Goal: Information Seeking & Learning: Find specific page/section

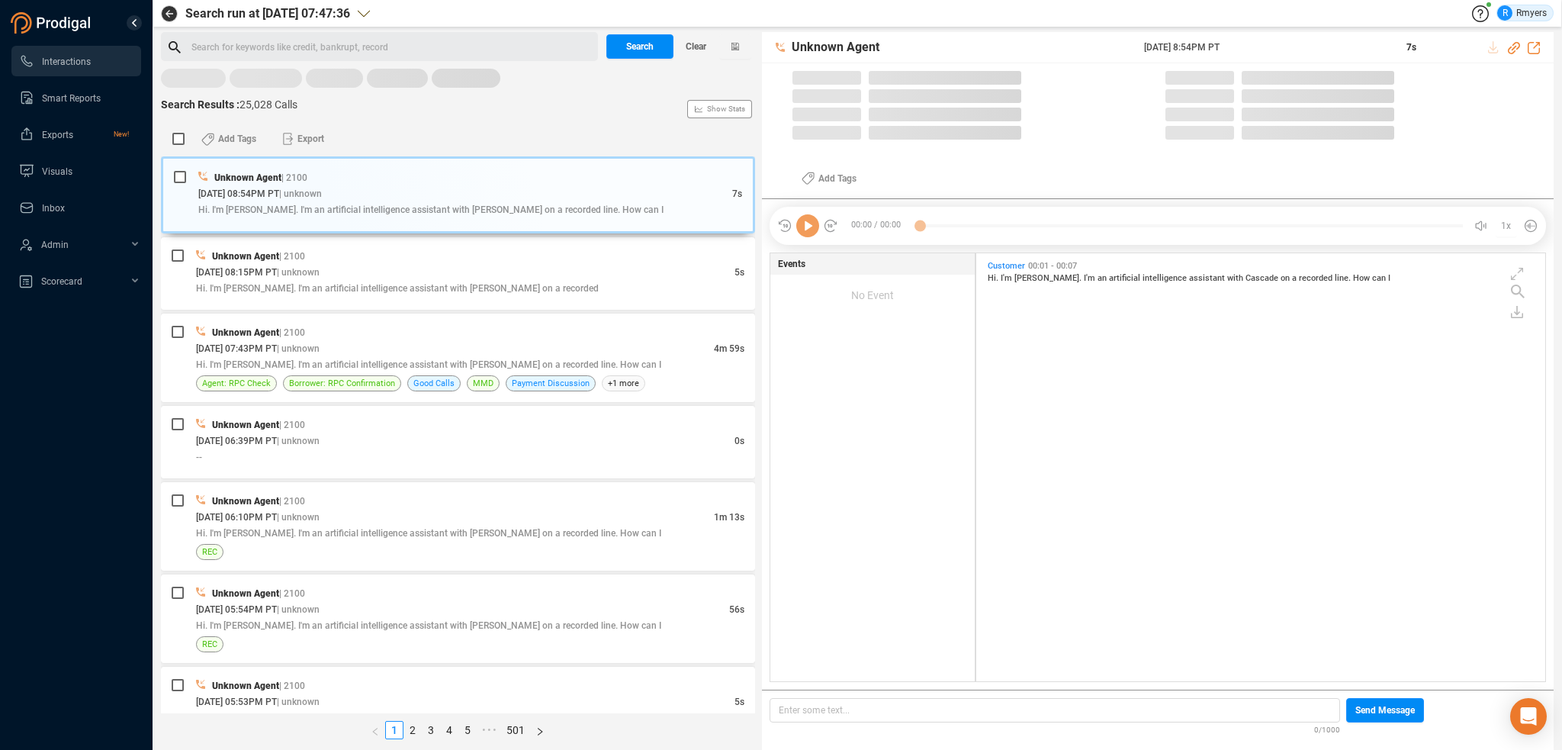
scroll to position [425, 561]
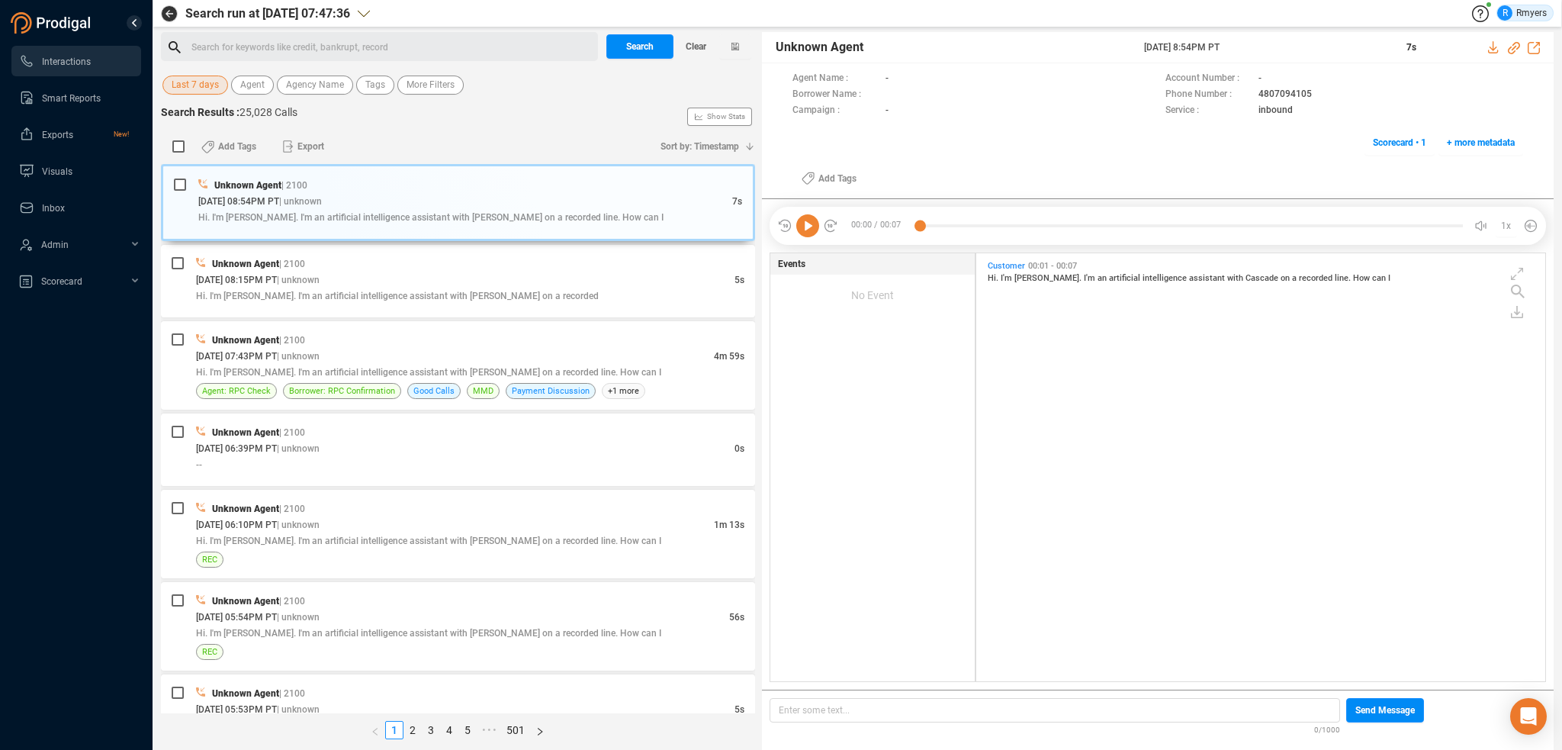
click at [177, 82] on span "Last 7 days" at bounding box center [195, 85] width 47 height 19
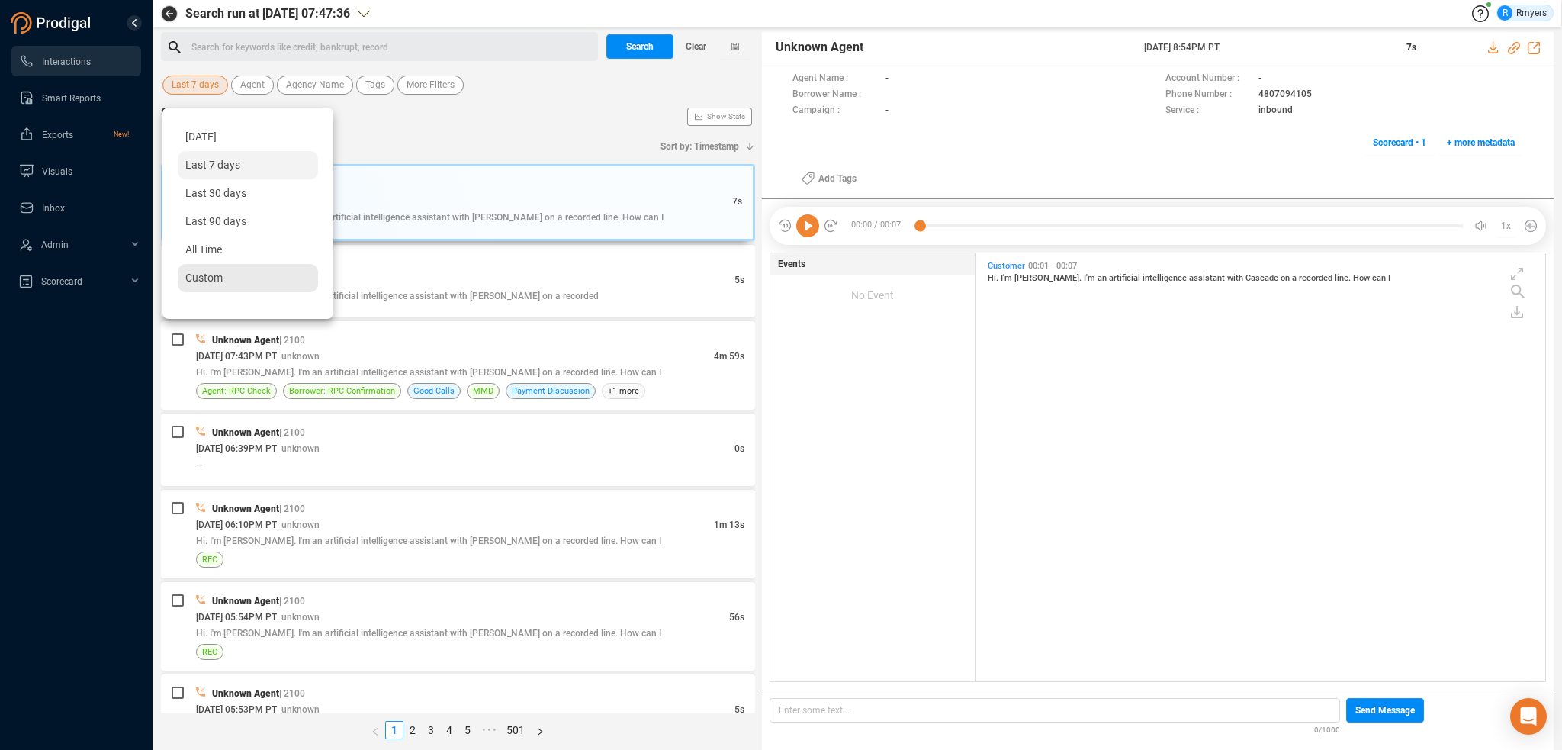
click at [236, 280] on div "Custom" at bounding box center [248, 278] width 140 height 28
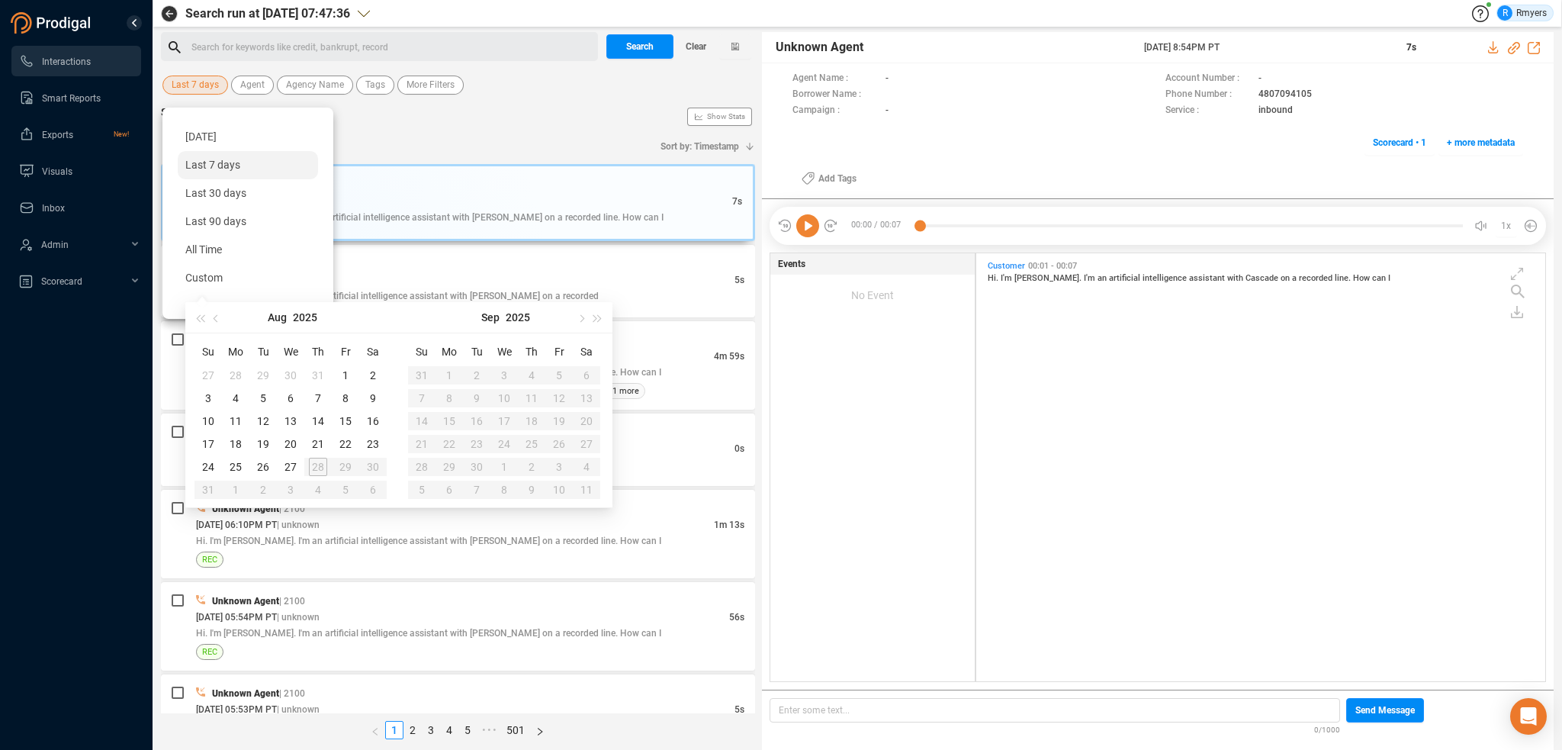
type input "[DATE]"
click at [291, 466] on div "27" at bounding box center [290, 467] width 18 height 18
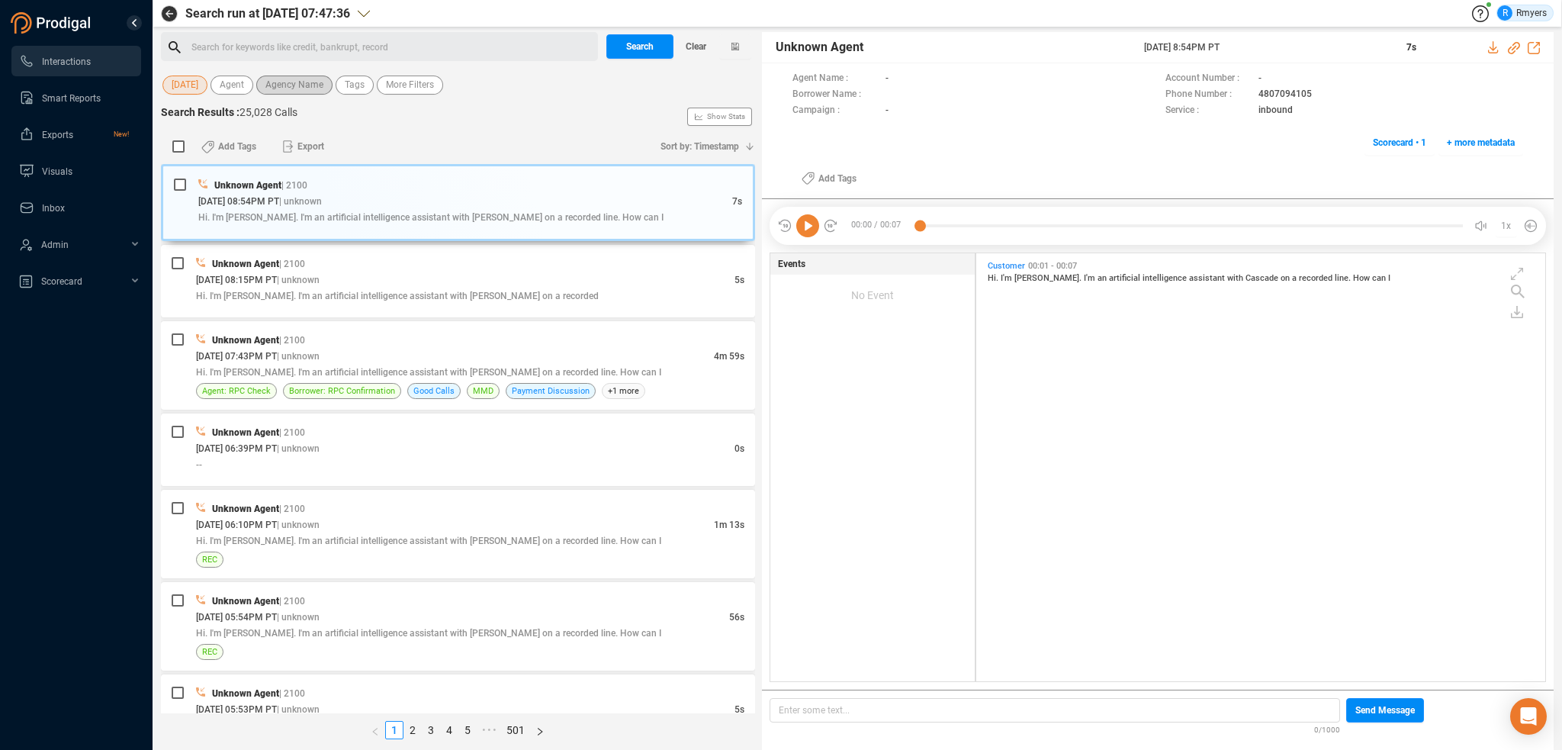
click at [284, 90] on span "Agency Name" at bounding box center [294, 85] width 58 height 19
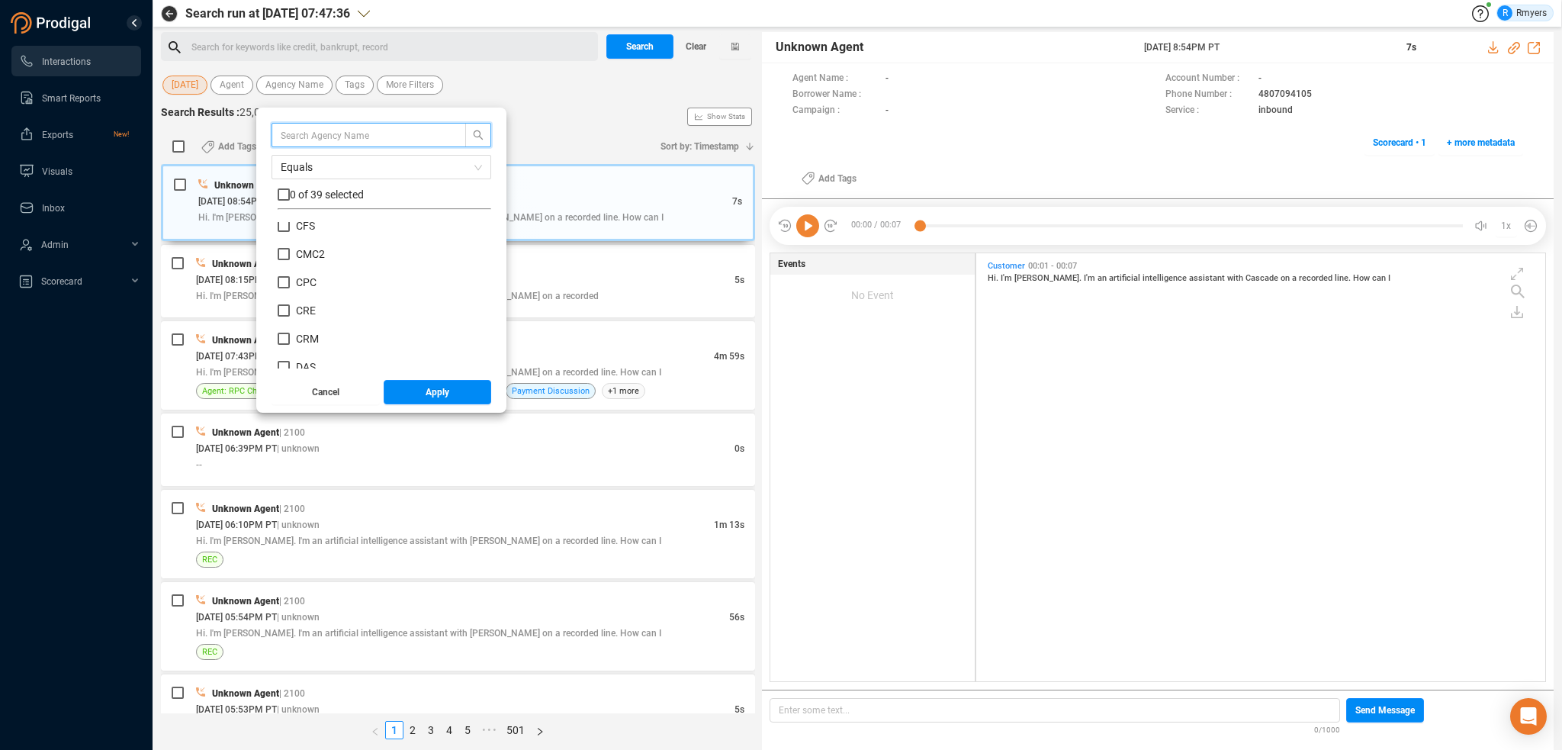
scroll to position [229, 0]
click at [308, 313] on span "CRM" at bounding box center [307, 311] width 23 height 12
click at [290, 313] on input "CRM" at bounding box center [284, 311] width 12 height 12
checkbox input "true"
drag, startPoint x: 421, startPoint y: 391, endPoint x: 426, endPoint y: 404, distance: 14.5
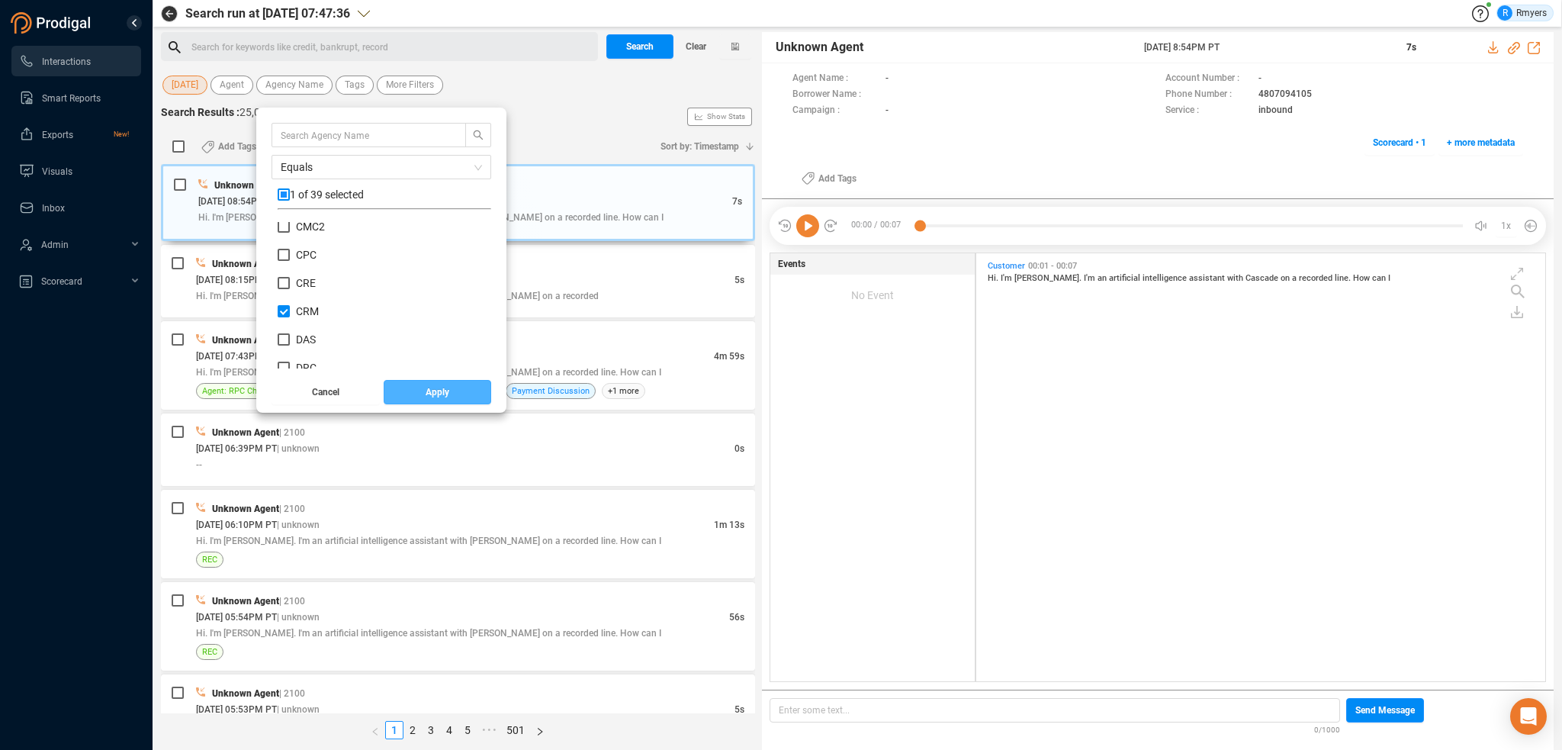
click at [421, 391] on button "Apply" at bounding box center [438, 392] width 108 height 24
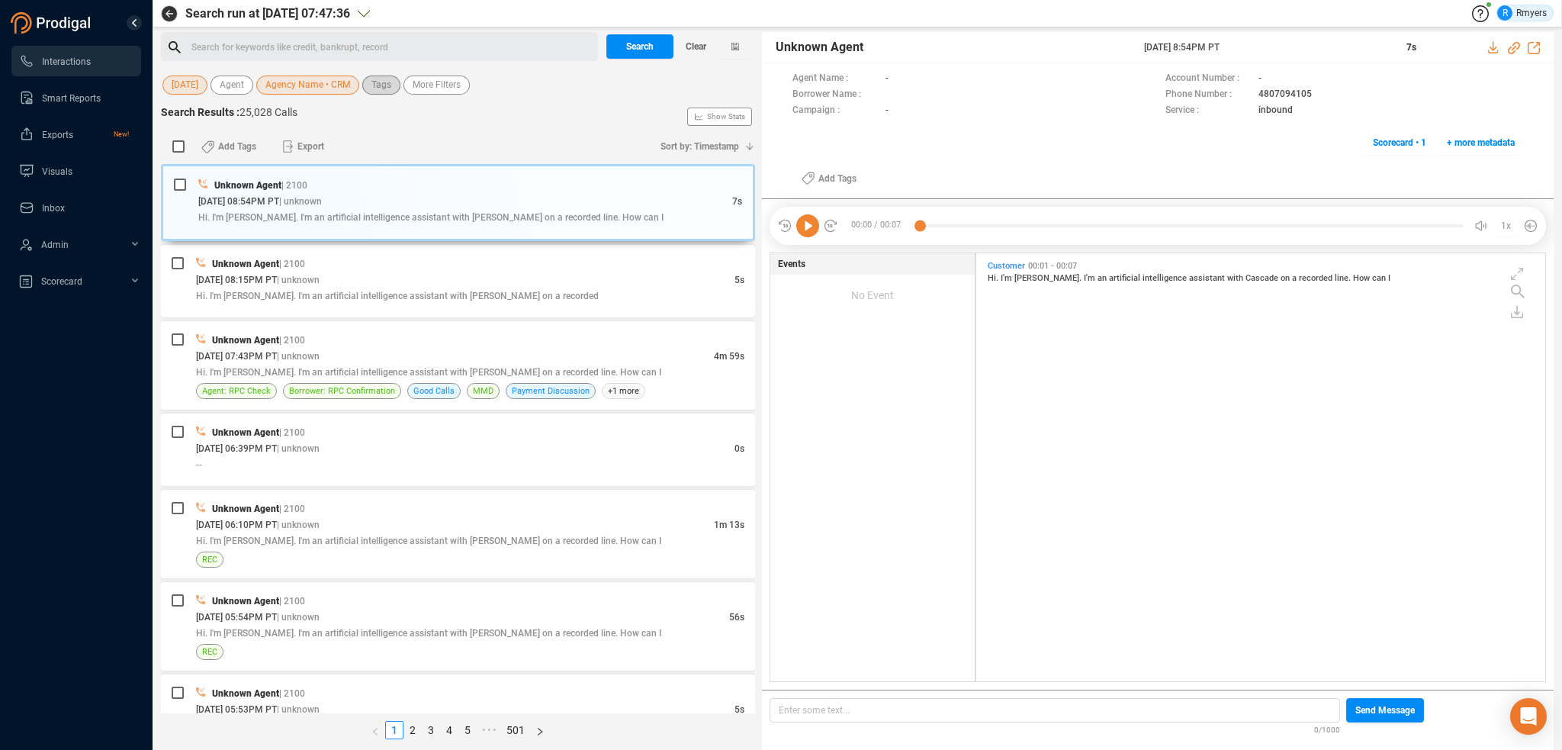
click at [378, 82] on span "Tags" at bounding box center [381, 85] width 20 height 19
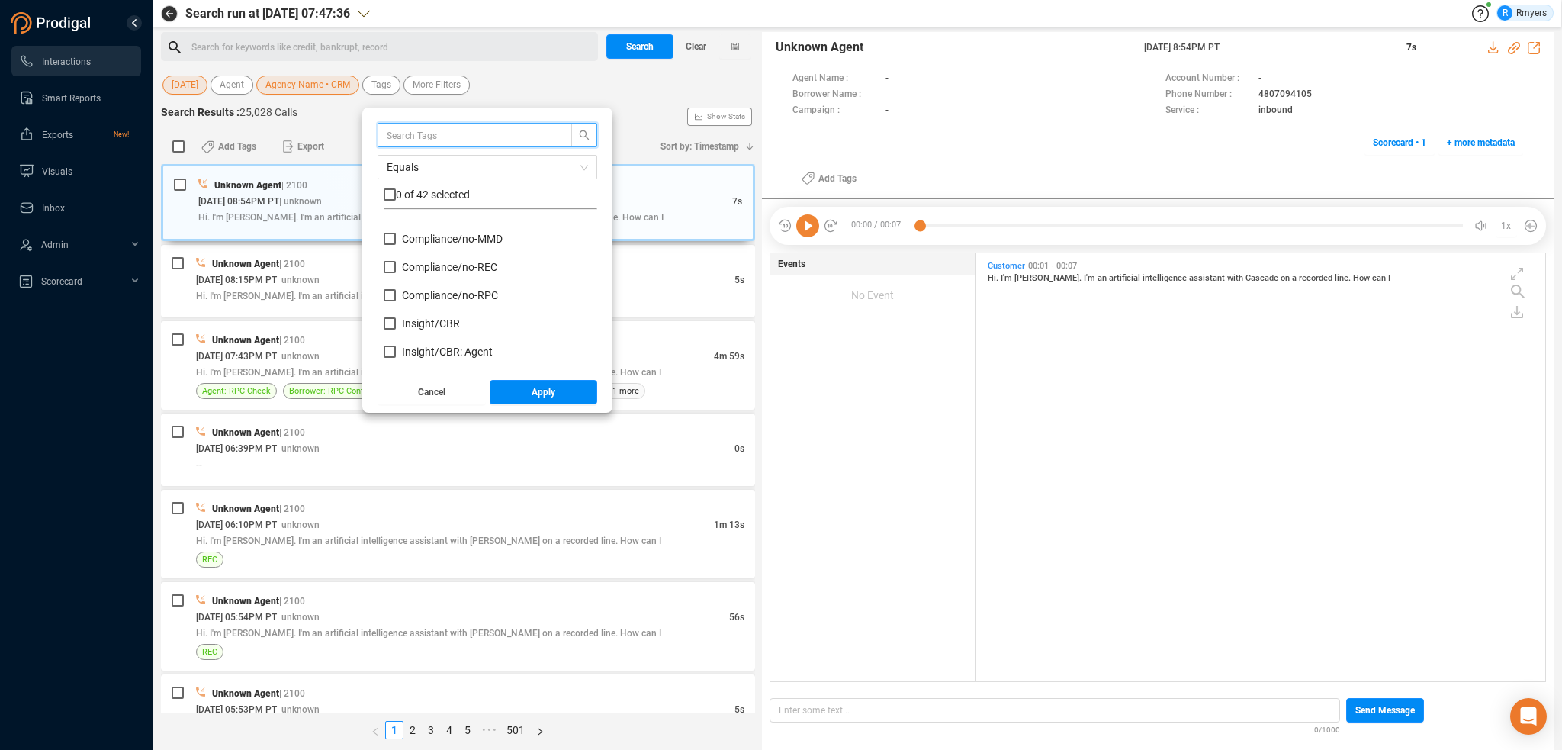
scroll to position [153, 0]
click at [418, 277] on span "Insight/ CBR" at bounding box center [431, 274] width 58 height 12
click at [396, 277] on input "Insight/ CBR" at bounding box center [390, 274] width 12 height 12
checkbox input "true"
click at [419, 297] on span "Insight/ CBR: Agent" at bounding box center [447, 303] width 91 height 12
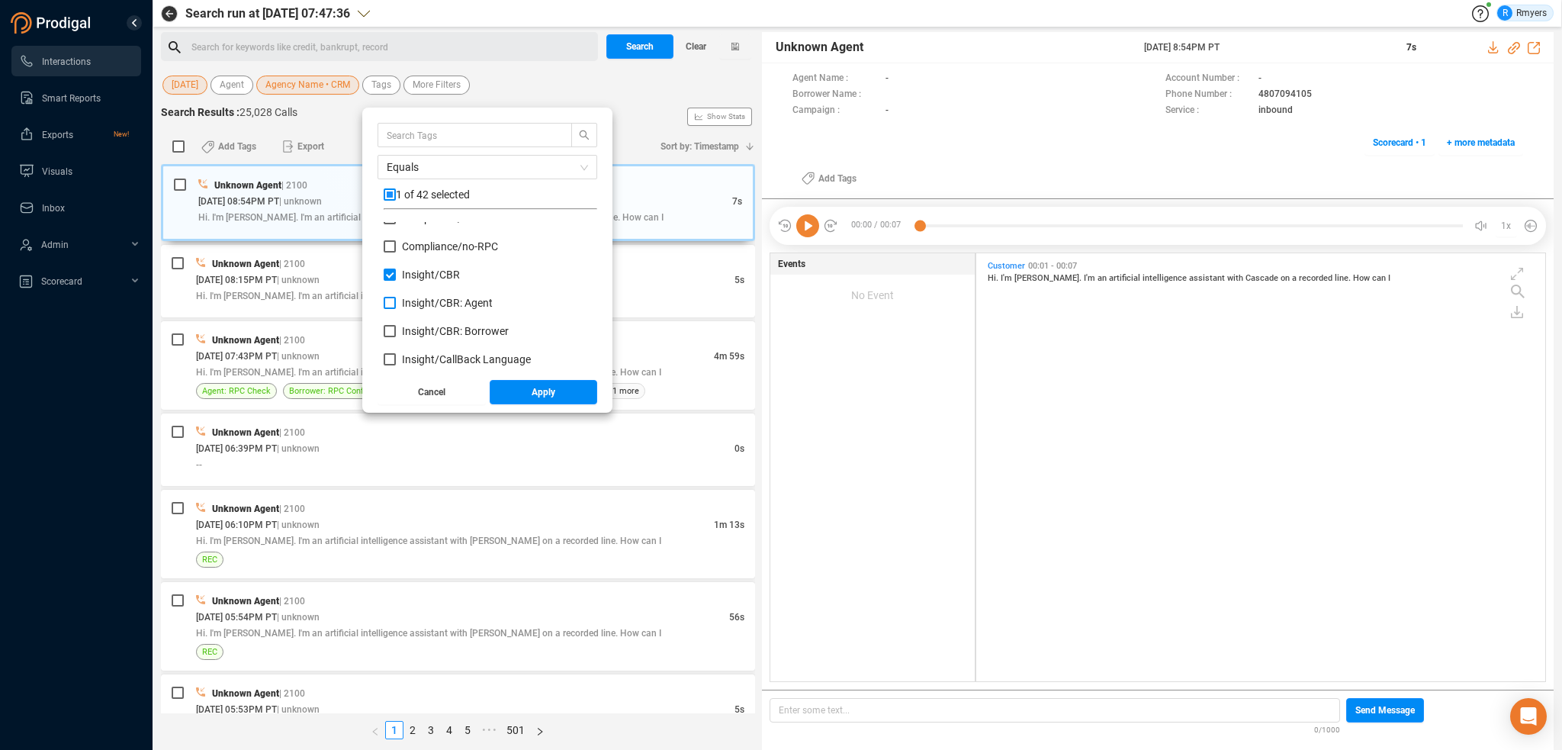
click at [396, 297] on input "Insight/ CBR: Agent" at bounding box center [390, 303] width 12 height 12
checkbox input "true"
click at [432, 330] on span "Insight/ CBR: Borrower" at bounding box center [455, 331] width 107 height 12
click at [396, 330] on input "Insight/ CBR: Borrower" at bounding box center [390, 331] width 12 height 12
checkbox input "true"
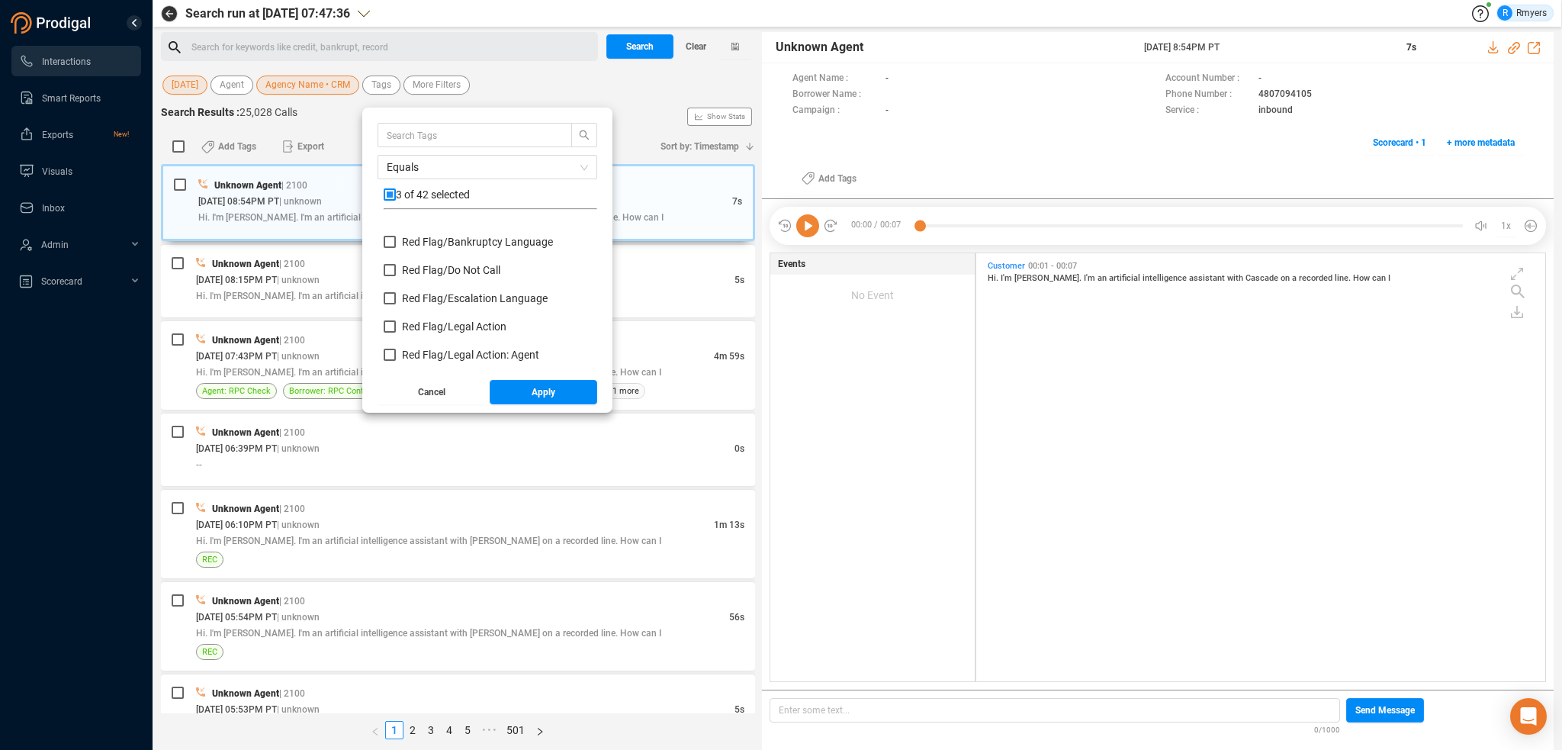
scroll to position [686, 0]
click at [411, 278] on span "Red Flag/ Bankruptcy Language" at bounding box center [477, 277] width 151 height 12
click at [396, 278] on input "Red Flag/ Bankruptcy Language" at bounding box center [390, 277] width 12 height 12
checkbox input "true"
click at [422, 335] on span "Red Flag/ Escalation Language" at bounding box center [475, 333] width 146 height 12
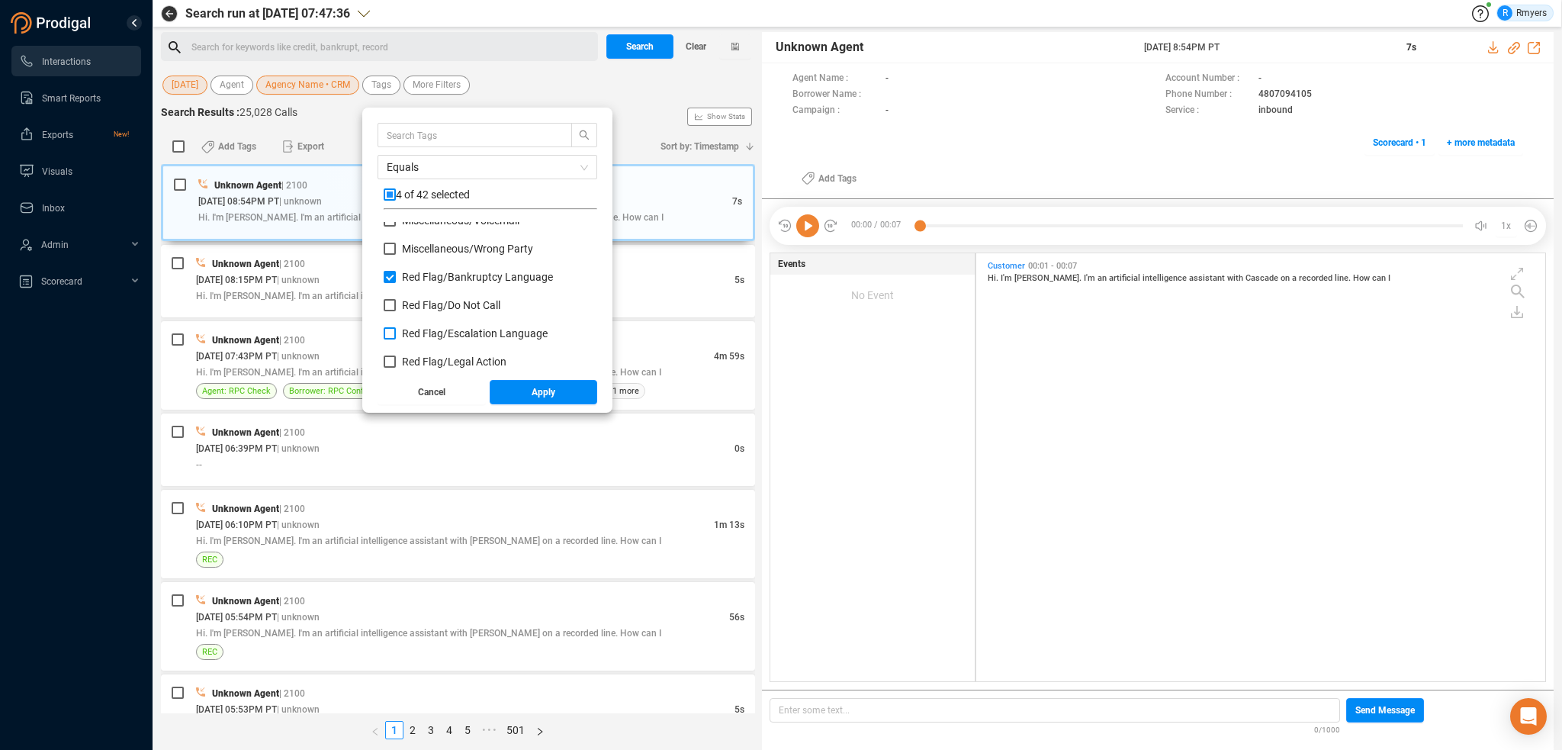
click at [396, 335] on input "Red Flag/ Escalation Language" at bounding box center [390, 333] width 12 height 12
checkbox input "true"
click at [423, 362] on span "Red Flag/ Legal Action" at bounding box center [454, 361] width 104 height 12
click at [396, 362] on input "Red Flag/ Legal Action" at bounding box center [390, 361] width 12 height 12
checkbox input "true"
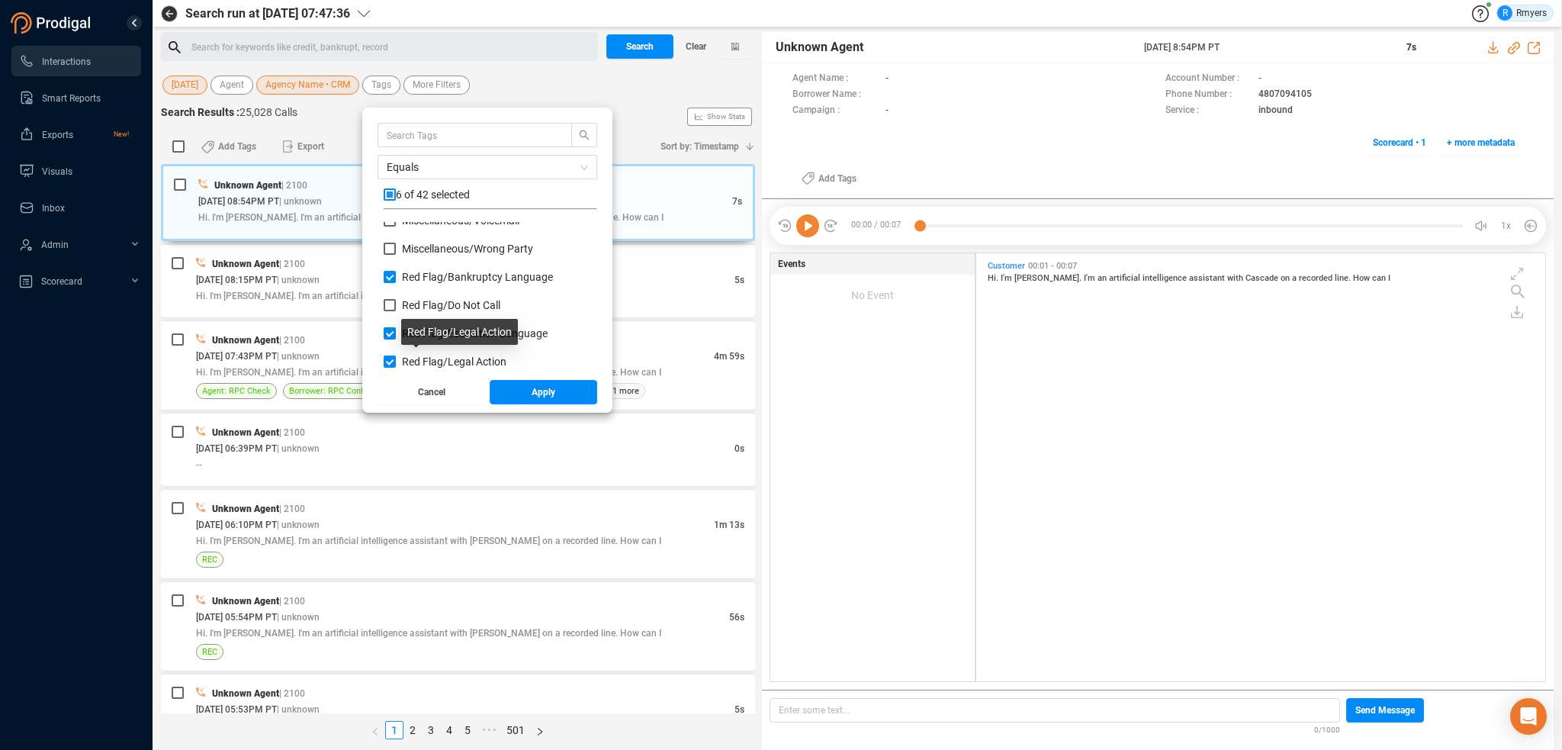
scroll to position [763, 0]
click at [415, 311] on span "Red Flag/ Legal Action: Agent" at bounding box center [470, 313] width 137 height 12
click at [396, 311] on input "Red Flag/ Legal Action: Agent" at bounding box center [390, 313] width 12 height 12
checkbox input "true"
click at [412, 344] on span "Red Flag/ Legal Action: Borrower" at bounding box center [478, 342] width 153 height 12
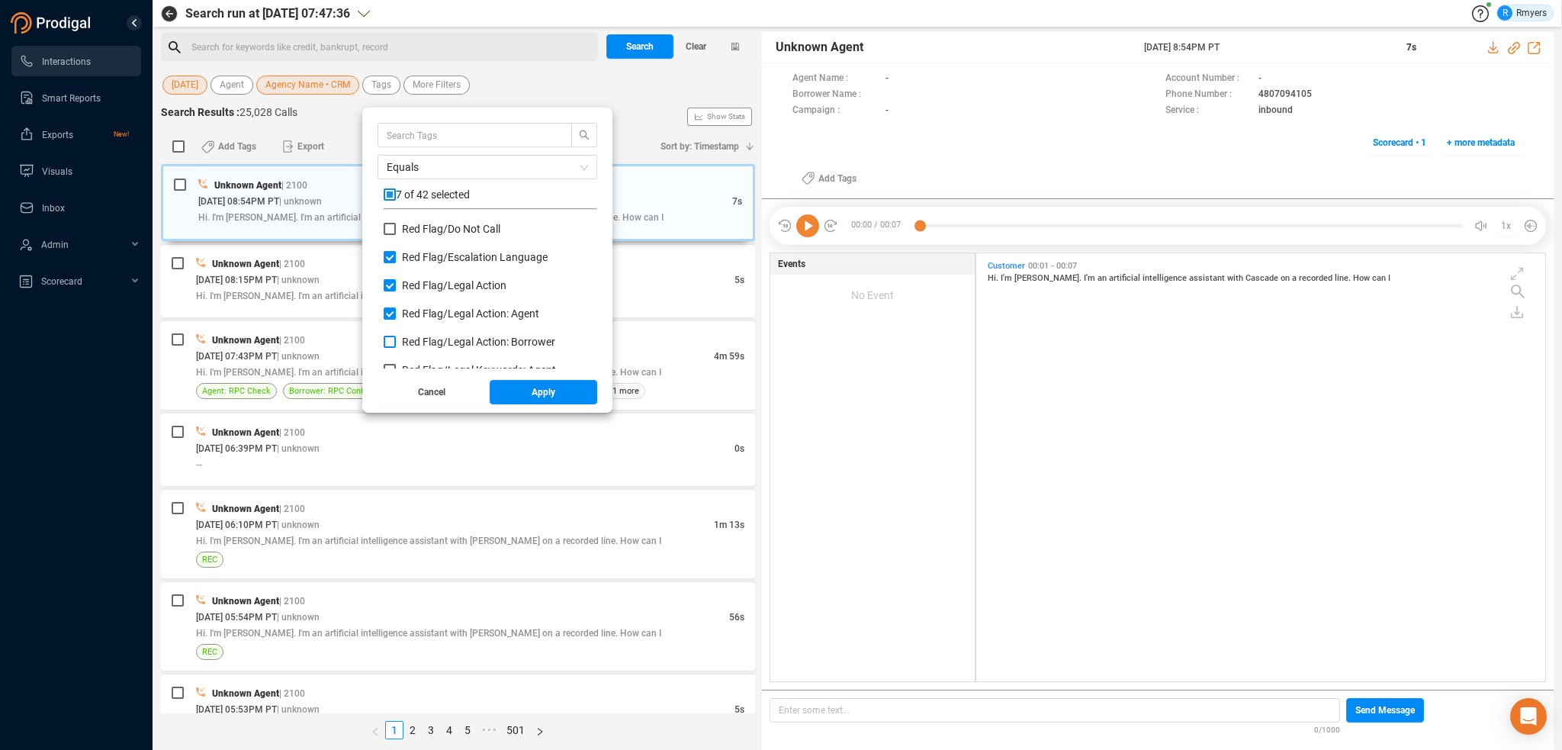
click at [396, 344] on input "Red Flag/ Legal Action: Borrower" at bounding box center [390, 342] width 12 height 12
checkbox input "true"
click at [413, 294] on span "Red Flag/ Legal Keywords: Agent" at bounding box center [479, 294] width 154 height 12
click at [396, 294] on input "Red Flag/ Legal Keywords: Agent" at bounding box center [390, 294] width 12 height 12
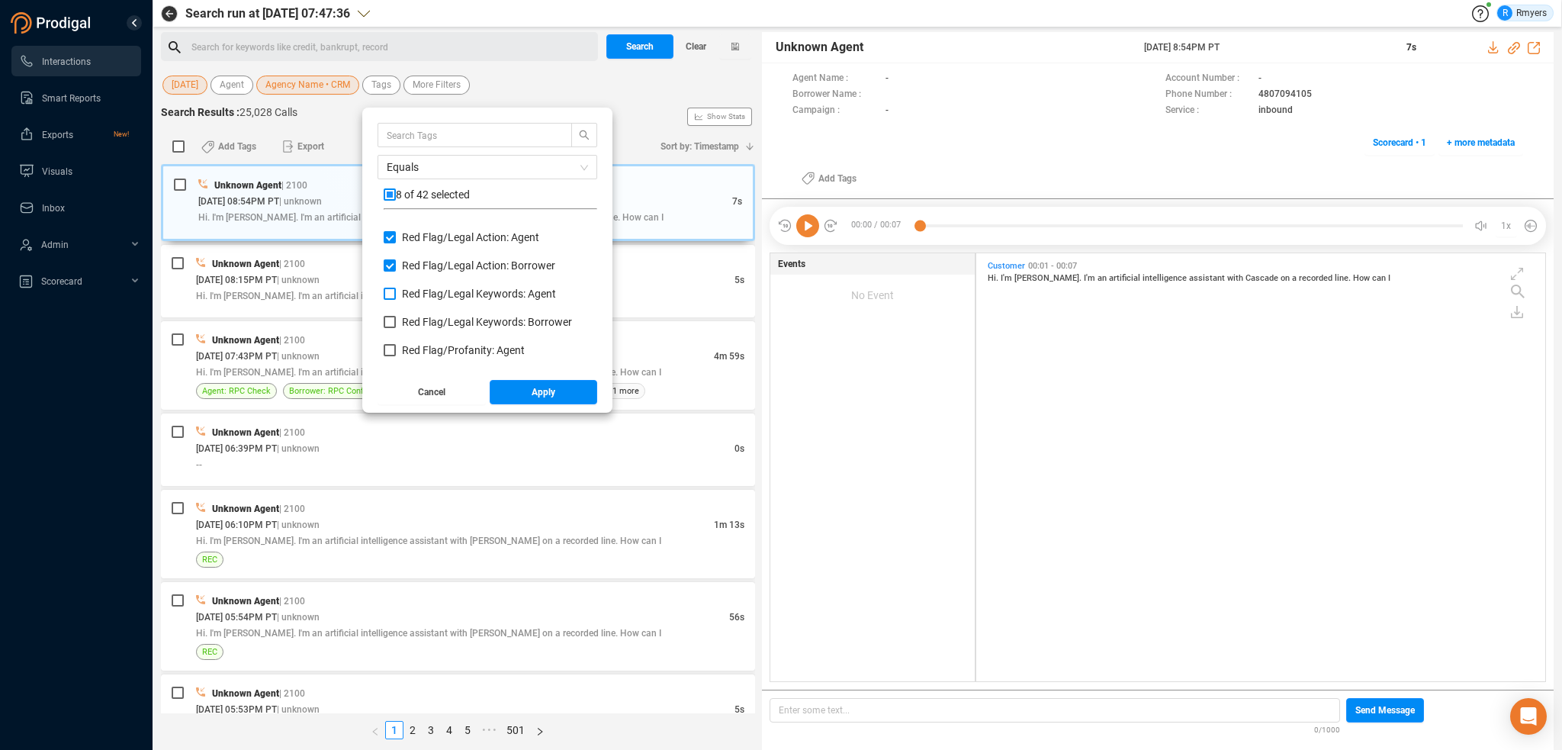
checkbox input "true"
click at [413, 317] on span "Red Flag/ Legal Keywords: Borrower" at bounding box center [487, 322] width 170 height 12
click at [396, 317] on input "Red Flag/ Legal Keywords: Borrower" at bounding box center [390, 322] width 12 height 12
checkbox input "true"
click at [417, 349] on span "Red Flag/ Profanity: Agent" at bounding box center [463, 350] width 123 height 12
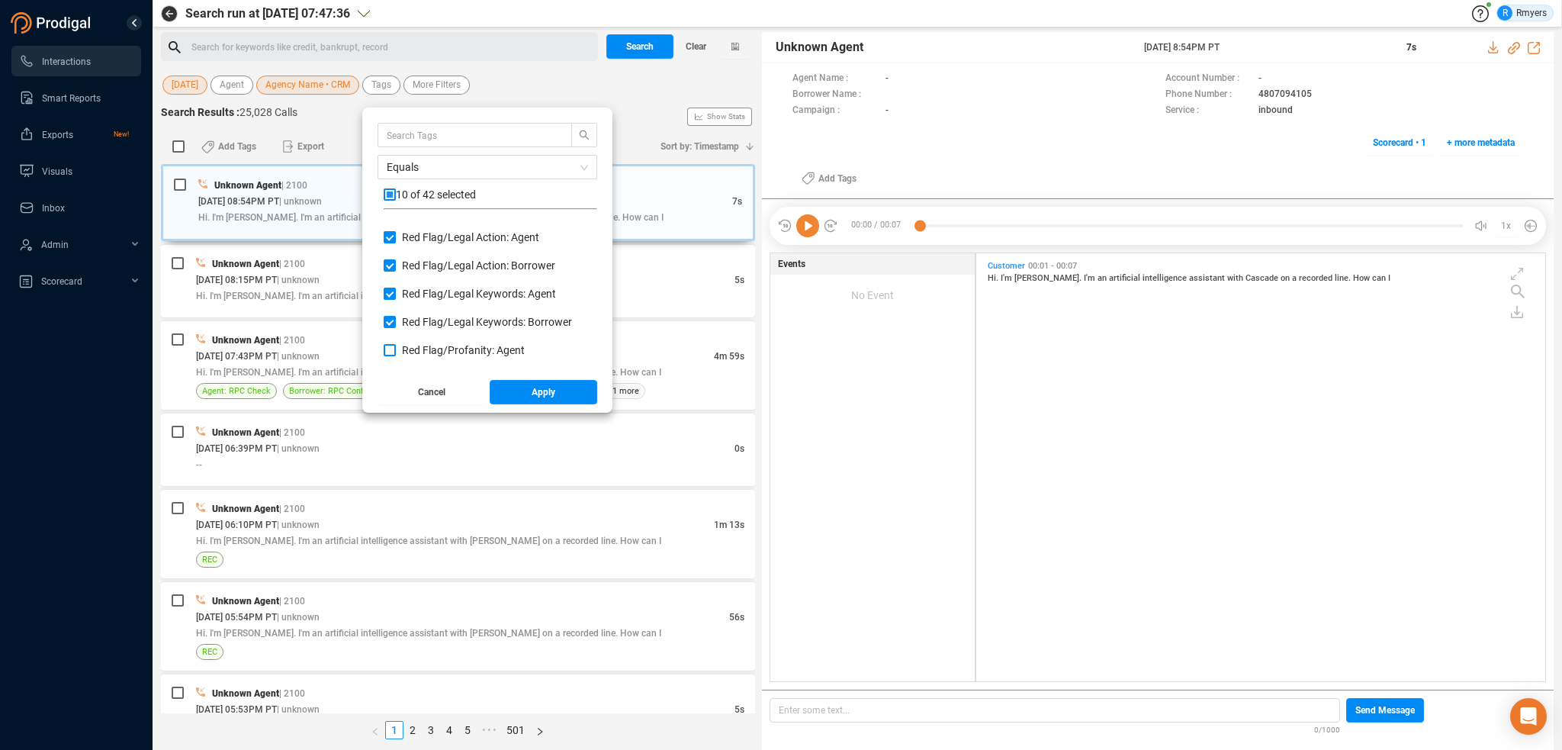
click at [396, 349] on input "Red Flag/ Profanity: Agent" at bounding box center [390, 350] width 12 height 12
checkbox input "true"
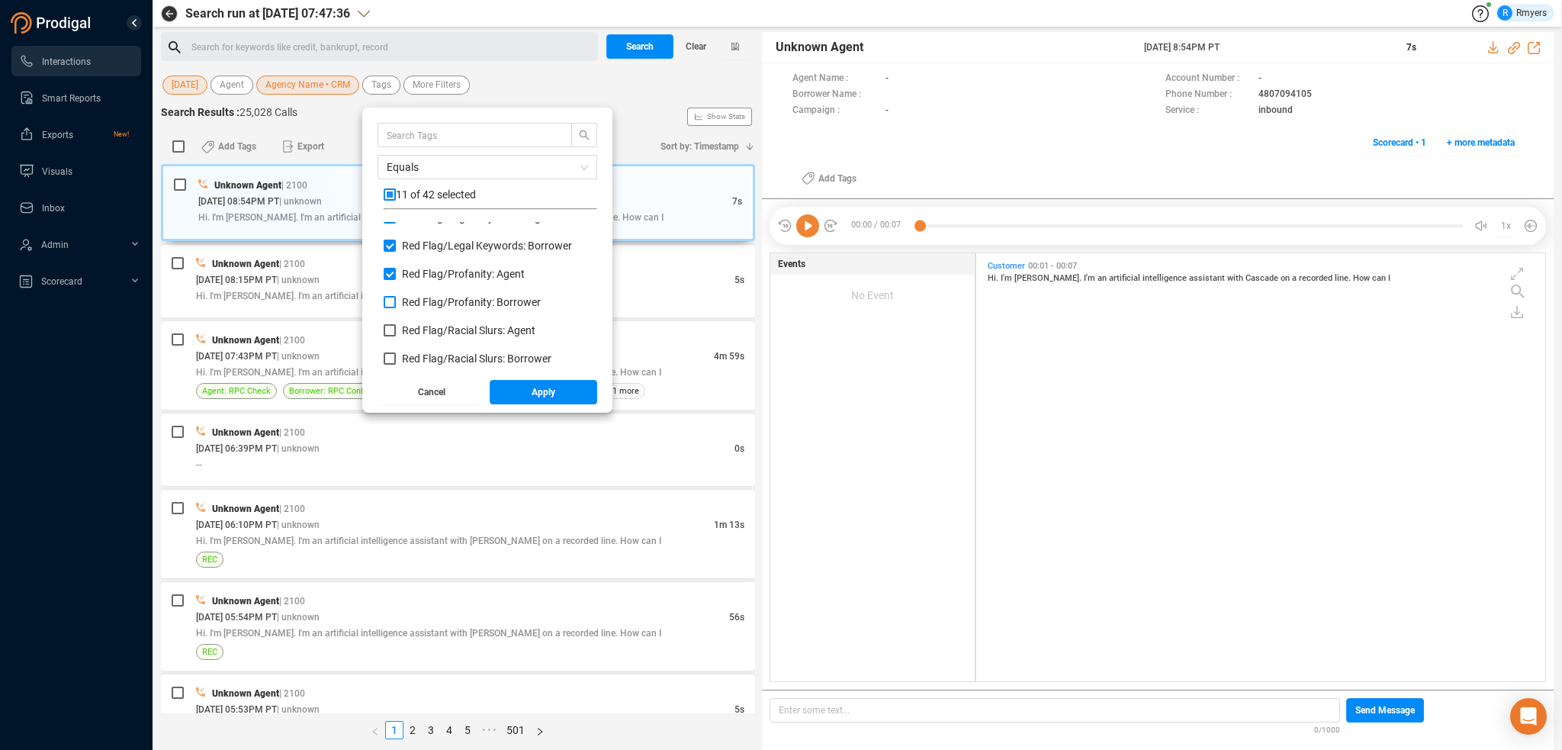
click at [409, 301] on span "Red Flag/ Profanity: Borrower" at bounding box center [471, 302] width 139 height 12
click at [396, 301] on input "Red Flag/ Profanity: Borrower" at bounding box center [390, 302] width 12 height 12
checkbox input "true"
click at [412, 329] on span "Red Flag/ Racial Slurs: Agent" at bounding box center [468, 330] width 133 height 12
click at [396, 329] on input "Red Flag/ Racial Slurs: Agent" at bounding box center [390, 330] width 12 height 12
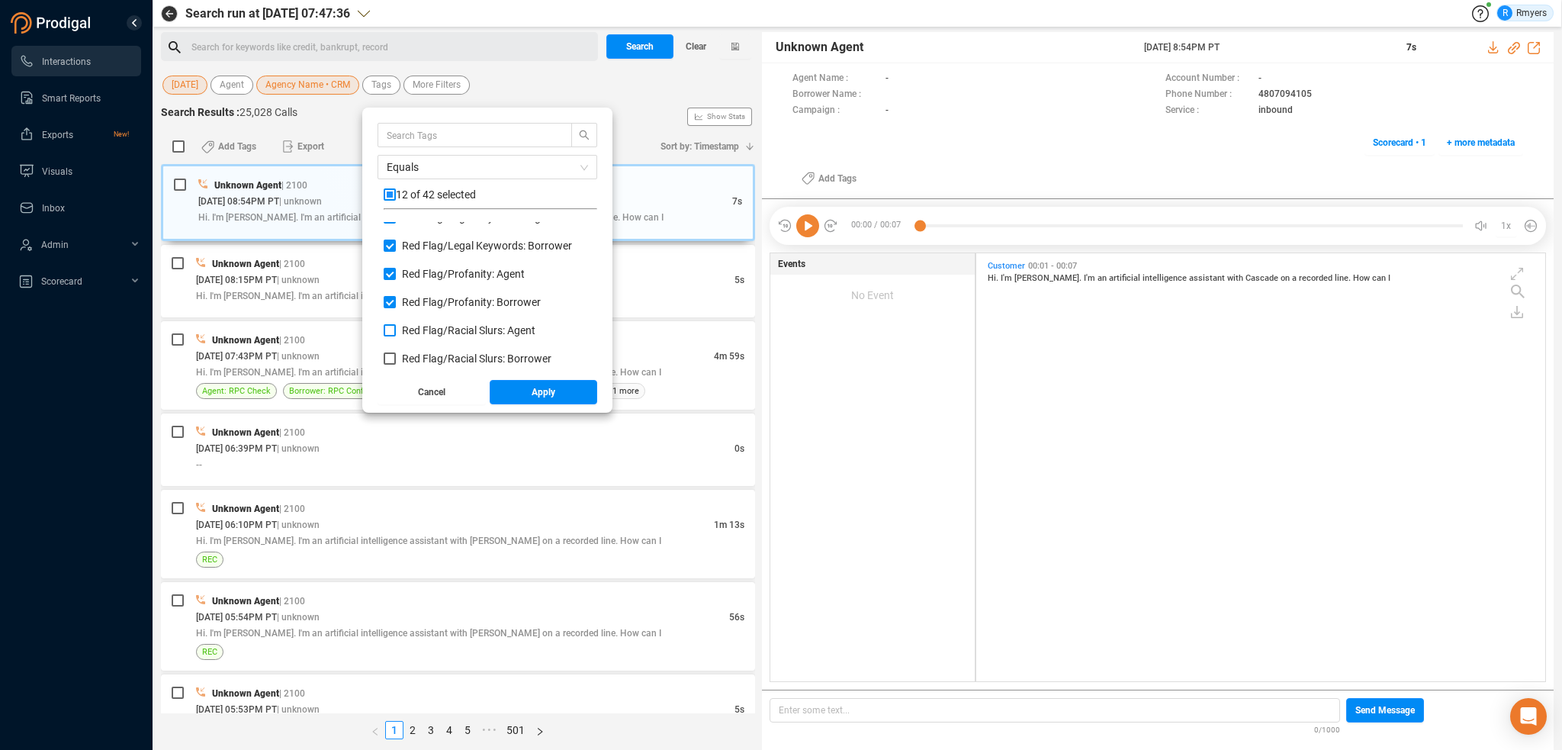
checkbox input "true"
click at [416, 361] on span "Red Flag/ Racial Slurs: Borrower" at bounding box center [476, 358] width 149 height 12
click at [396, 361] on input "Red Flag/ Racial Slurs: Borrower" at bounding box center [390, 358] width 12 height 12
checkbox input "true"
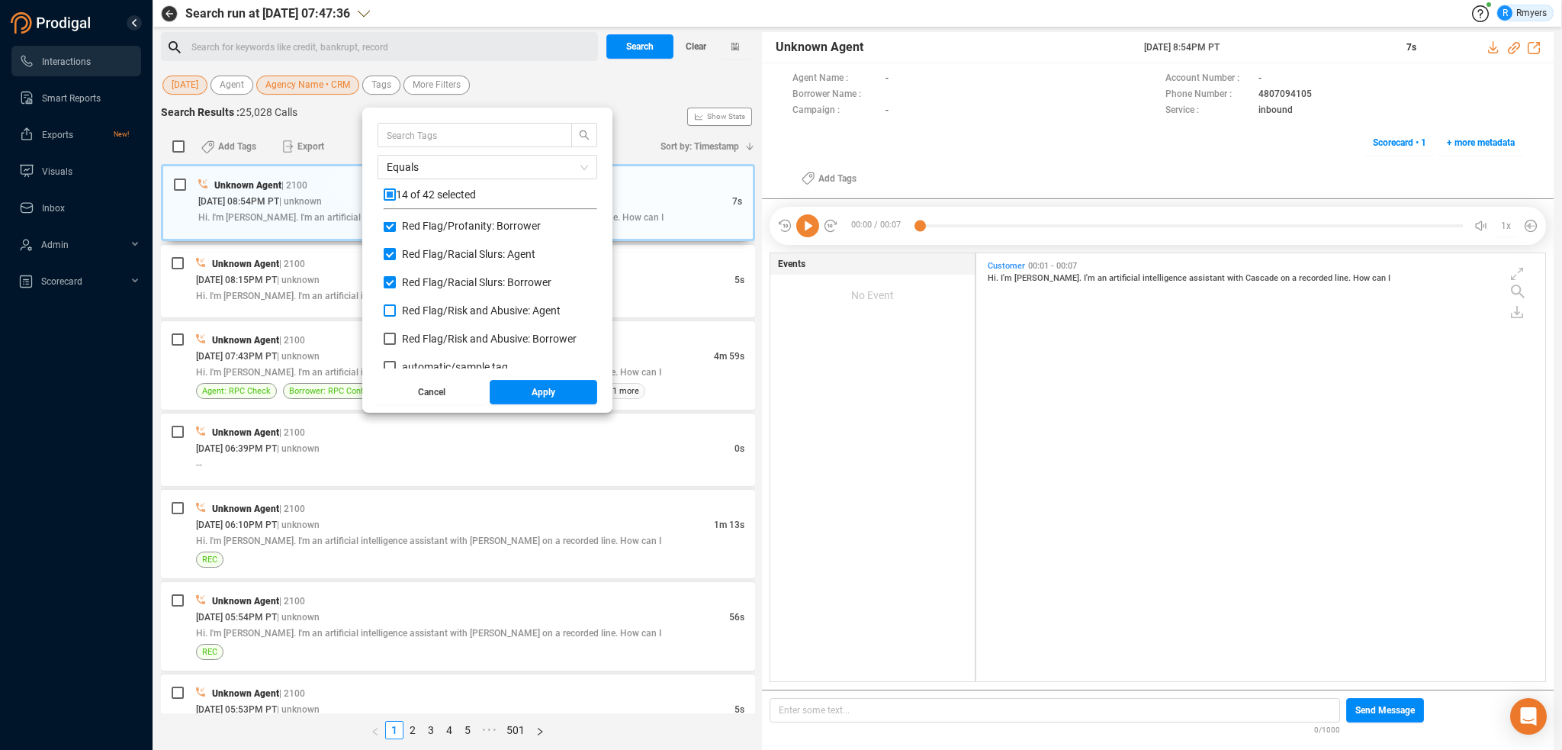
click at [415, 307] on span "Red Flag/ Risk and Abusive: Agent" at bounding box center [481, 310] width 159 height 12
click at [396, 307] on input "Red Flag/ Risk and Abusive: Agent" at bounding box center [390, 310] width 12 height 12
checkbox input "true"
click at [415, 331] on label "Red Flag/ Risk and Abusive: Borrower" at bounding box center [483, 339] width 199 height 16
click at [396, 333] on input "Red Flag/ Risk and Abusive: Borrower" at bounding box center [390, 339] width 12 height 12
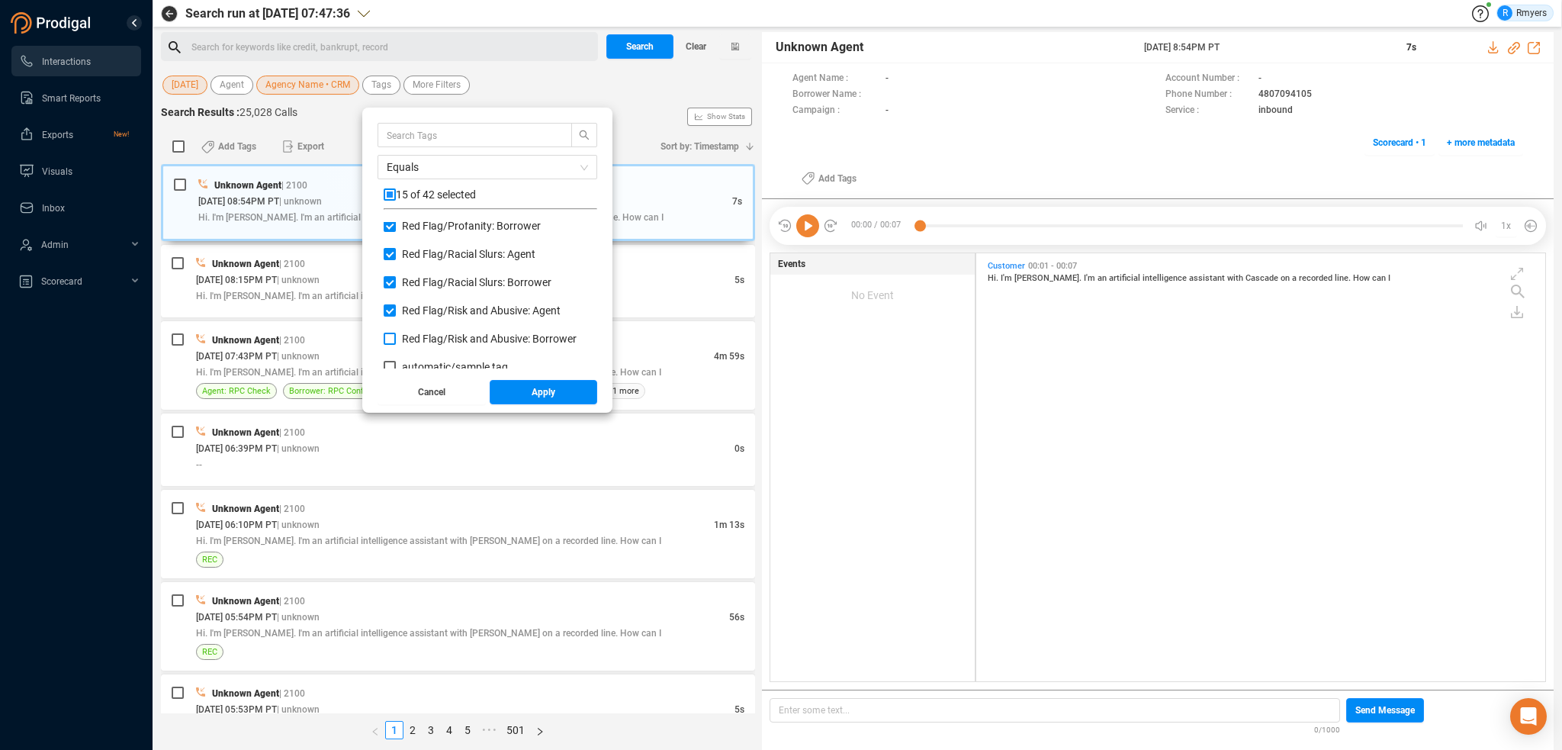
checkbox input "true"
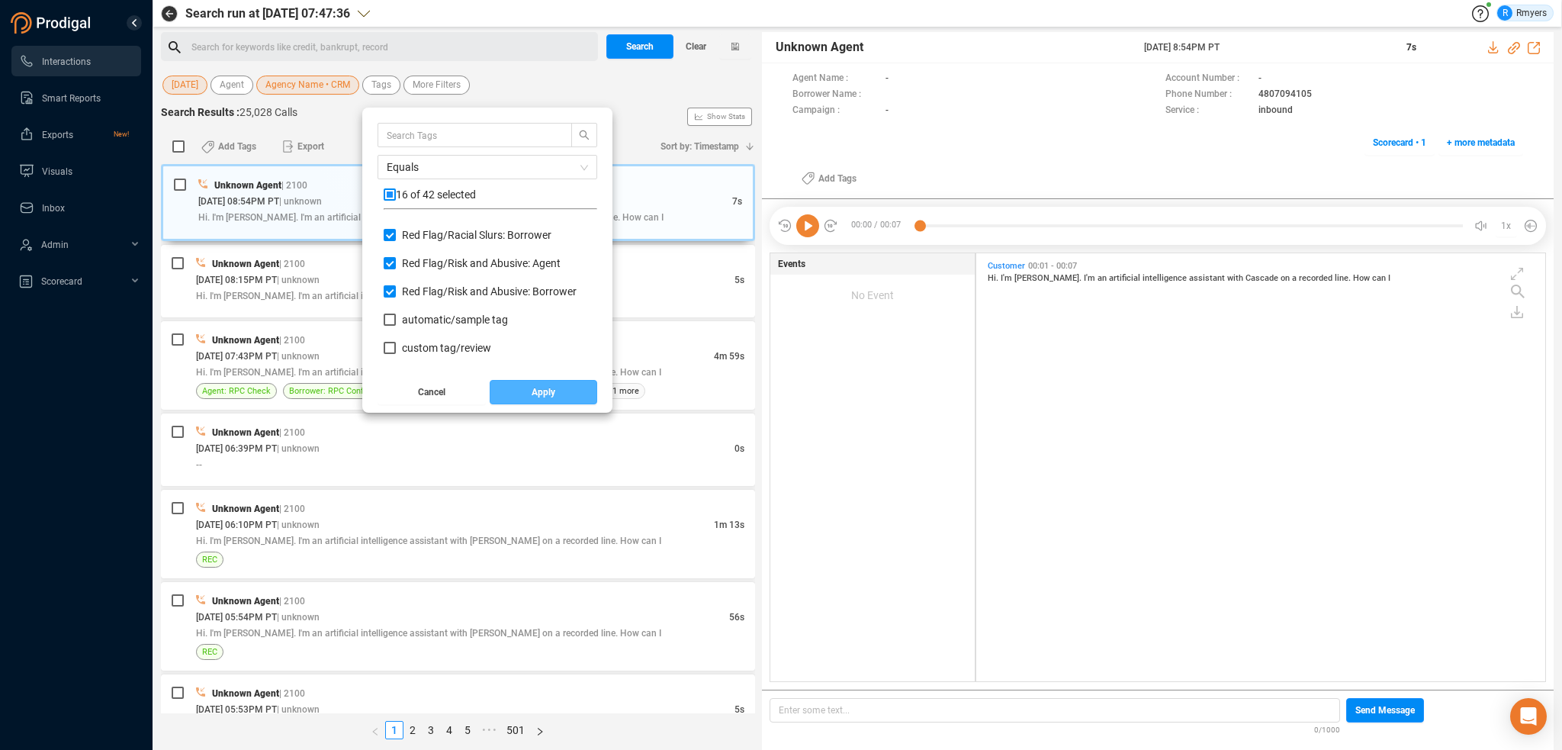
click at [532, 390] on span "Apply" at bounding box center [544, 392] width 24 height 24
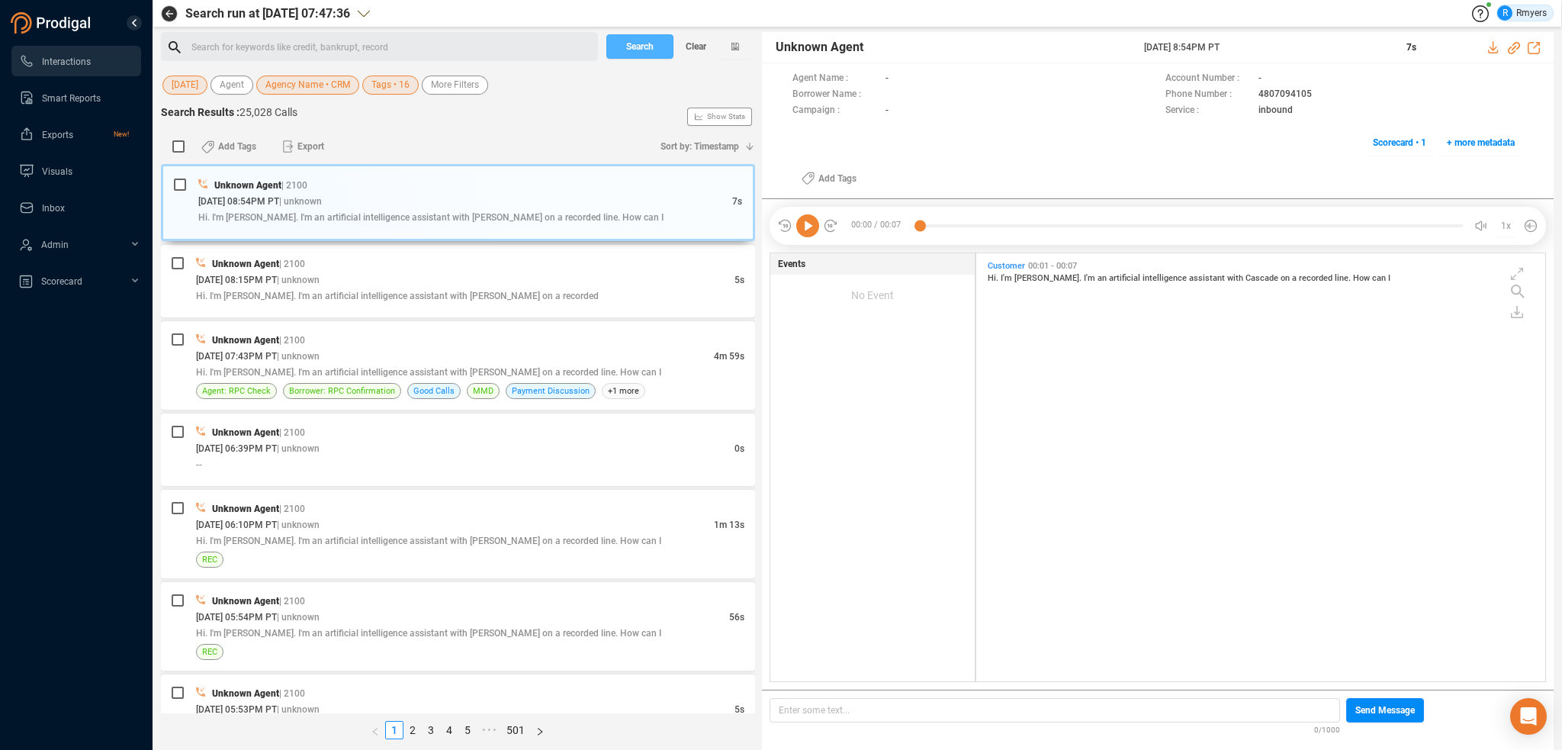
click at [622, 39] on button "Search" at bounding box center [639, 46] width 67 height 24
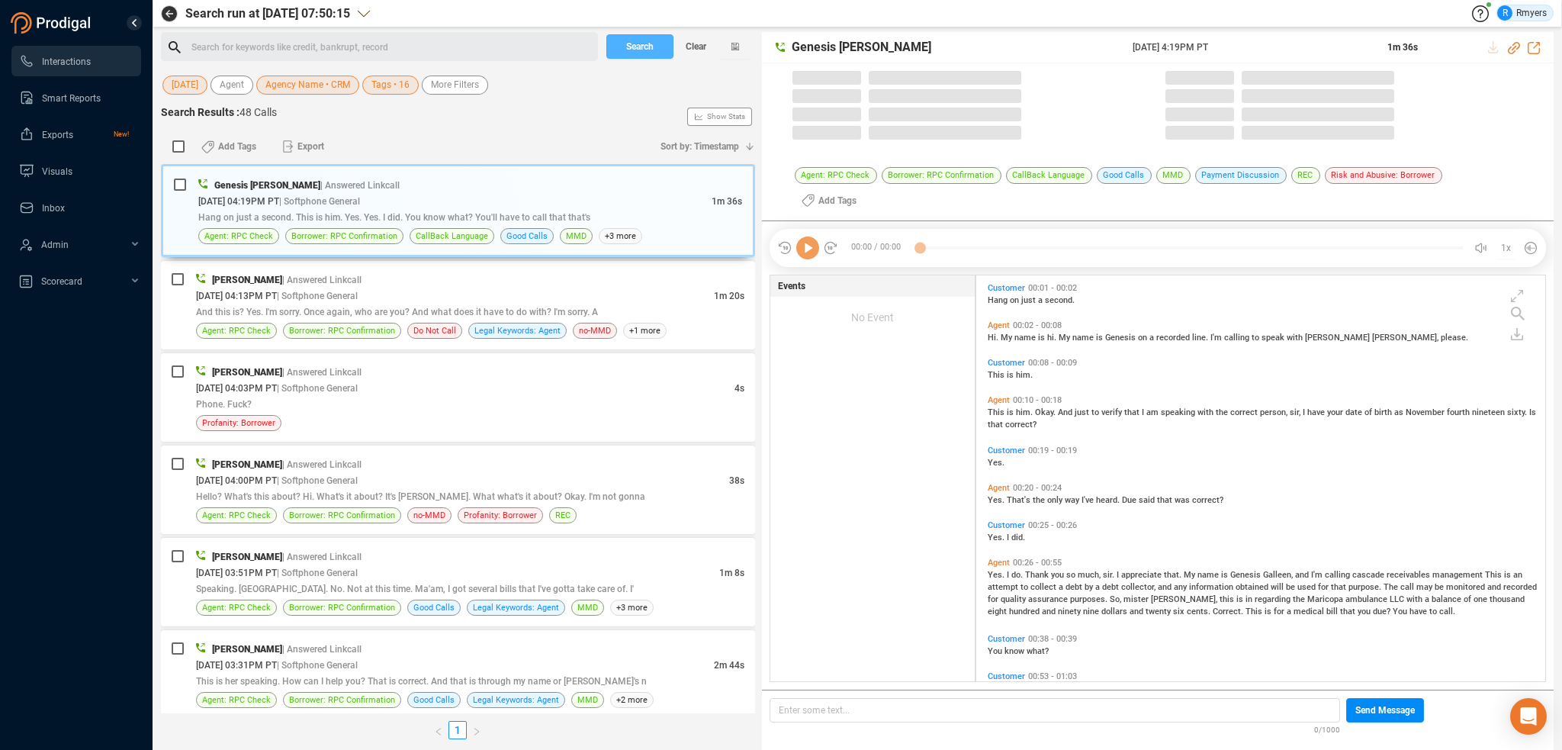
scroll to position [425, 561]
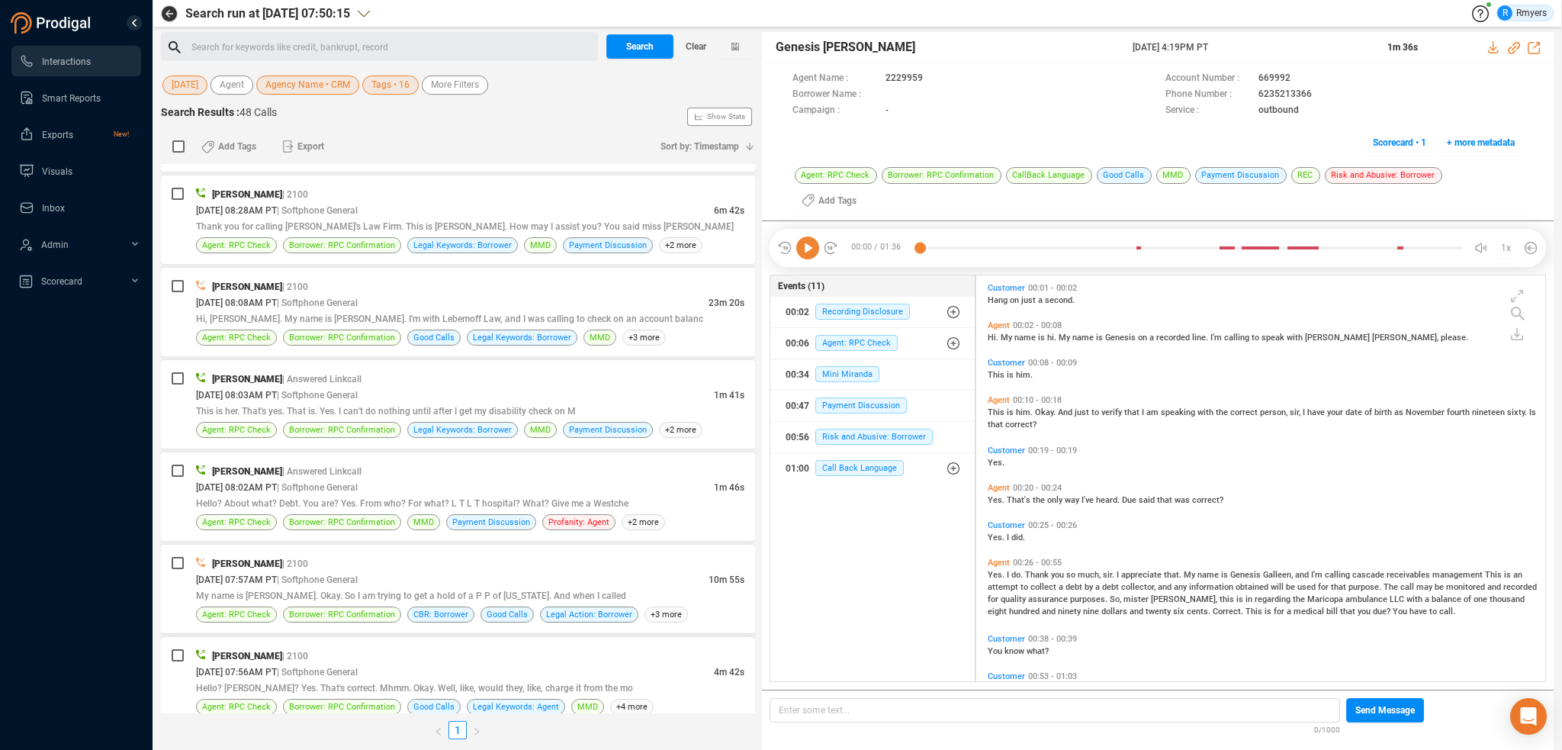
click at [518, 648] on div "[PERSON_NAME] | 2100" at bounding box center [470, 656] width 548 height 16
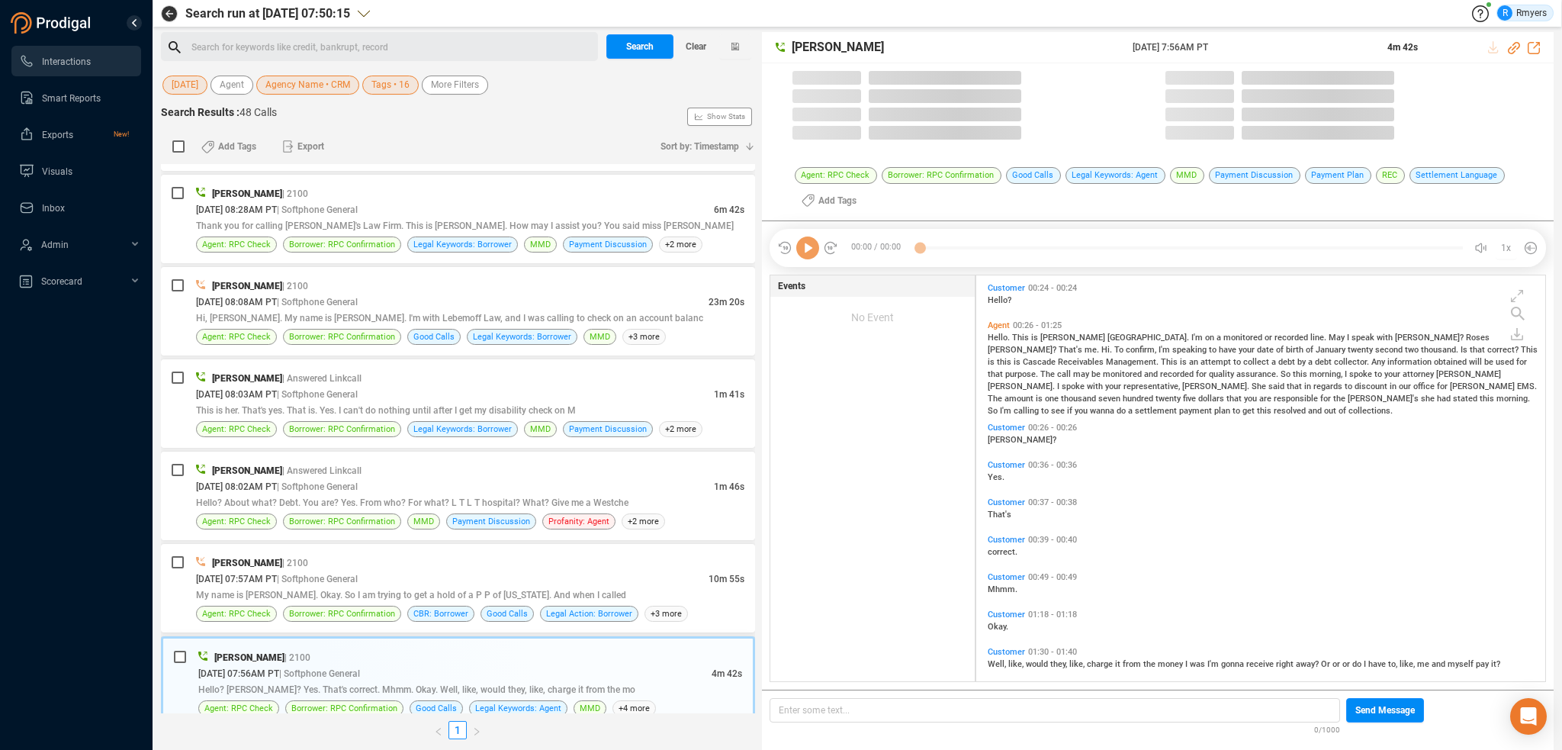
scroll to position [403, 561]
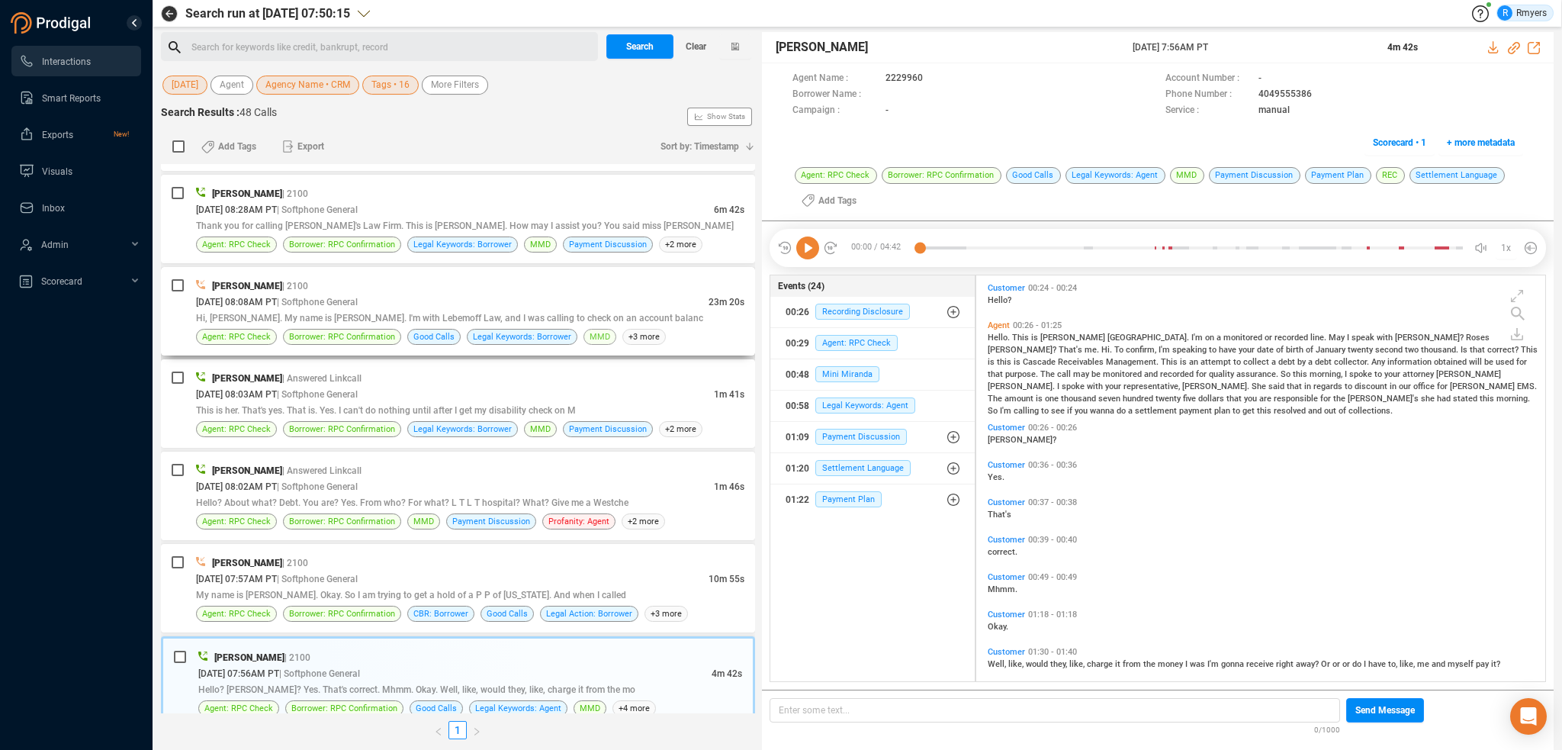
drag, startPoint x: 813, startPoint y: 246, endPoint x: 592, endPoint y: 330, distance: 236.6
click at [812, 247] on icon at bounding box center [807, 247] width 23 height 23
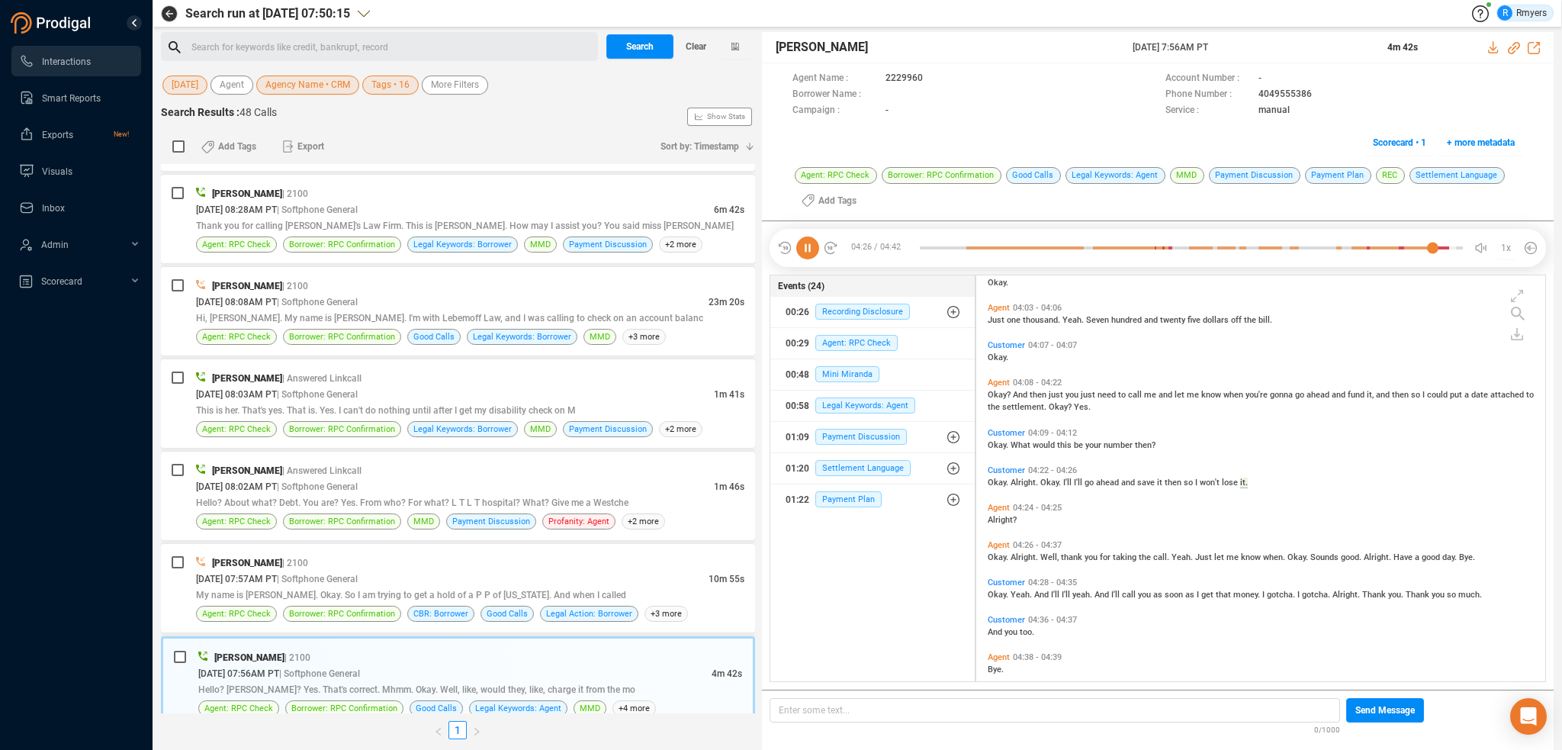
scroll to position [1444, 0]
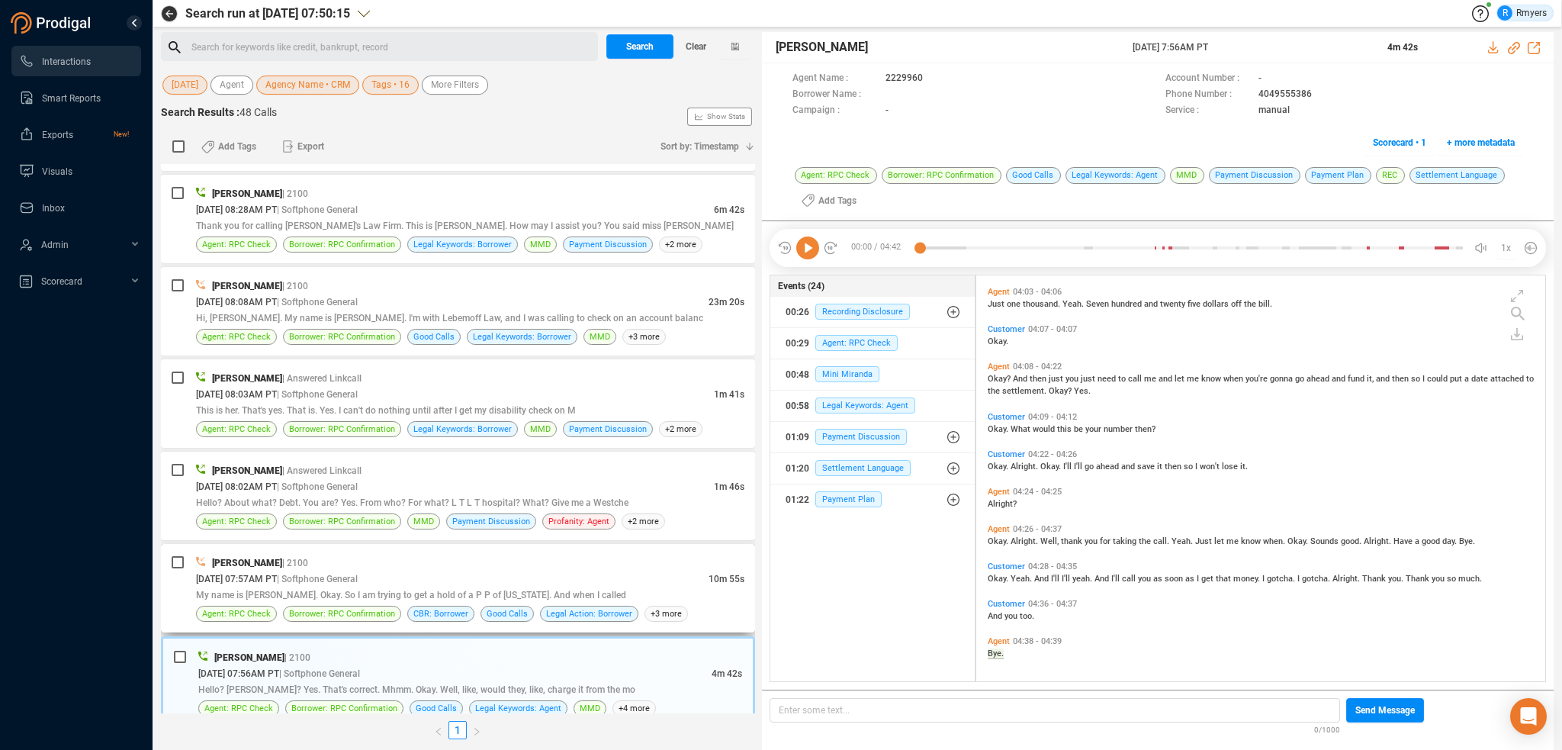
click at [486, 555] on div "[PERSON_NAME] | 2100 [DATE] 07:57AM PT | Softphone General 10m 55s My name is […" at bounding box center [470, 587] width 548 height 67
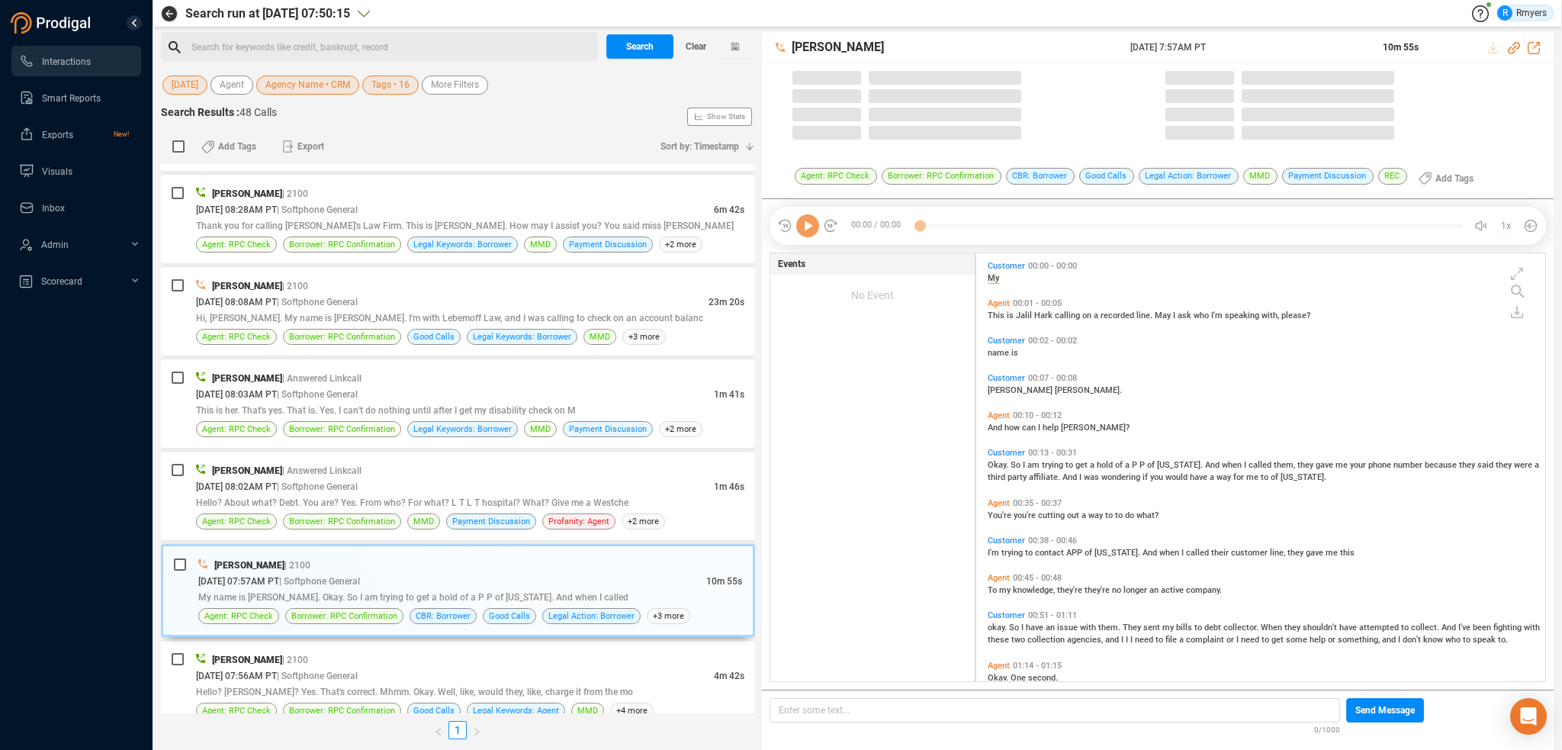
scroll to position [425, 561]
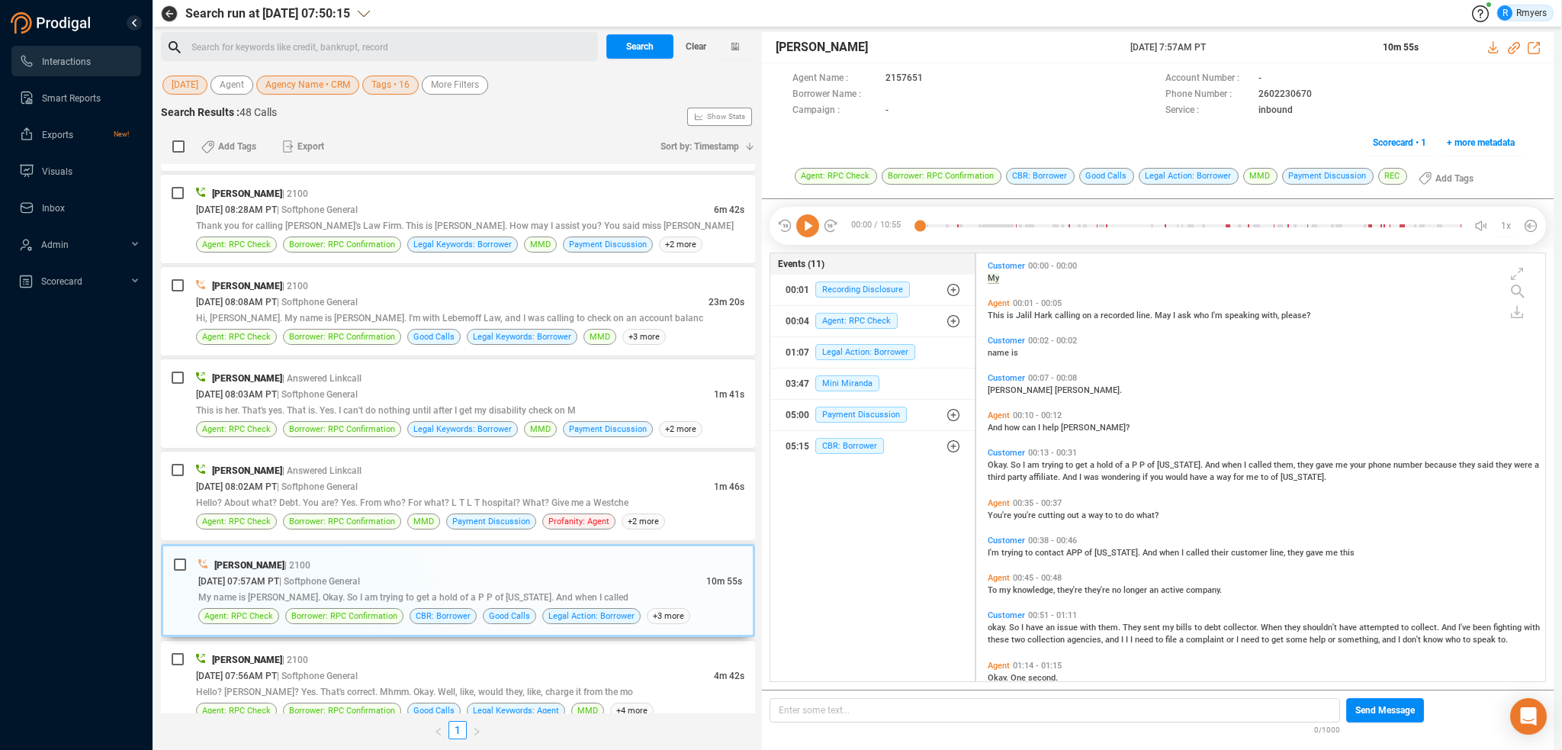
click at [810, 227] on icon at bounding box center [807, 225] width 23 height 23
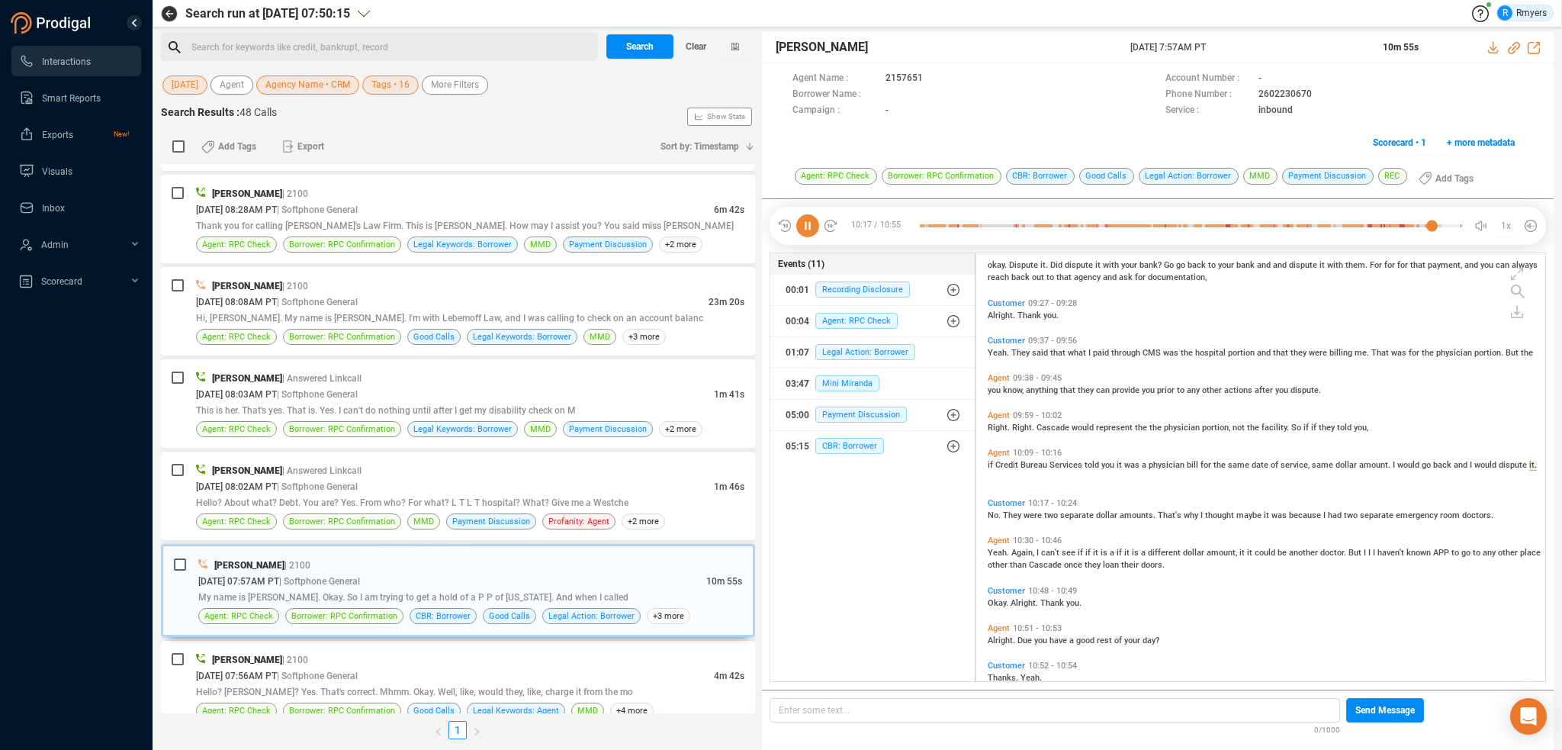
scroll to position [2713, 0]
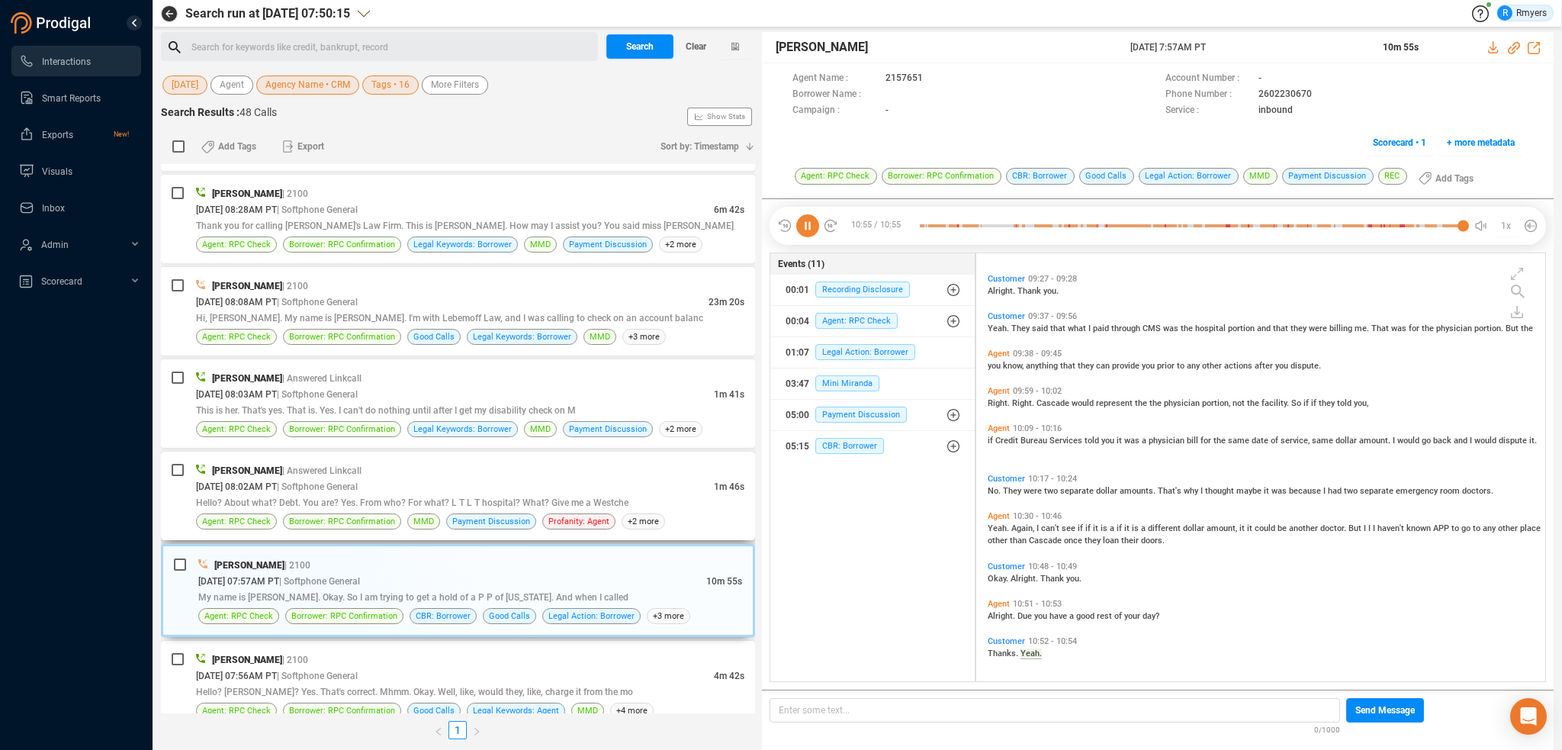
drag, startPoint x: 365, startPoint y: 477, endPoint x: 357, endPoint y: 481, distance: 8.9
click at [358, 481] on span "| Softphone General" at bounding box center [317, 486] width 81 height 11
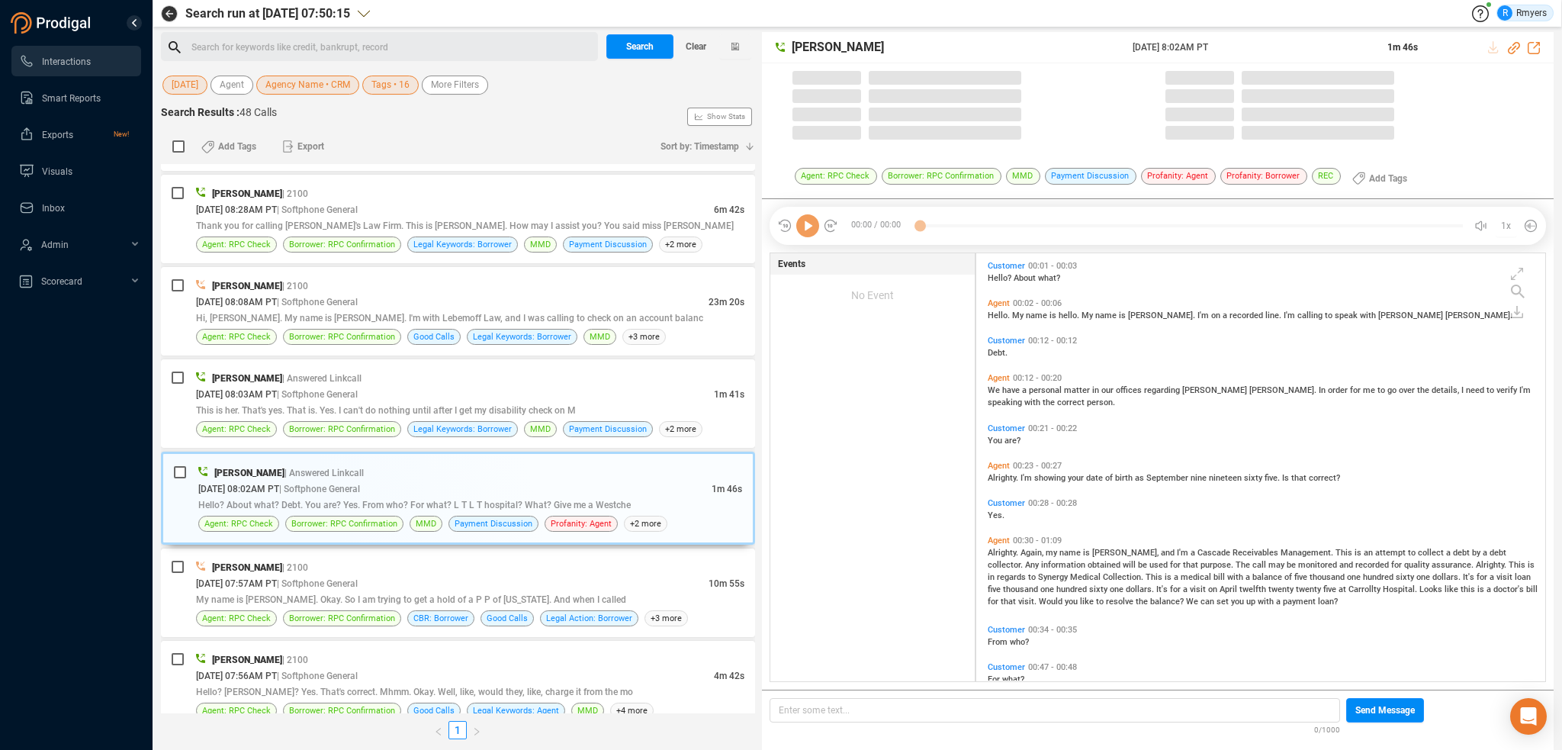
scroll to position [425, 561]
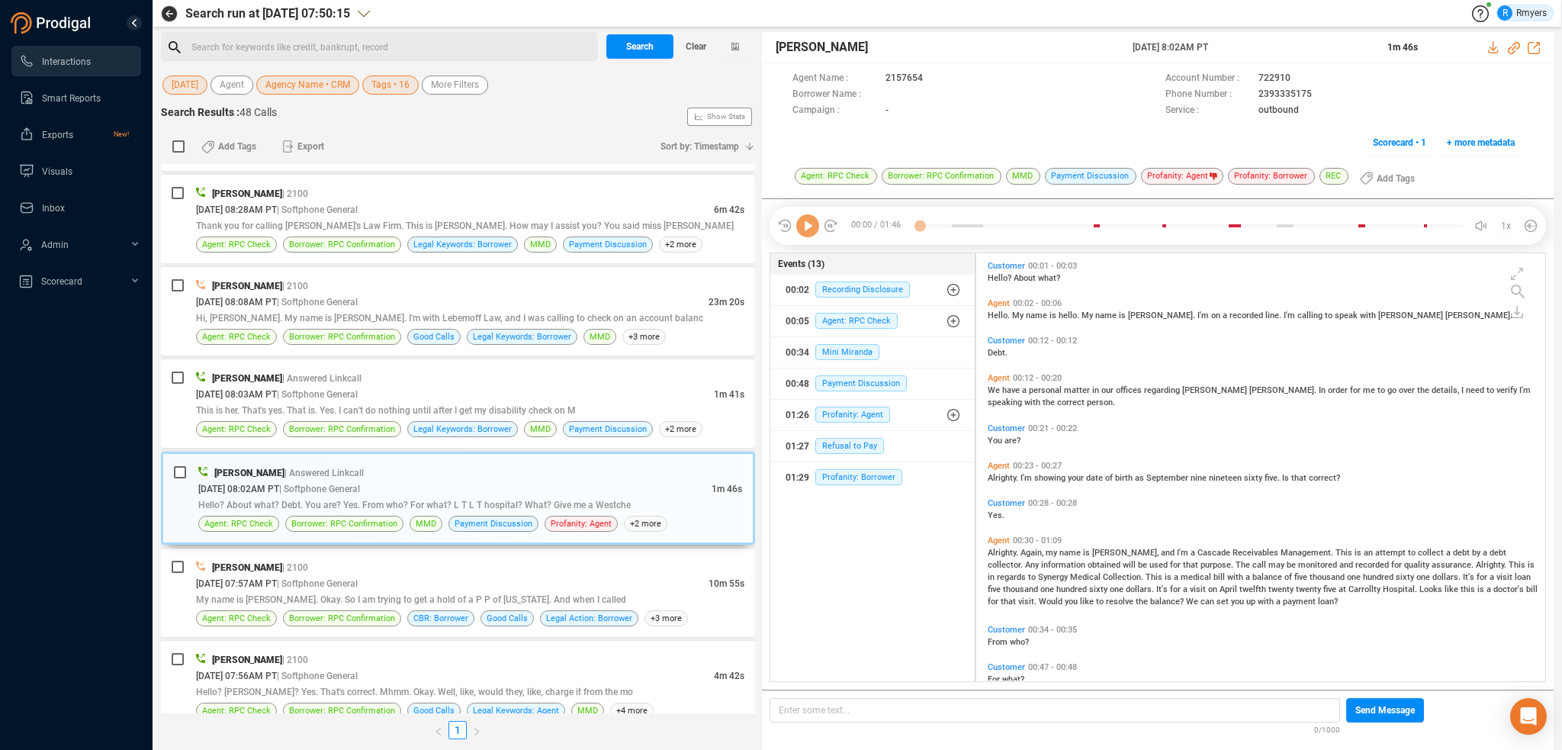
click at [812, 236] on icon at bounding box center [807, 225] width 23 height 23
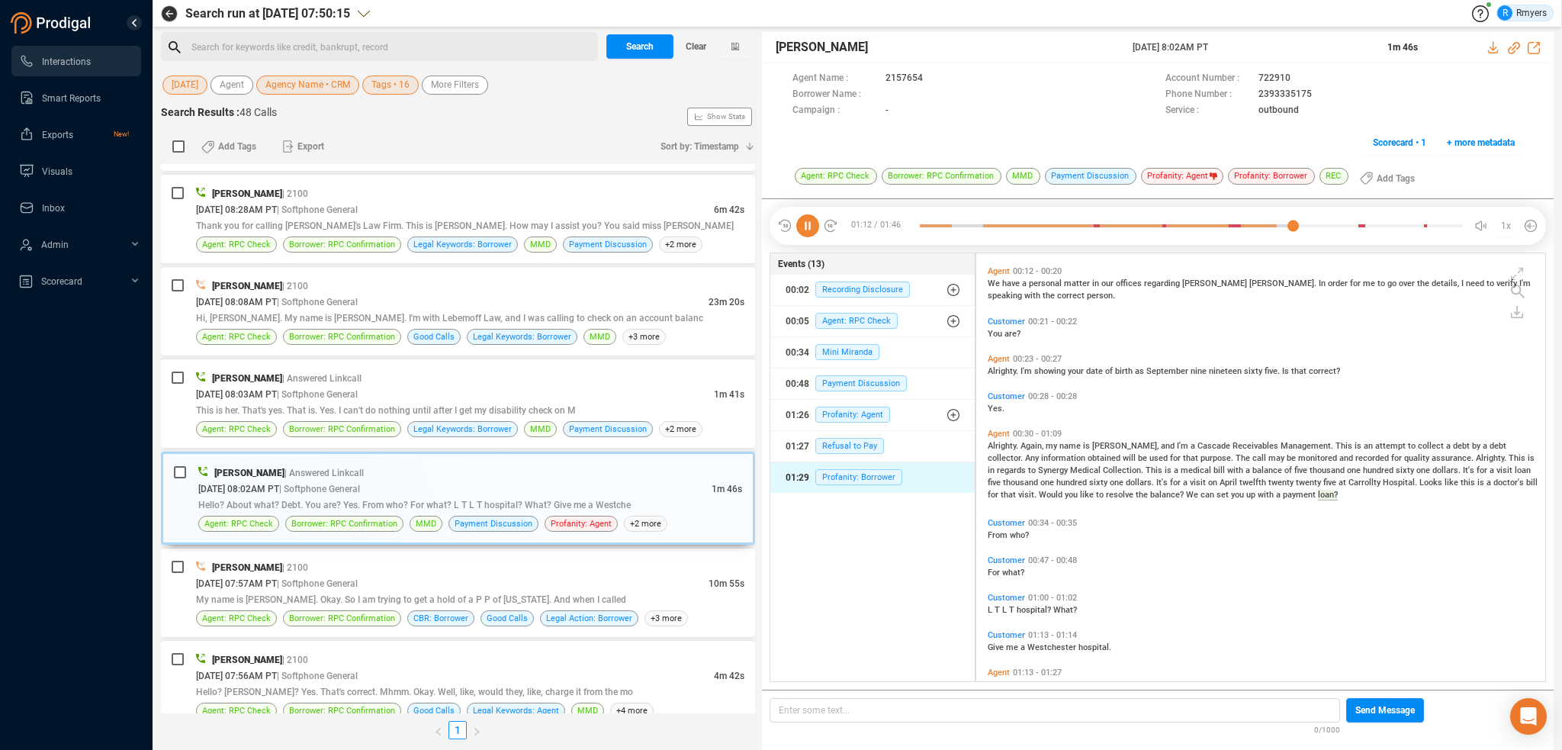
scroll to position [277, 0]
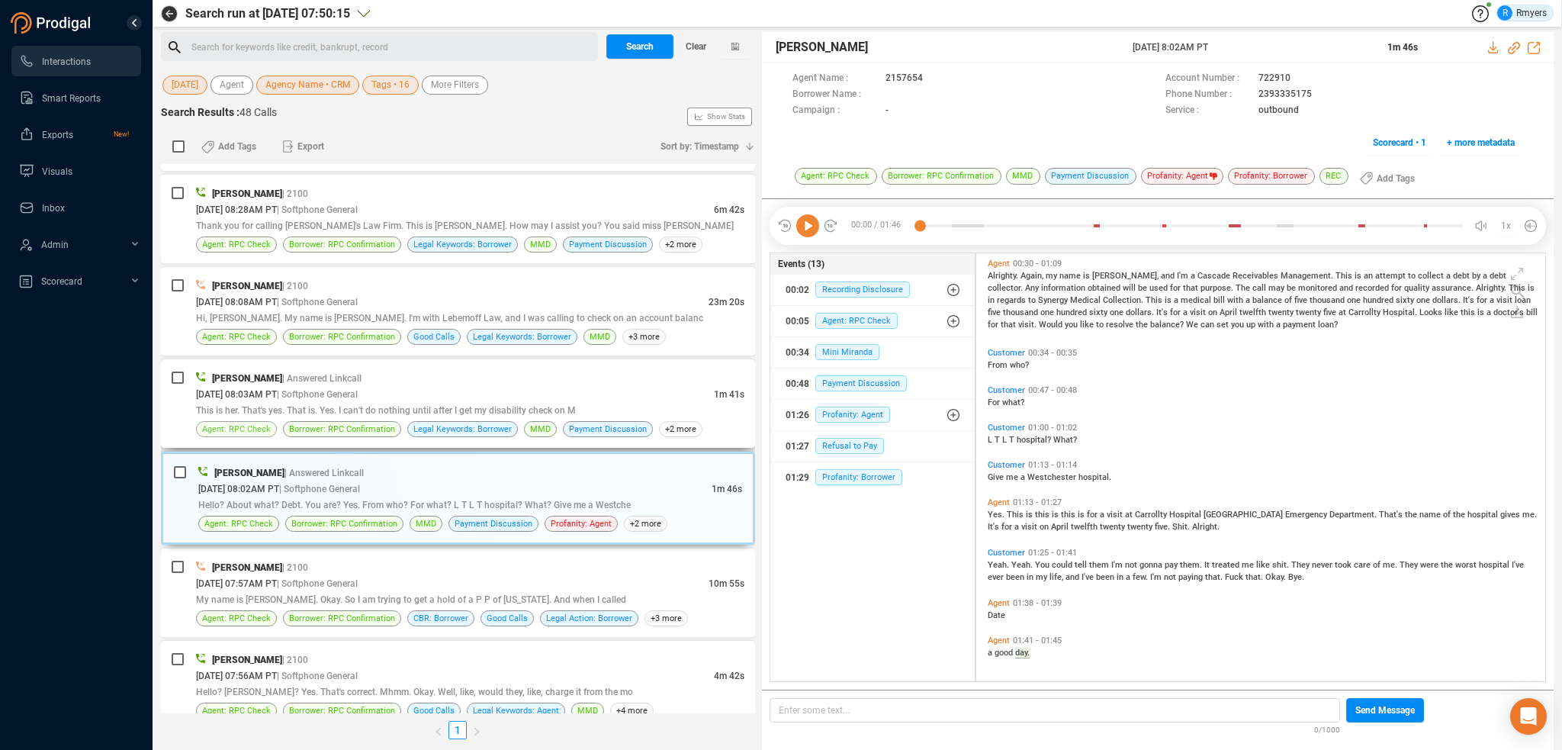
click at [257, 422] on span "Agent: RPC Check" at bounding box center [236, 429] width 69 height 14
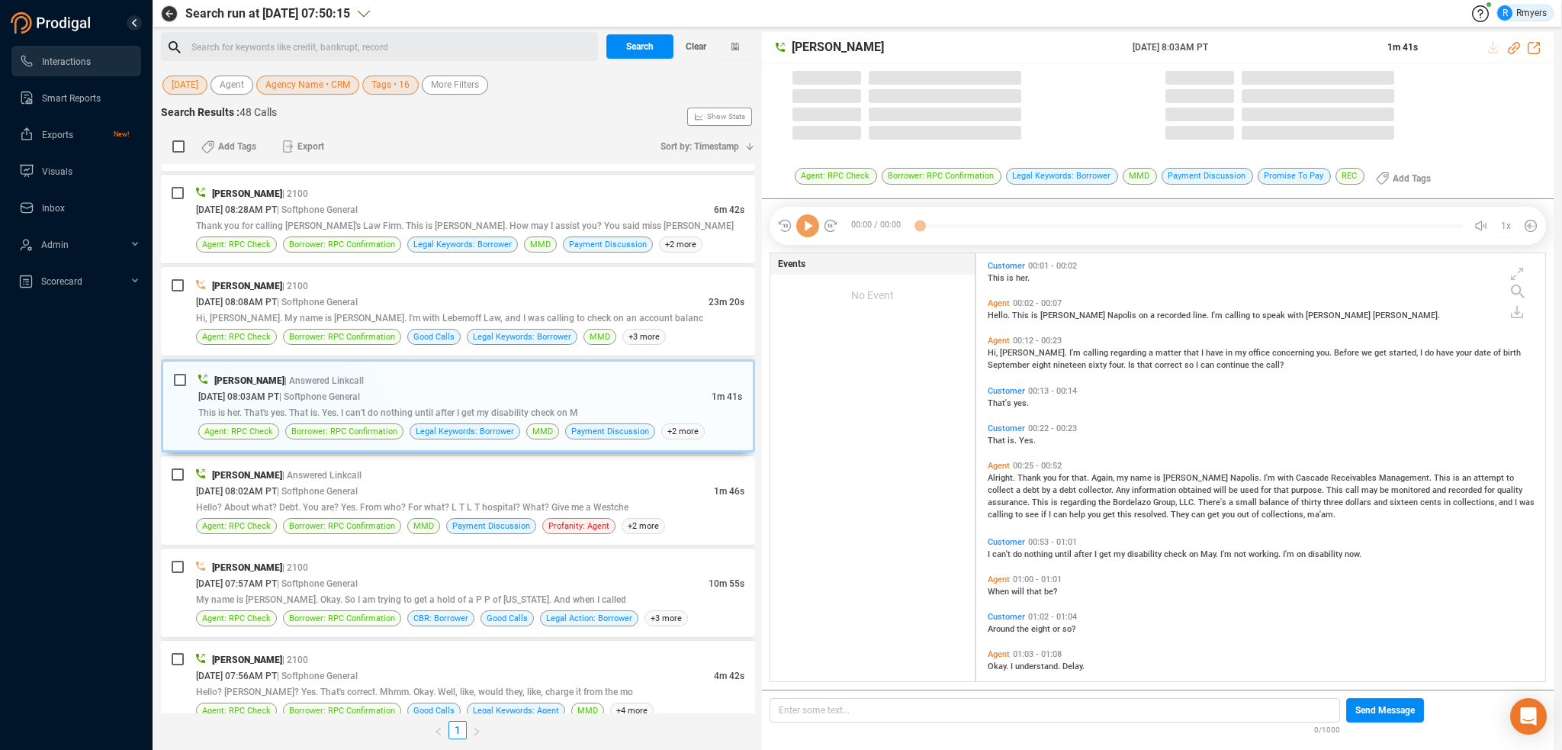
scroll to position [425, 561]
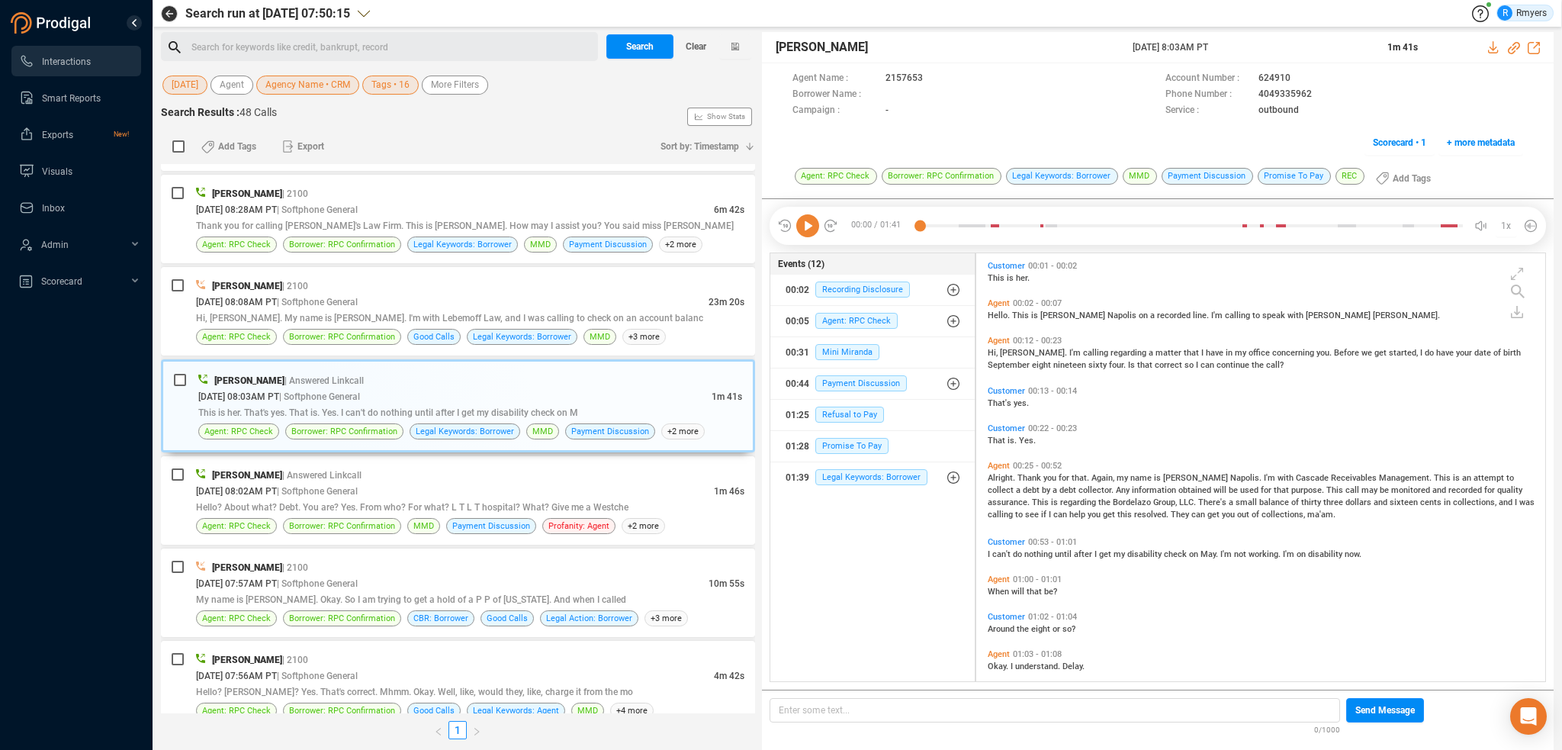
click at [809, 229] on icon at bounding box center [807, 225] width 23 height 23
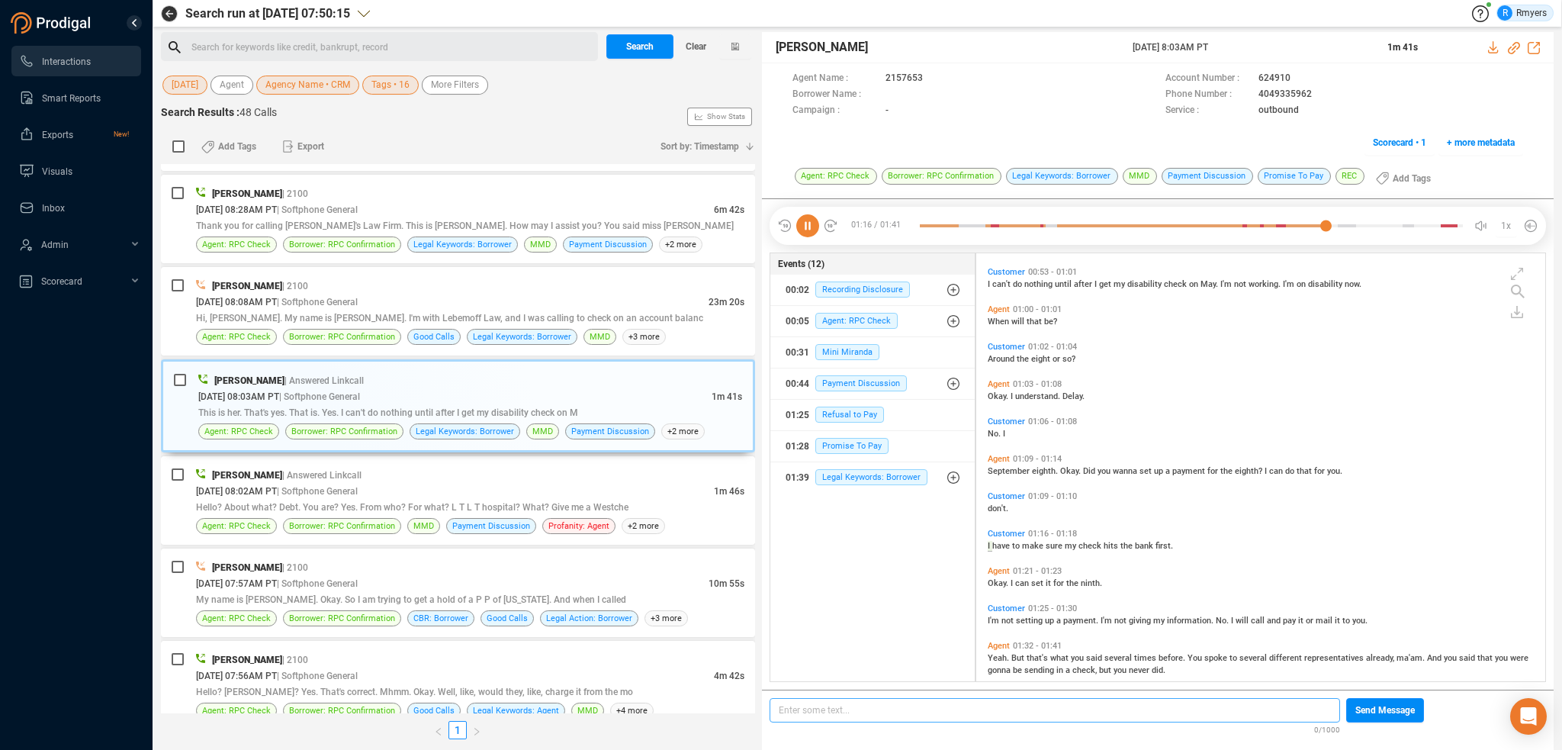
scroll to position [326, 0]
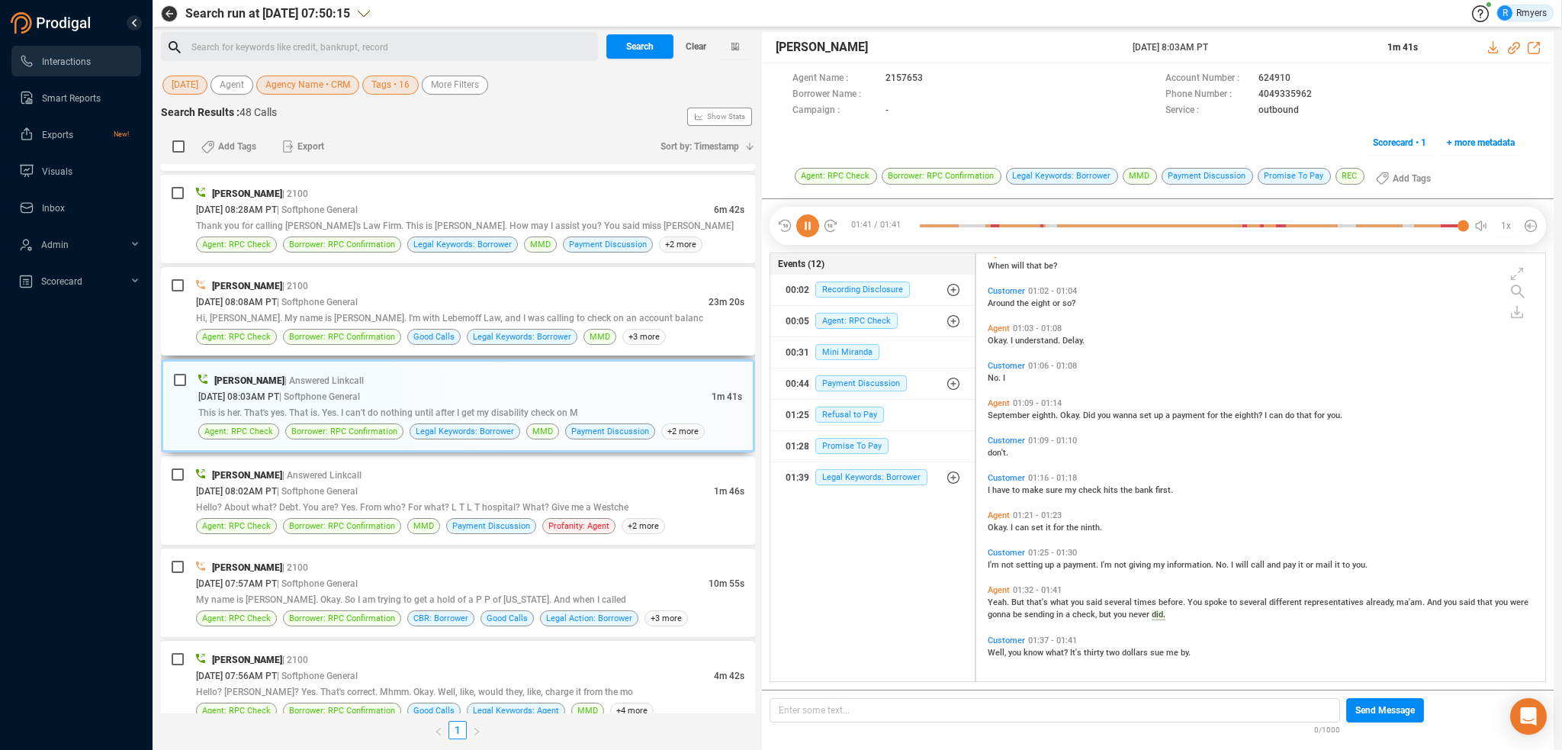
click at [422, 310] on div "Hi, [PERSON_NAME]. My name is [PERSON_NAME]. I'm with Lebemoff Law, and I was c…" at bounding box center [470, 318] width 548 height 16
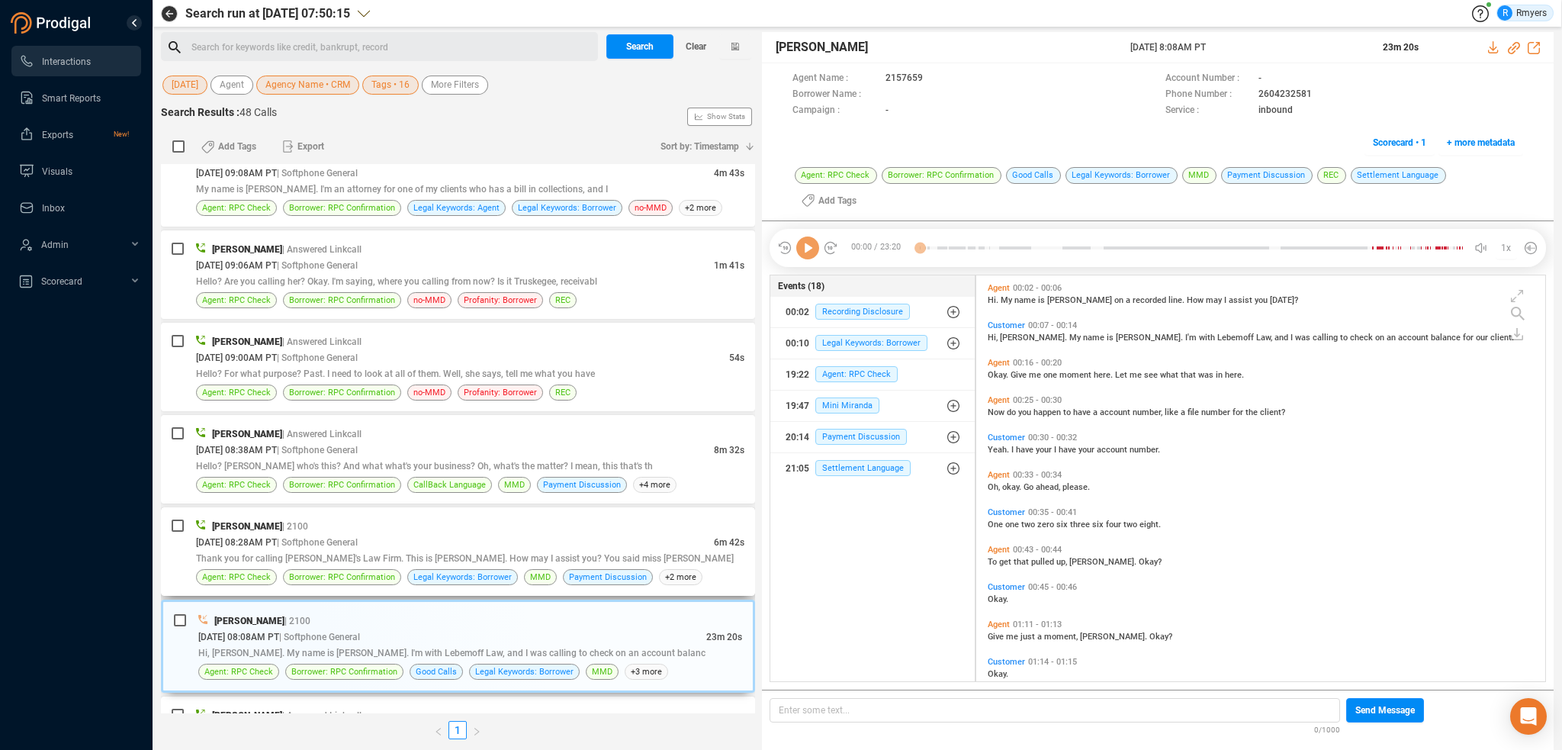
scroll to position [3484, 0]
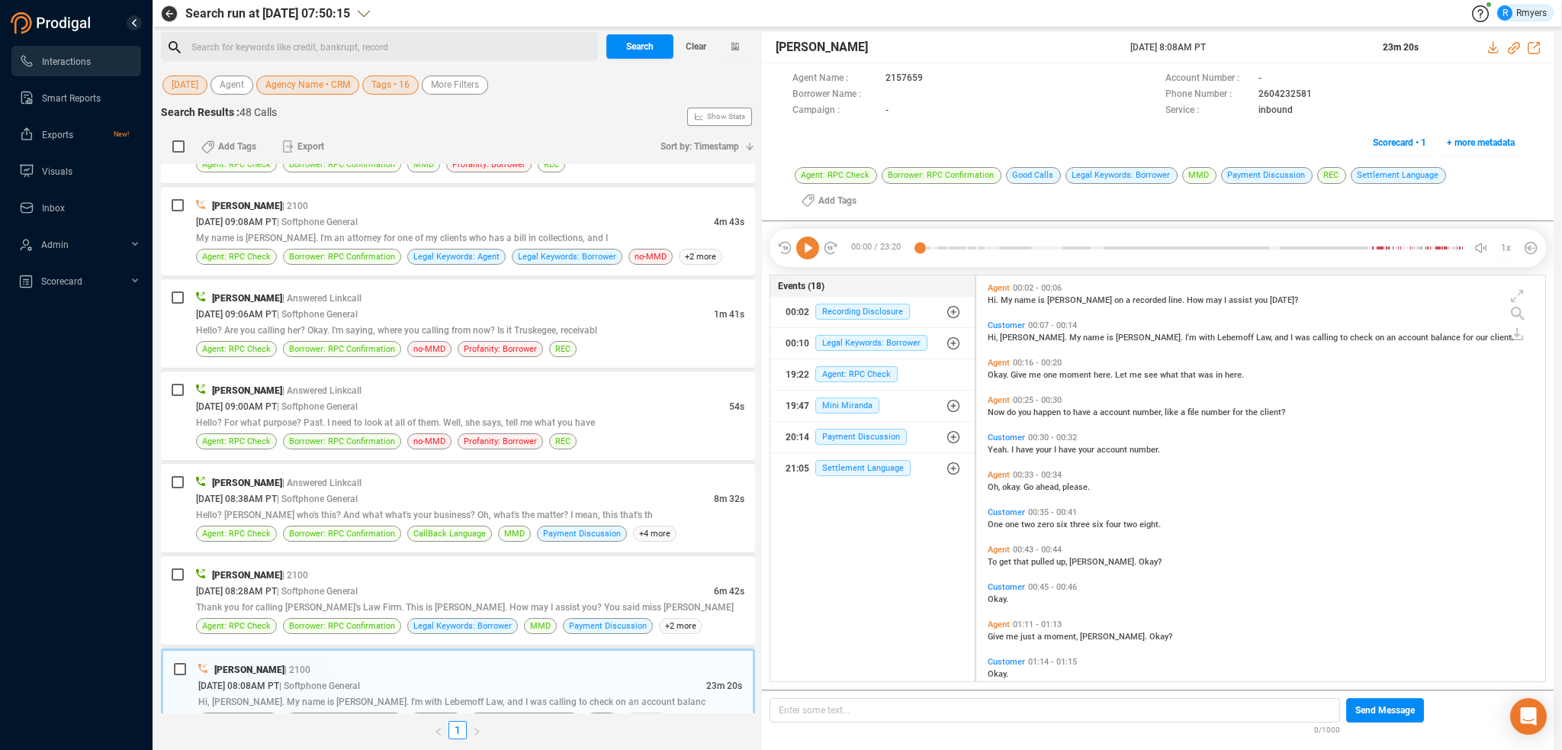
click at [801, 236] on icon at bounding box center [807, 247] width 23 height 23
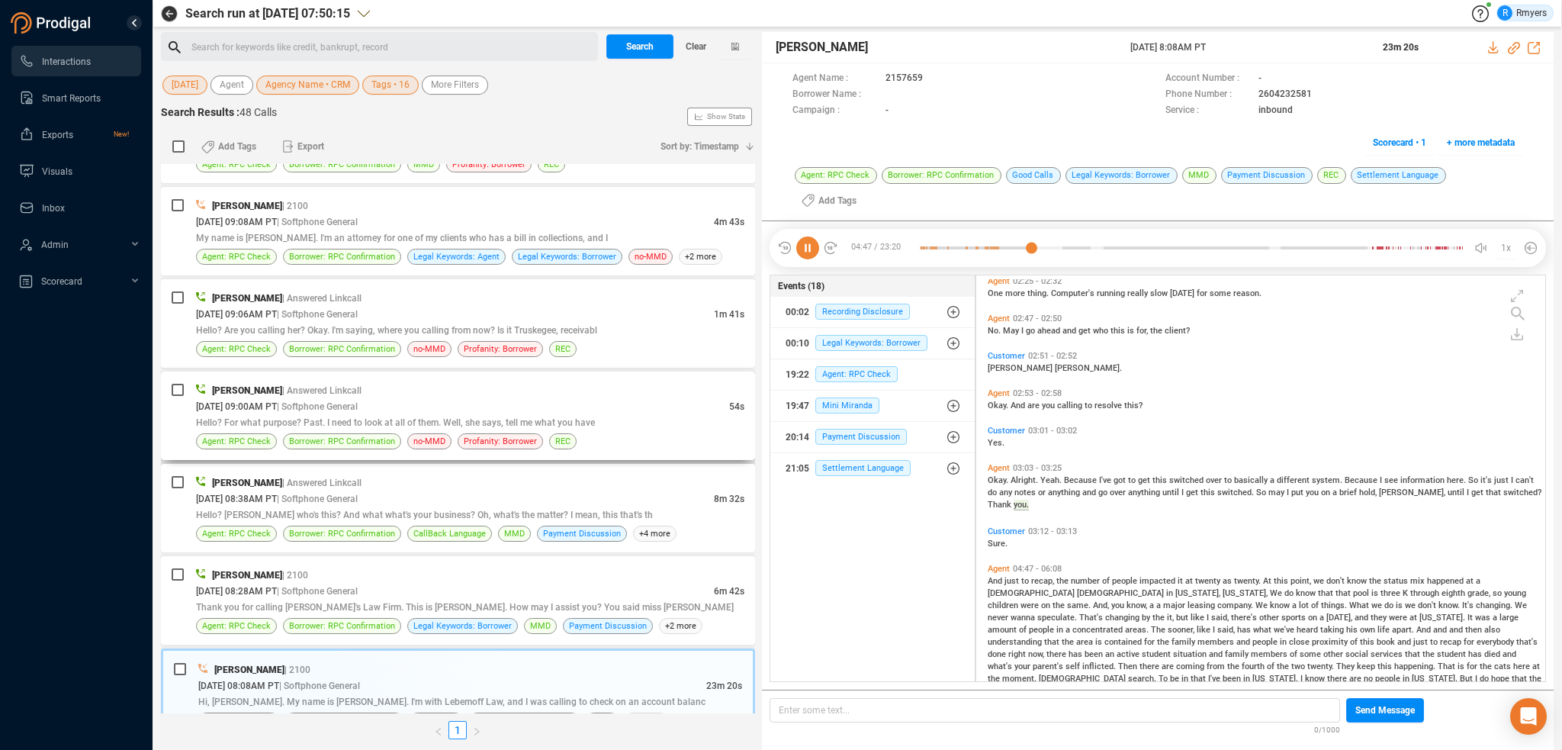
scroll to position [632, 0]
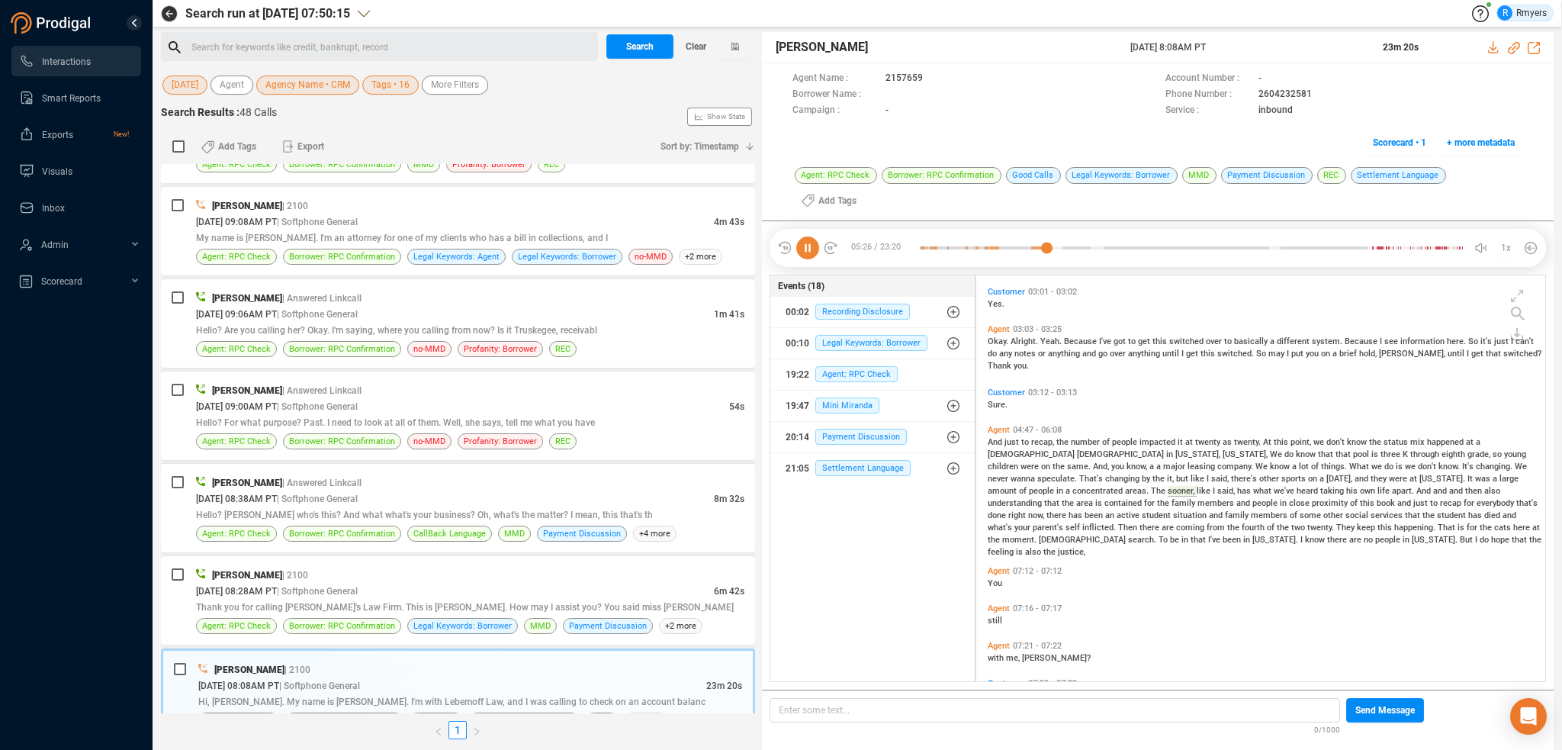
click at [1086, 236] on div at bounding box center [1191, 247] width 543 height 23
click at [1119, 236] on div at bounding box center [1191, 247] width 543 height 23
click at [1149, 236] on div at bounding box center [1191, 247] width 543 height 23
click at [1195, 236] on div at bounding box center [1191, 247] width 543 height 23
click at [1254, 236] on div at bounding box center [1191, 247] width 543 height 23
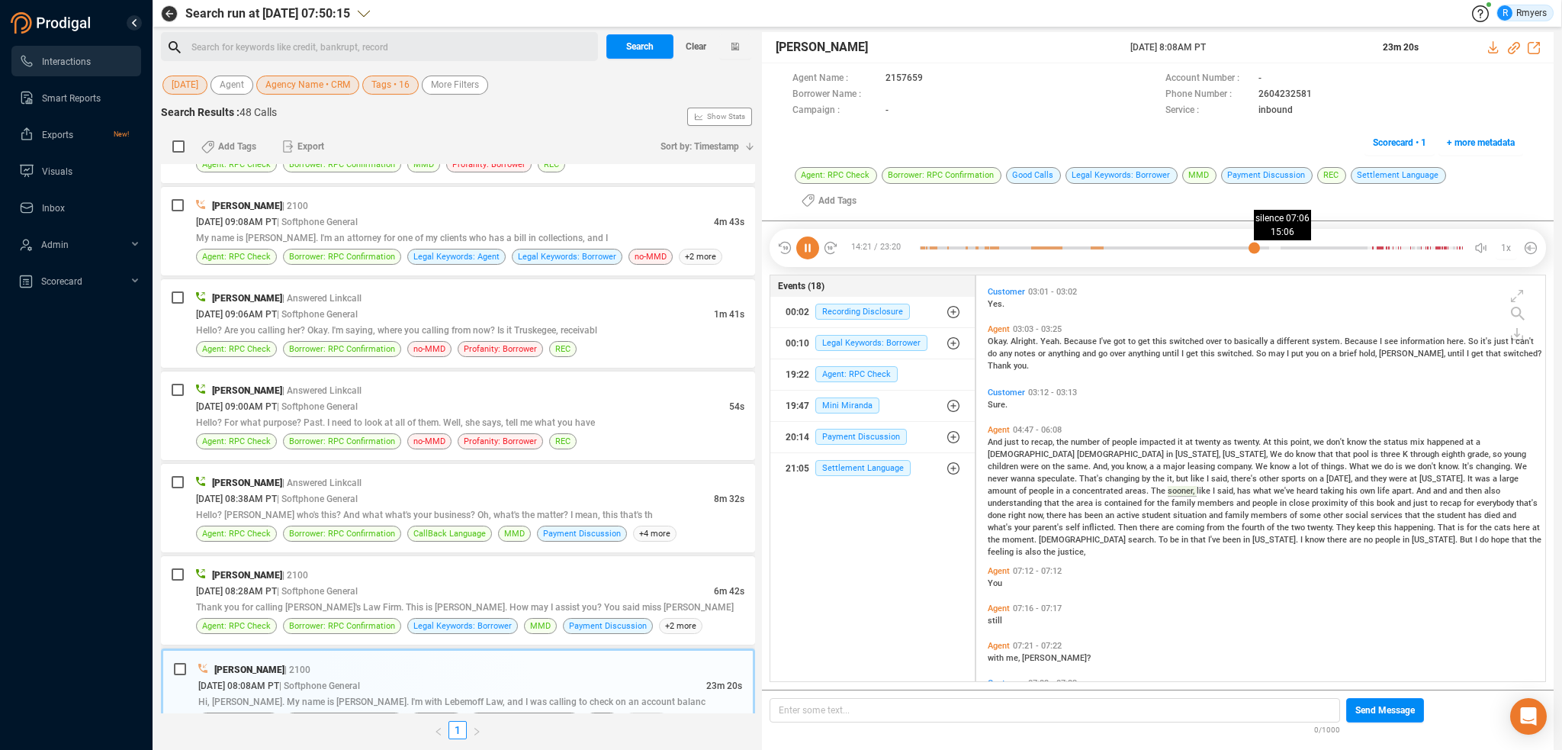
click at [1272, 236] on div at bounding box center [1191, 247] width 543 height 23
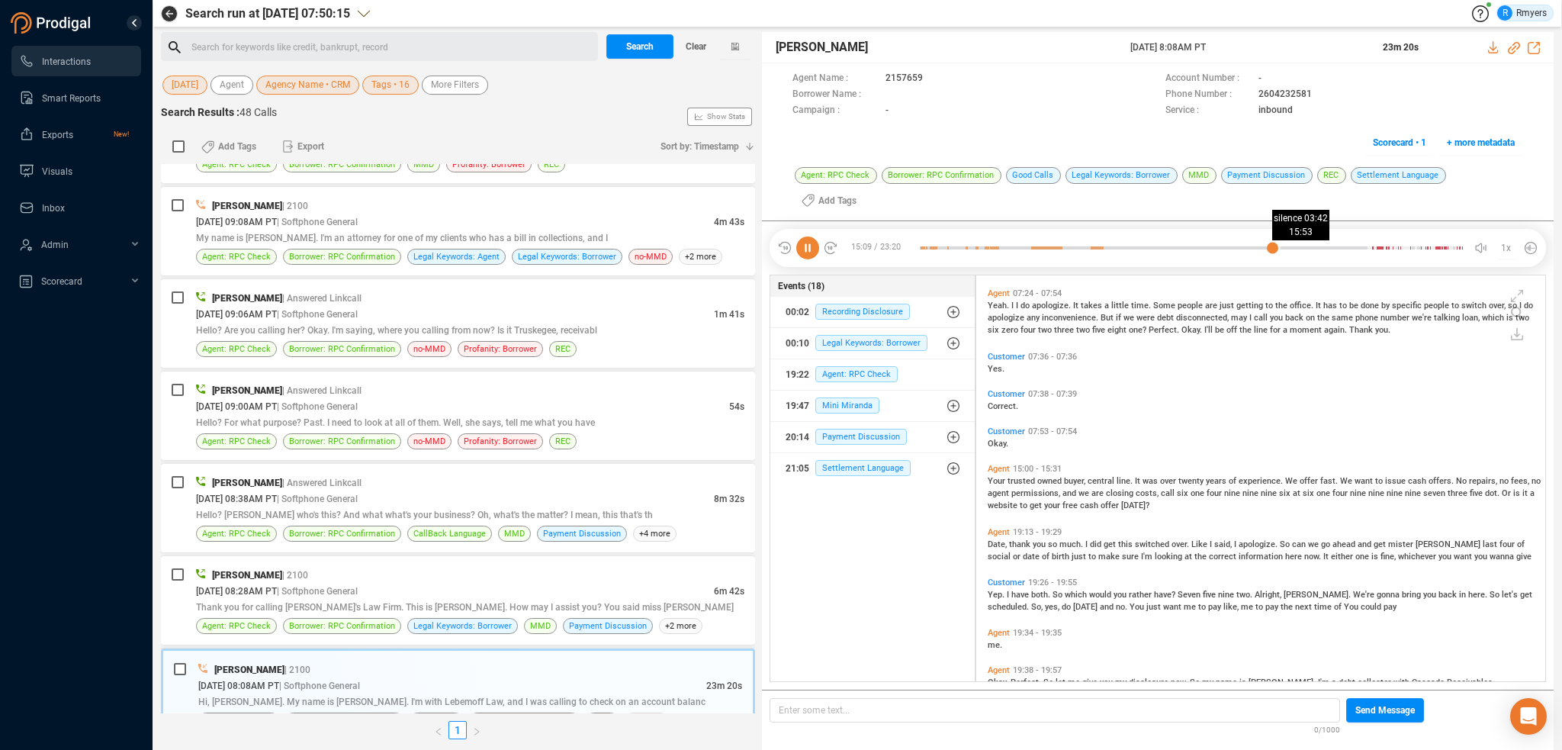
drag, startPoint x: 1291, startPoint y: 223, endPoint x: 1318, endPoint y: 223, distance: 27.5
click at [1307, 236] on div at bounding box center [1191, 247] width 543 height 23
drag, startPoint x: 1333, startPoint y: 223, endPoint x: 1361, endPoint y: 225, distance: 28.3
click at [1339, 236] on div at bounding box center [1191, 247] width 543 height 23
click at [1364, 236] on div at bounding box center [1191, 247] width 543 height 23
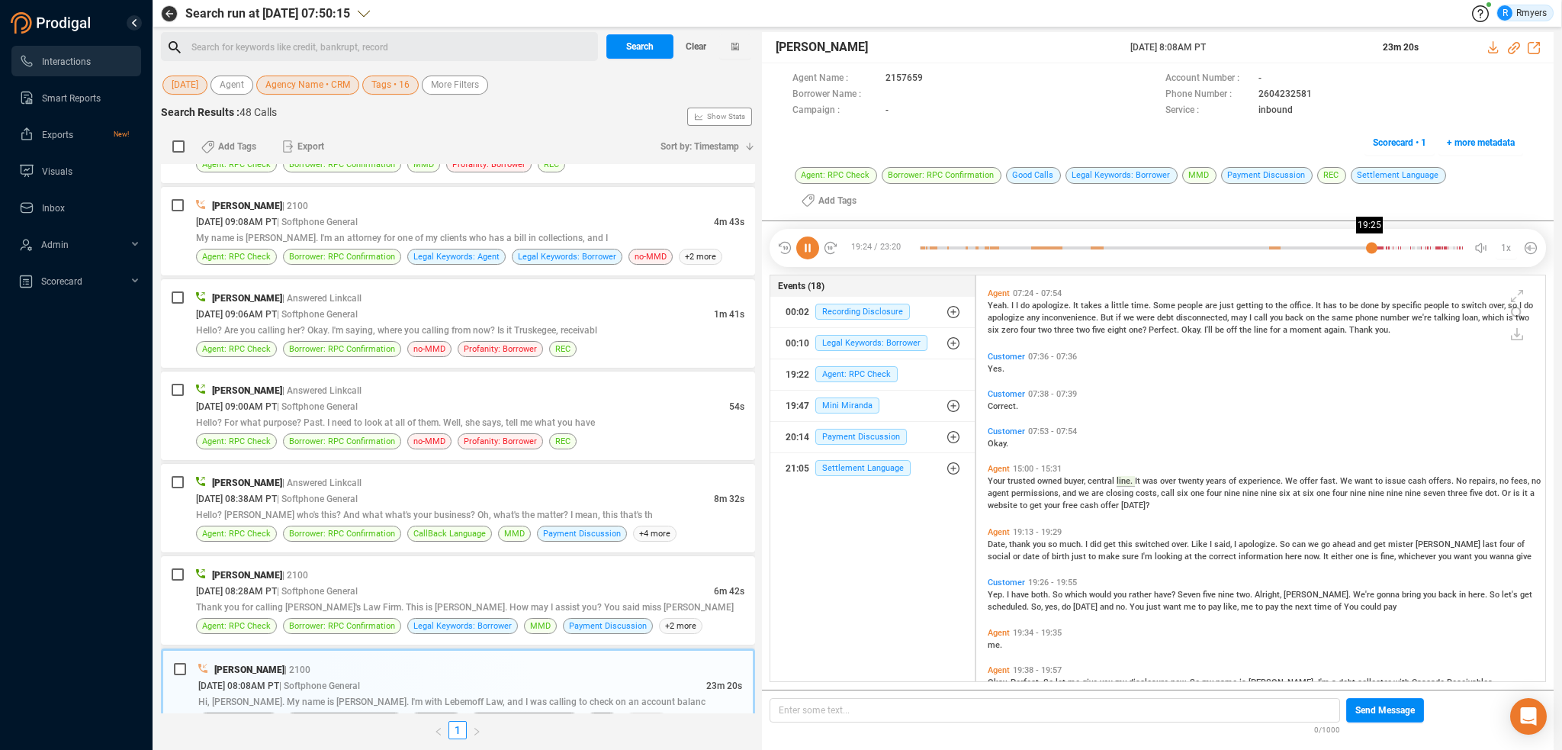
click at [1373, 236] on div at bounding box center [1191, 247] width 543 height 23
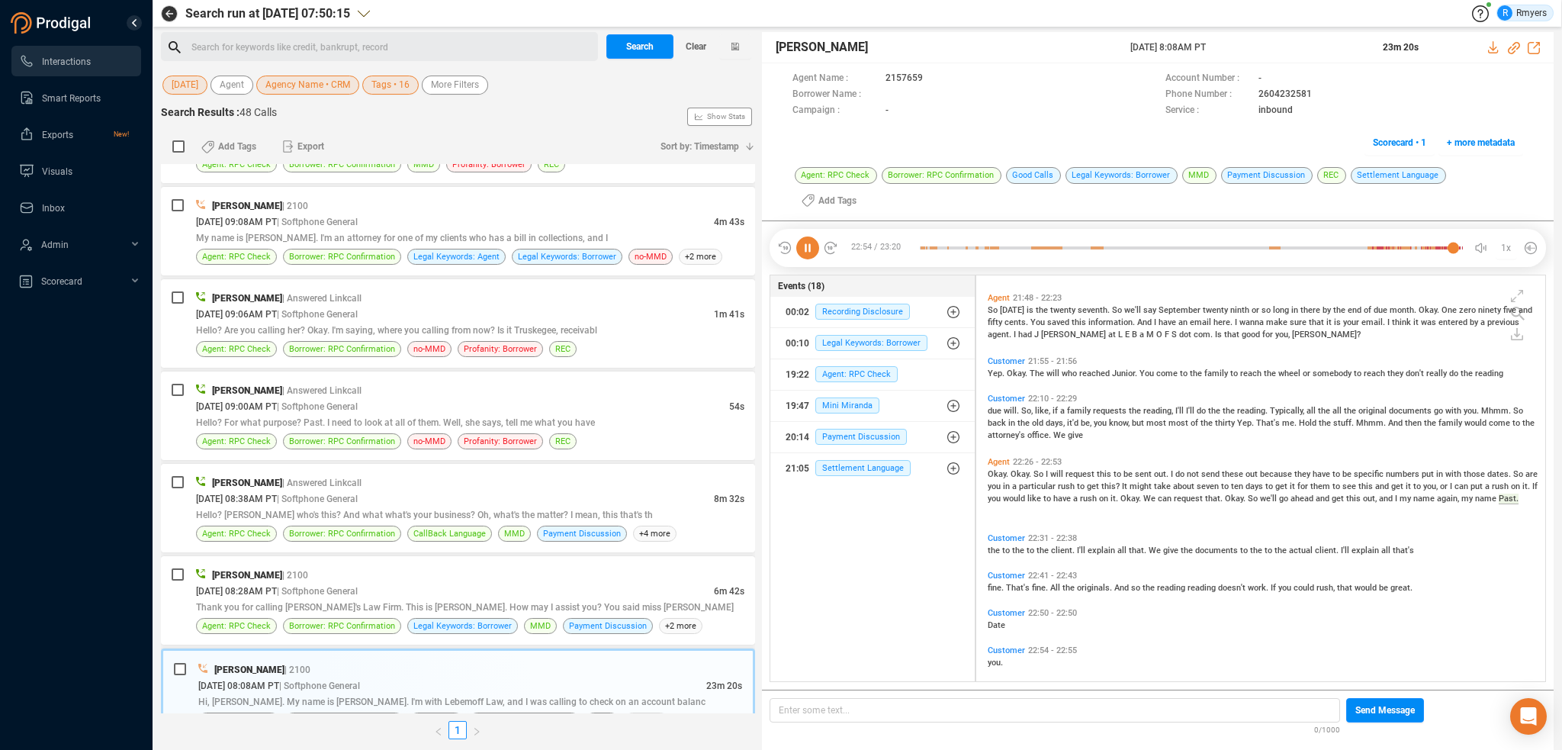
scroll to position [2605, 0]
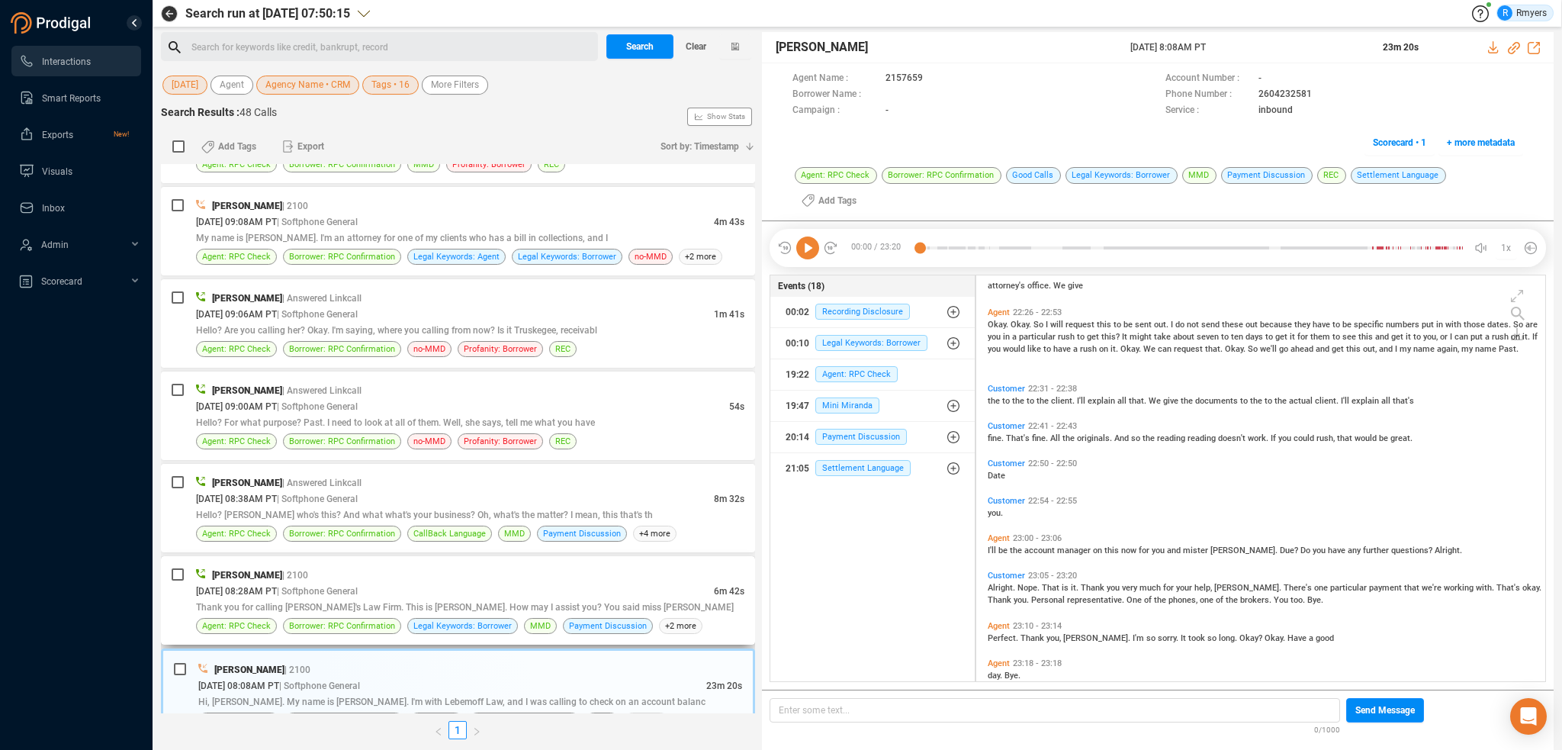
click at [358, 586] on span "| Softphone General" at bounding box center [317, 591] width 81 height 11
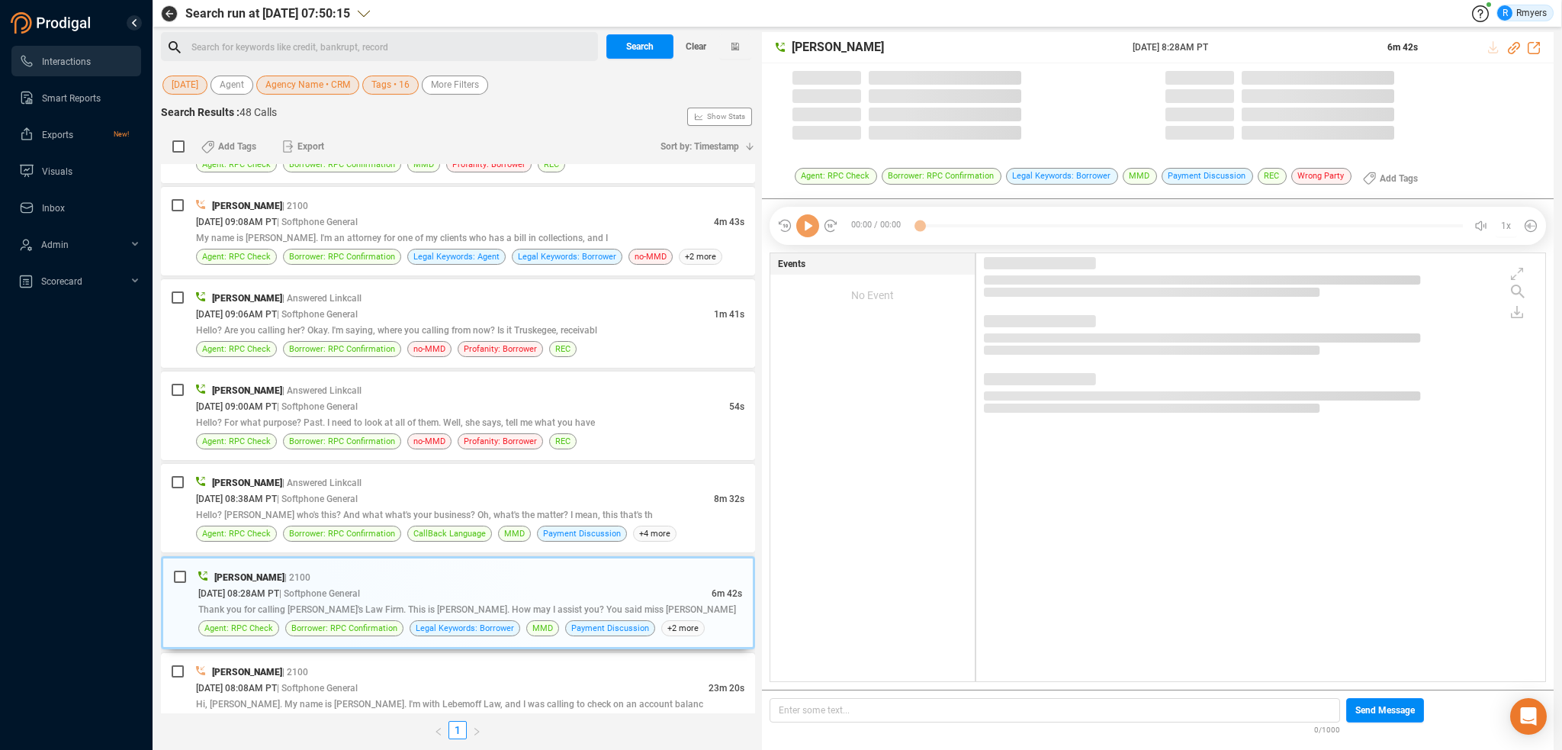
click at [802, 229] on icon at bounding box center [807, 225] width 23 height 23
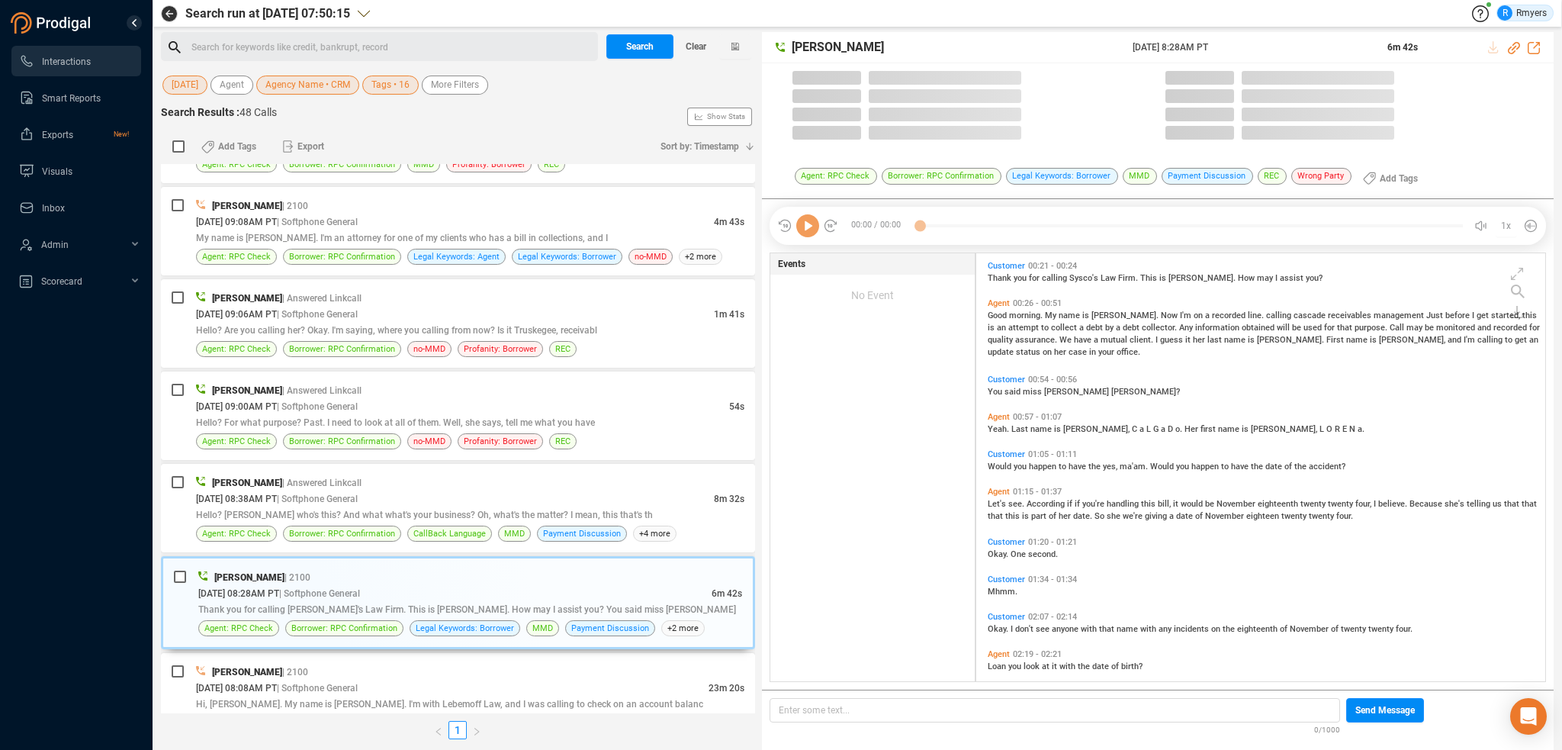
scroll to position [425, 561]
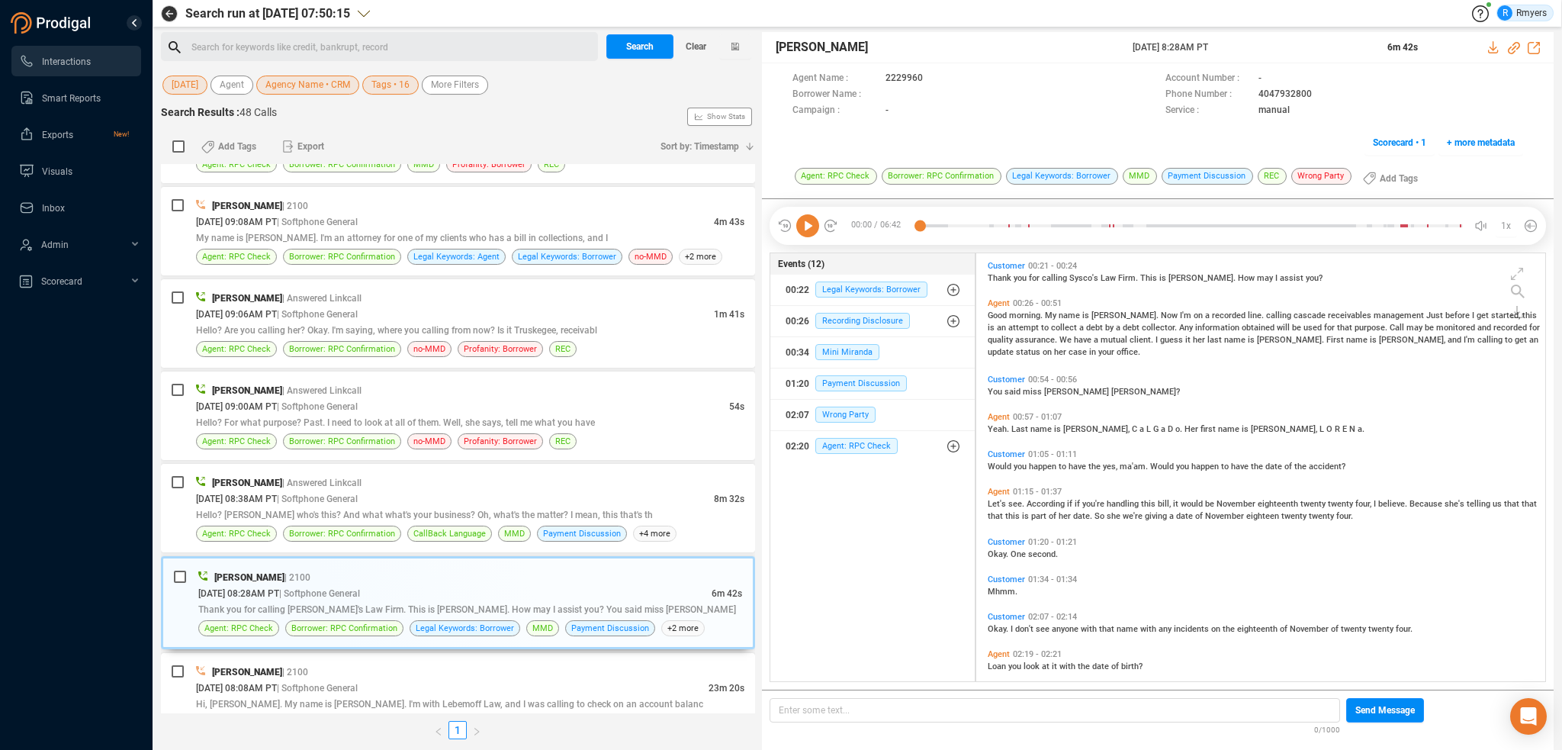
click at [802, 228] on icon at bounding box center [807, 225] width 23 height 23
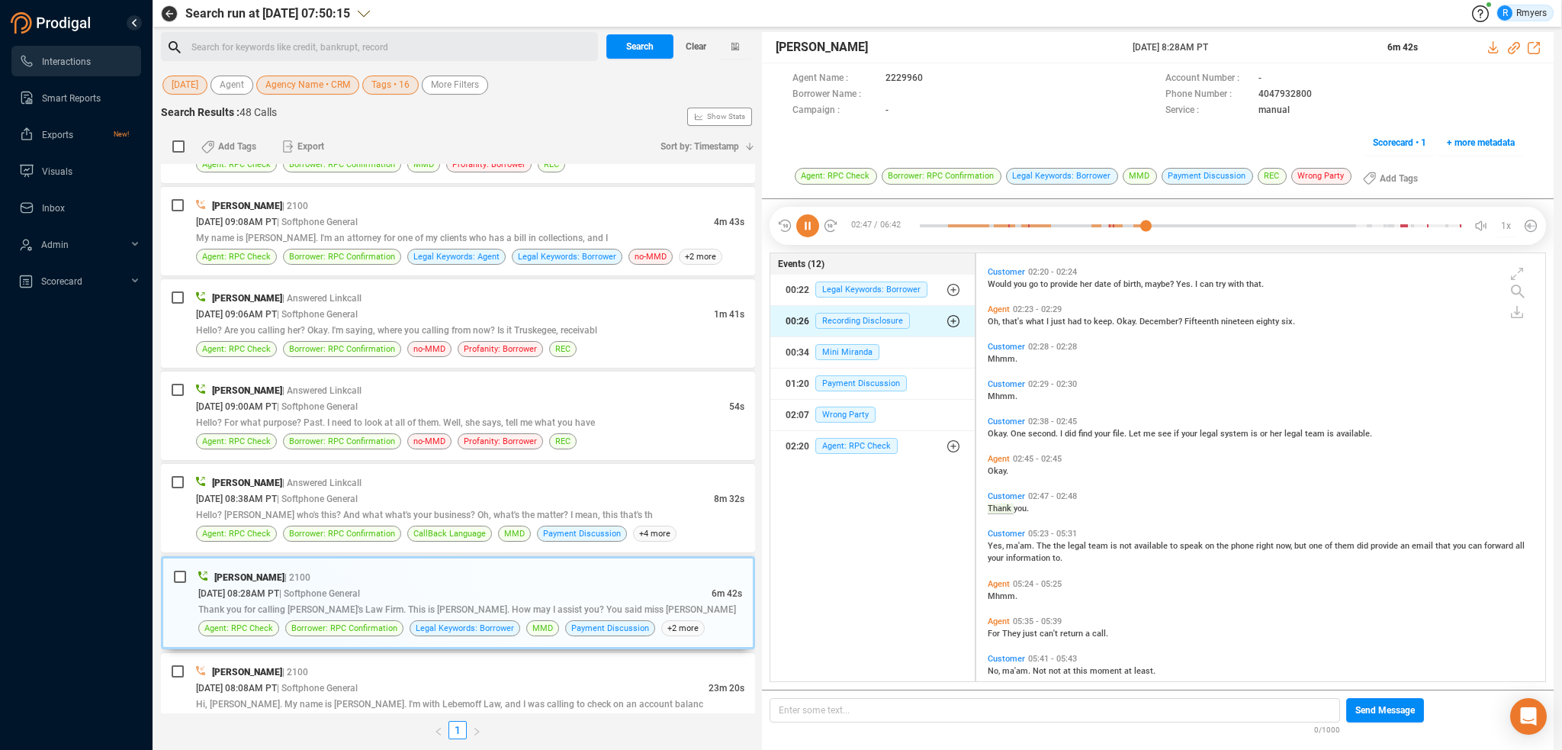
scroll to position [457, 0]
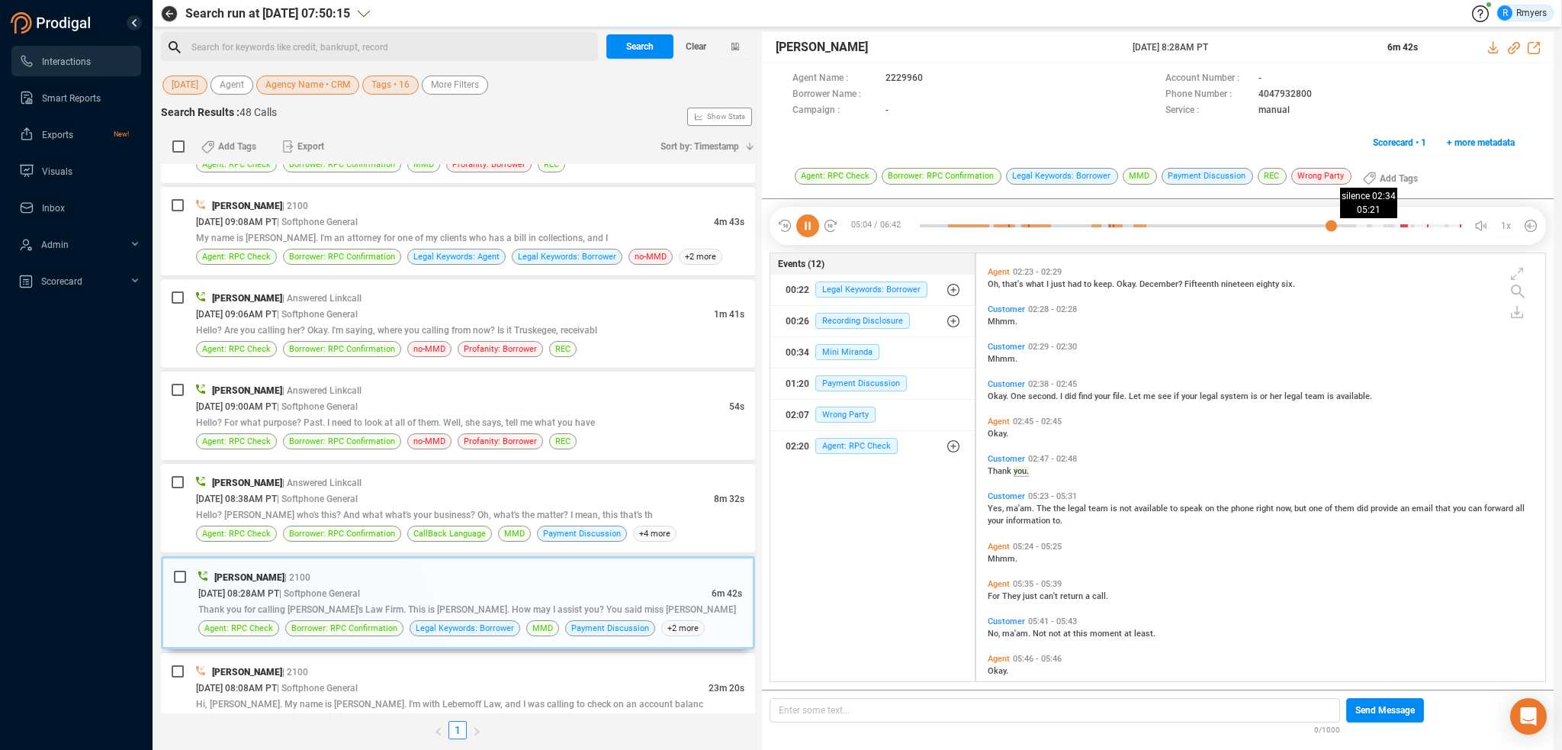
click at [1348, 225] on div at bounding box center [1191, 225] width 543 height 23
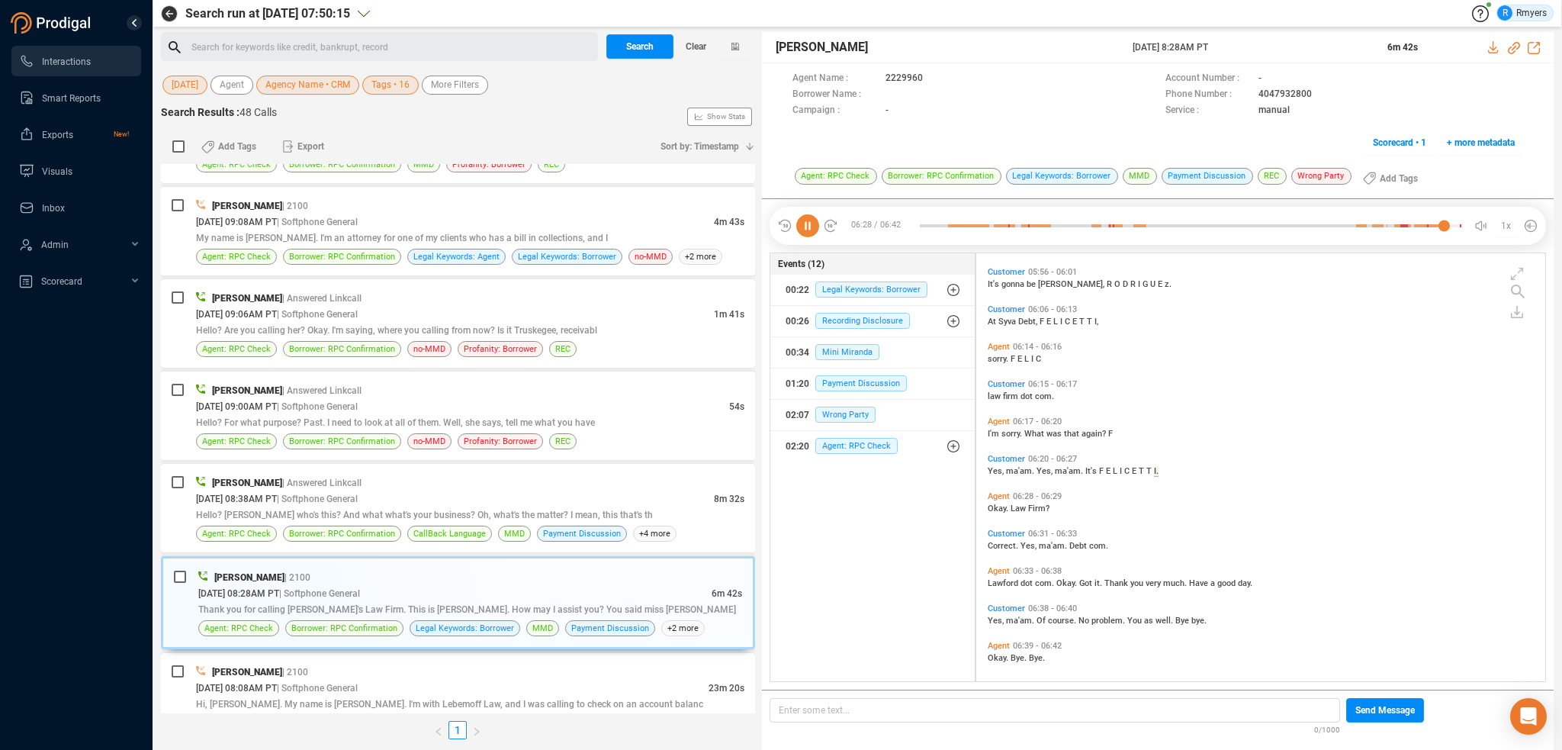
scroll to position [924, 0]
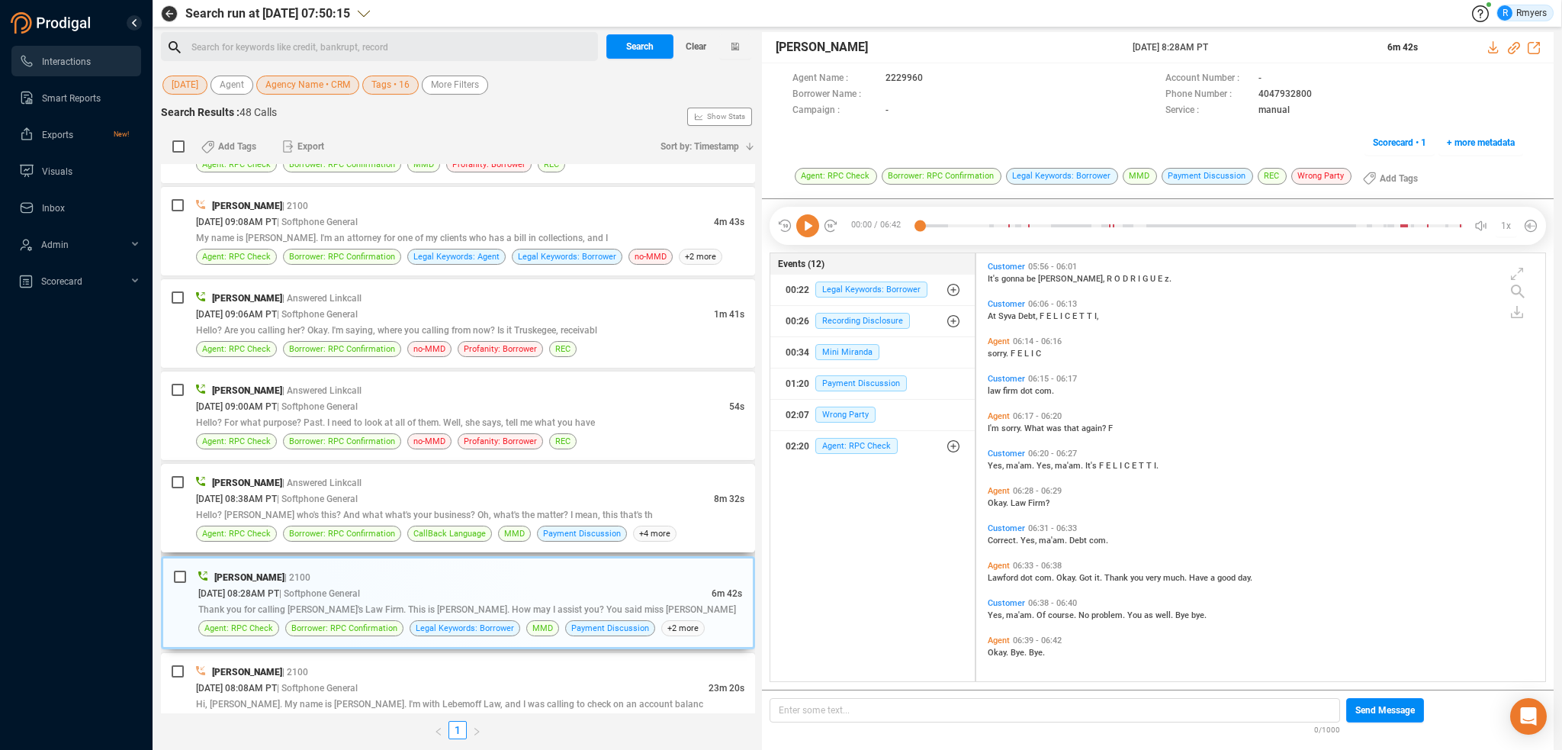
click at [264, 509] on span "Hello? [PERSON_NAME] who's this? And what what's your business? Oh, what's the …" at bounding box center [424, 514] width 457 height 11
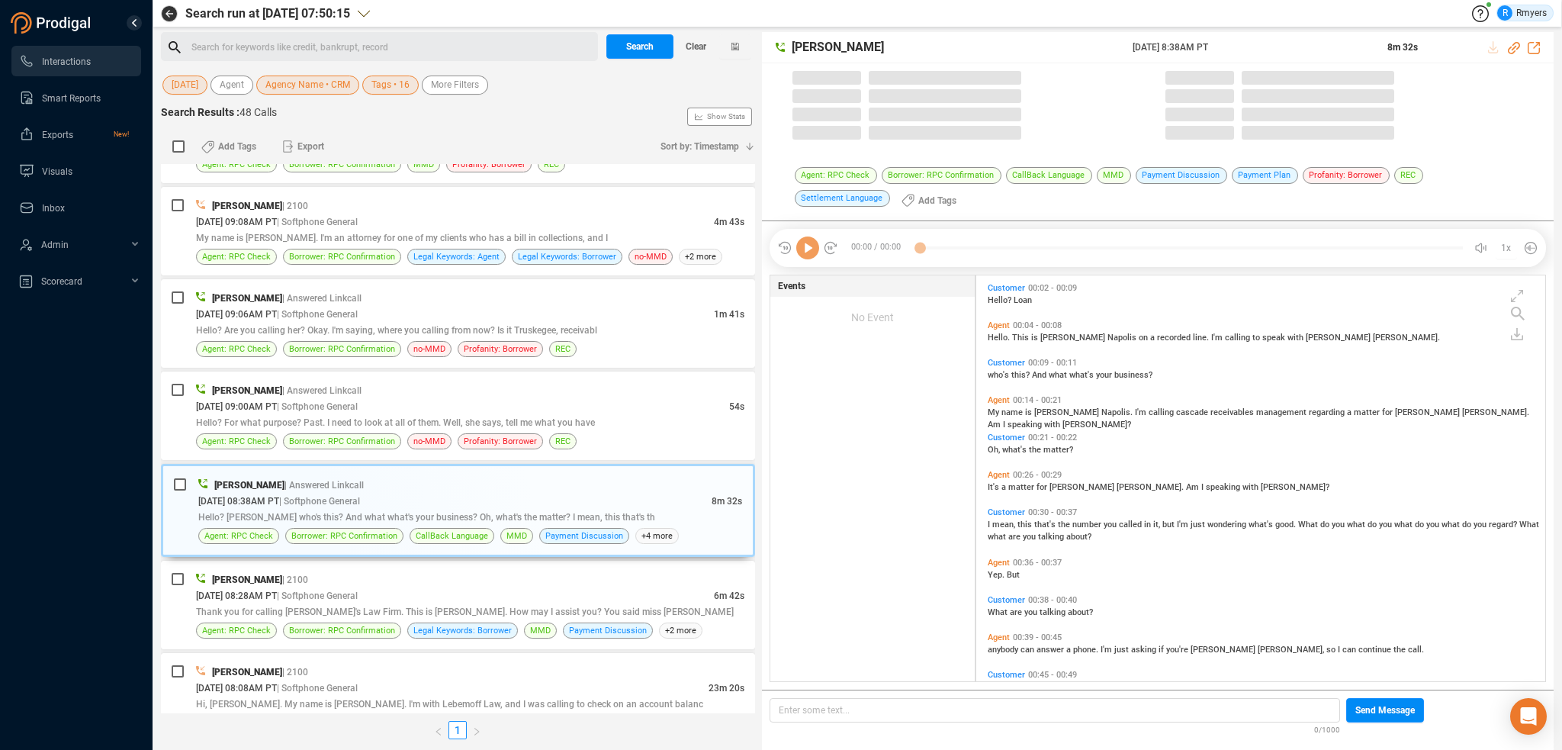
scroll to position [403, 561]
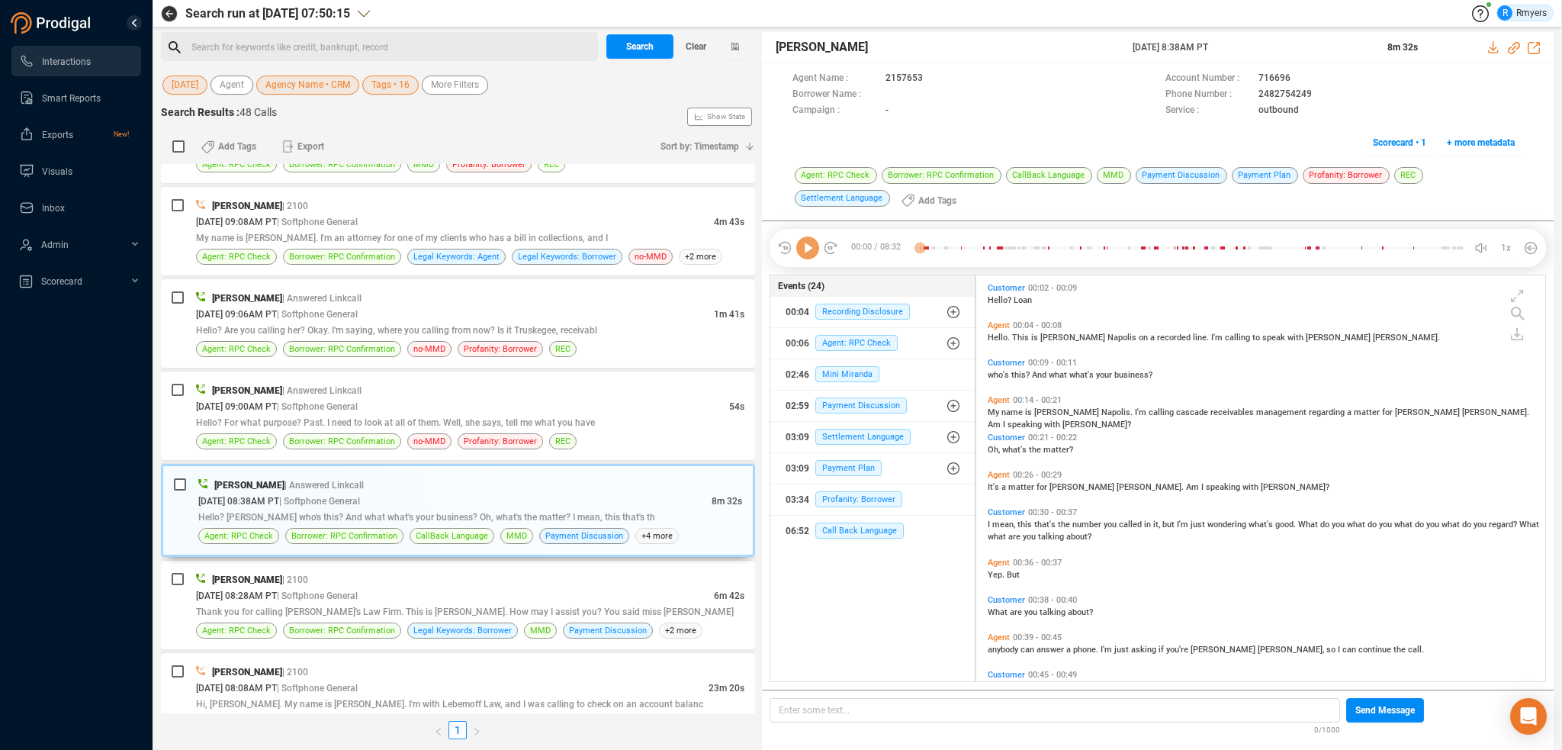
click at [809, 252] on icon at bounding box center [807, 247] width 23 height 23
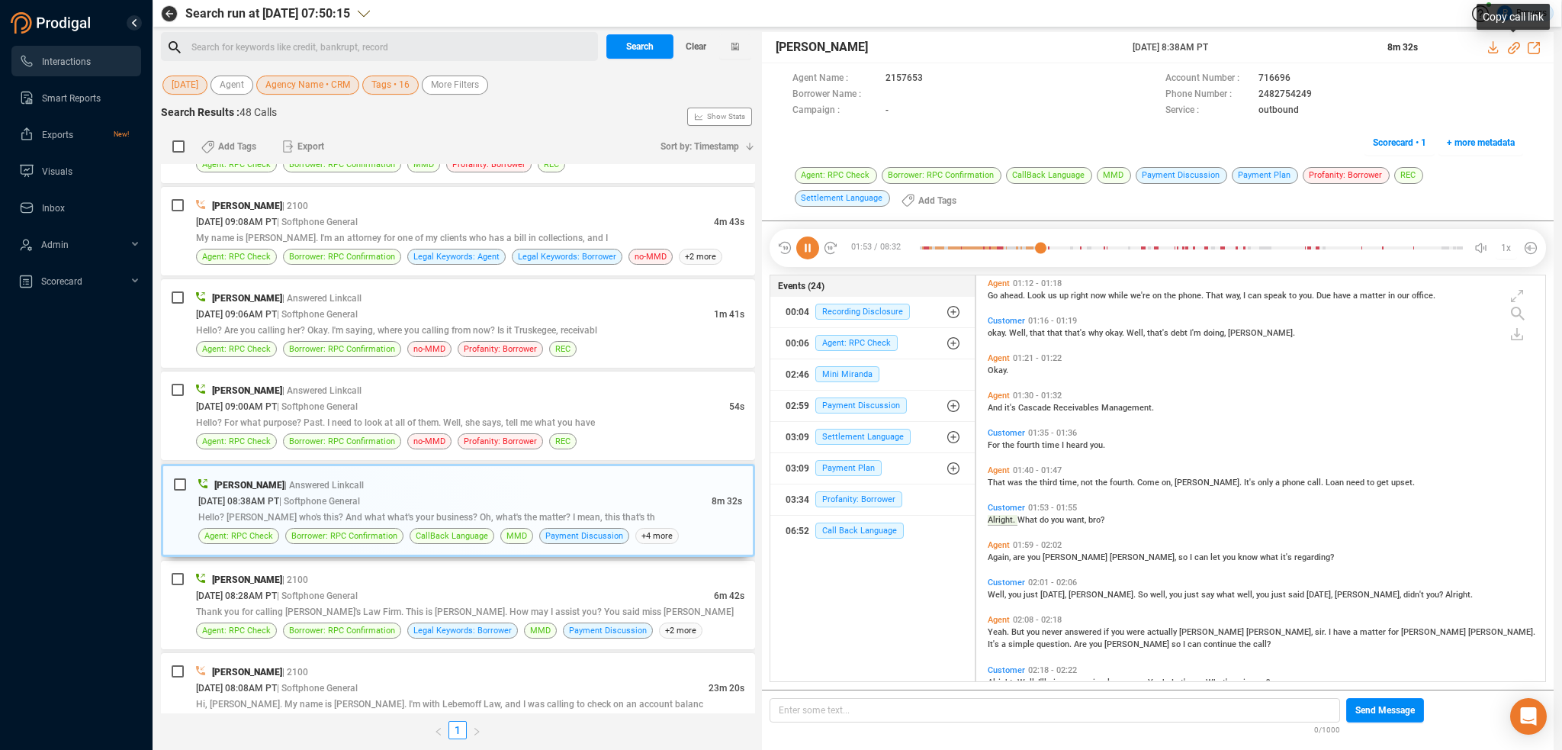
scroll to position [591, 0]
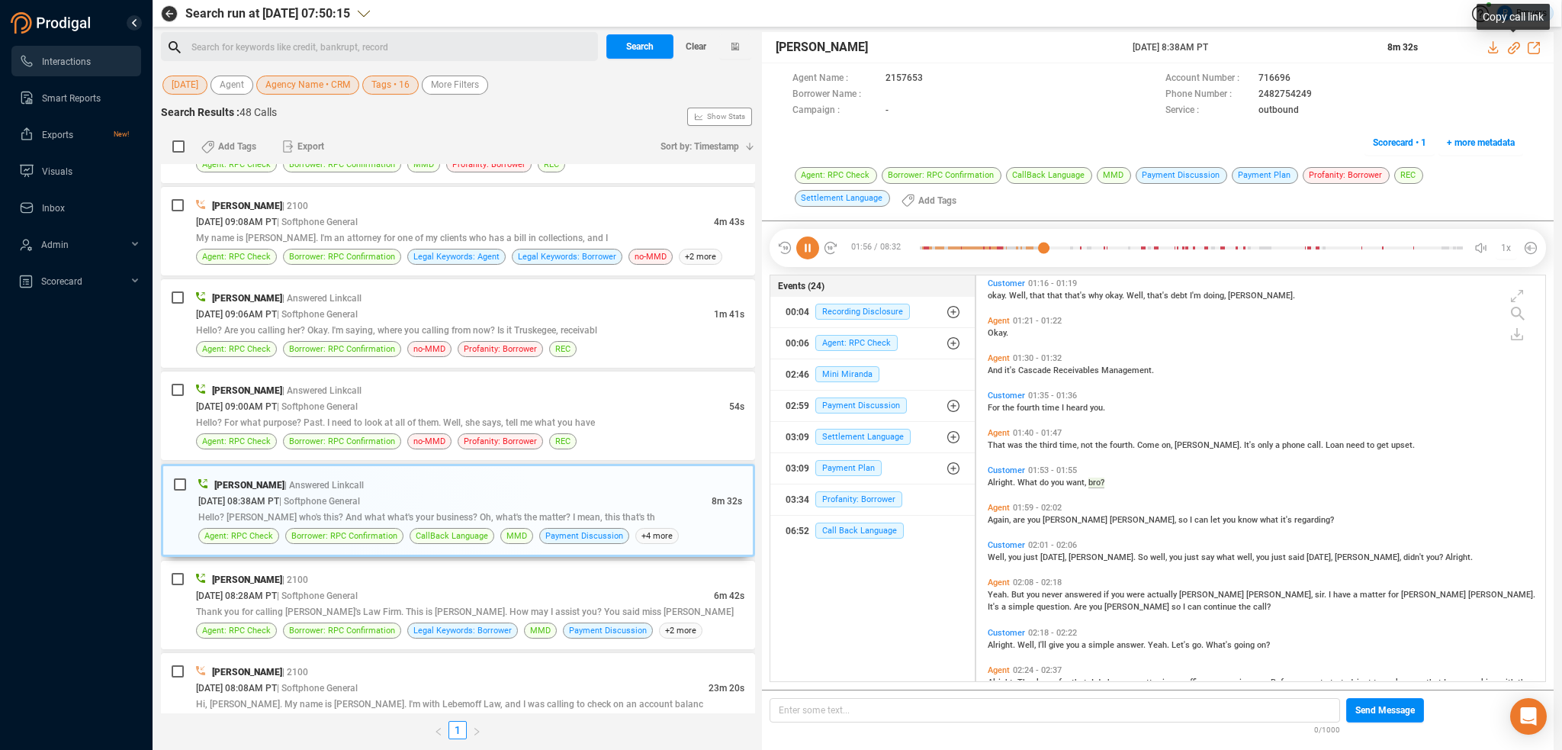
click at [1513, 49] on icon at bounding box center [1514, 48] width 12 height 12
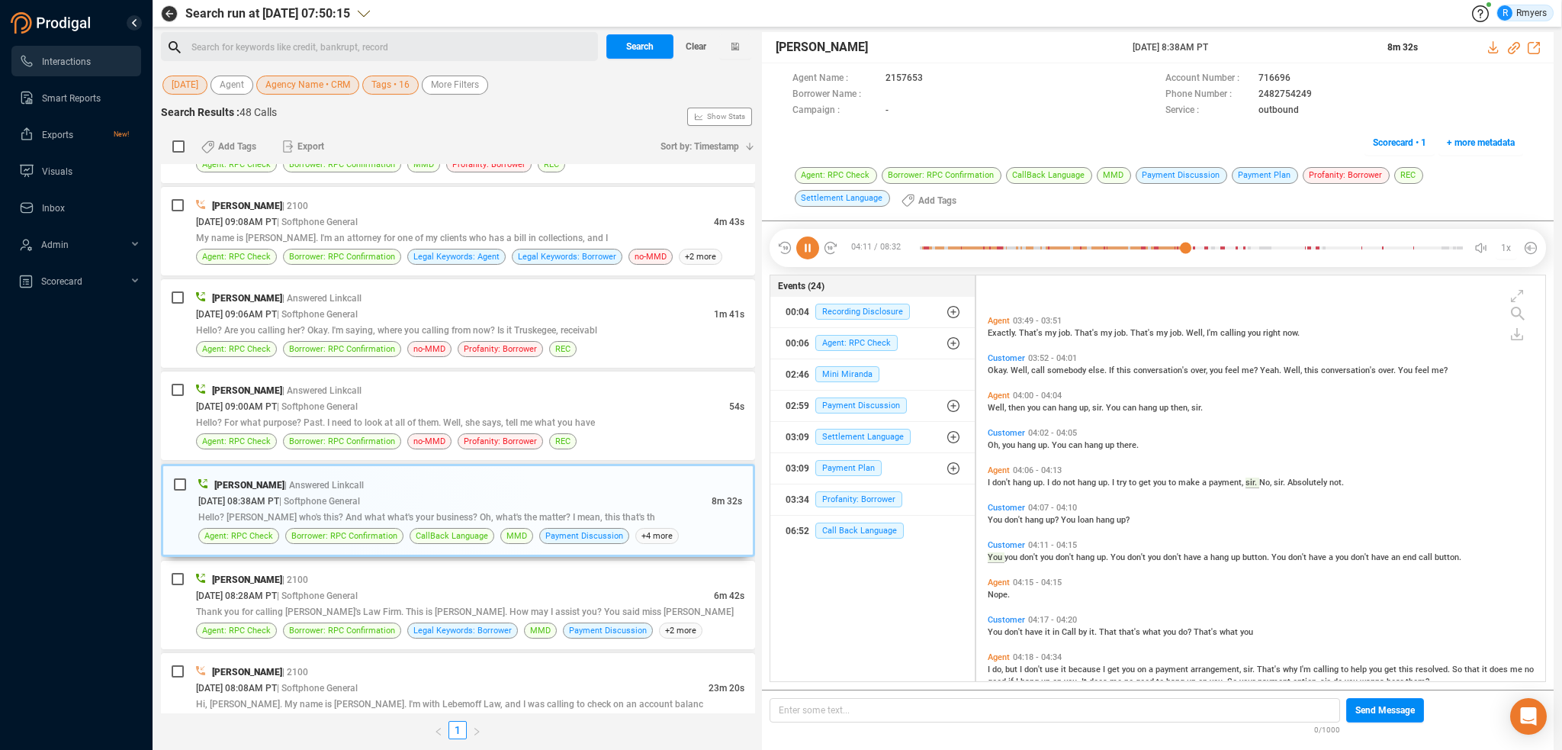
scroll to position [1517, 0]
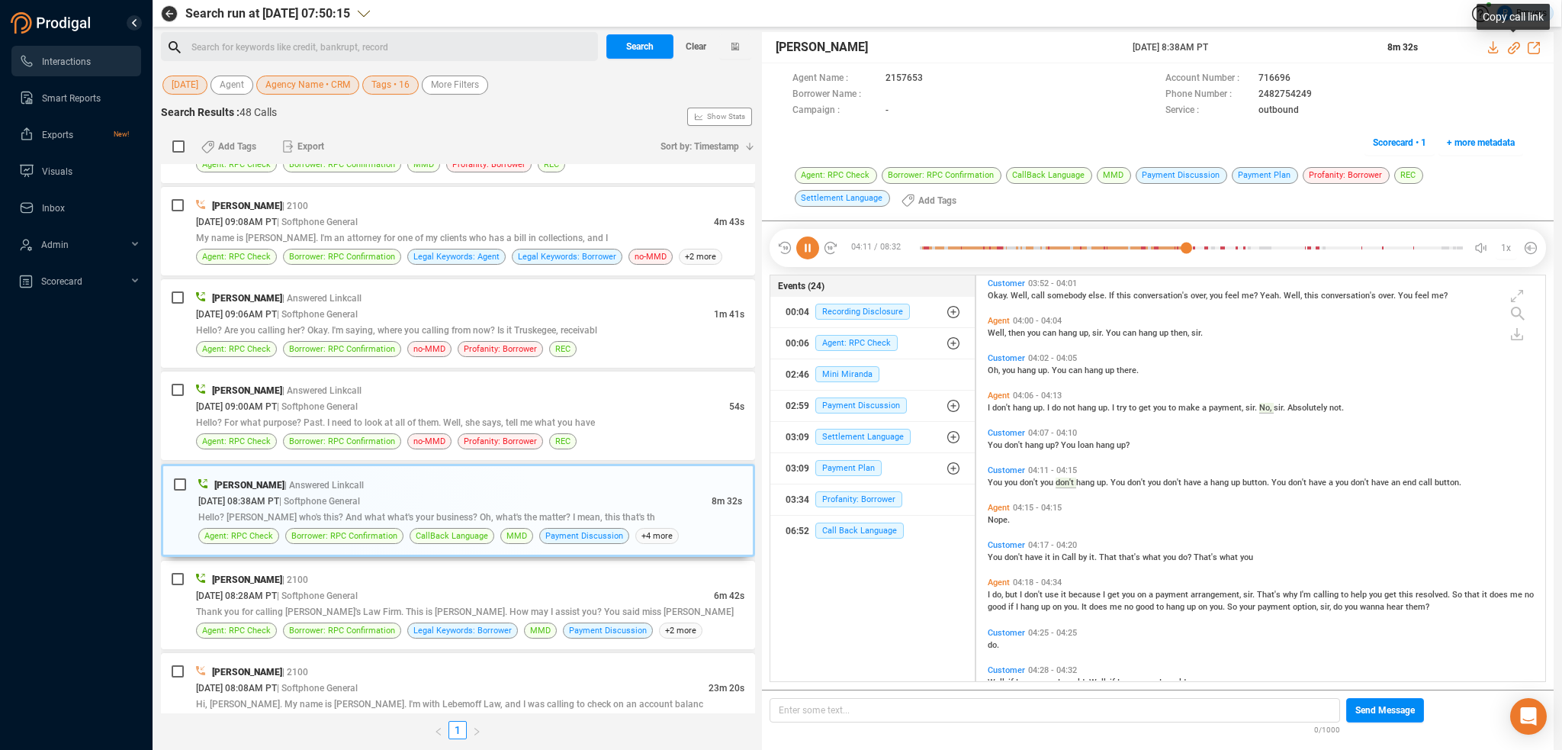
click at [1514, 47] on icon at bounding box center [1514, 48] width 12 height 12
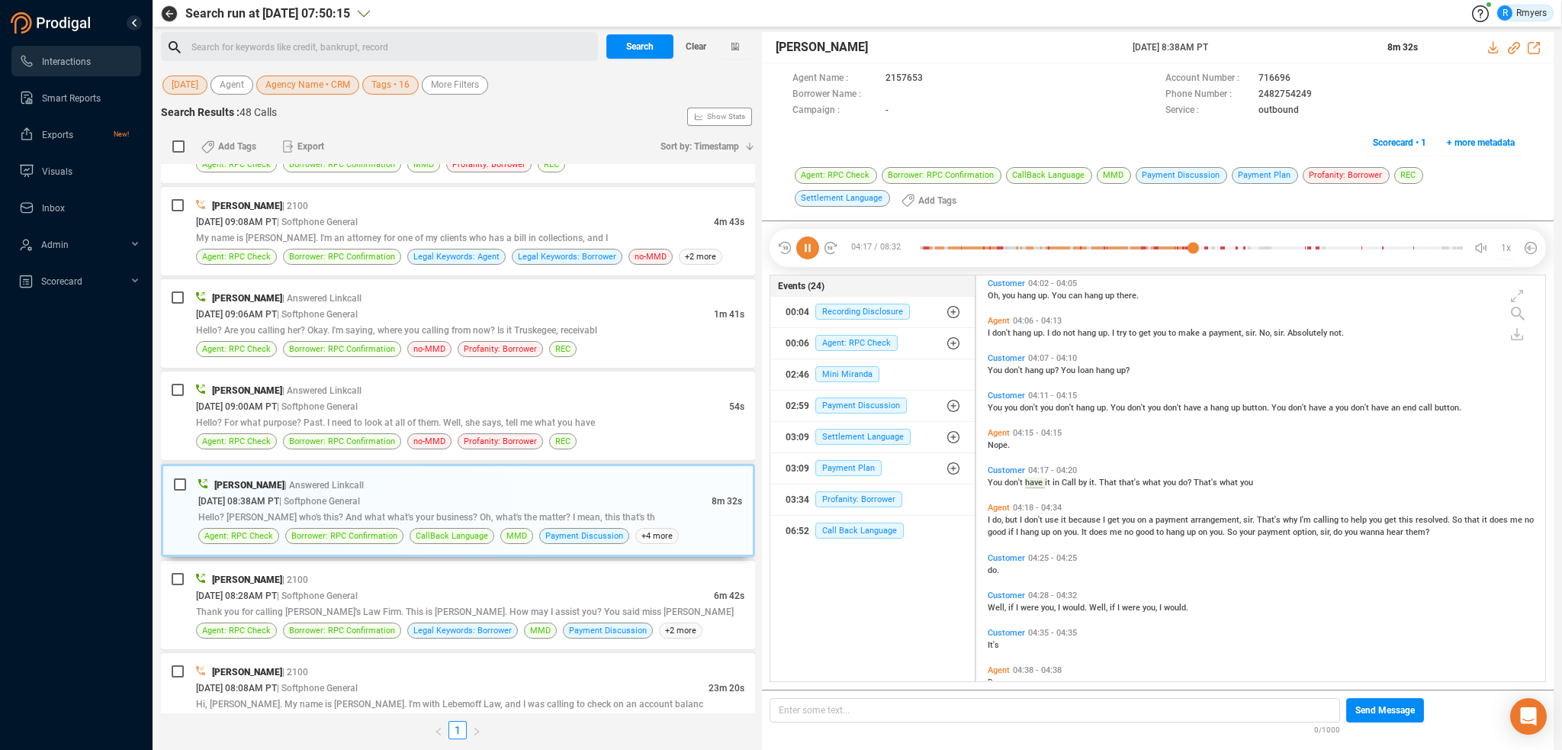
drag, startPoint x: 1117, startPoint y: 49, endPoint x: 1223, endPoint y: 47, distance: 105.3
click at [1251, 50] on div "[PERSON_NAME] [DATE] 8:38AM PT 8m 32s" at bounding box center [1158, 47] width 792 height 31
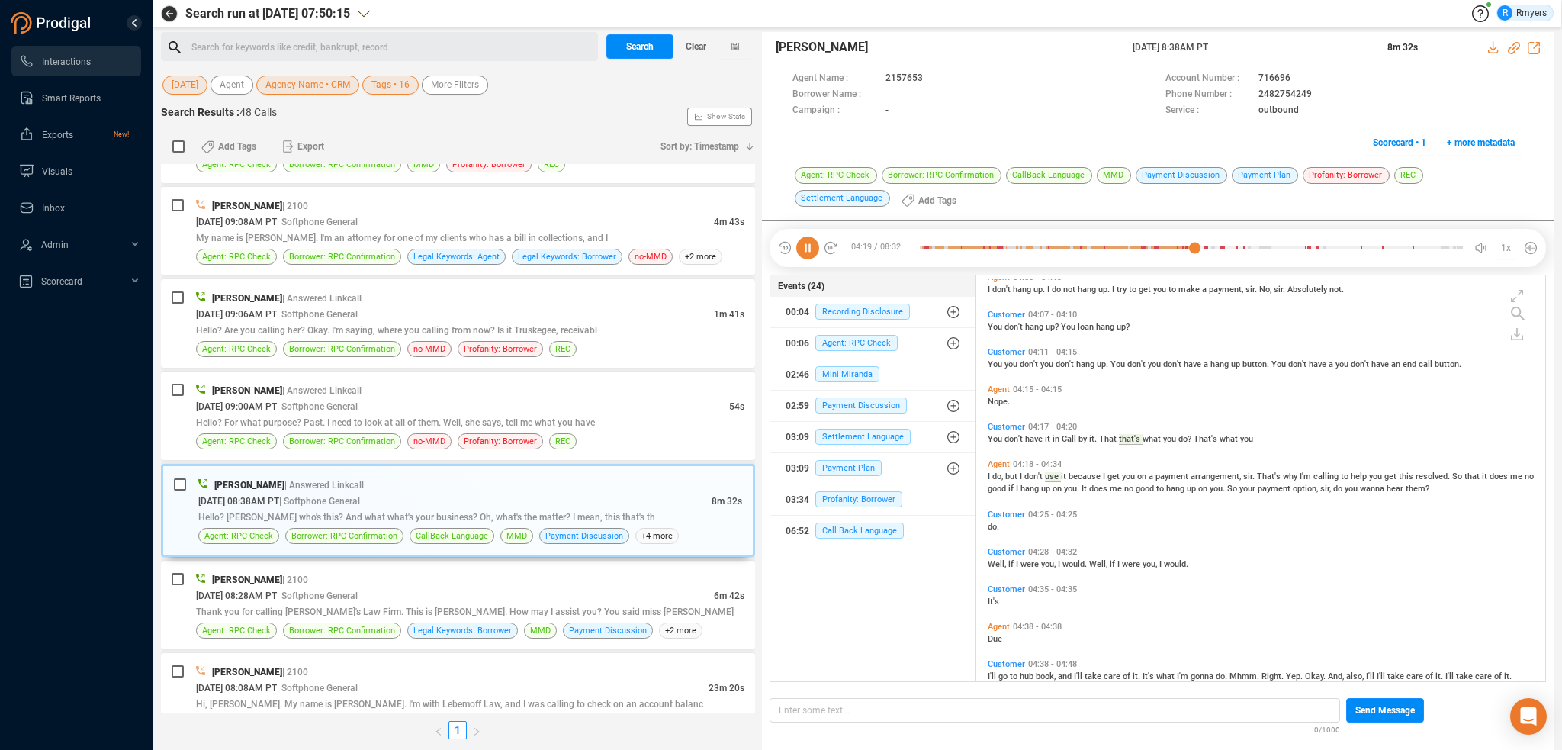
copy div "[DATE] 8:38AM PT"
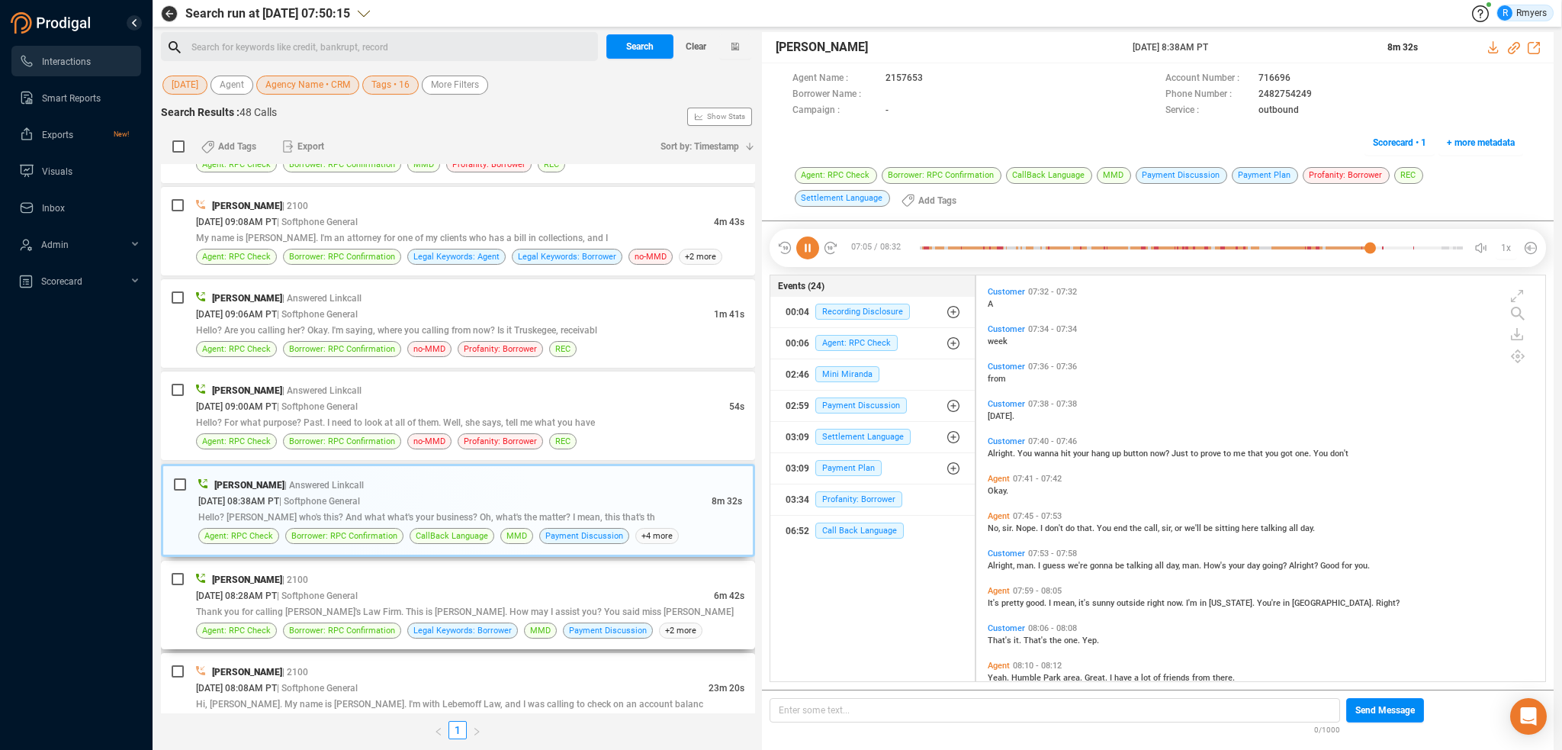
scroll to position [3130, 0]
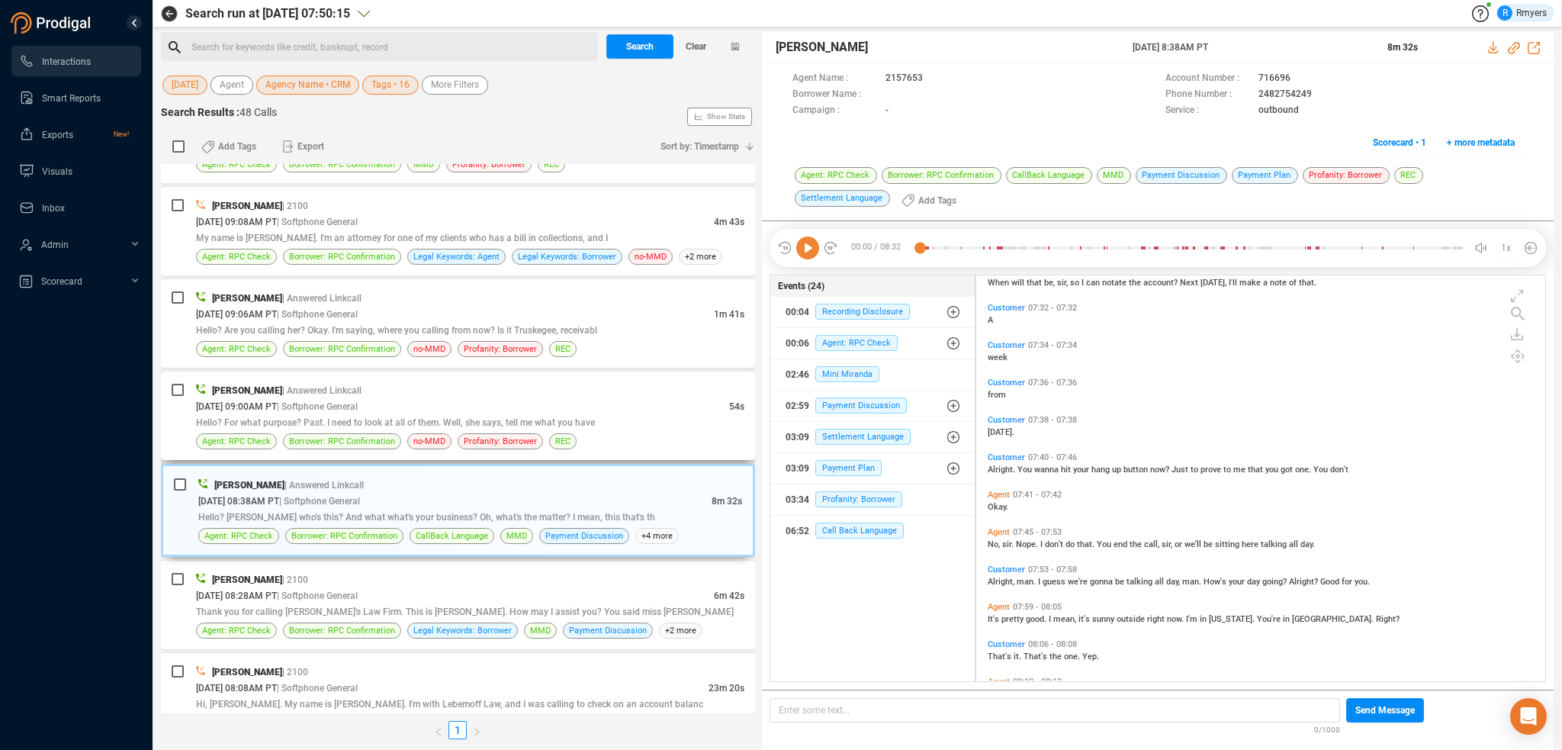
click at [398, 417] on span "Hello? For what purpose? Past. I need to look at all of them. Well, she says, t…" at bounding box center [395, 422] width 399 height 11
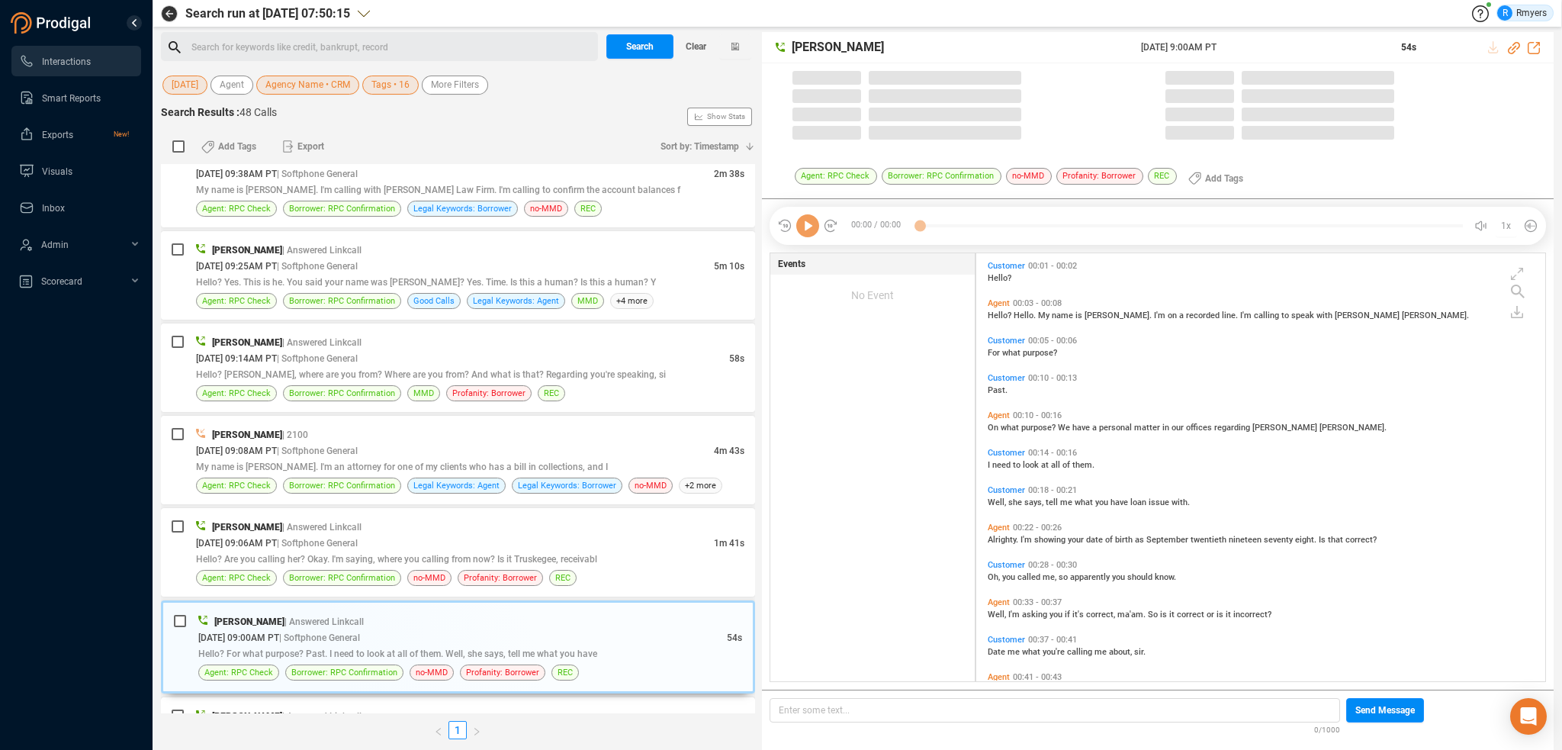
scroll to position [425, 561]
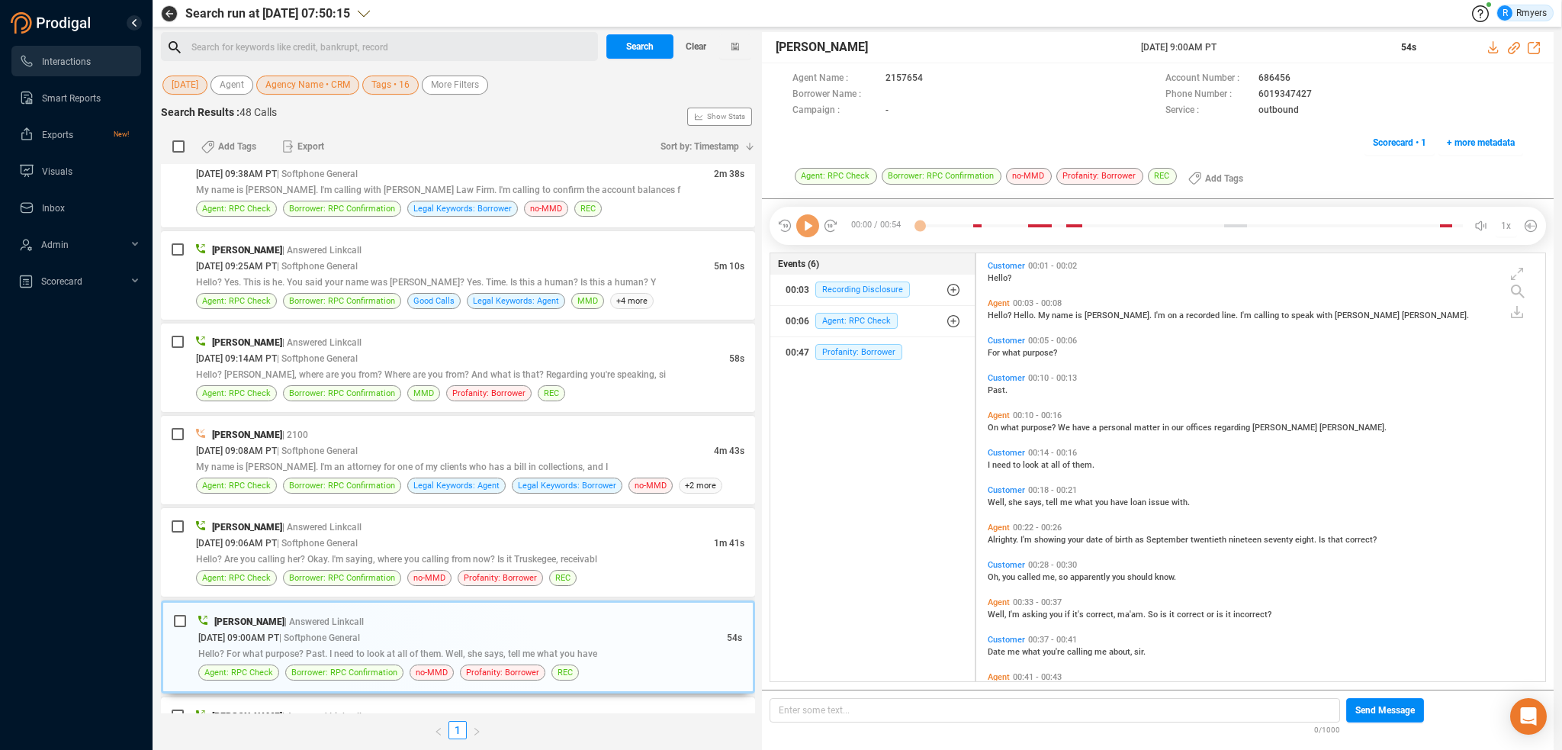
click at [808, 227] on icon at bounding box center [807, 225] width 23 height 23
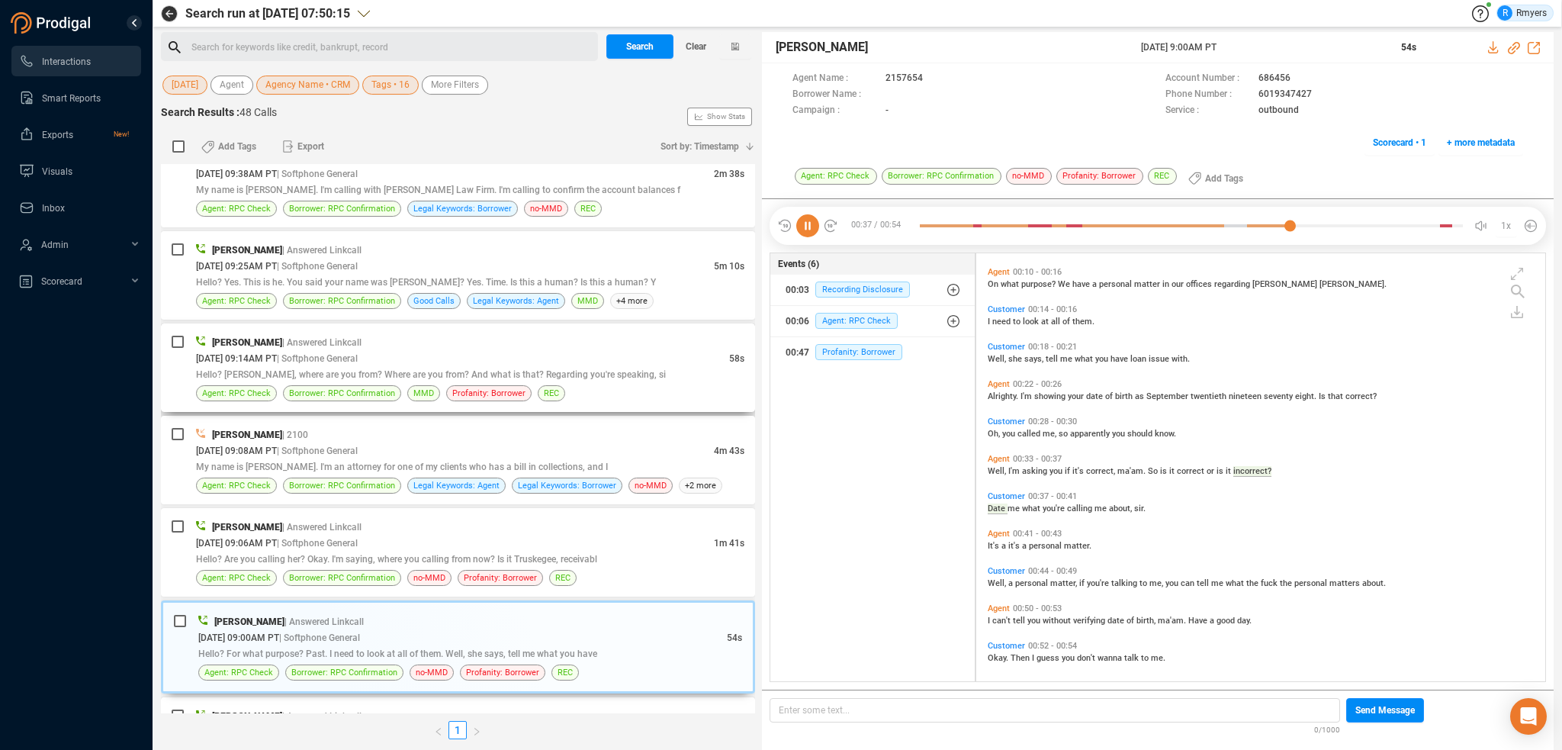
scroll to position [149, 0]
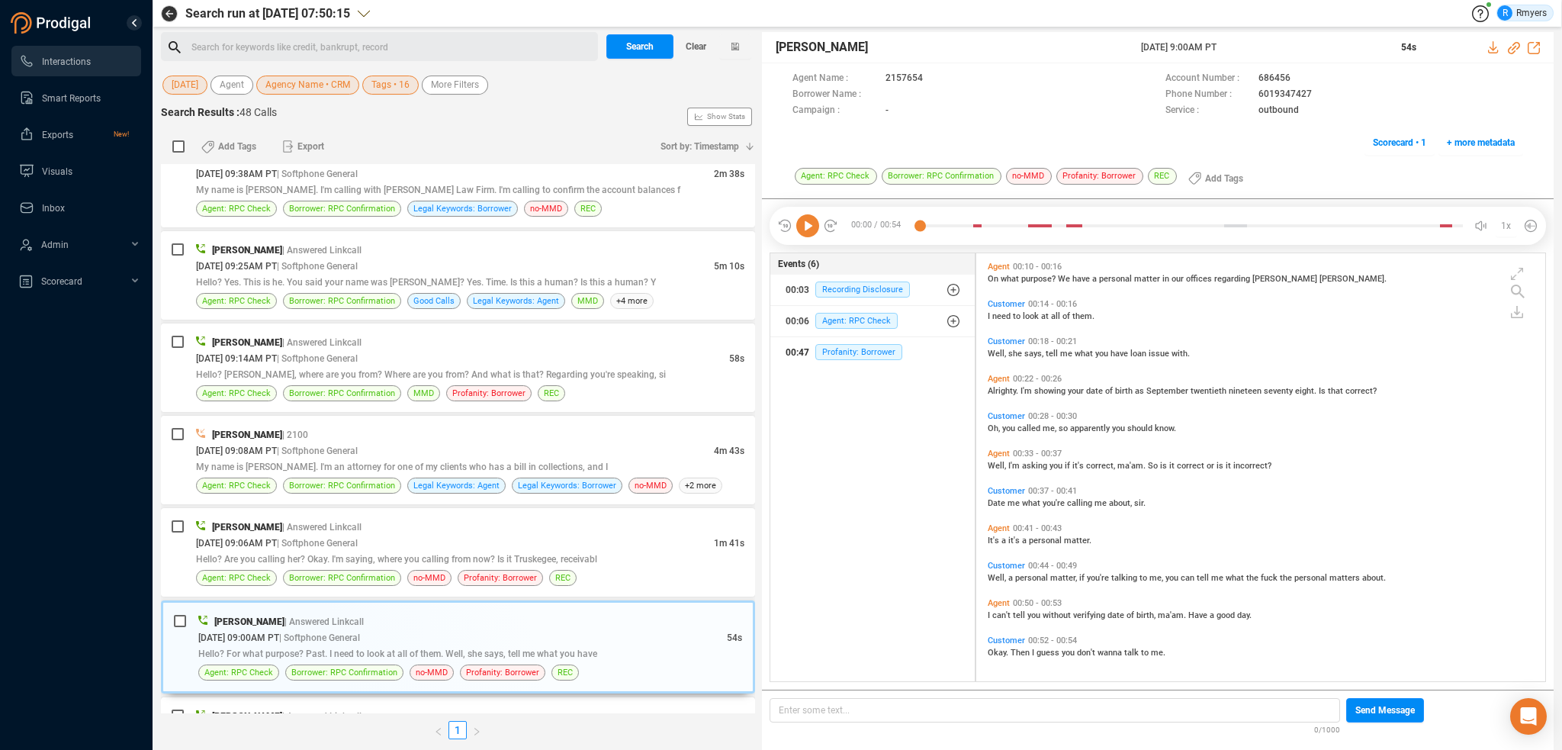
click at [833, 363] on div "00:47 Profanity: Borrower" at bounding box center [873, 352] width 174 height 24
click at [352, 521] on div "[PERSON_NAME] | Answered Linkcall" at bounding box center [470, 527] width 548 height 16
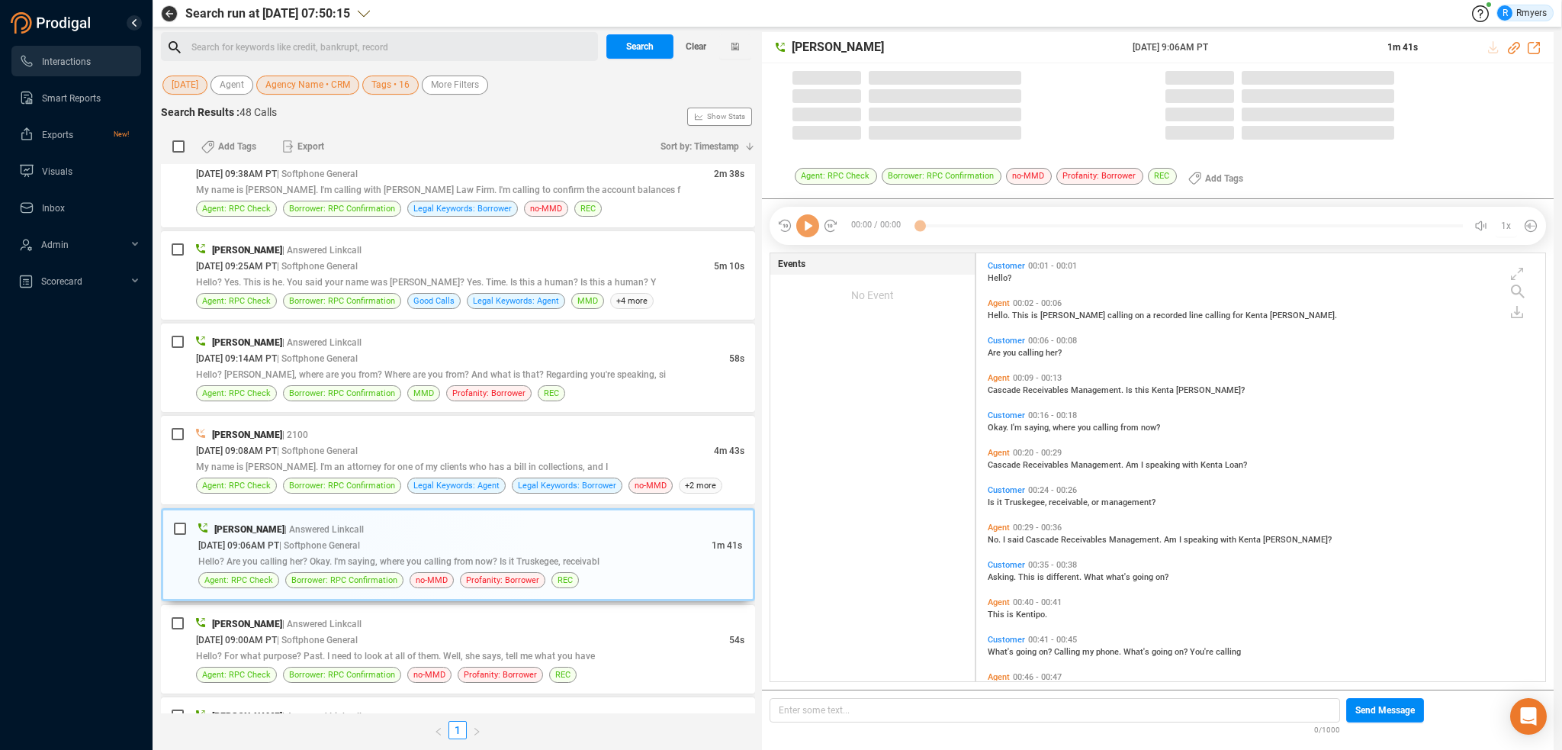
scroll to position [425, 561]
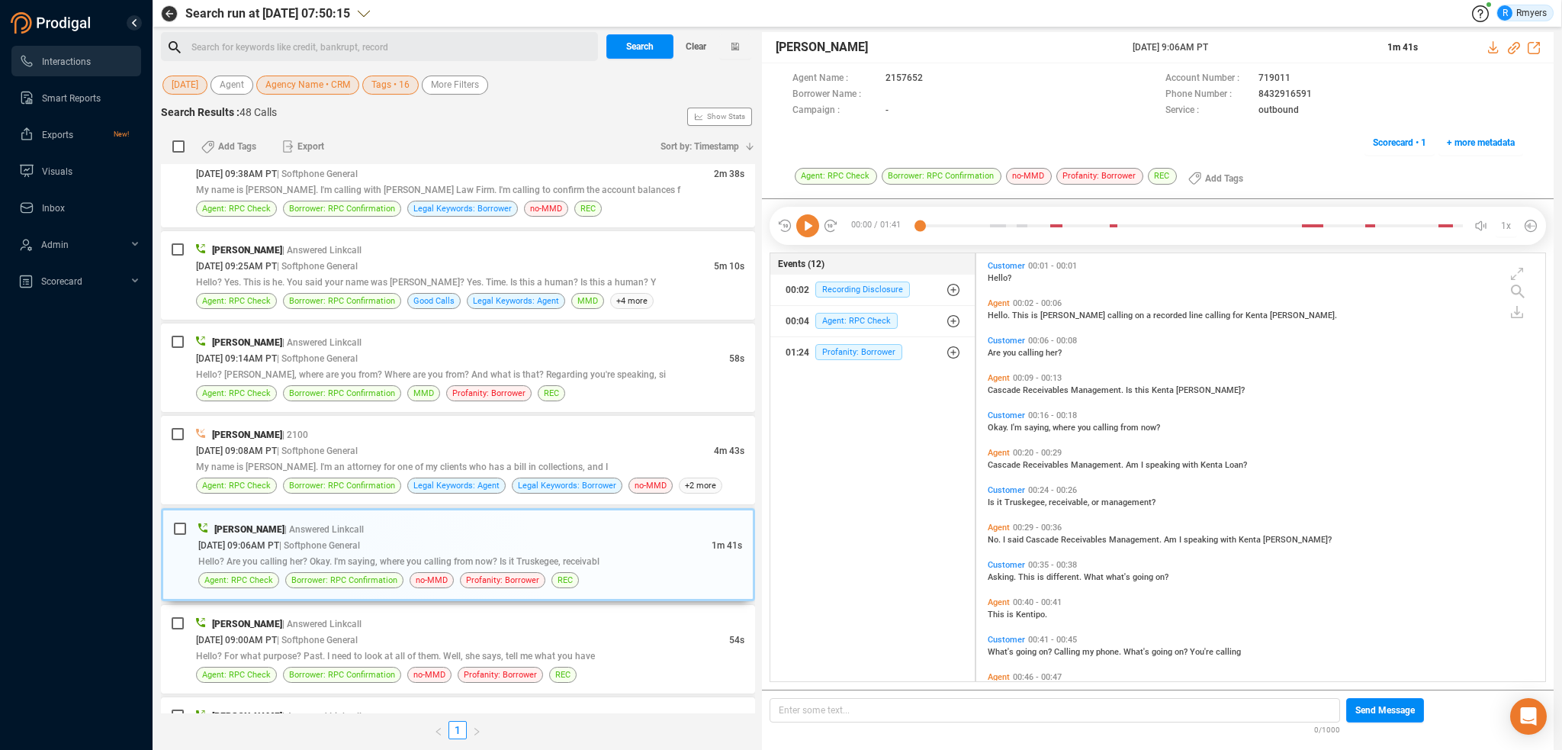
click at [810, 228] on icon at bounding box center [807, 225] width 23 height 23
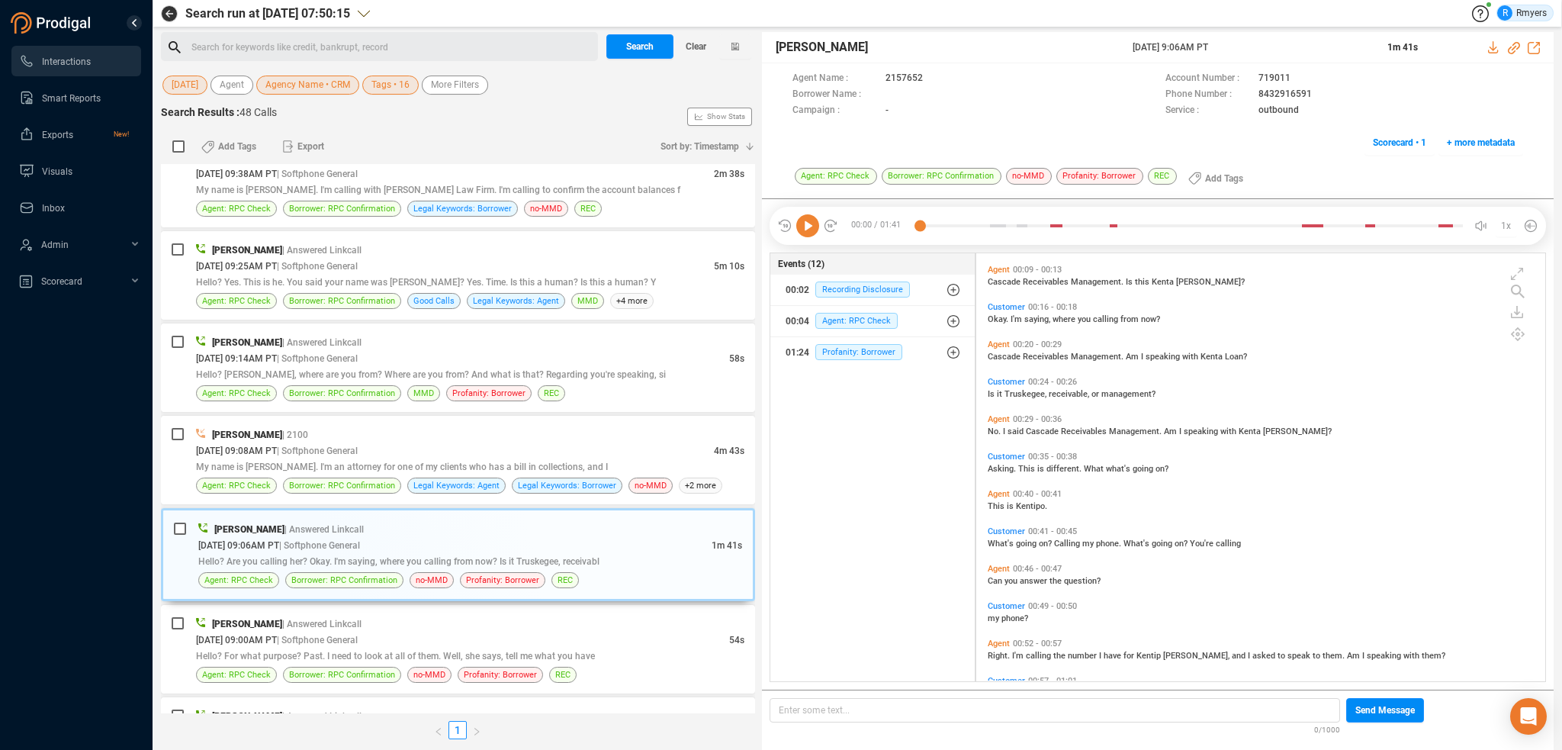
scroll to position [153, 0]
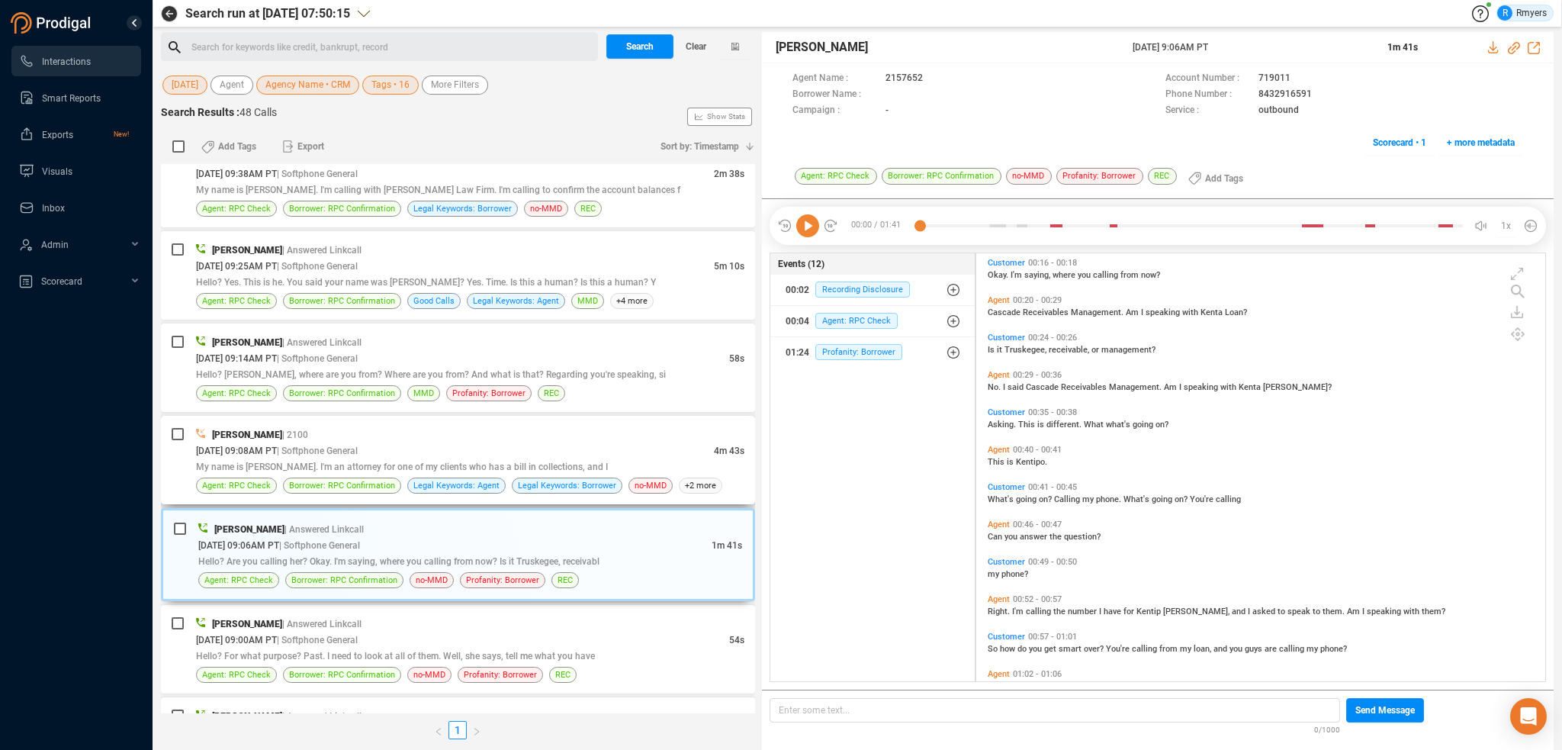
click at [326, 461] on div "My name is [PERSON_NAME]. I'm an attorney for one of my clients who has a bill …" at bounding box center [470, 466] width 548 height 16
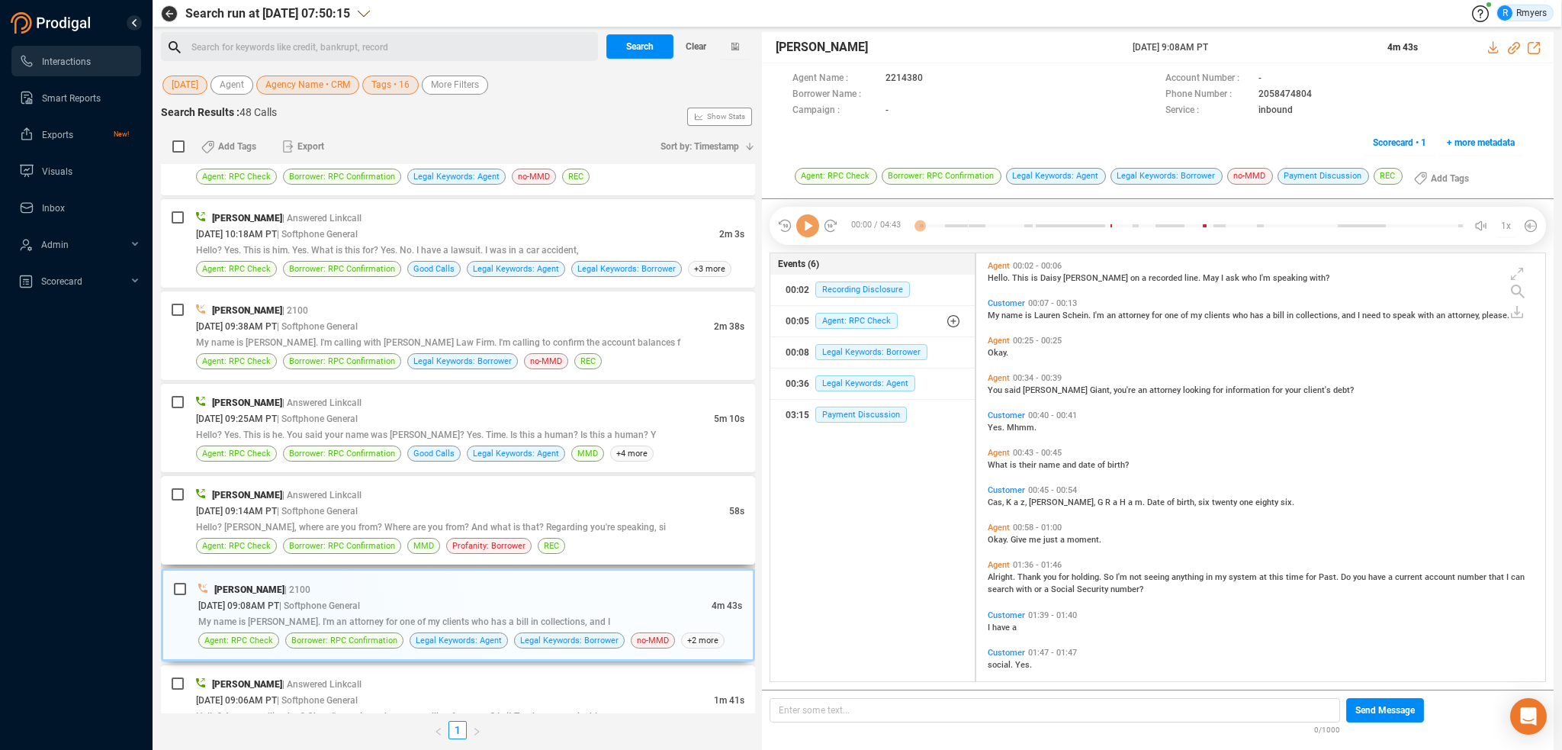
scroll to position [3026, 0]
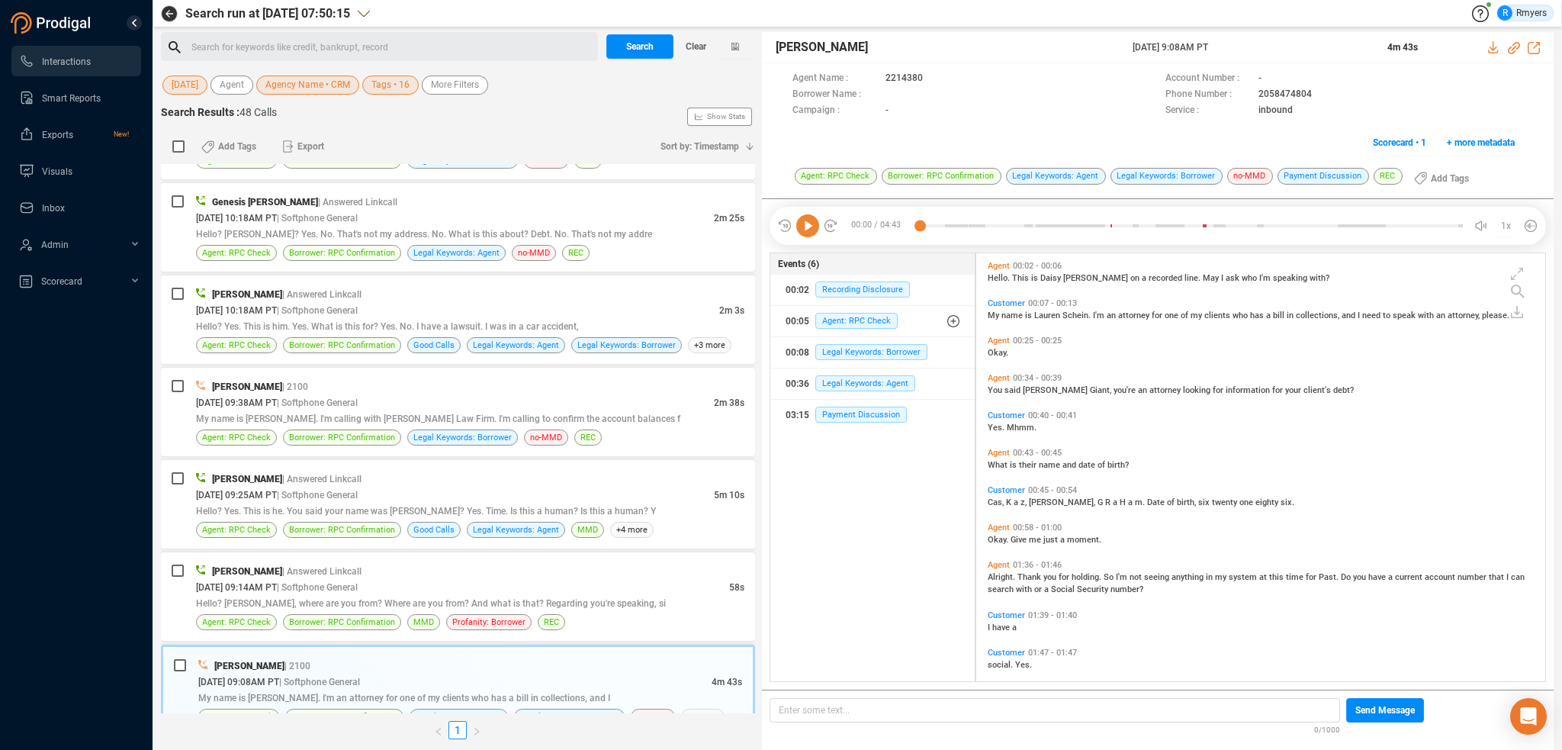
click at [815, 219] on icon at bounding box center [807, 225] width 23 height 23
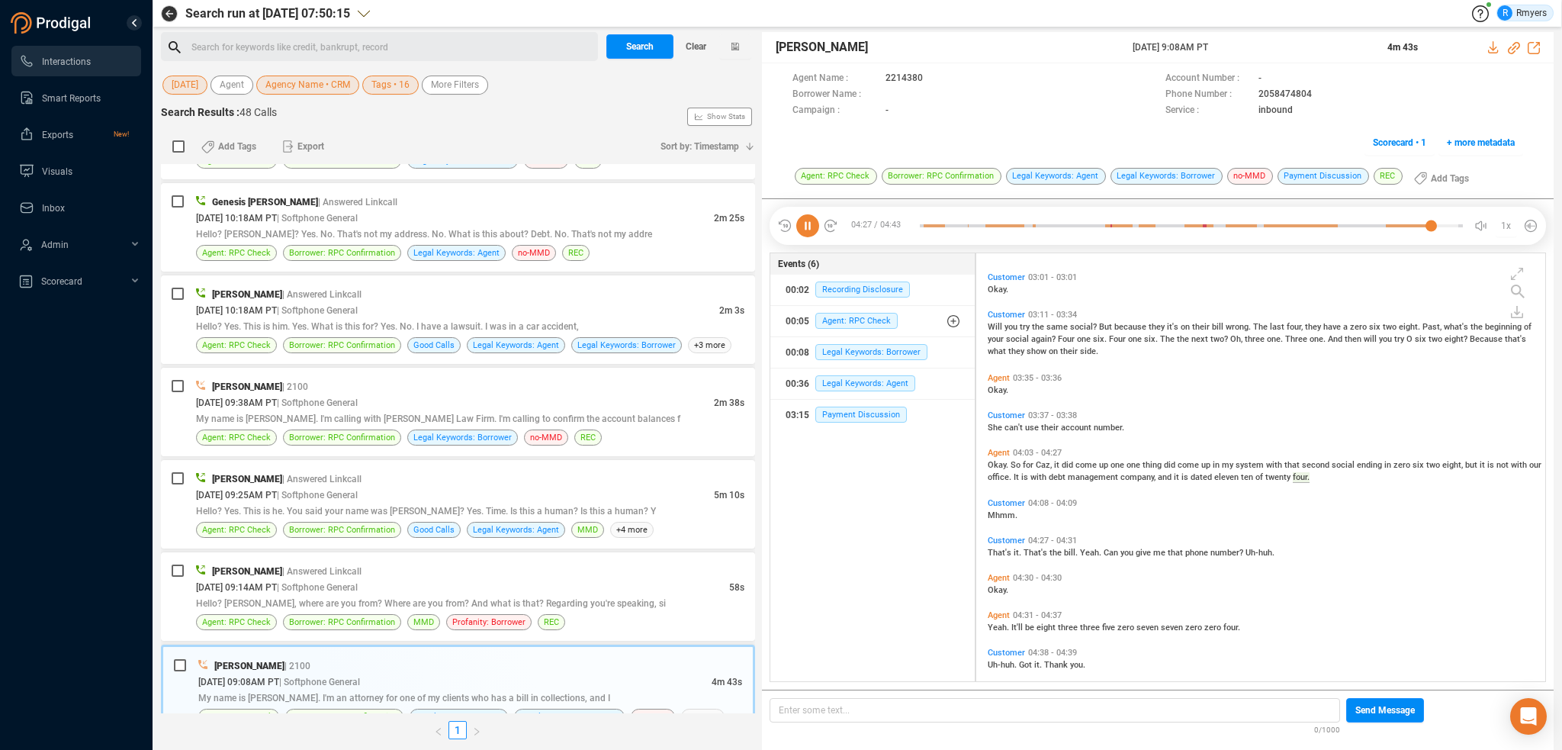
scroll to position [750, 0]
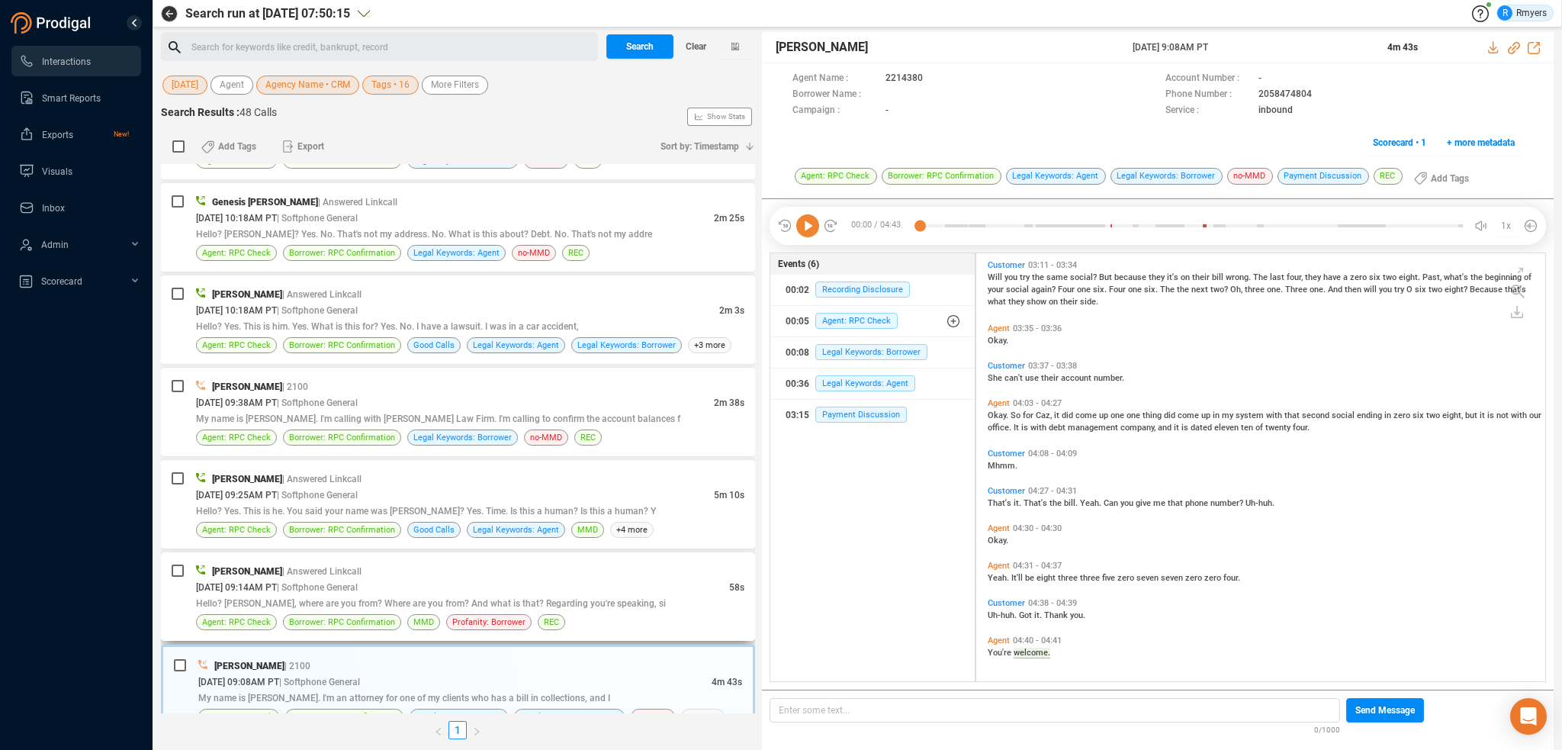
click at [502, 598] on span "Hello? [PERSON_NAME], where are you from? Where are you from? And what is that?…" at bounding box center [431, 603] width 470 height 11
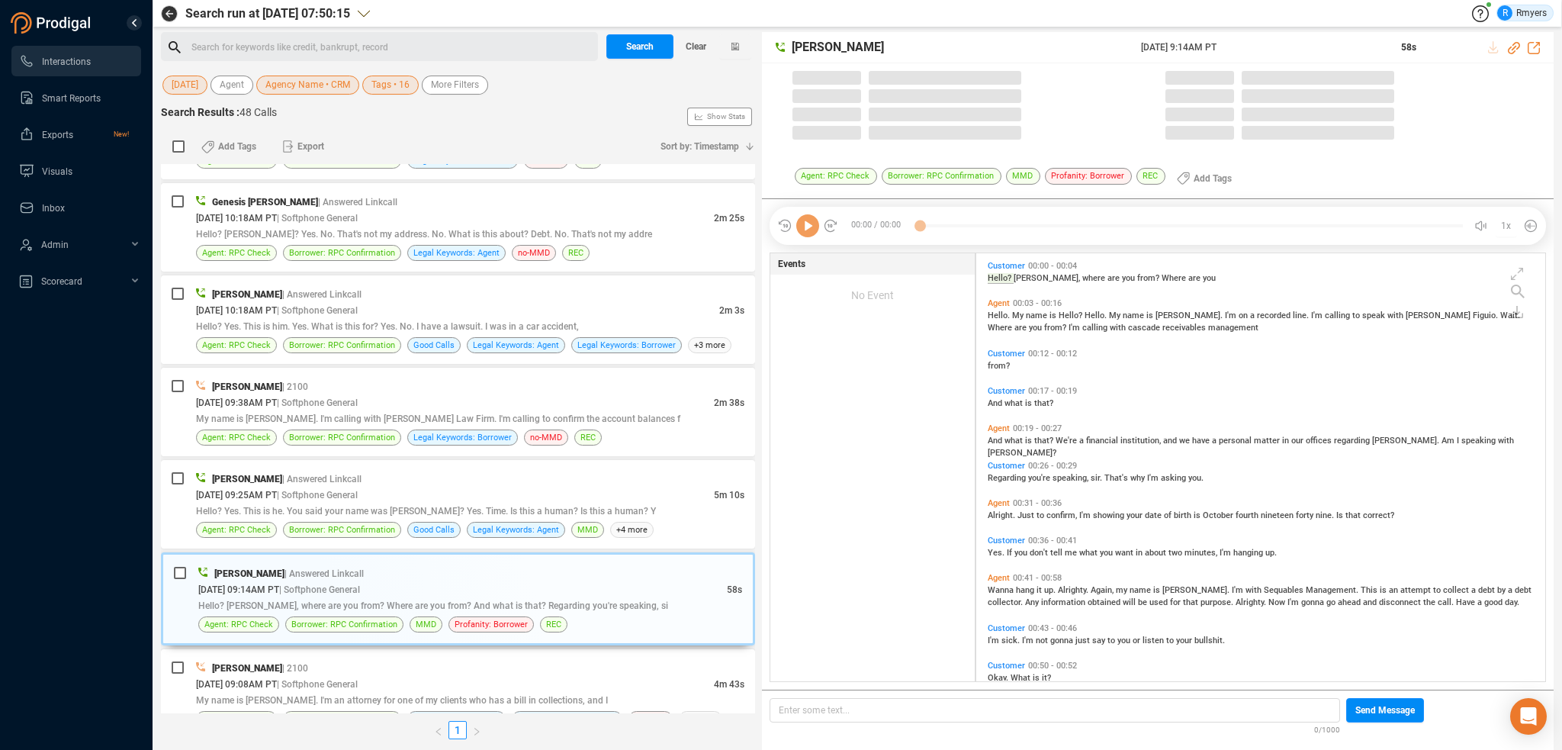
scroll to position [425, 561]
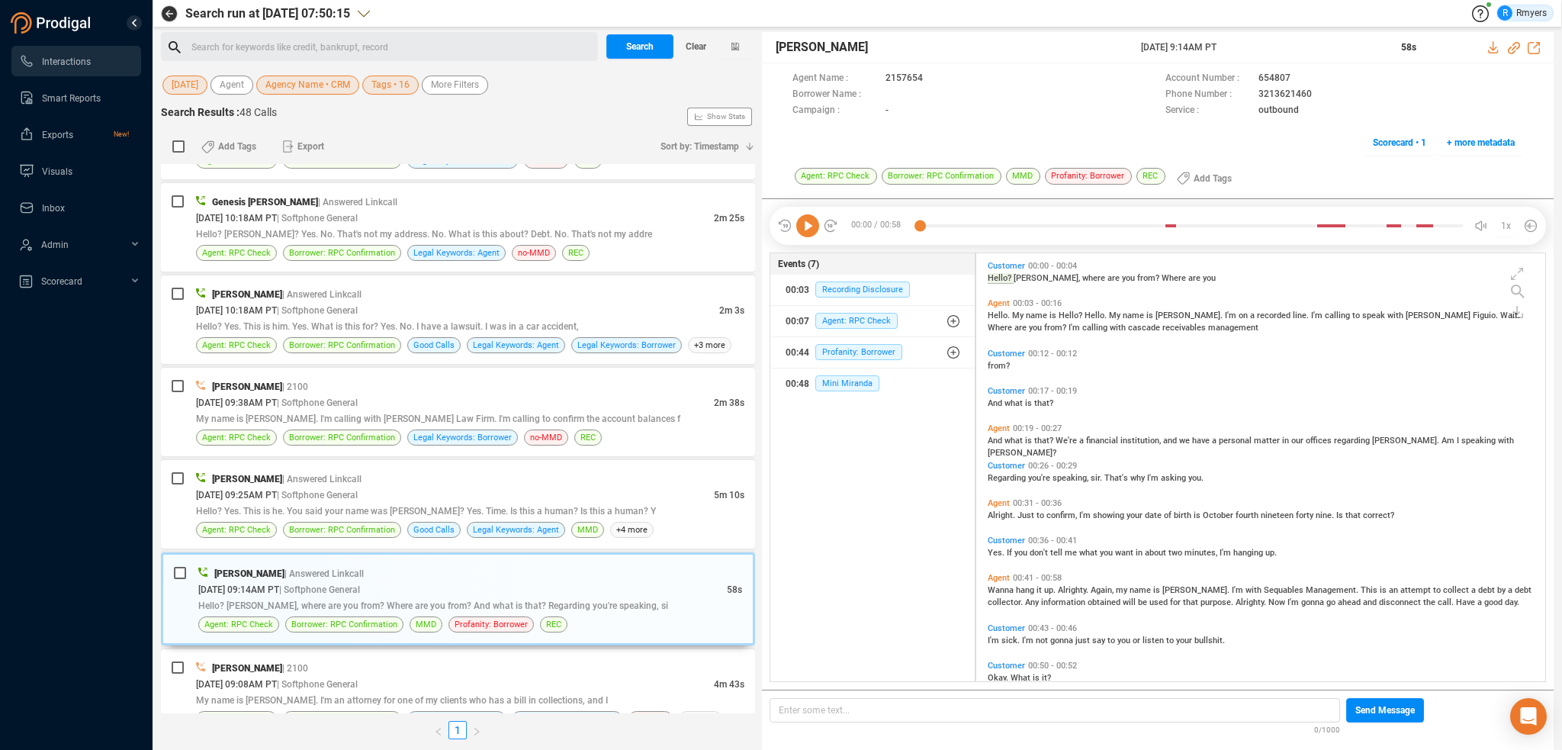
click at [803, 229] on icon at bounding box center [807, 225] width 23 height 23
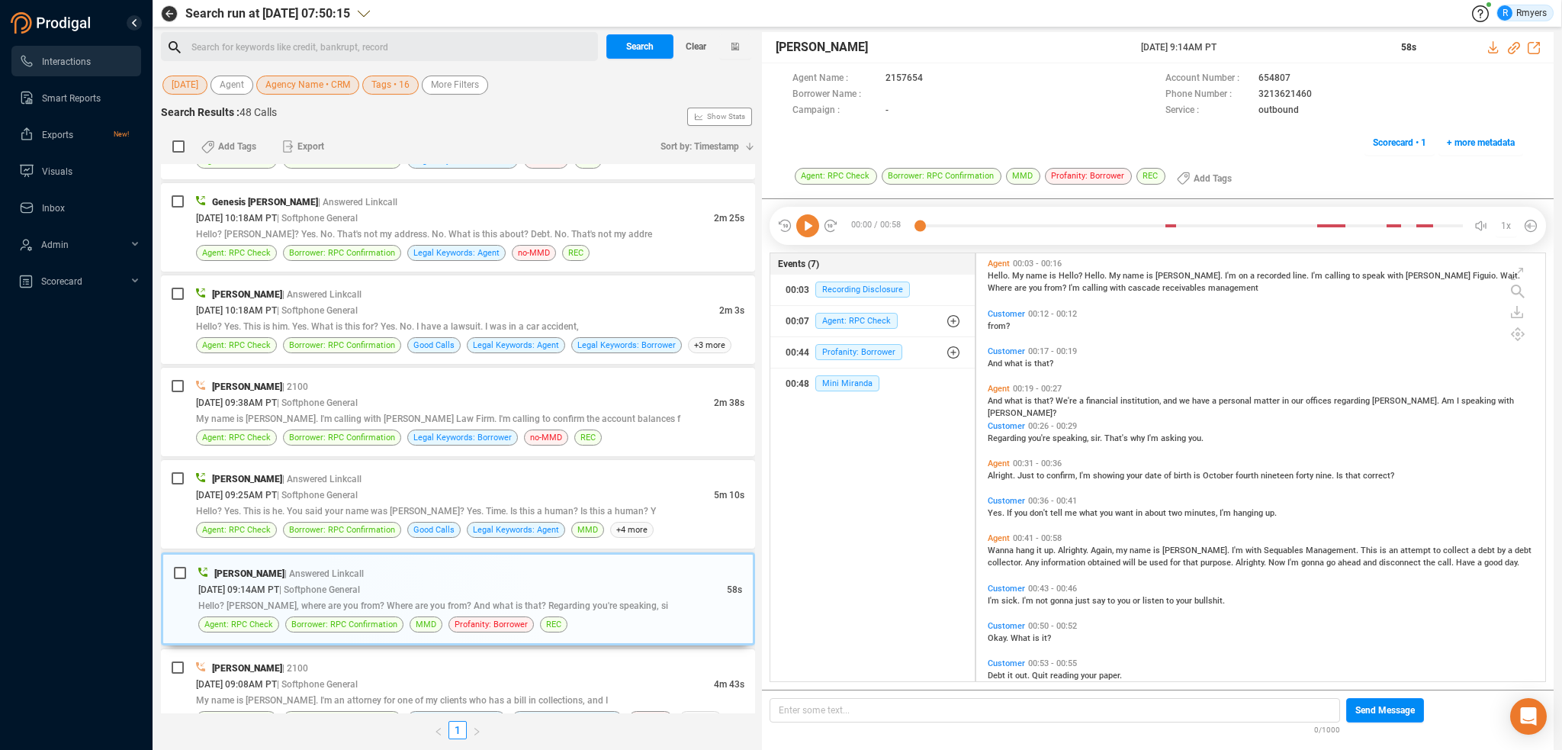
scroll to position [62, 0]
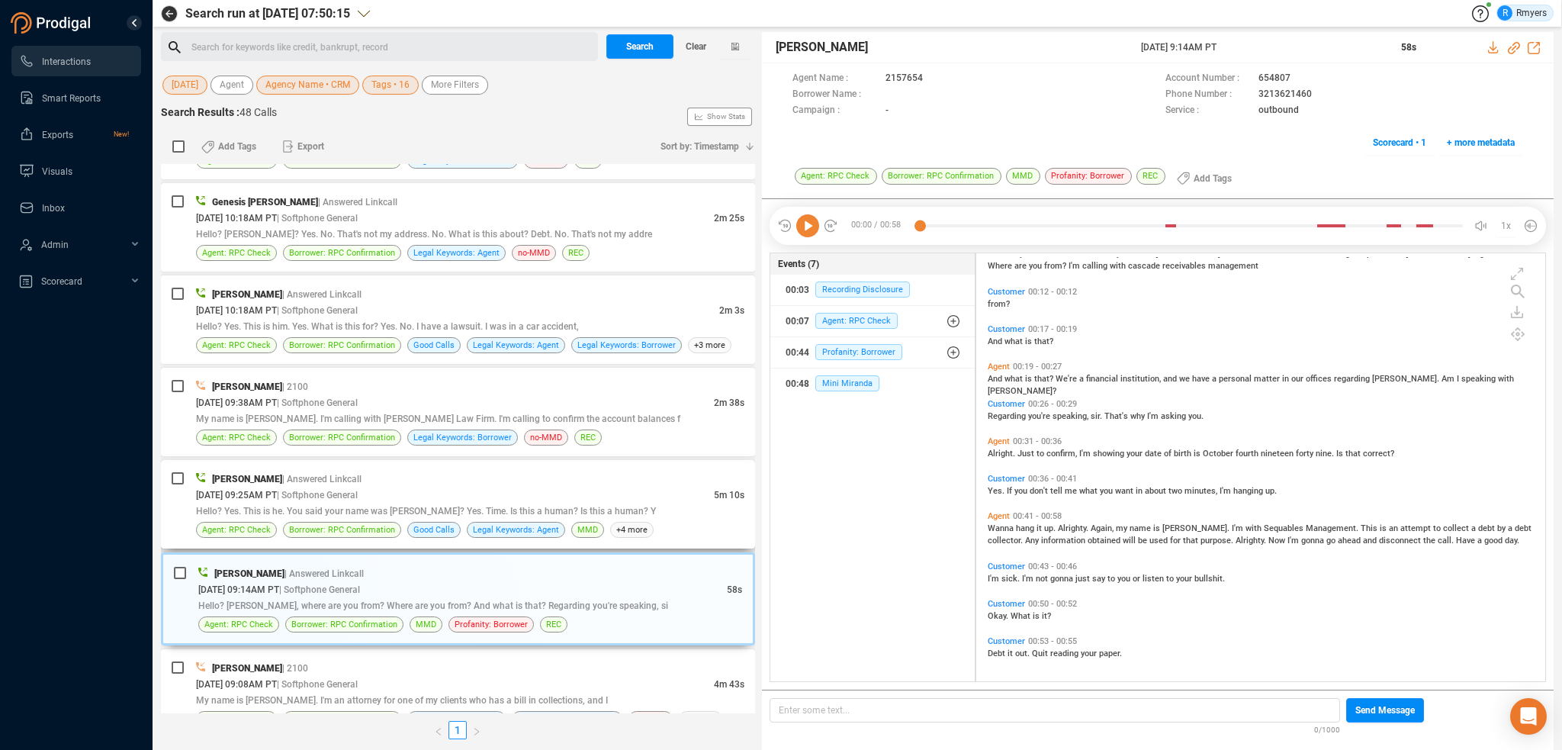
click at [358, 490] on span "| Softphone General" at bounding box center [317, 495] width 81 height 11
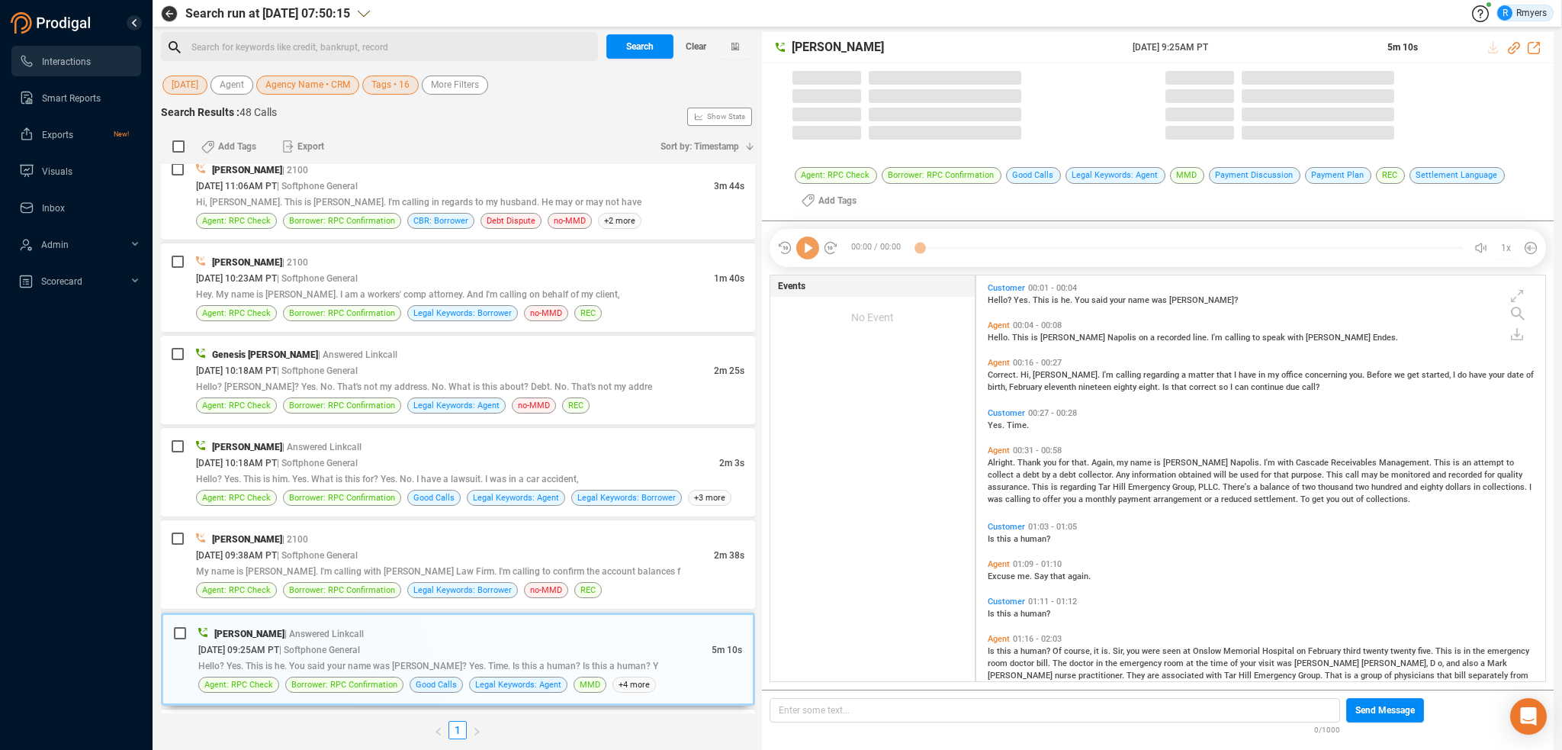
scroll to position [403, 561]
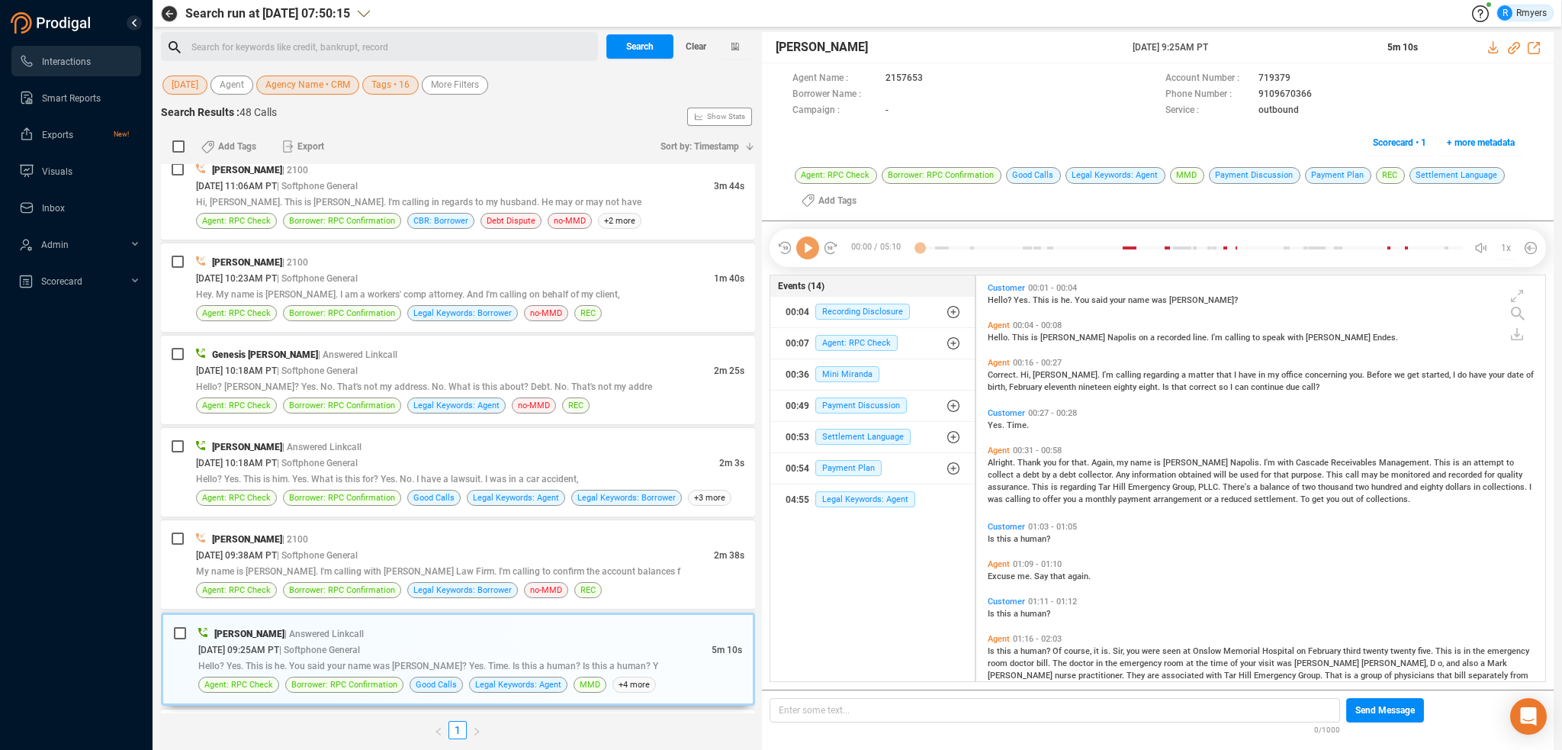
click at [803, 252] on icon at bounding box center [807, 247] width 23 height 23
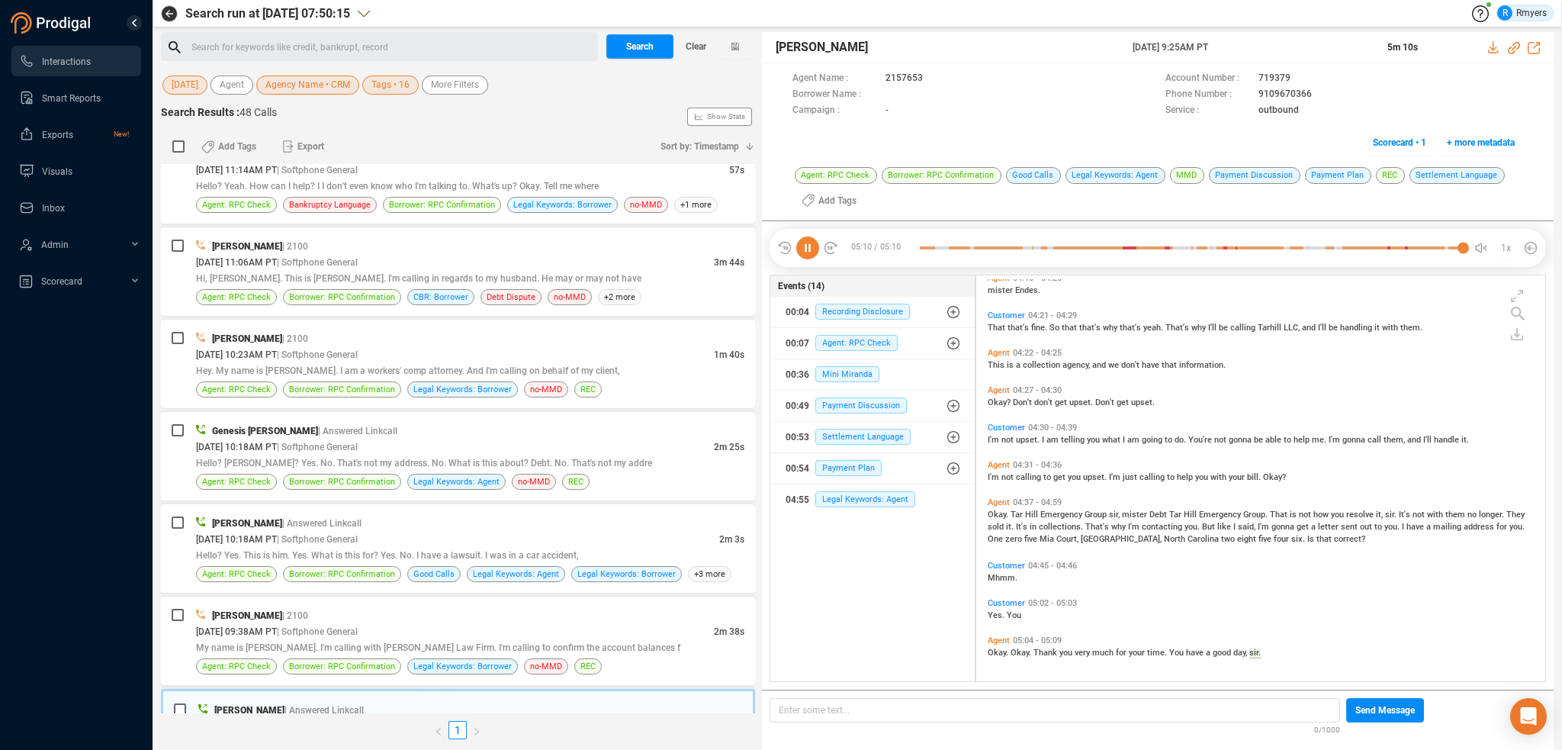
scroll to position [2874, 0]
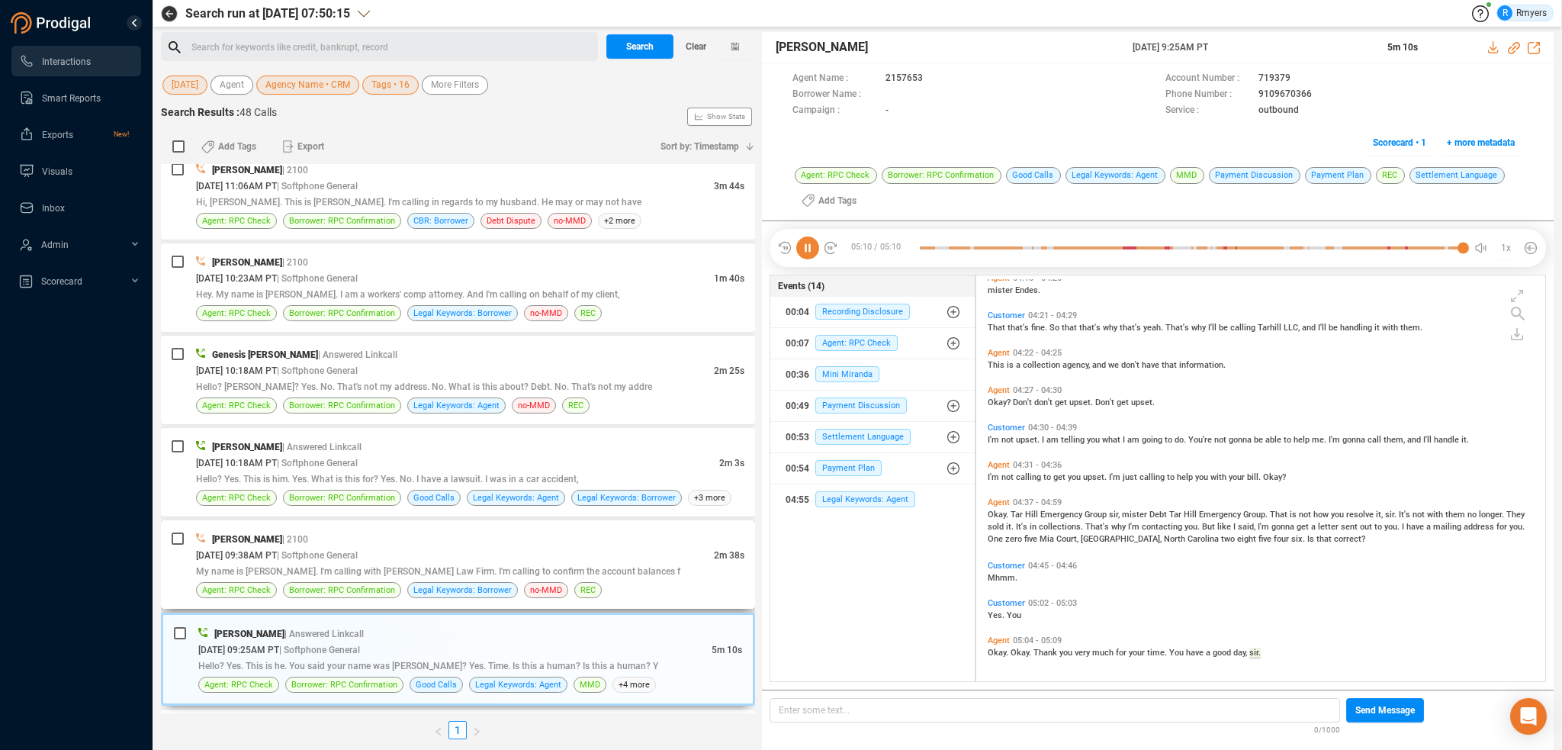
click at [358, 550] on span "| Softphone General" at bounding box center [317, 555] width 81 height 11
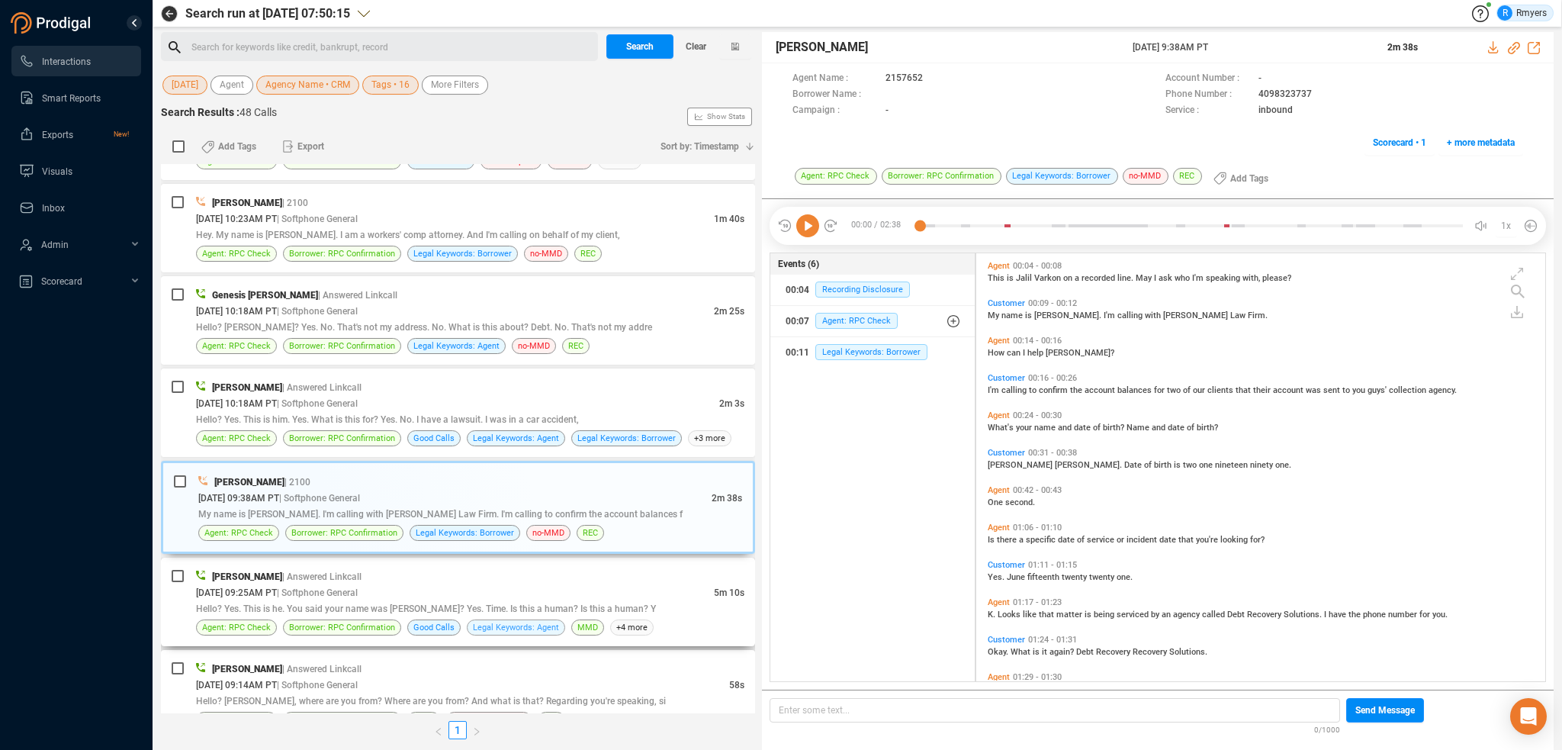
scroll to position [2950, 0]
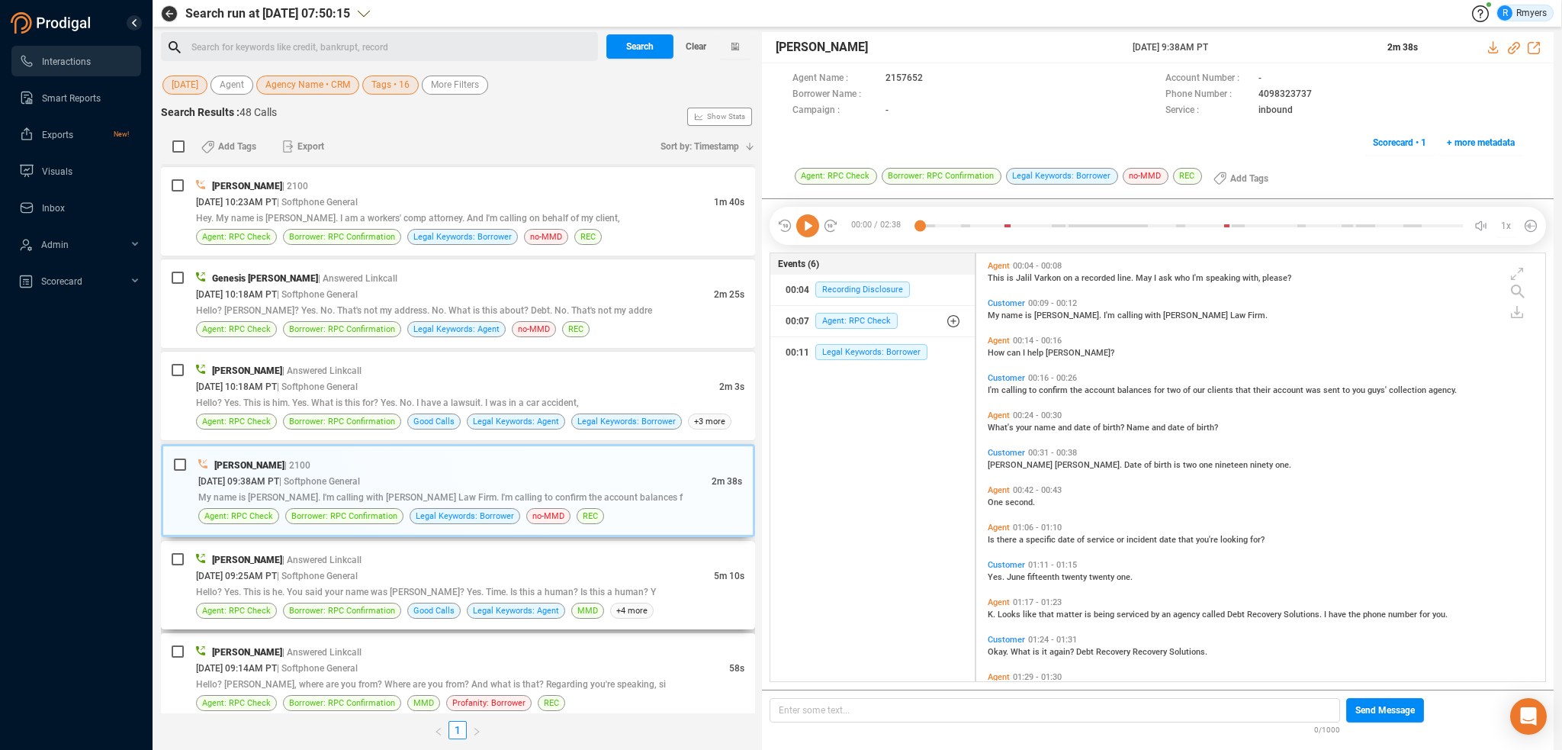
click at [495, 583] on div "Hello? Yes. This is he. You said your name was [PERSON_NAME]? Yes. Time. Is thi…" at bounding box center [470, 591] width 548 height 16
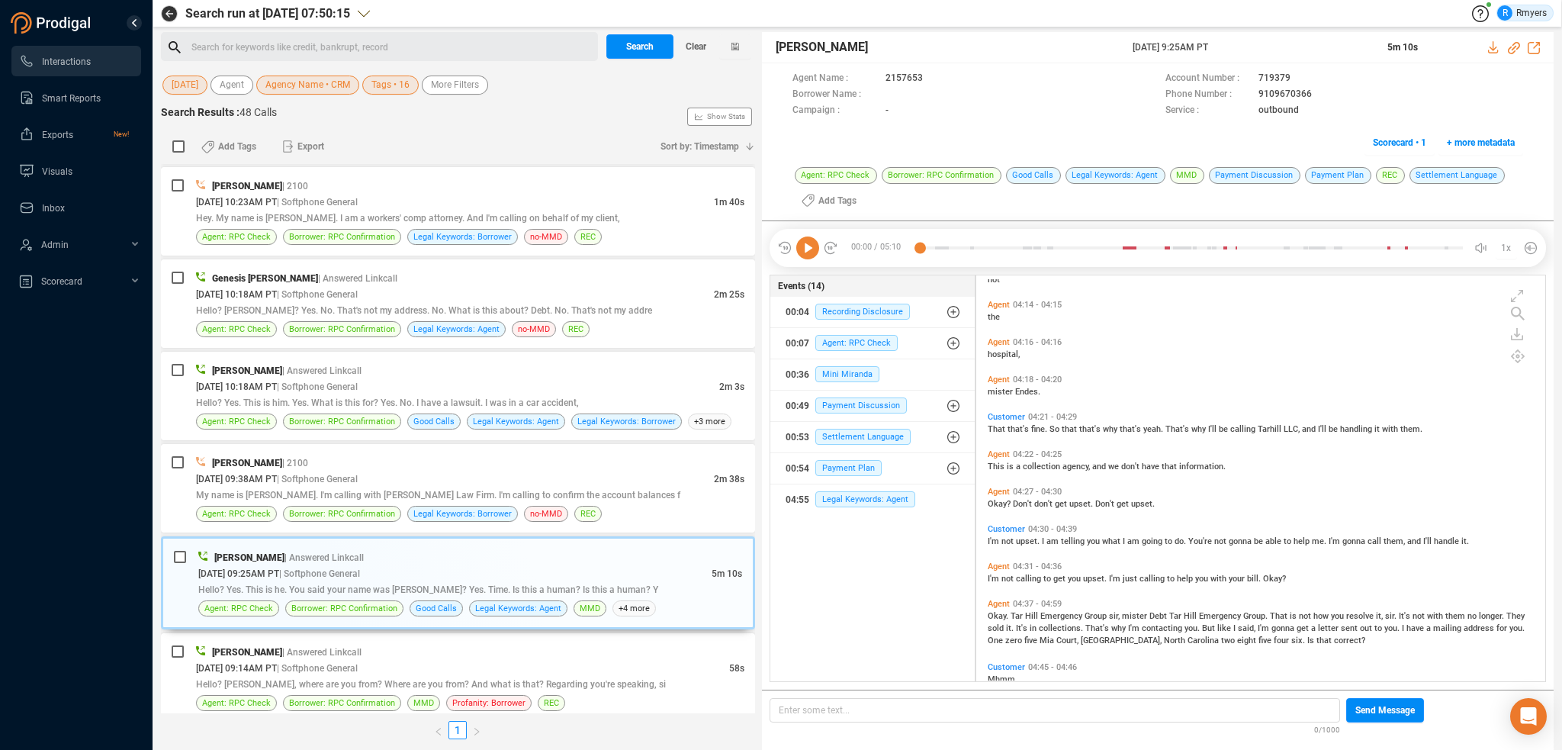
scroll to position [1474, 0]
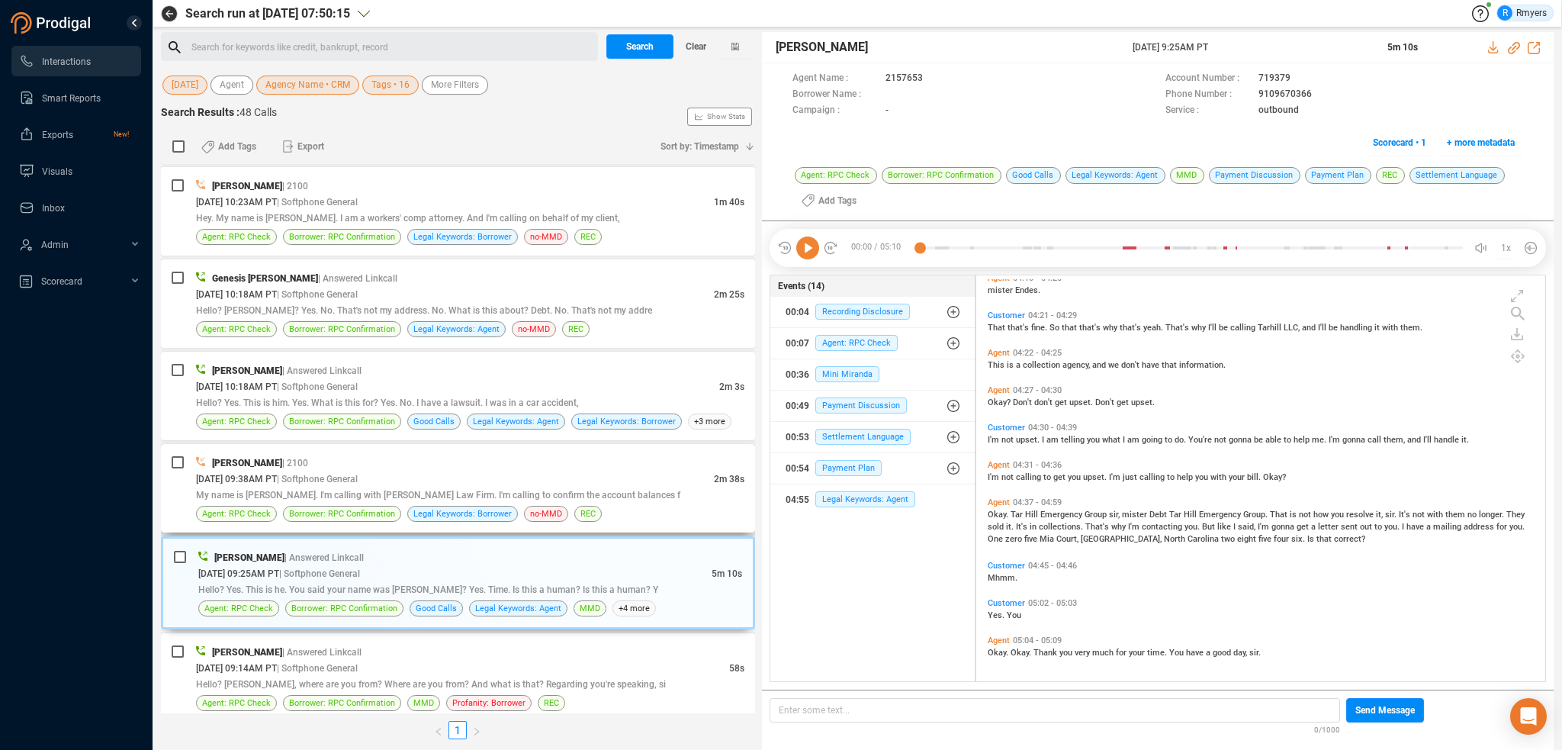
click at [456, 455] on div "[PERSON_NAME] | 2100" at bounding box center [470, 463] width 548 height 16
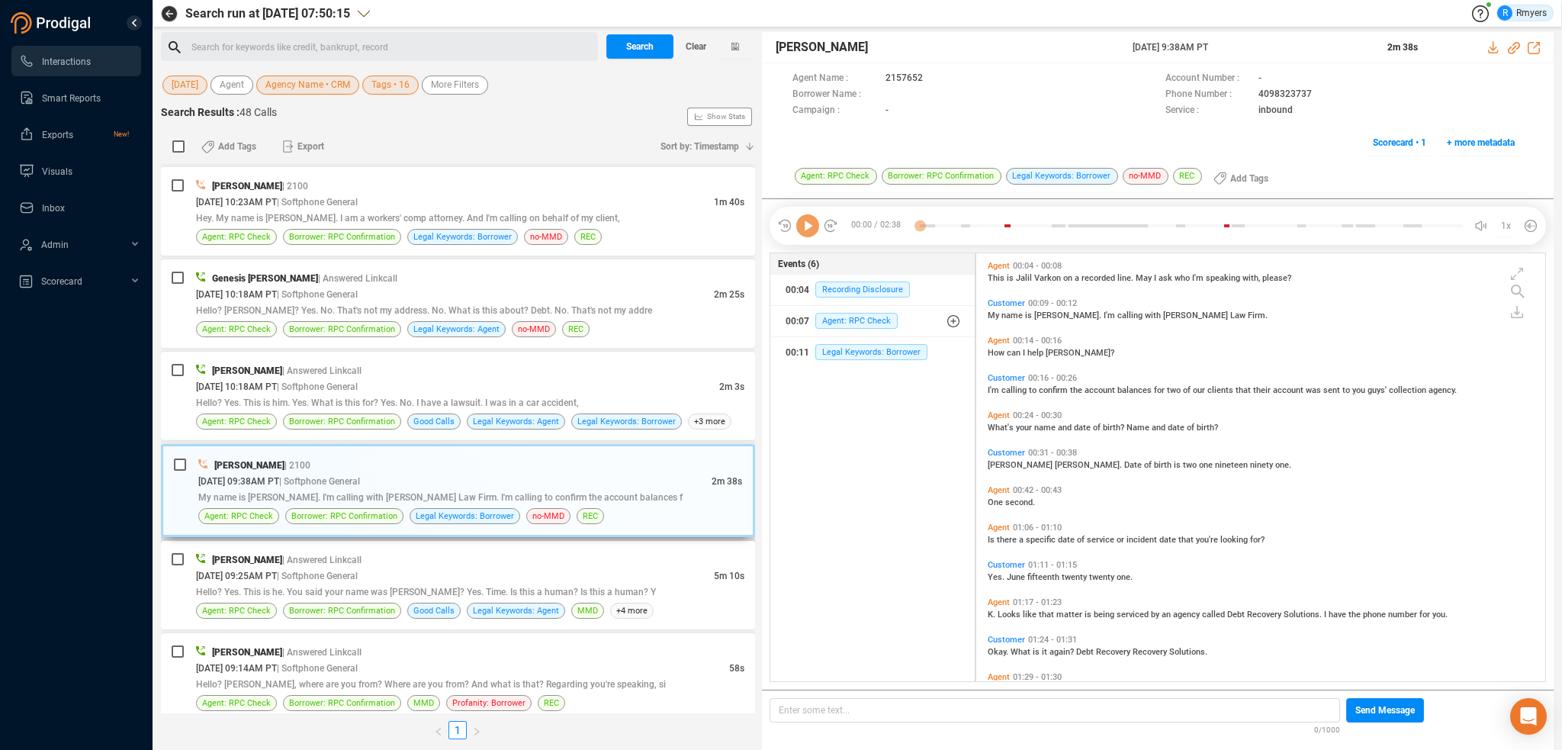
scroll to position [425, 561]
click at [812, 227] on icon at bounding box center [807, 225] width 23 height 23
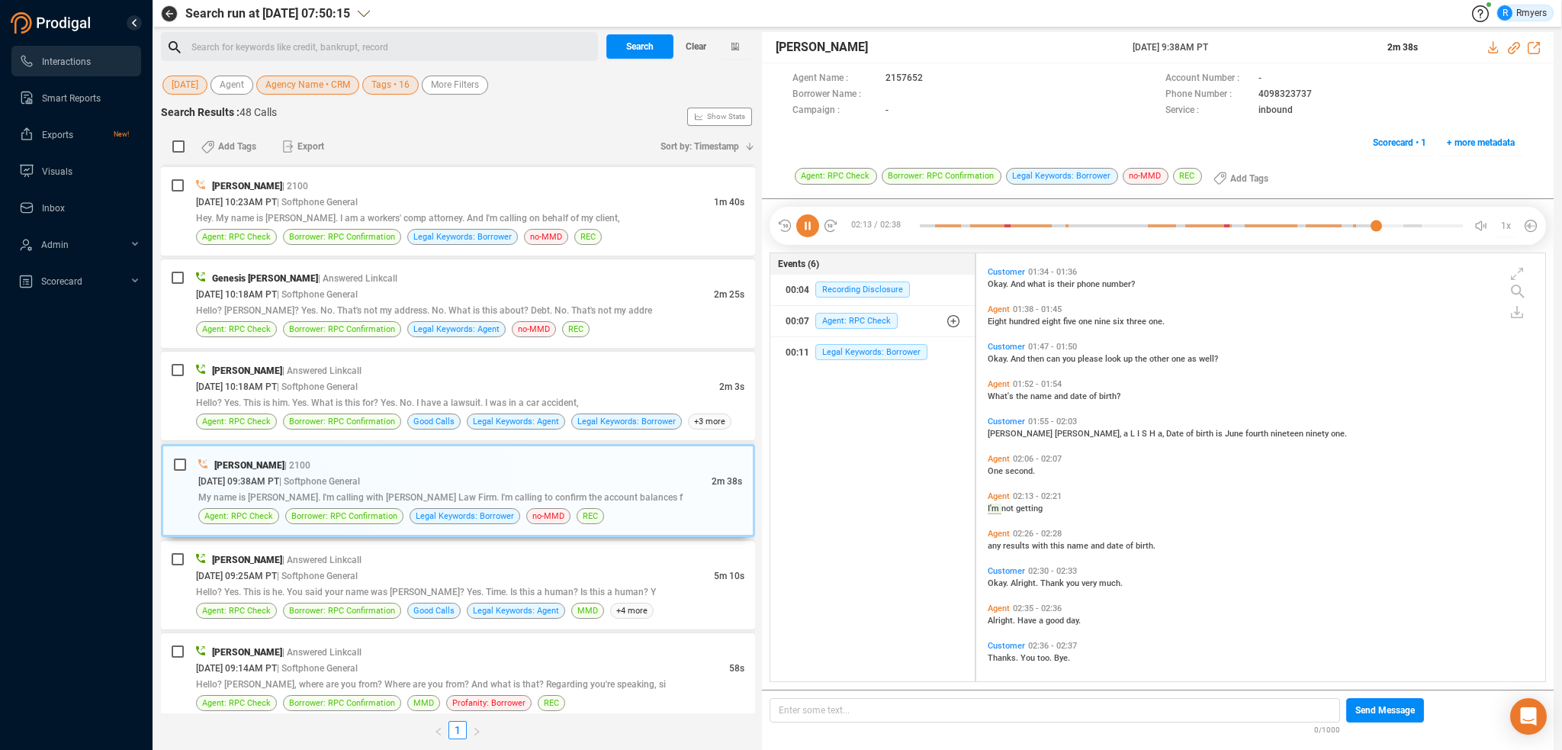
scroll to position [448, 0]
click at [638, 394] on div "Hello? Yes. This is him. Yes. What is this for? Yes. No. I have a lawsuit. I wa…" at bounding box center [470, 402] width 548 height 16
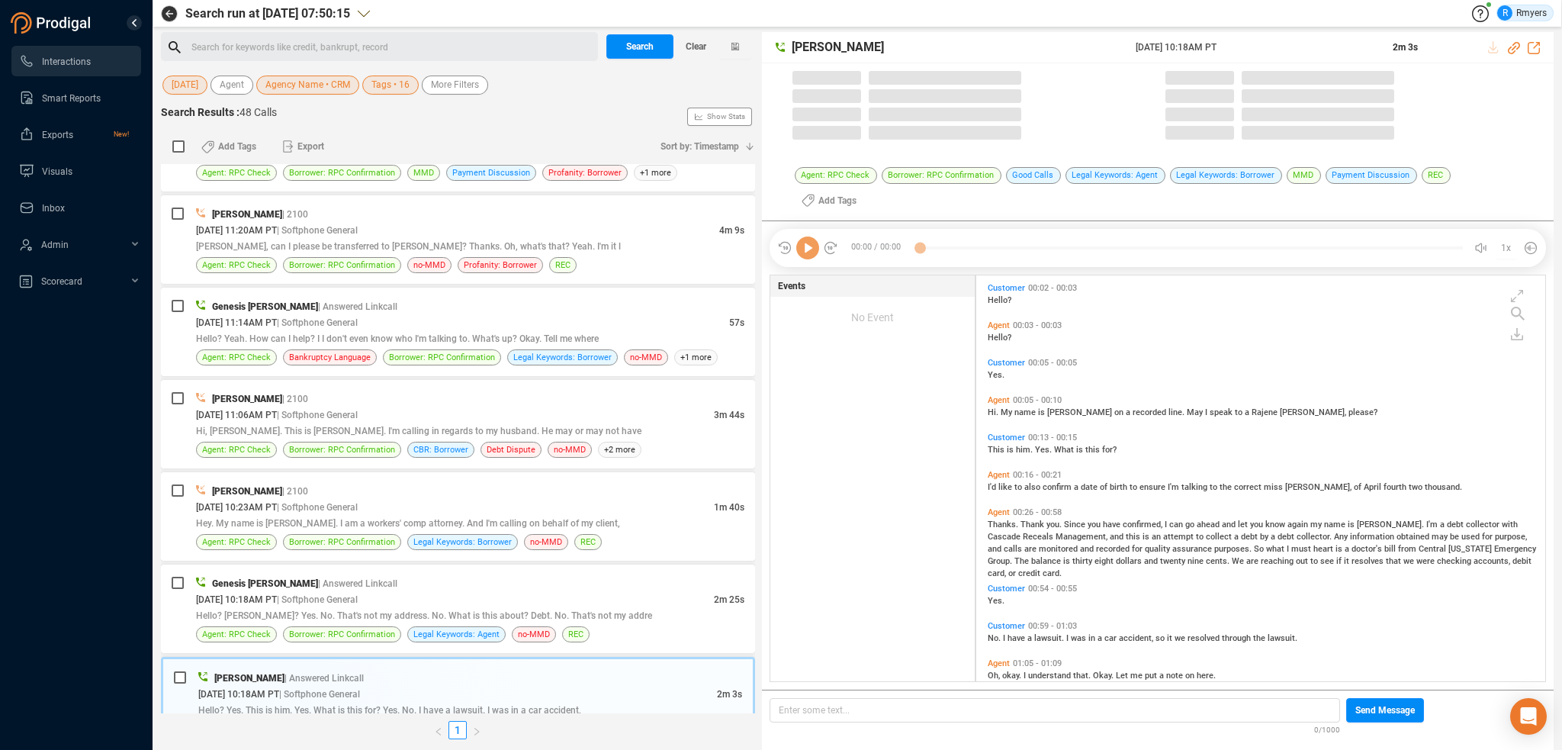
scroll to position [425, 561]
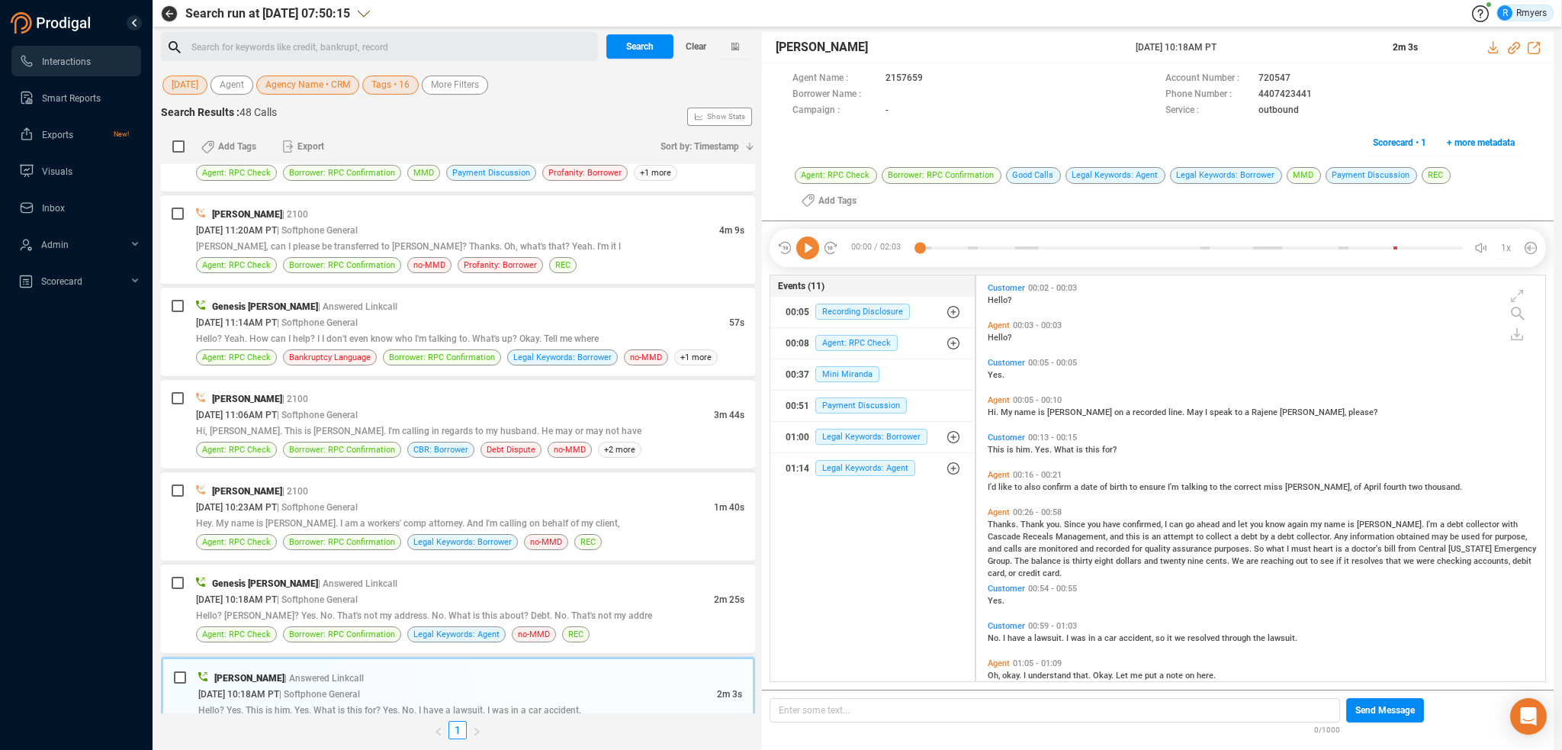
click at [808, 236] on icon at bounding box center [807, 247] width 23 height 23
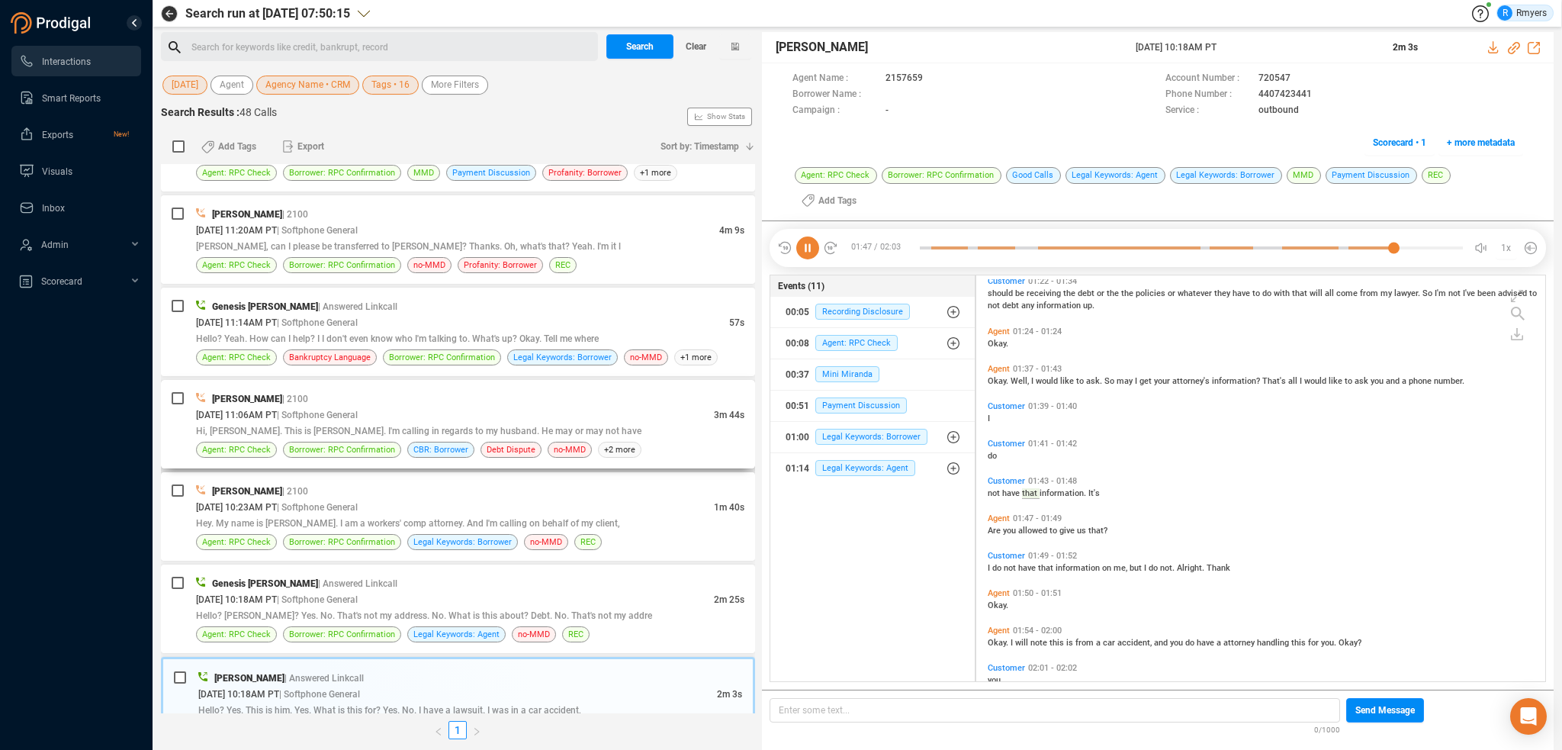
scroll to position [500, 0]
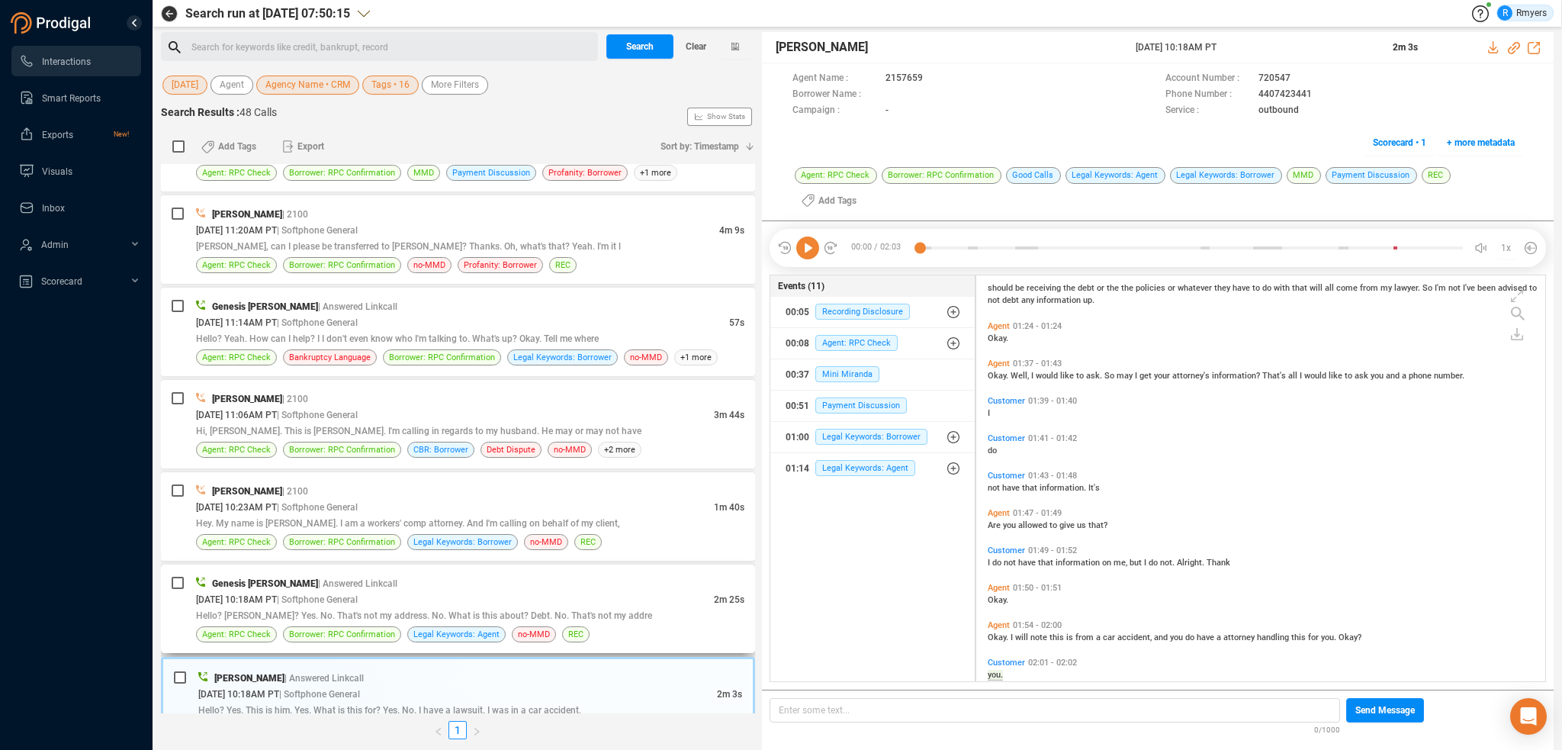
click at [402, 591] on div "[DATE] 10:18AM PT | Softphone General" at bounding box center [455, 599] width 518 height 16
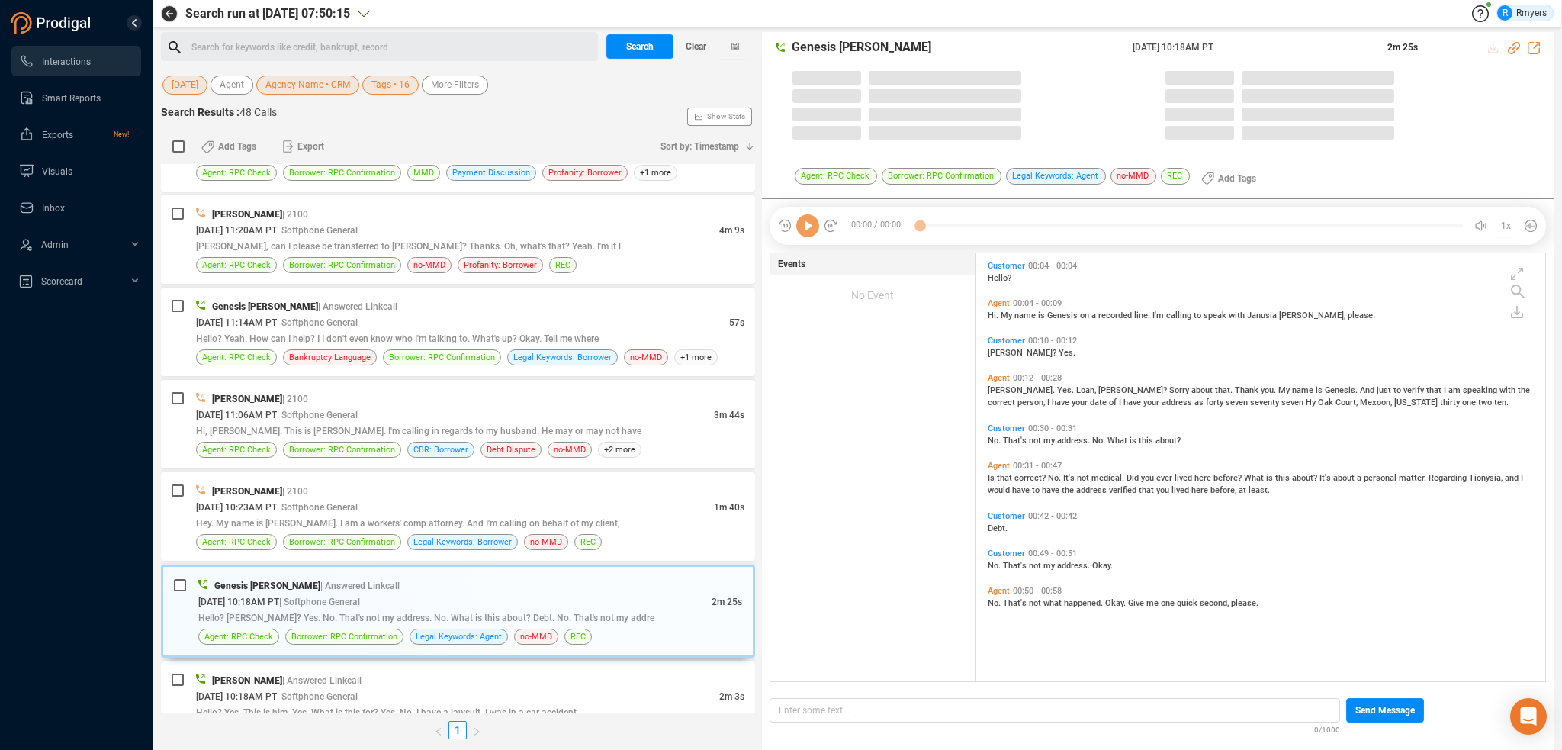
scroll to position [425, 561]
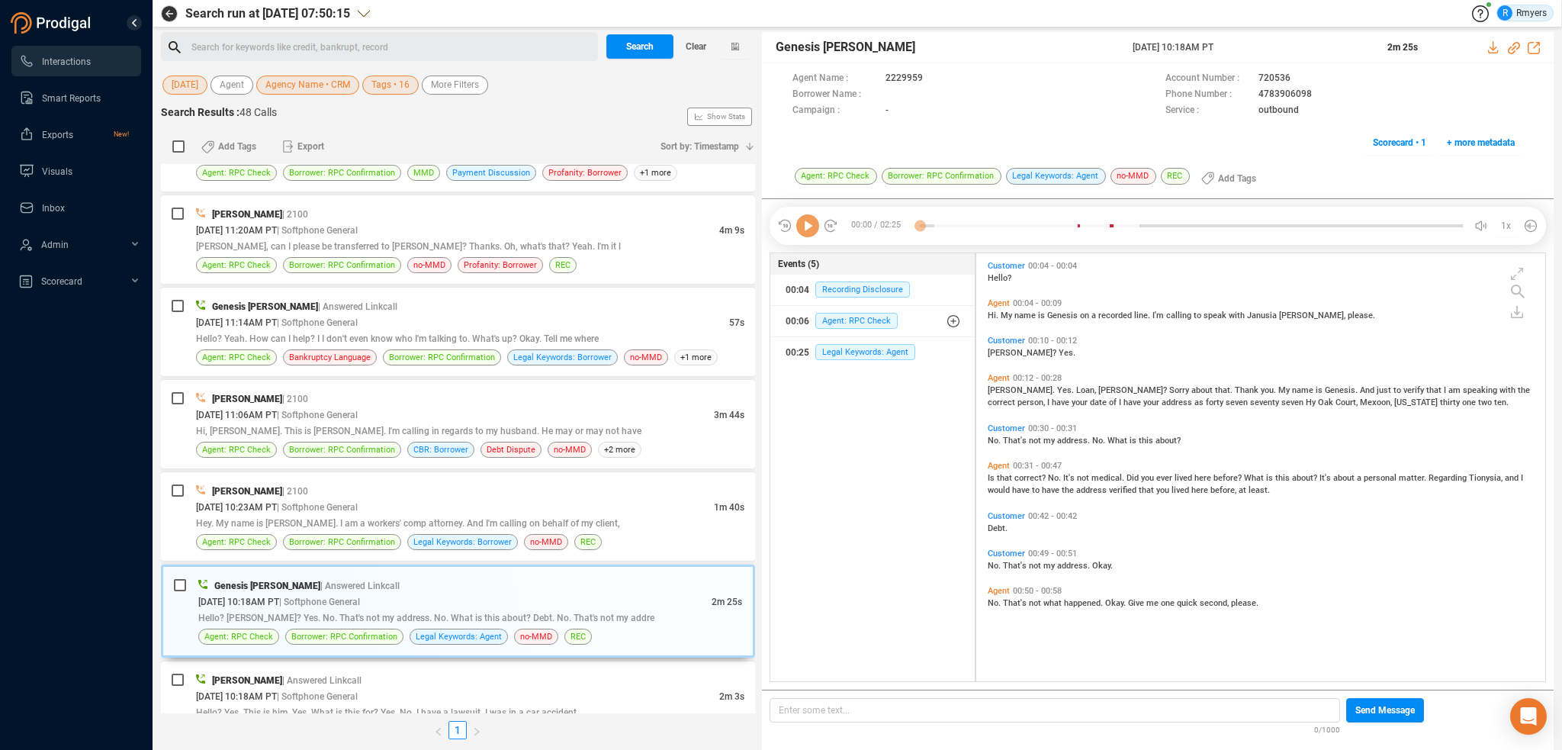
click at [803, 231] on icon at bounding box center [807, 225] width 23 height 23
click at [358, 502] on span "| Softphone General" at bounding box center [317, 507] width 81 height 11
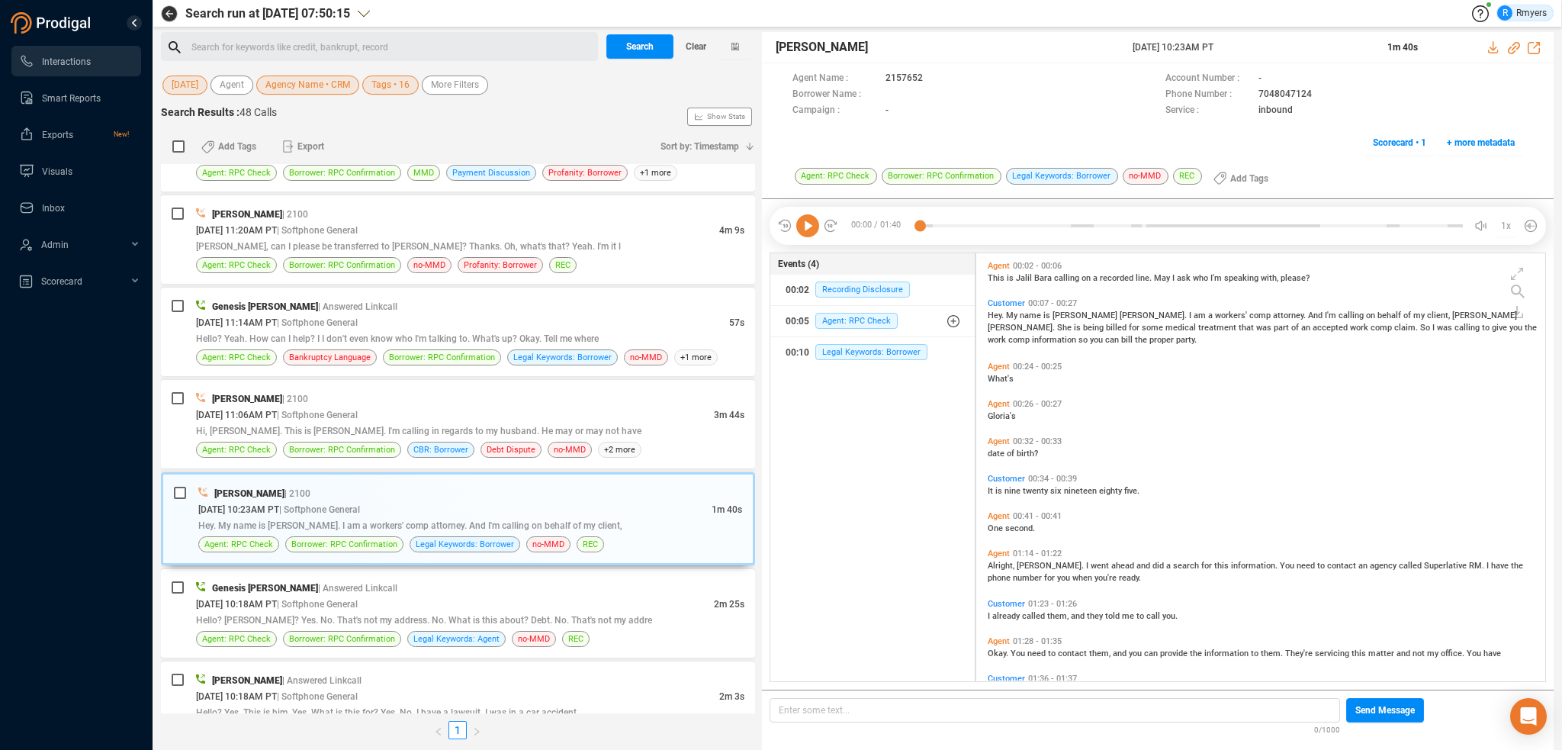
click at [799, 232] on icon at bounding box center [807, 225] width 23 height 23
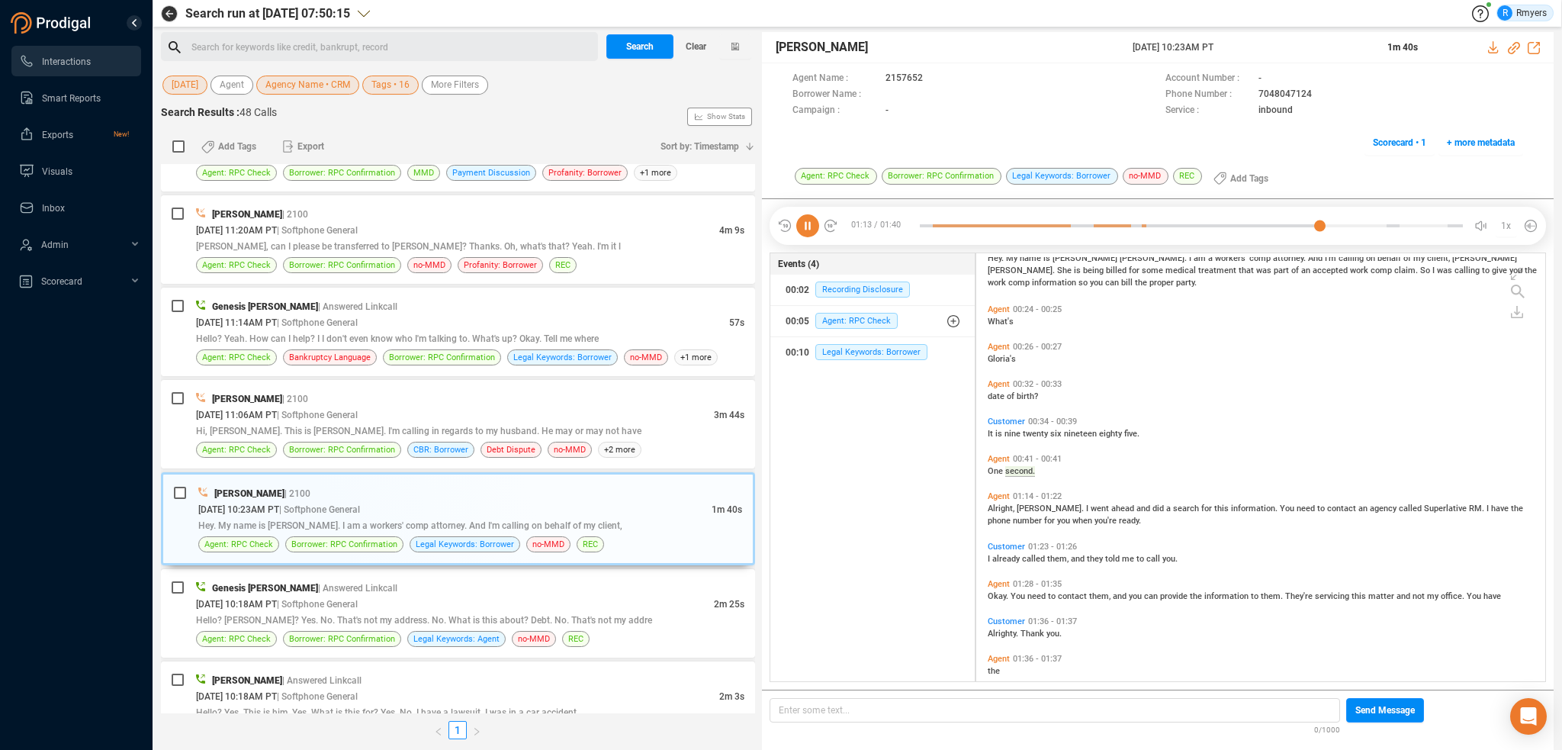
scroll to position [76, 0]
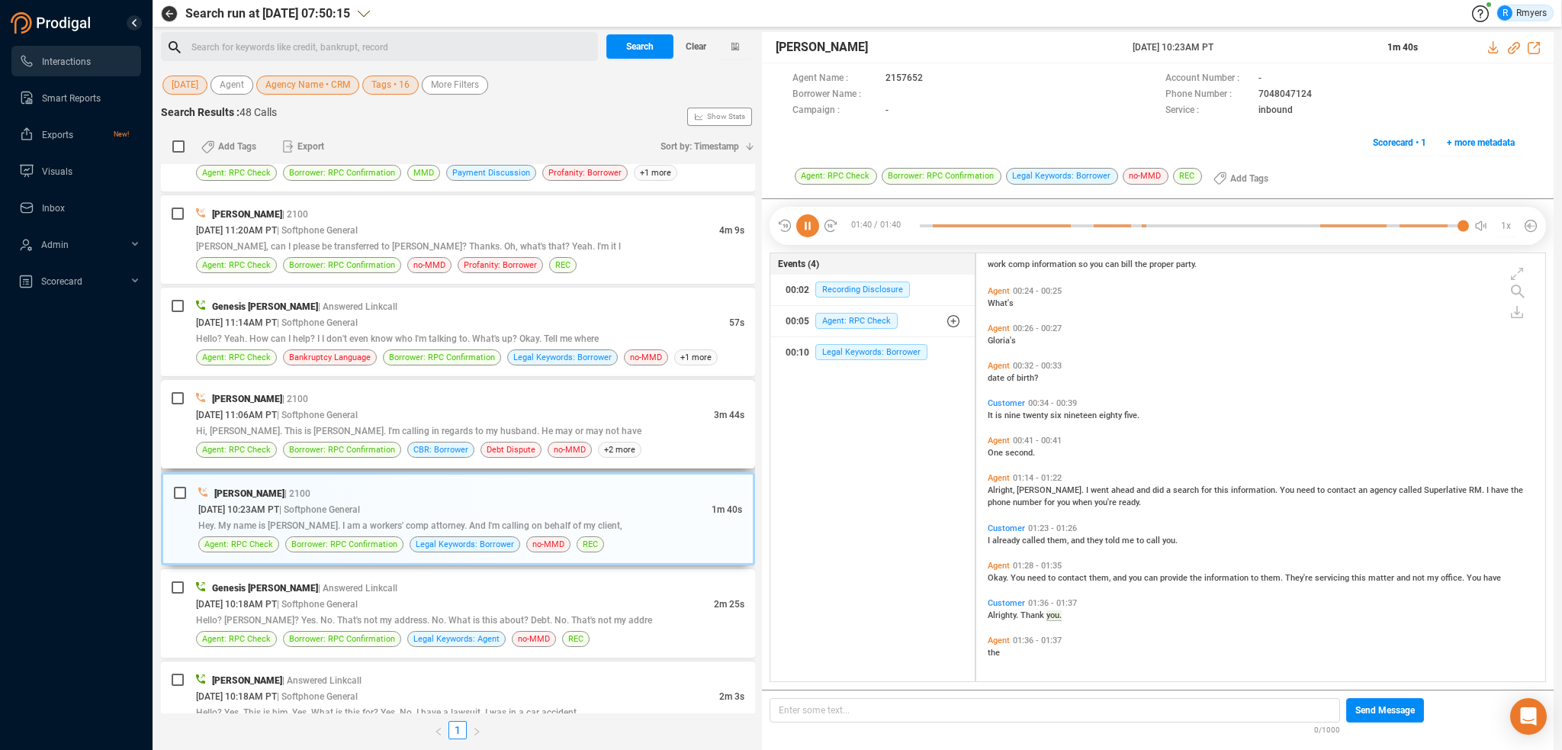
click at [373, 426] on span "Hi, [PERSON_NAME]. This is [PERSON_NAME]. I'm calling in regards to my husband.…" at bounding box center [418, 431] width 445 height 11
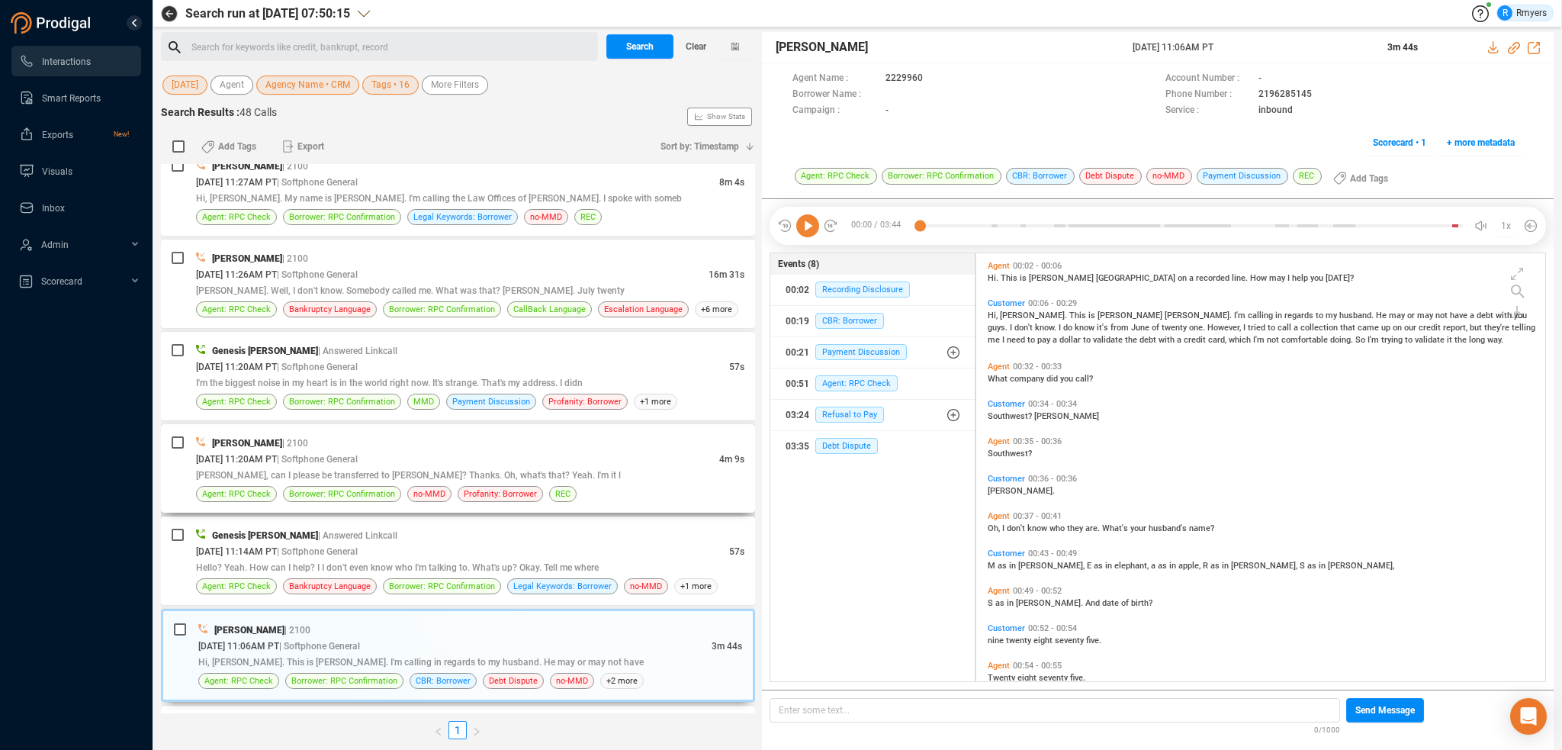
scroll to position [2340, 0]
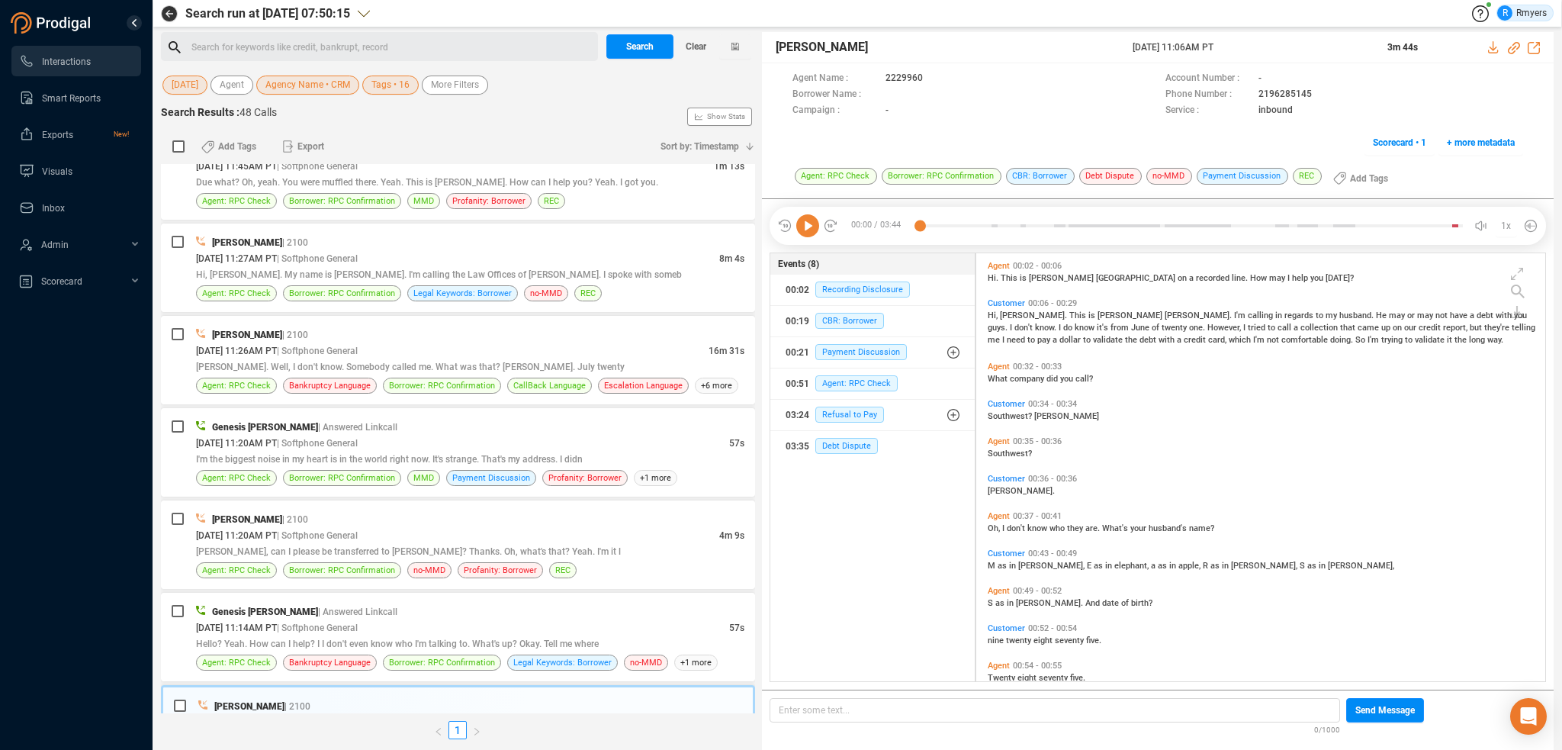
click at [805, 229] on icon at bounding box center [807, 225] width 23 height 23
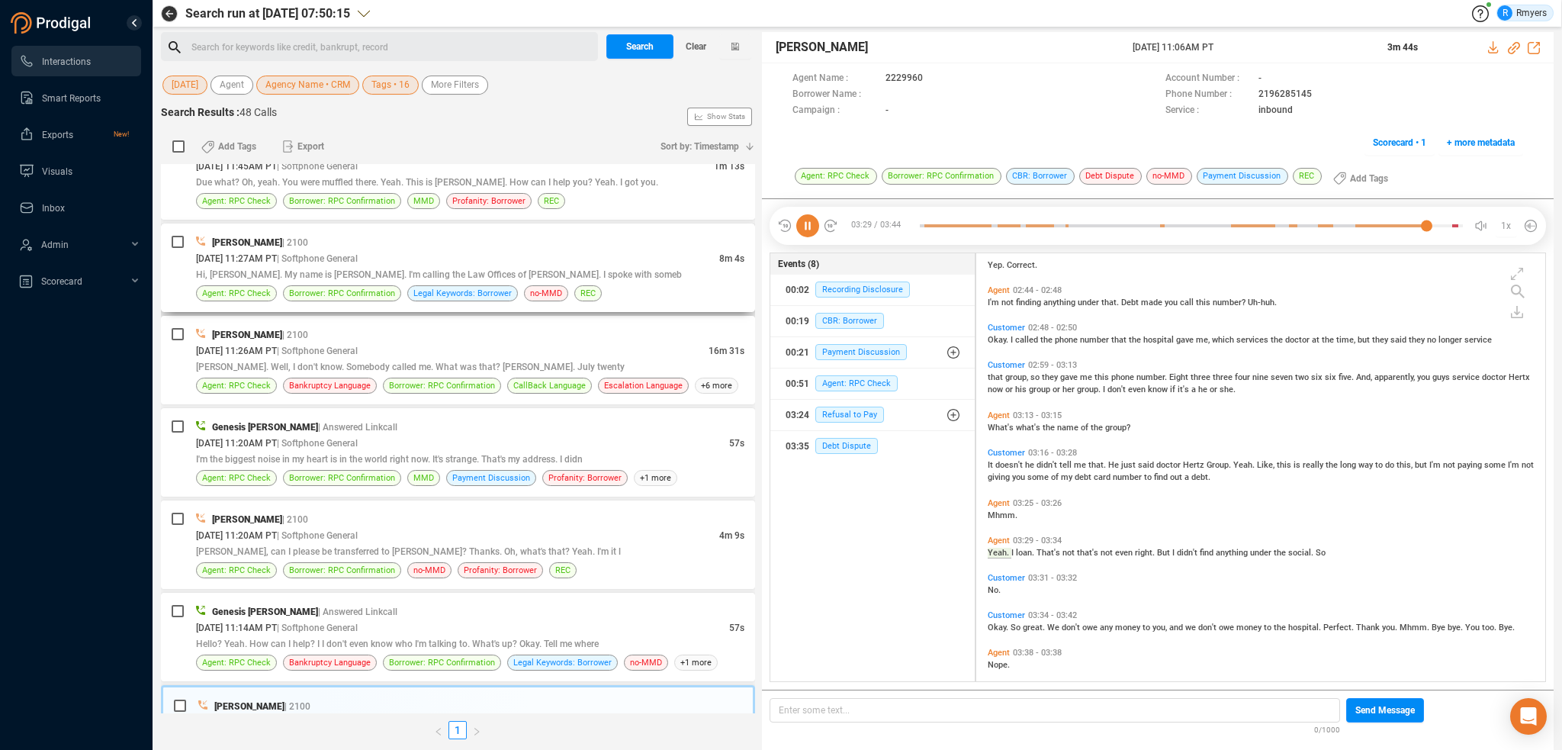
scroll to position [924, 0]
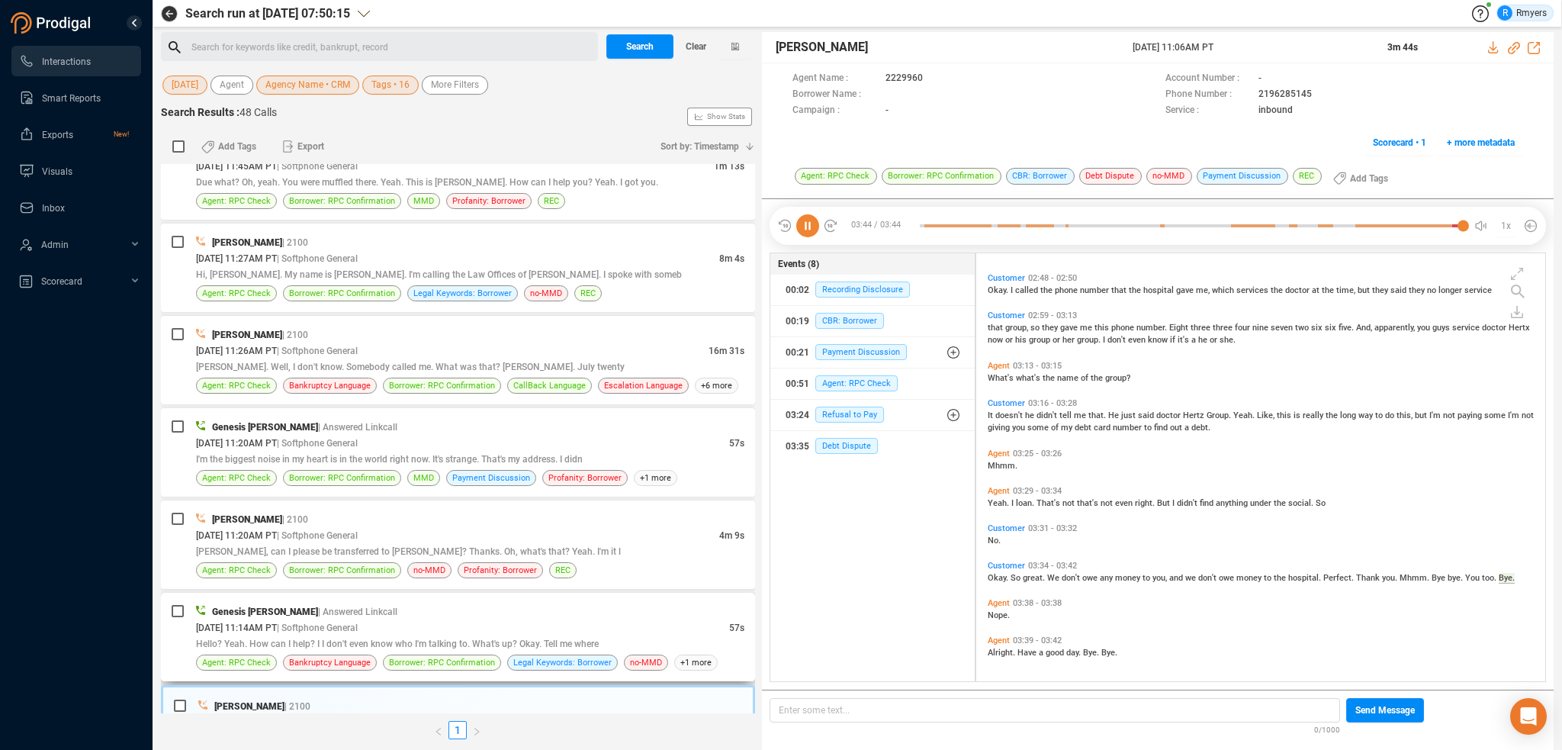
click at [368, 619] on div "[DATE] 11:14AM PT | Softphone General" at bounding box center [462, 627] width 533 height 16
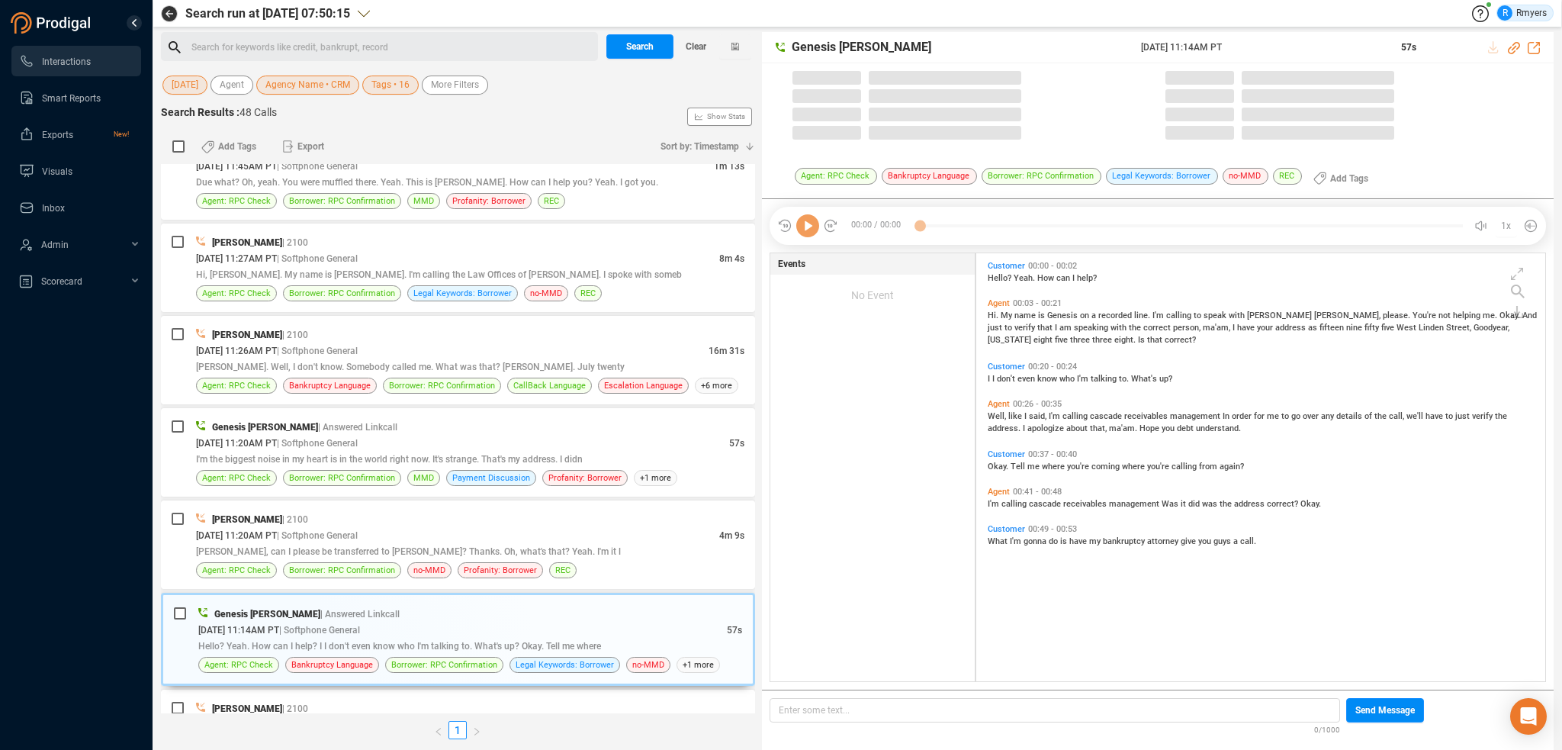
scroll to position [425, 561]
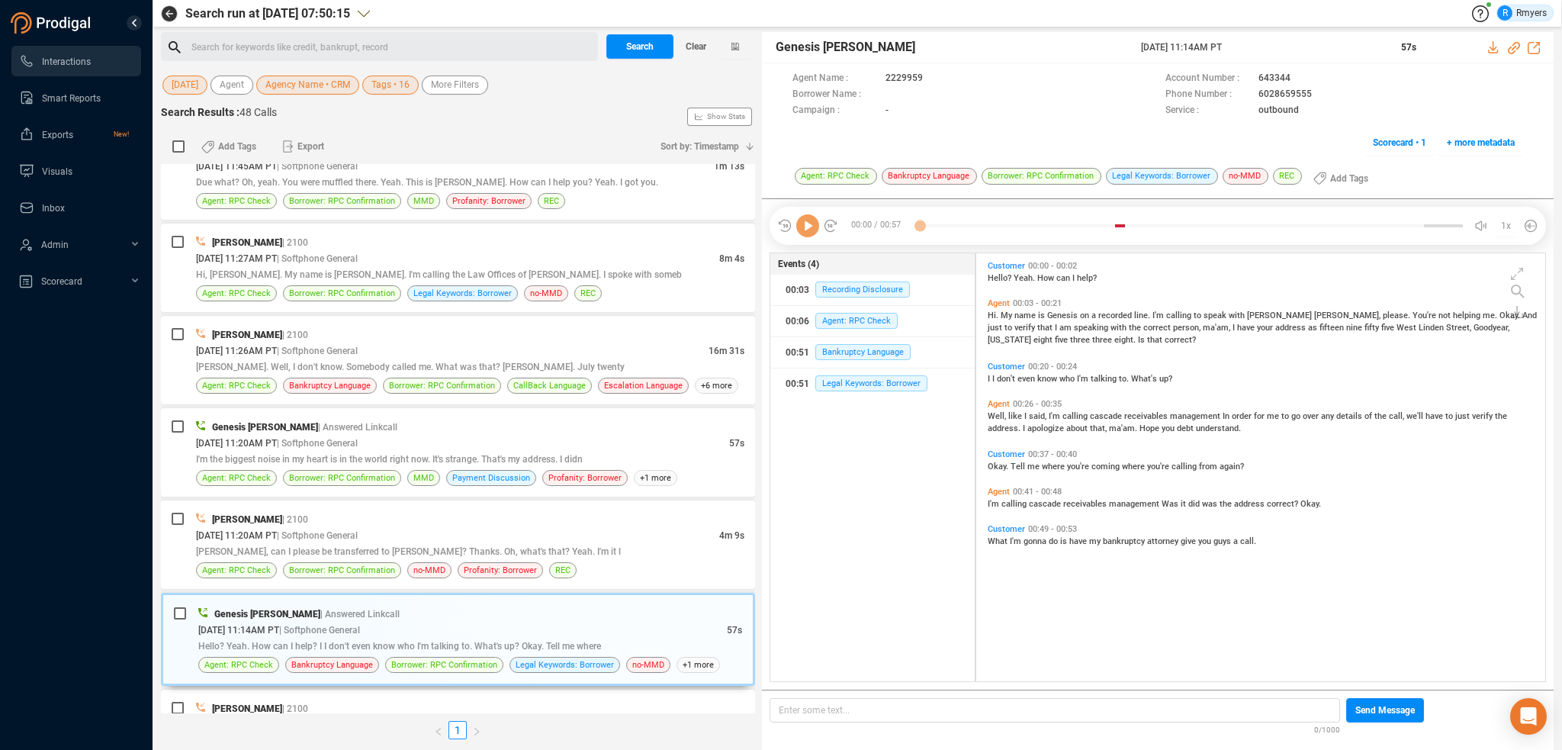
click at [808, 228] on icon at bounding box center [807, 225] width 23 height 23
click at [591, 546] on span "[PERSON_NAME], can I please be transferred to [PERSON_NAME]? Thanks. Oh, what's…" at bounding box center [408, 551] width 425 height 11
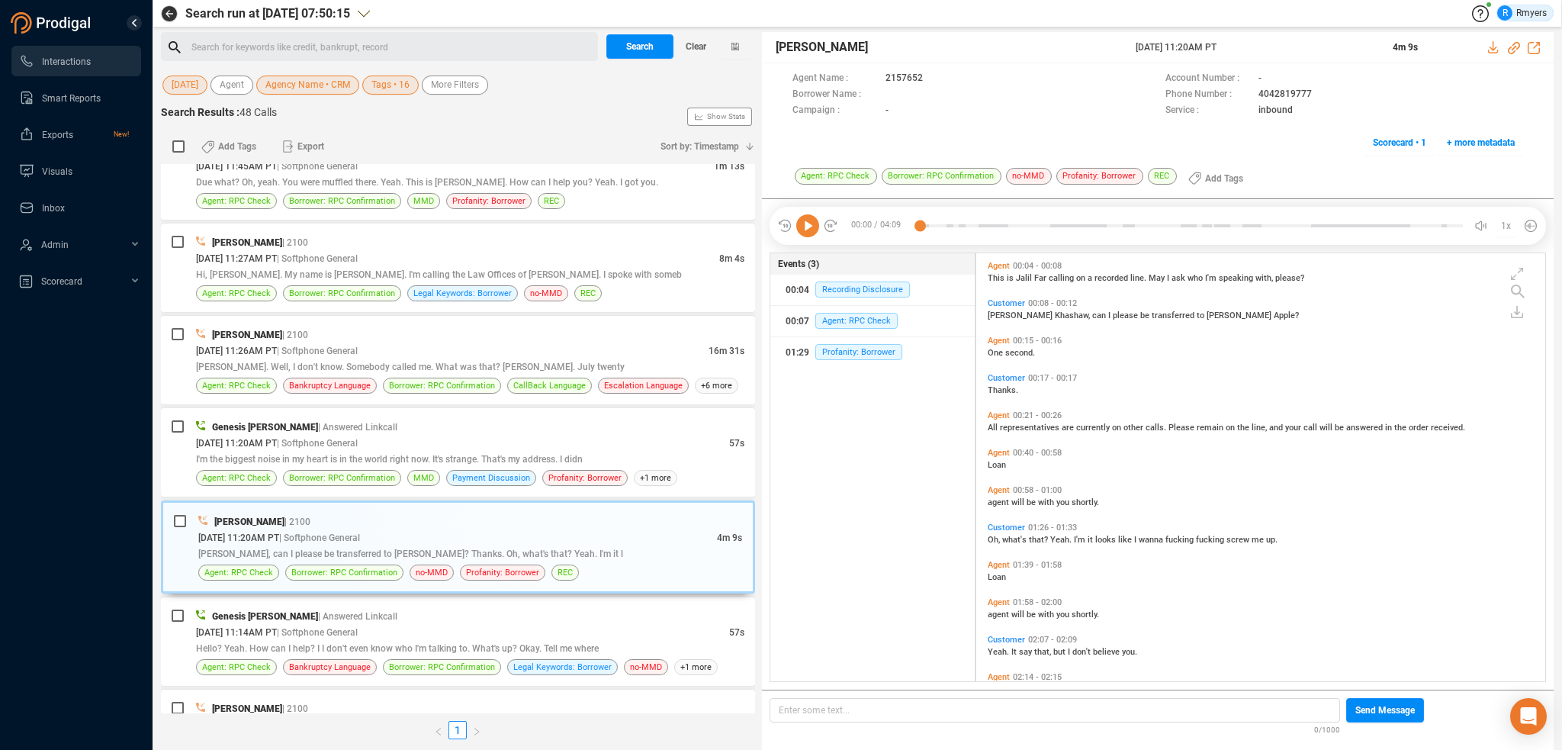
click at [808, 227] on icon at bounding box center [807, 225] width 23 height 23
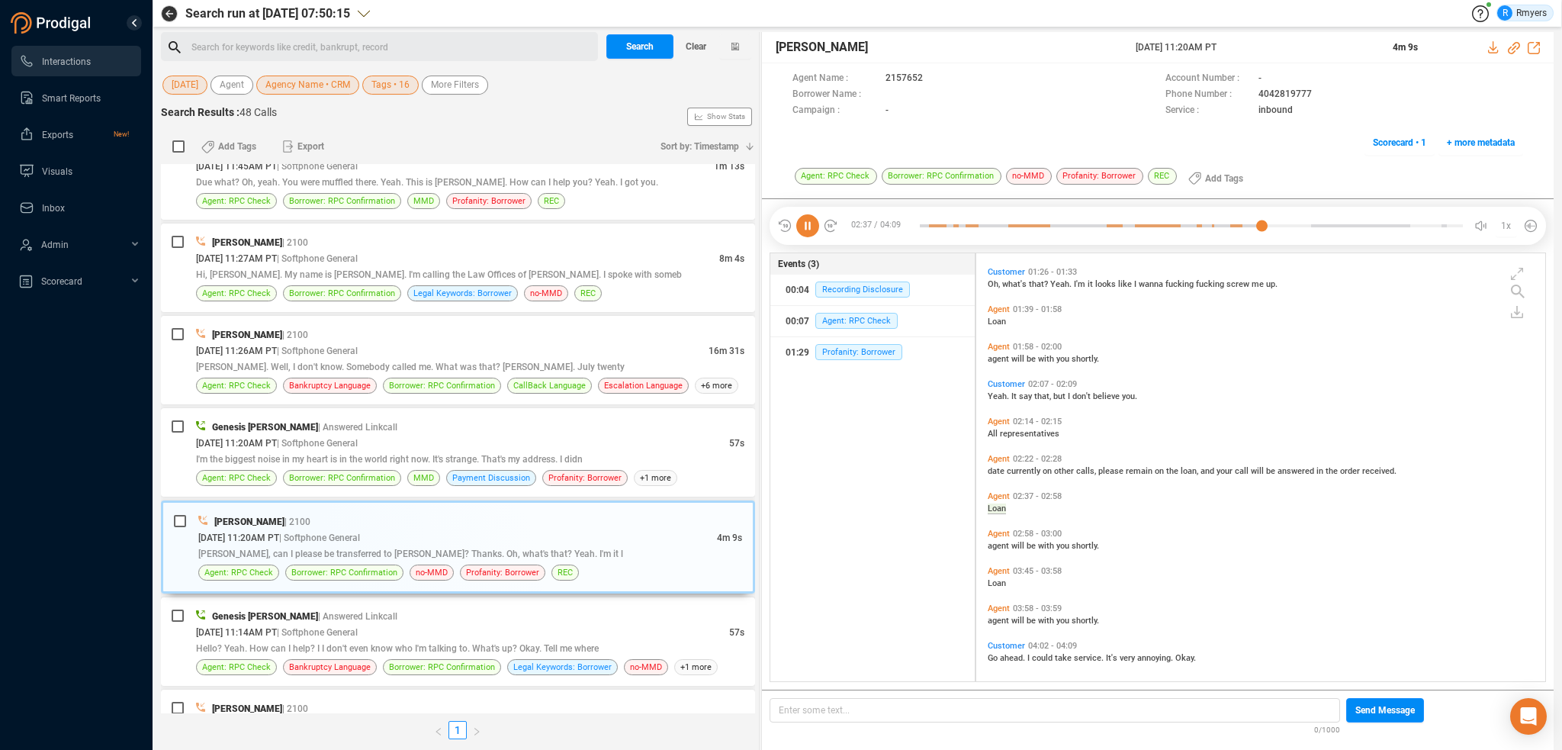
scroll to position [260, 0]
click at [1406, 225] on div at bounding box center [1191, 225] width 543 height 23
click at [1431, 224] on div at bounding box center [1191, 225] width 543 height 23
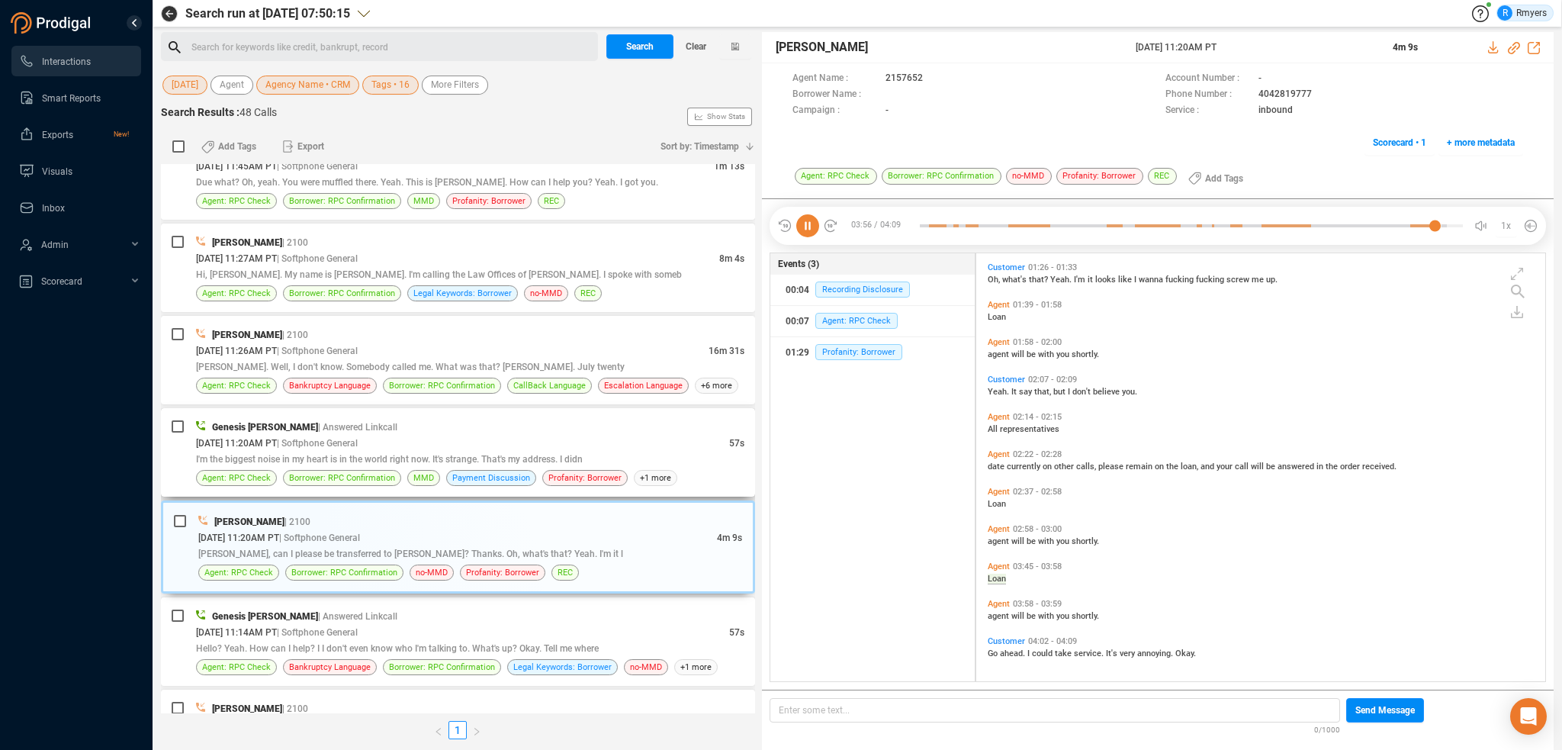
drag, startPoint x: 417, startPoint y: 402, endPoint x: 424, endPoint y: 437, distance: 35.7
click at [423, 422] on div "Genesis [PERSON_NAME] | Answered Linkcall [DATE] 11:20AM PT | Softphone General…" at bounding box center [458, 452] width 594 height 88
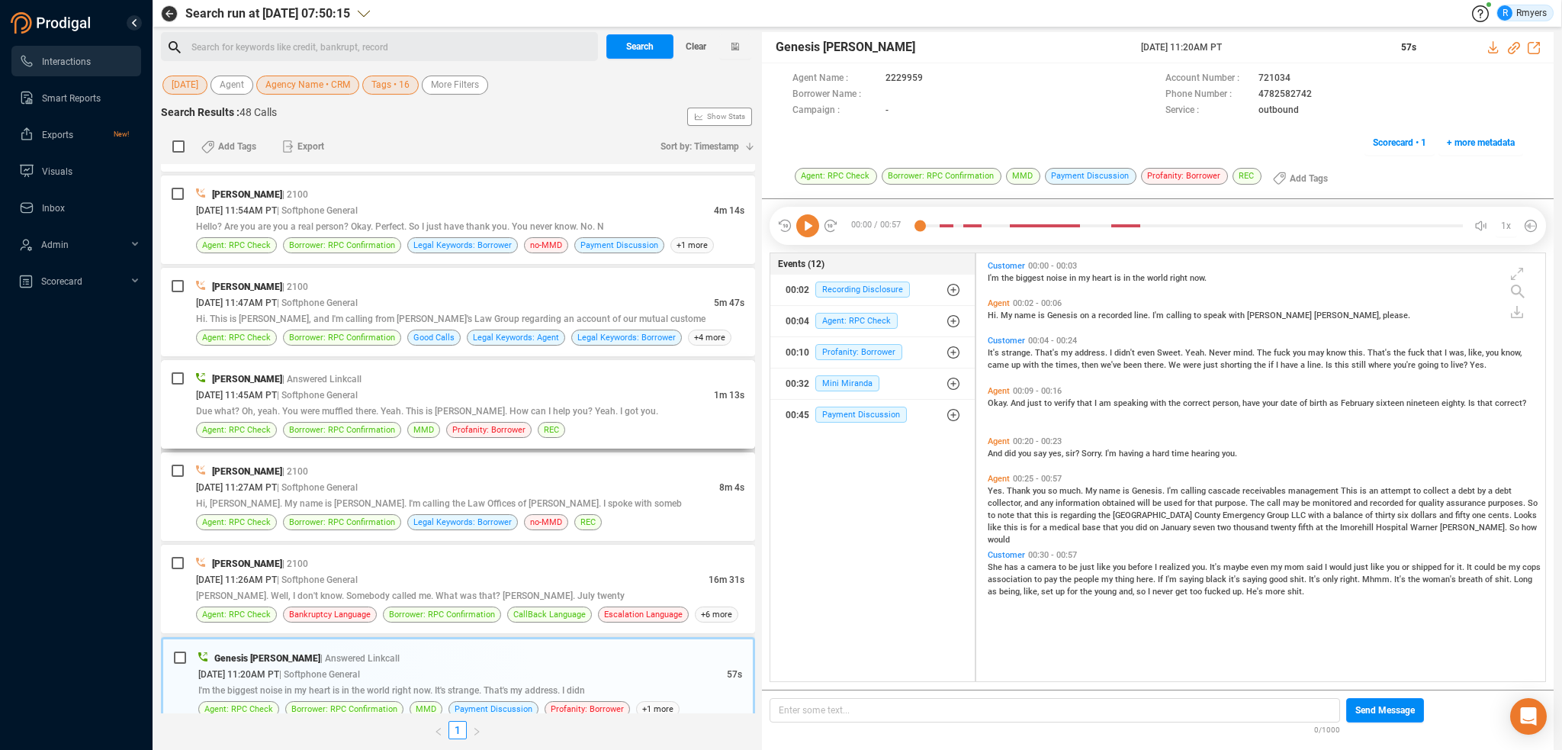
scroll to position [2111, 0]
click at [812, 225] on icon at bounding box center [807, 225] width 23 height 23
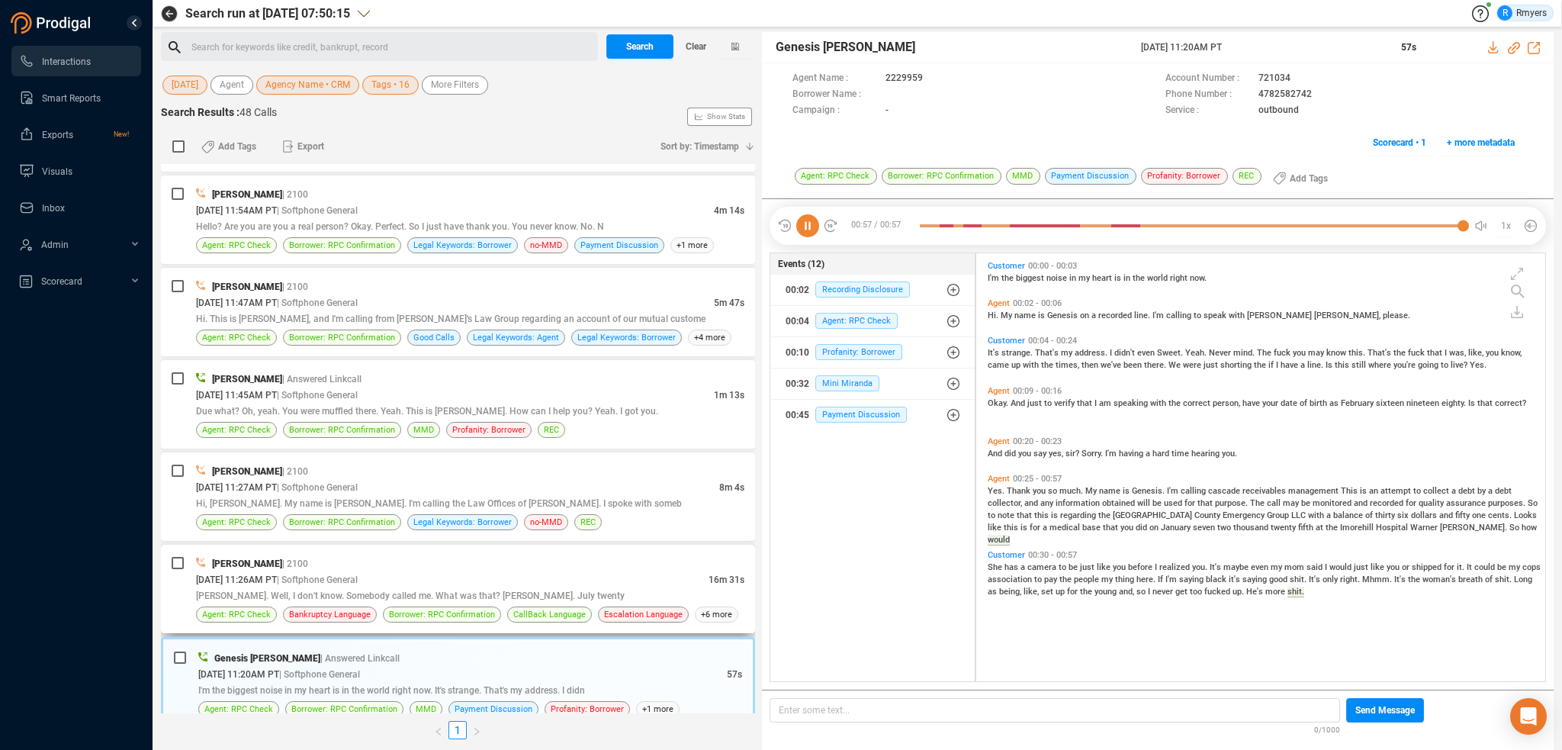
click at [357, 587] on div "[PERSON_NAME]. Well, I don't know. Somebody called me. What was that? [PERSON_N…" at bounding box center [470, 595] width 548 height 16
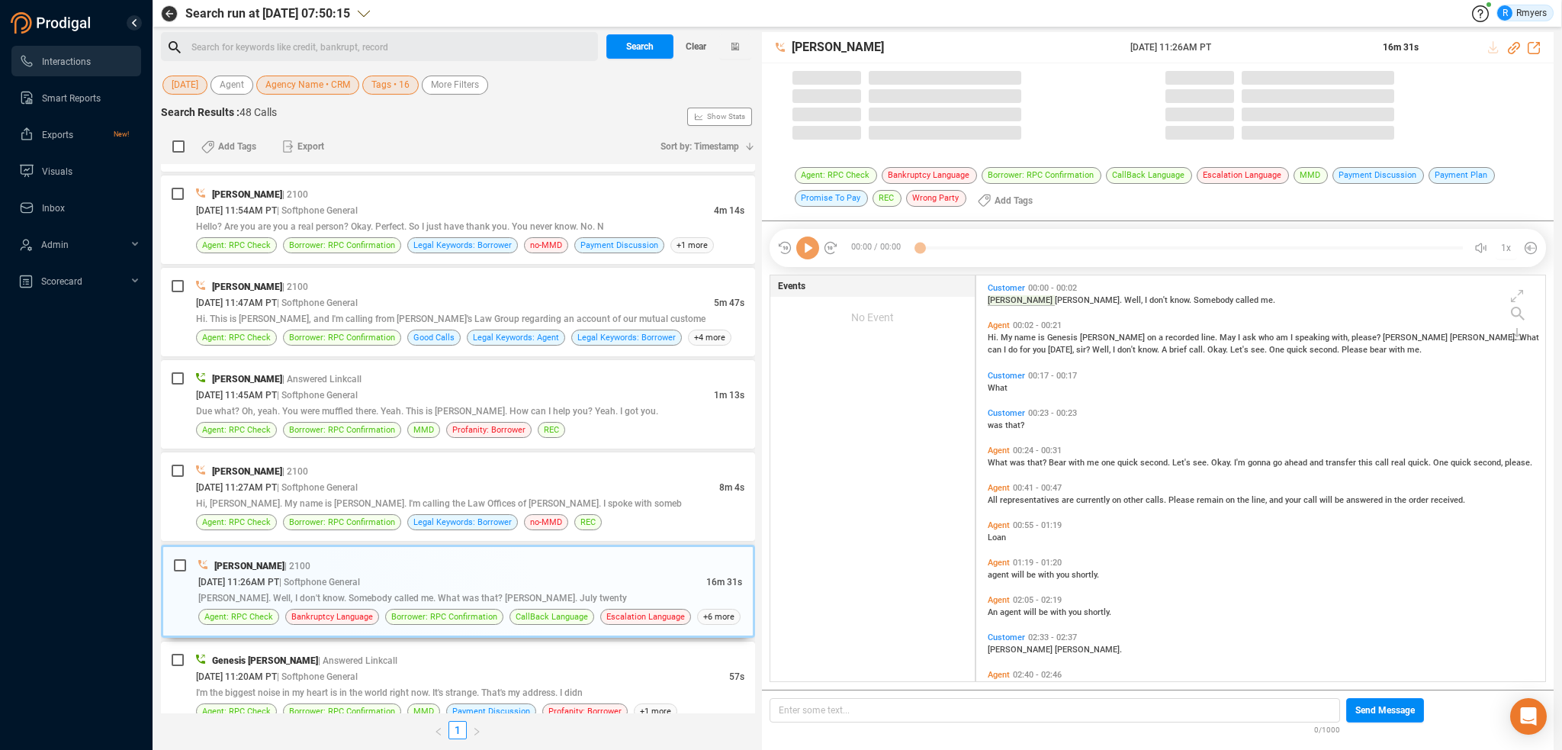
scroll to position [403, 561]
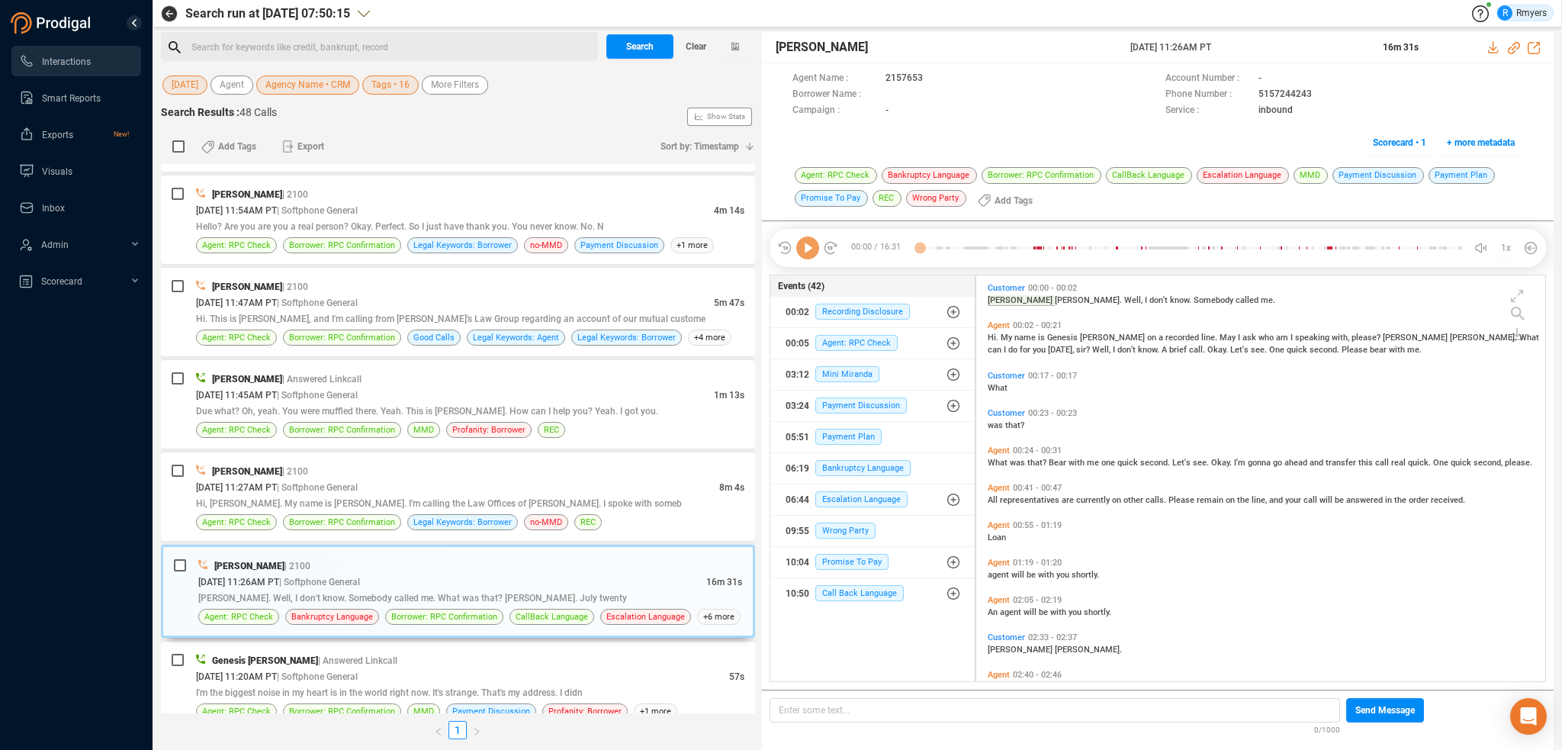
click at [812, 256] on icon at bounding box center [807, 247] width 23 height 23
click at [948, 246] on div at bounding box center [1191, 247] width 543 height 23
click at [961, 246] on div at bounding box center [1191, 247] width 543 height 23
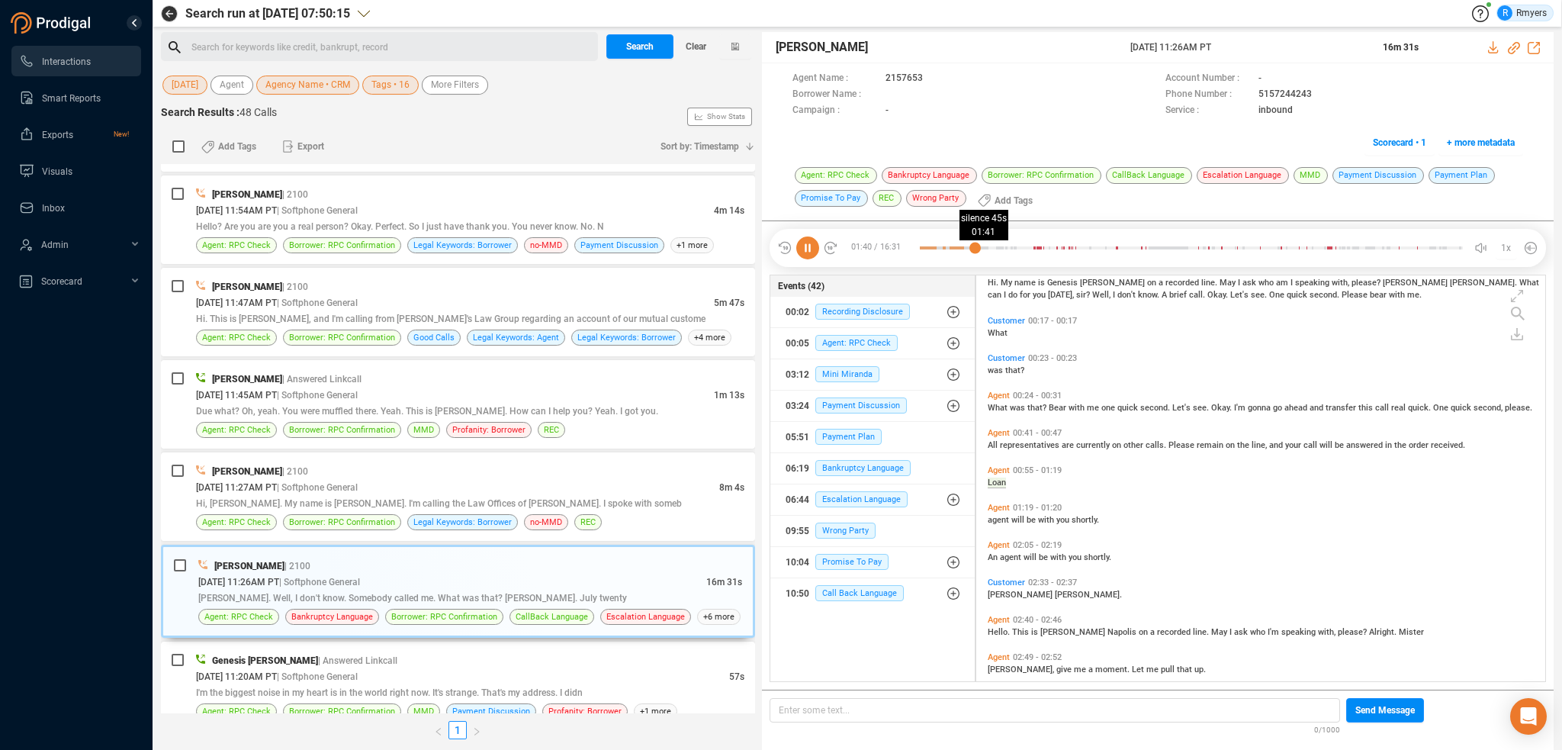
click at [975, 246] on div at bounding box center [1191, 247] width 543 height 23
drag, startPoint x: 991, startPoint y: 246, endPoint x: 1001, endPoint y: 246, distance: 9.9
click at [994, 246] on div at bounding box center [1191, 247] width 543 height 23
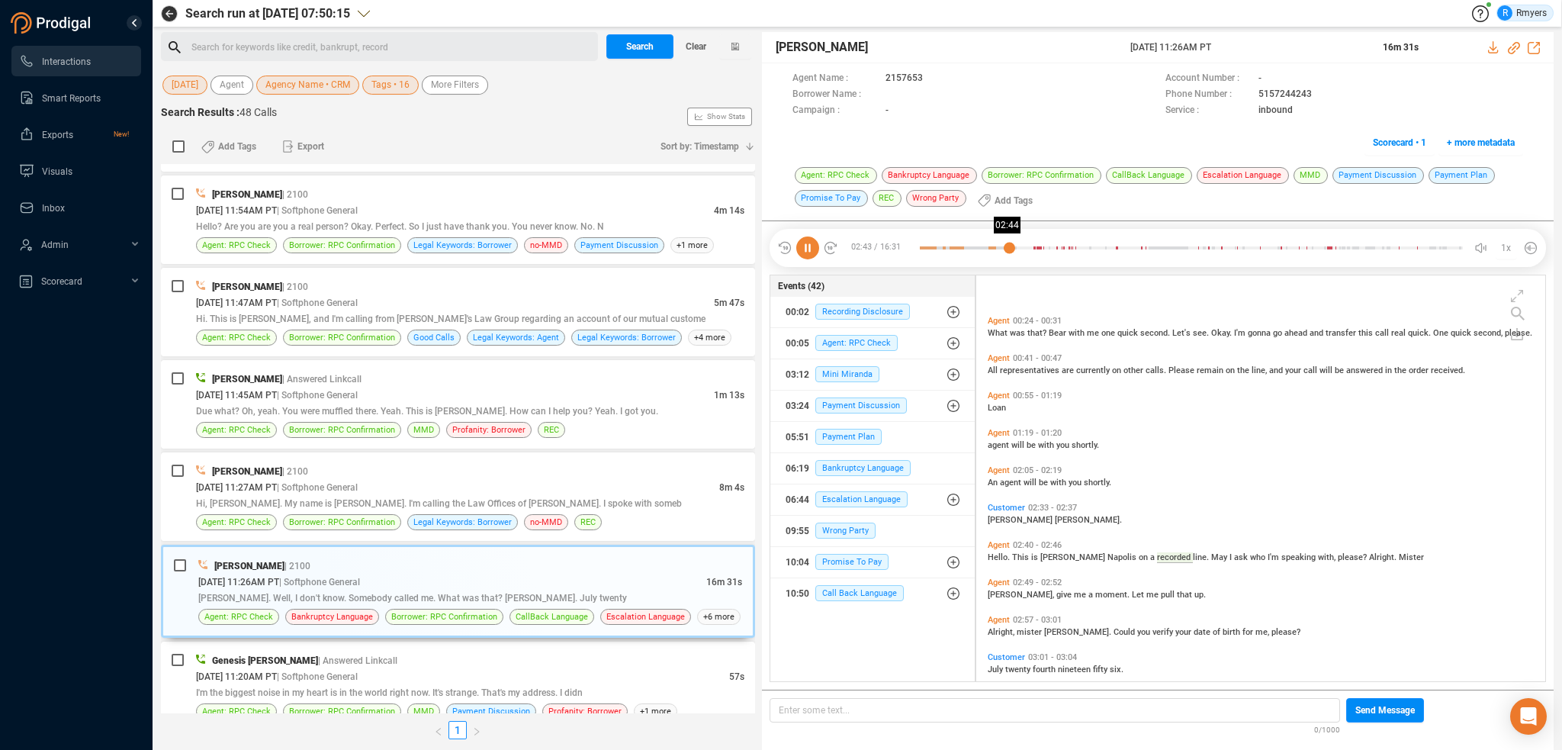
click at [1010, 247] on div at bounding box center [1191, 247] width 543 height 23
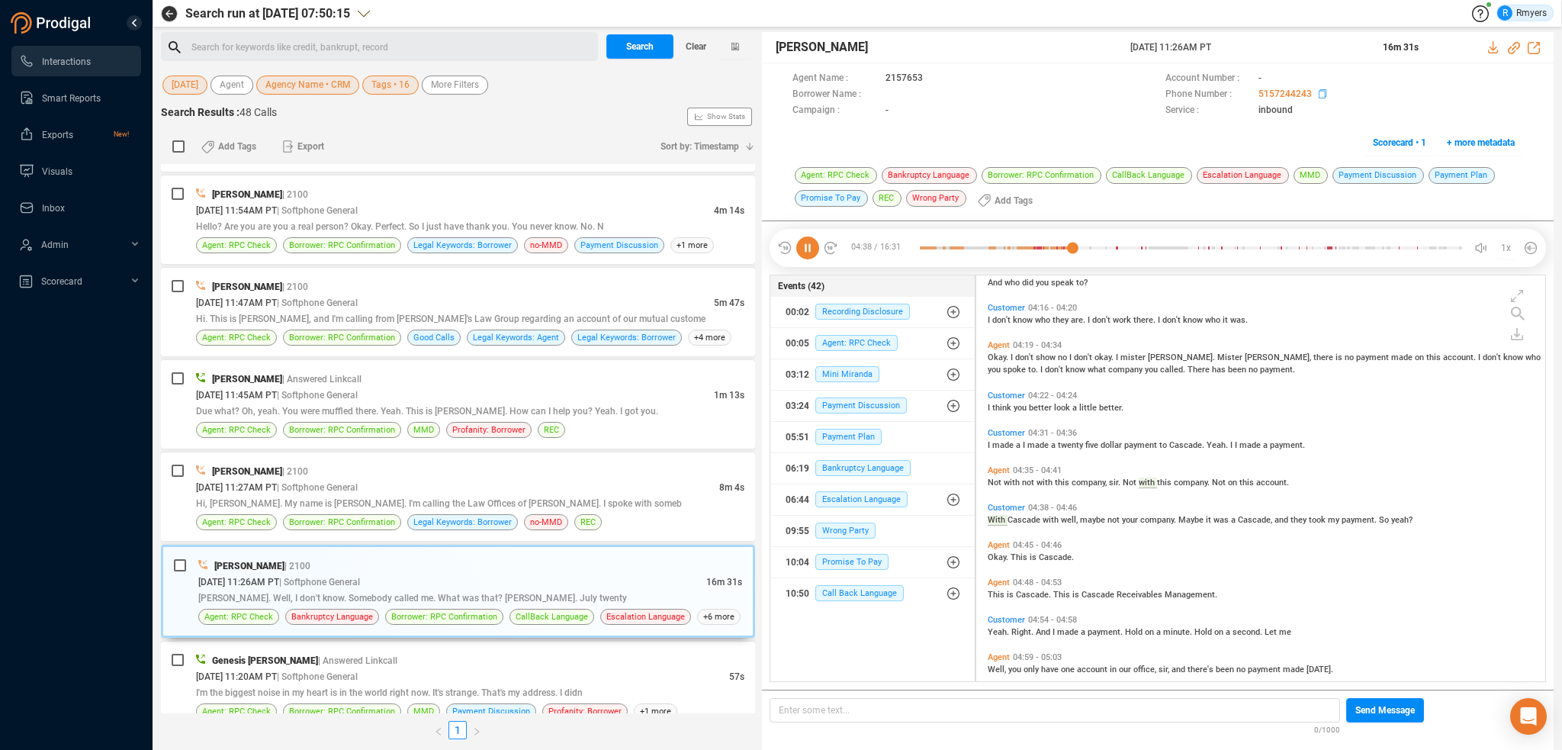
scroll to position [929, 0]
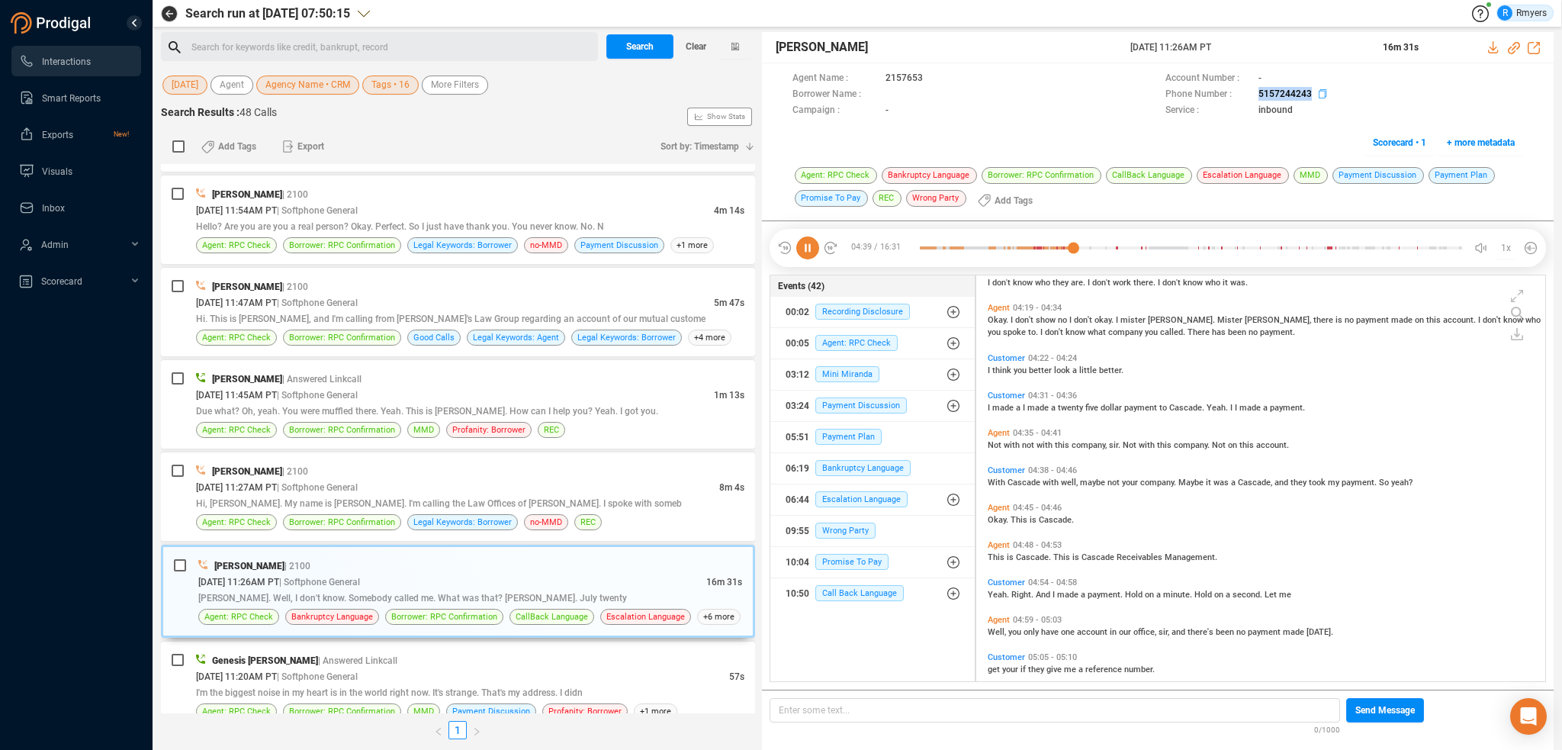
drag, startPoint x: 1275, startPoint y: 97, endPoint x: 1310, endPoint y: 99, distance: 35.2
click at [1311, 100] on div "Phone Number : [PHONE_NUMBER]" at bounding box center [1344, 95] width 358 height 16
copy div "5157244243"
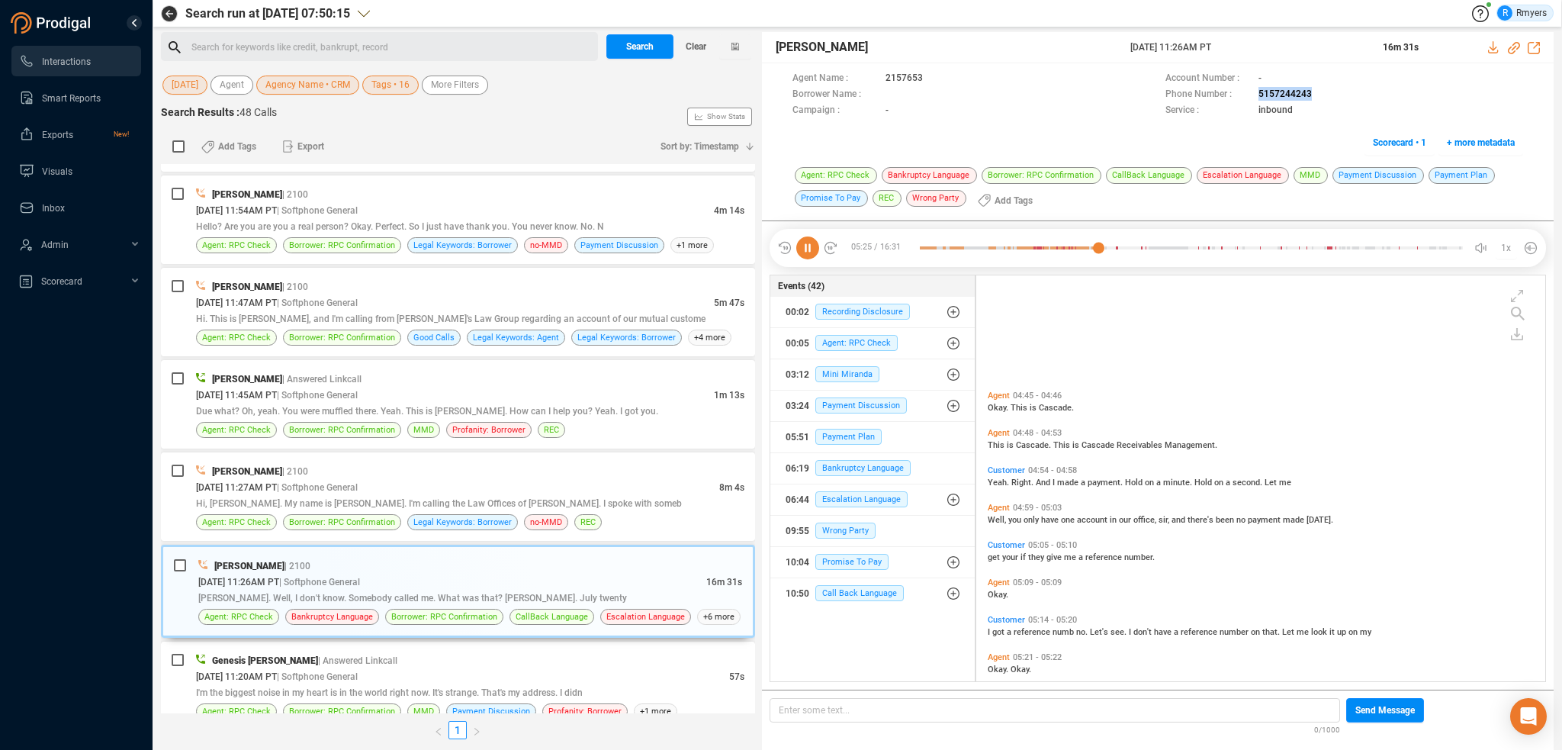
scroll to position [1265, 0]
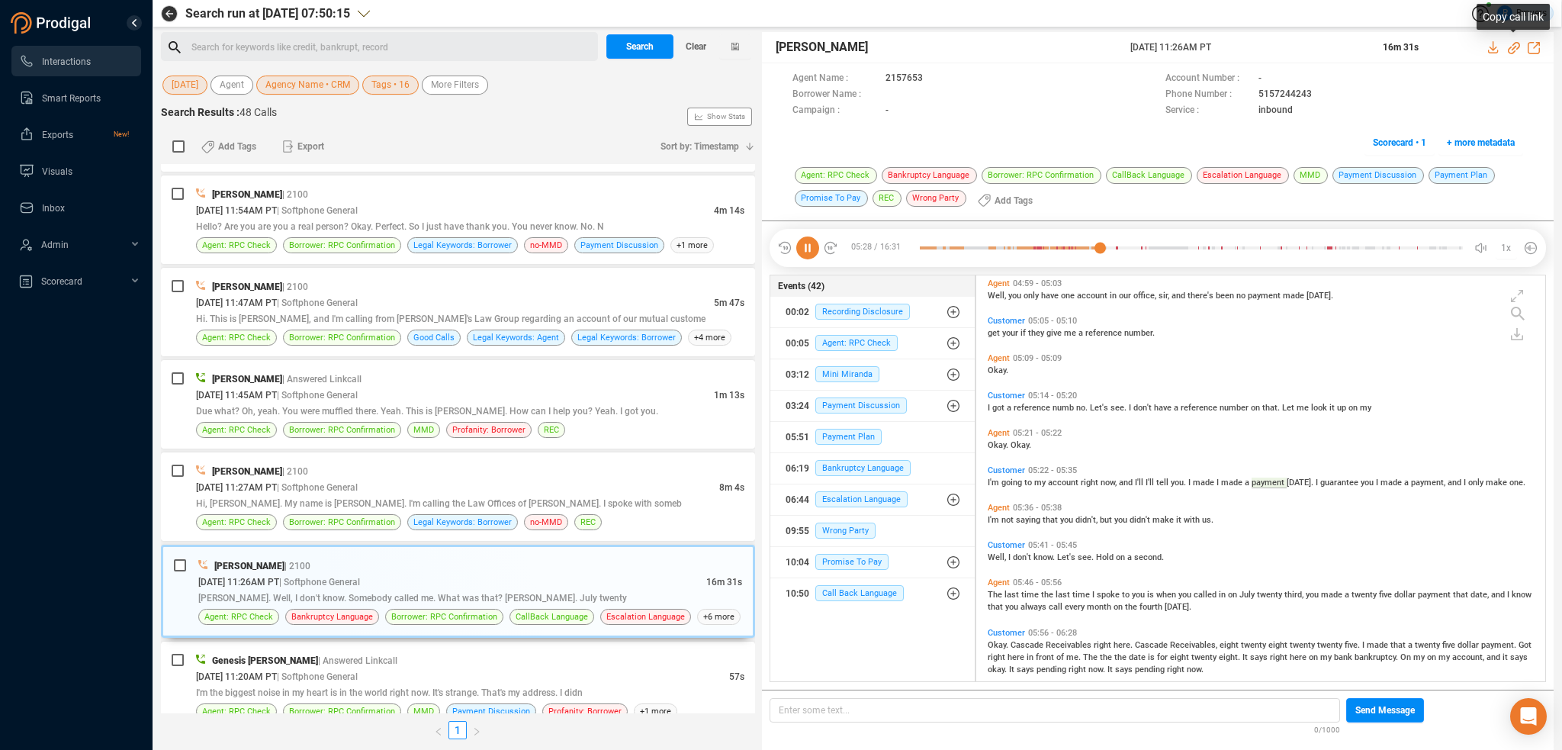
click at [1513, 46] on icon at bounding box center [1514, 48] width 12 height 12
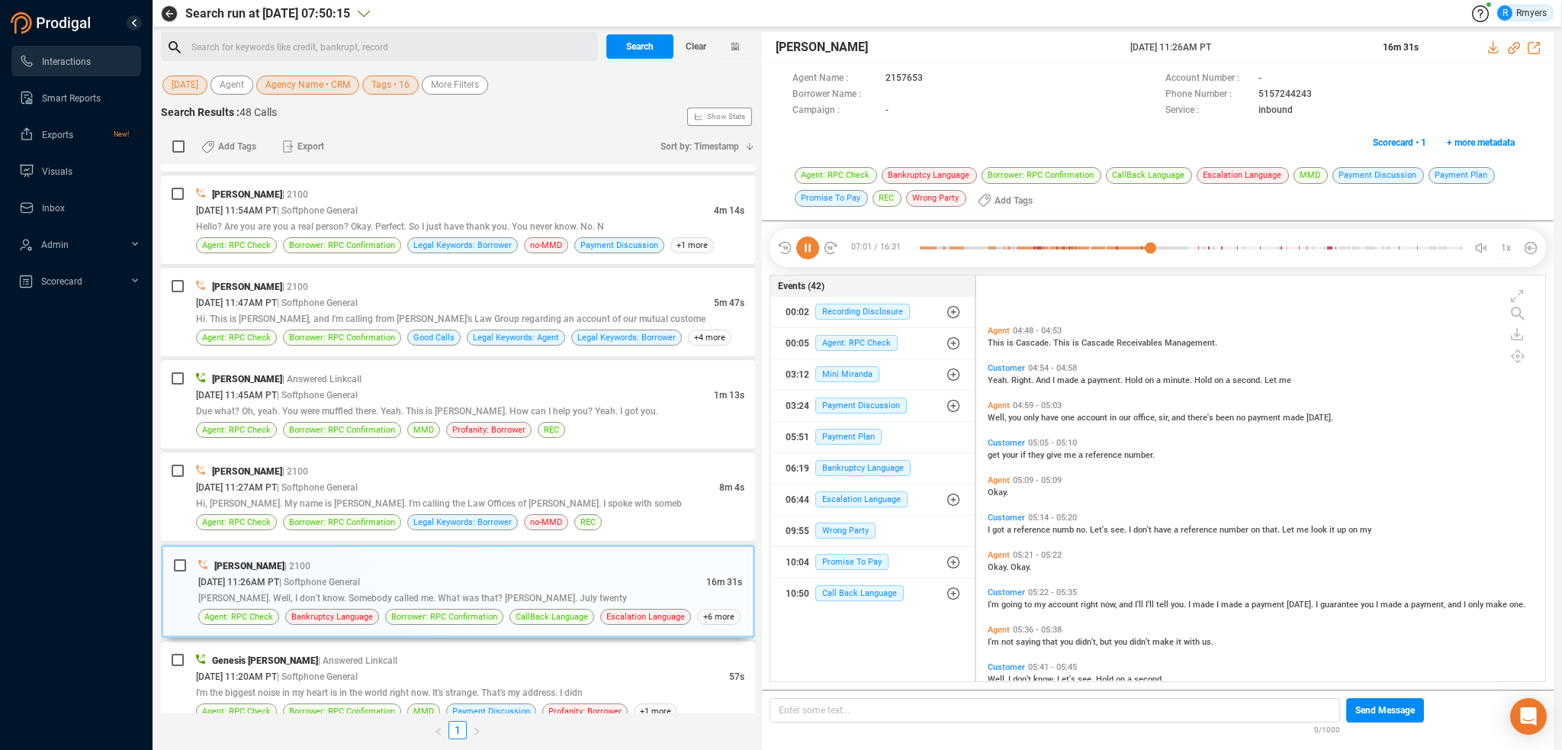
scroll to position [1026, 0]
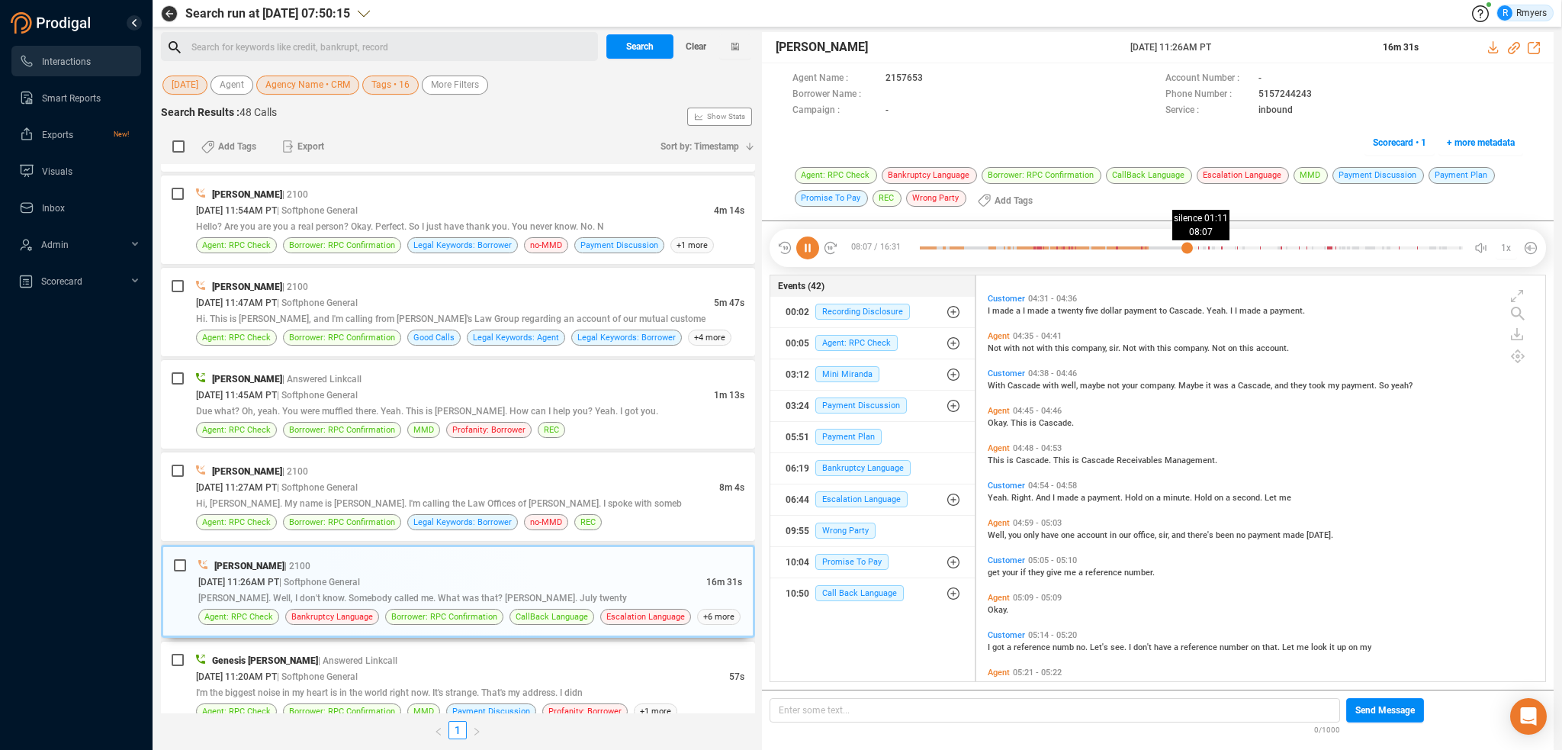
click at [1187, 249] on div at bounding box center [1191, 247] width 543 height 23
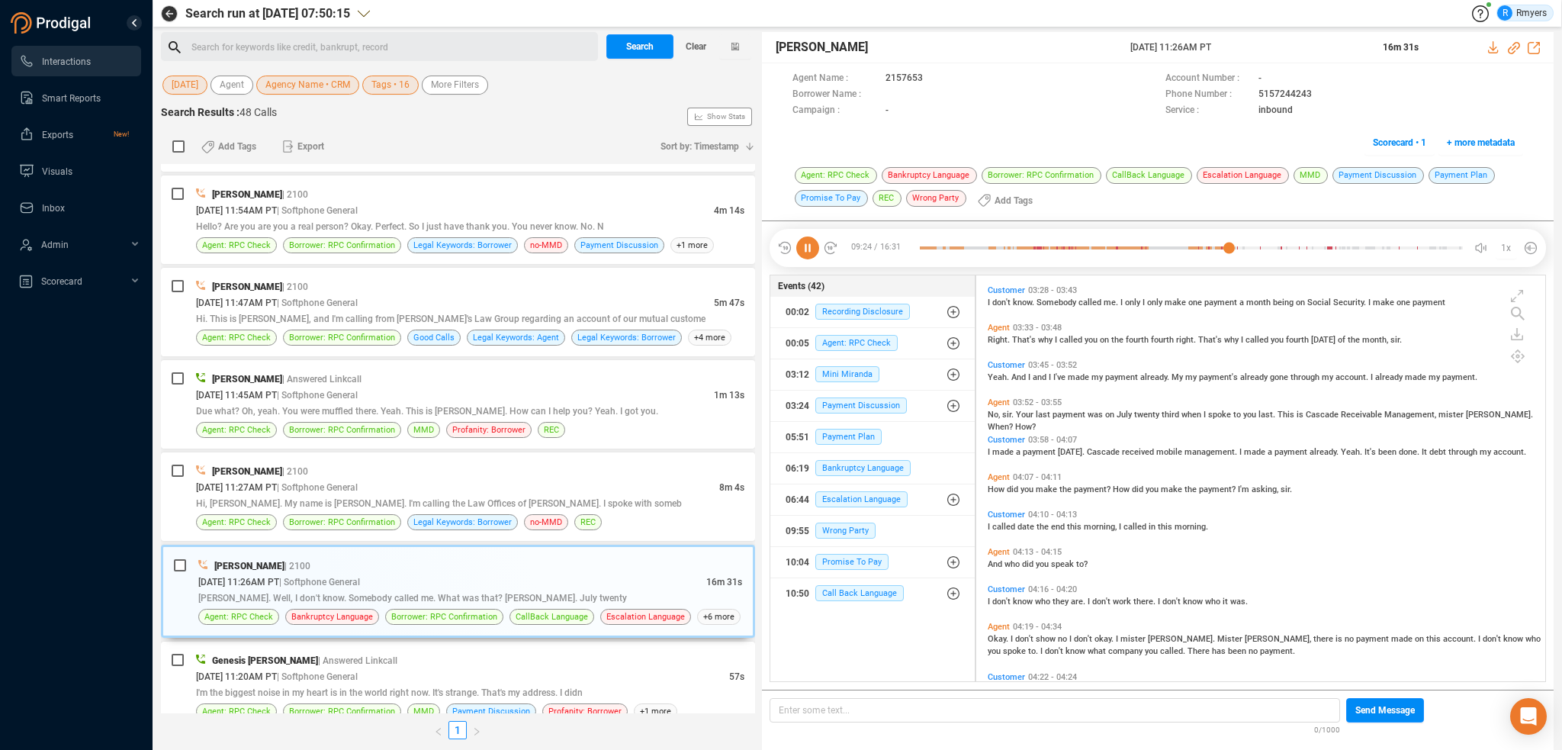
scroll to position [534, 0]
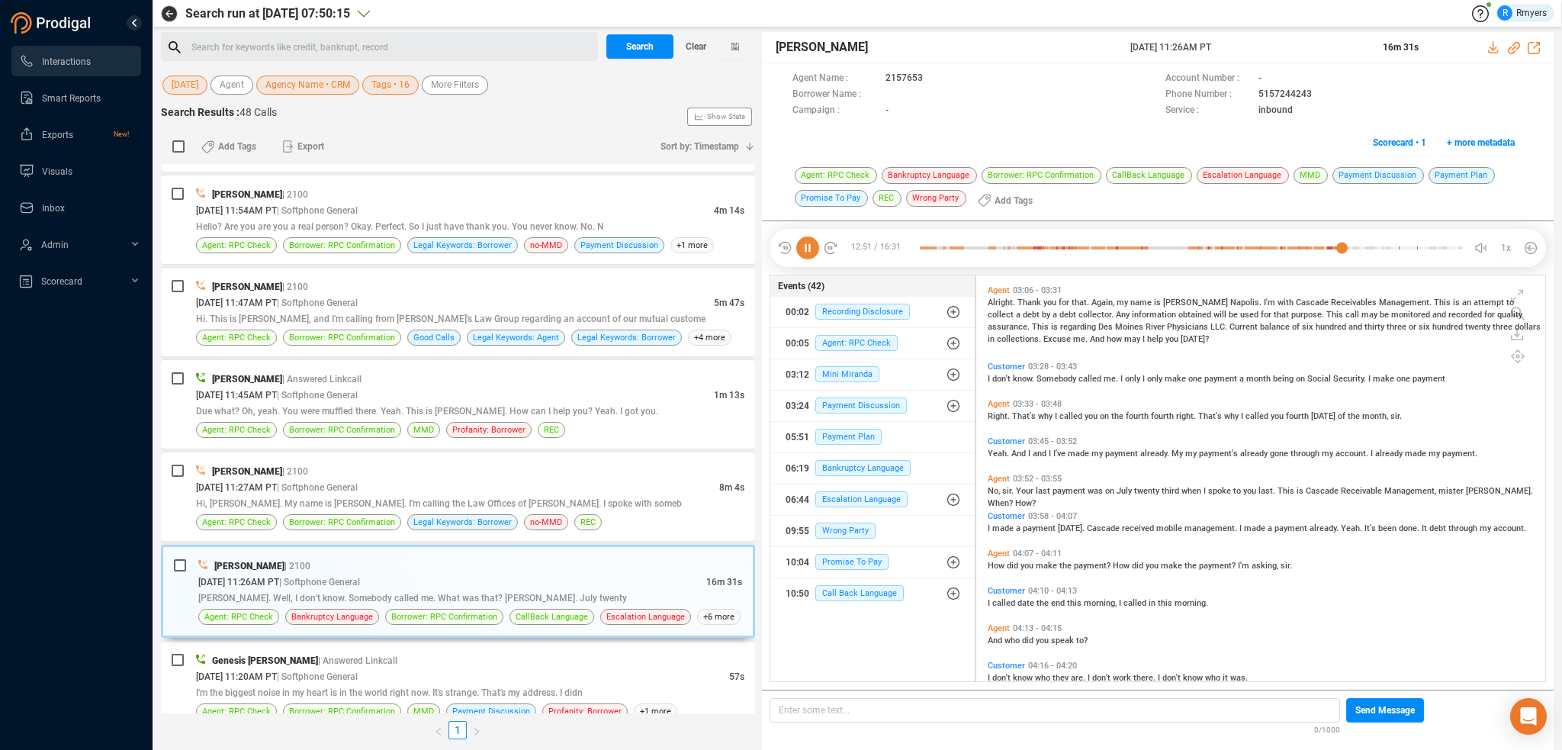
drag, startPoint x: 1133, startPoint y: 41, endPoint x: 1245, endPoint y: 37, distance: 111.4
click at [1245, 37] on div "[PERSON_NAME] [DATE] 11:26AM PT 16m 31s" at bounding box center [1158, 47] width 792 height 31
click at [1072, 51] on span "[PERSON_NAME]" at bounding box center [952, 47] width 352 height 18
drag, startPoint x: 1205, startPoint y: 44, endPoint x: 1278, endPoint y: 47, distance: 73.3
click at [1278, 47] on div "[PERSON_NAME] [DATE] 11:26AM PT 16m 31s" at bounding box center [1158, 47] width 792 height 31
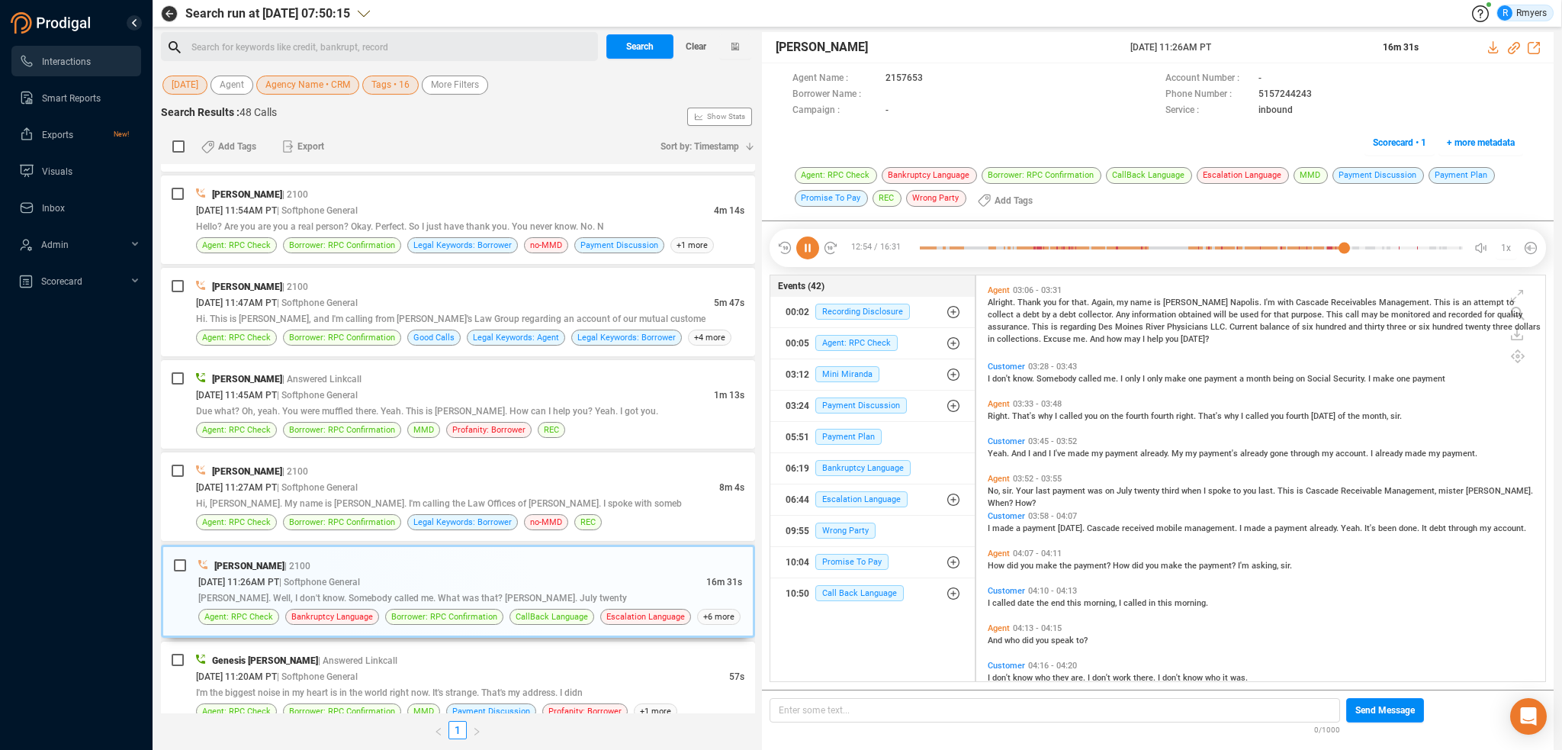
copy div "[DATE] 11:26AM PT"
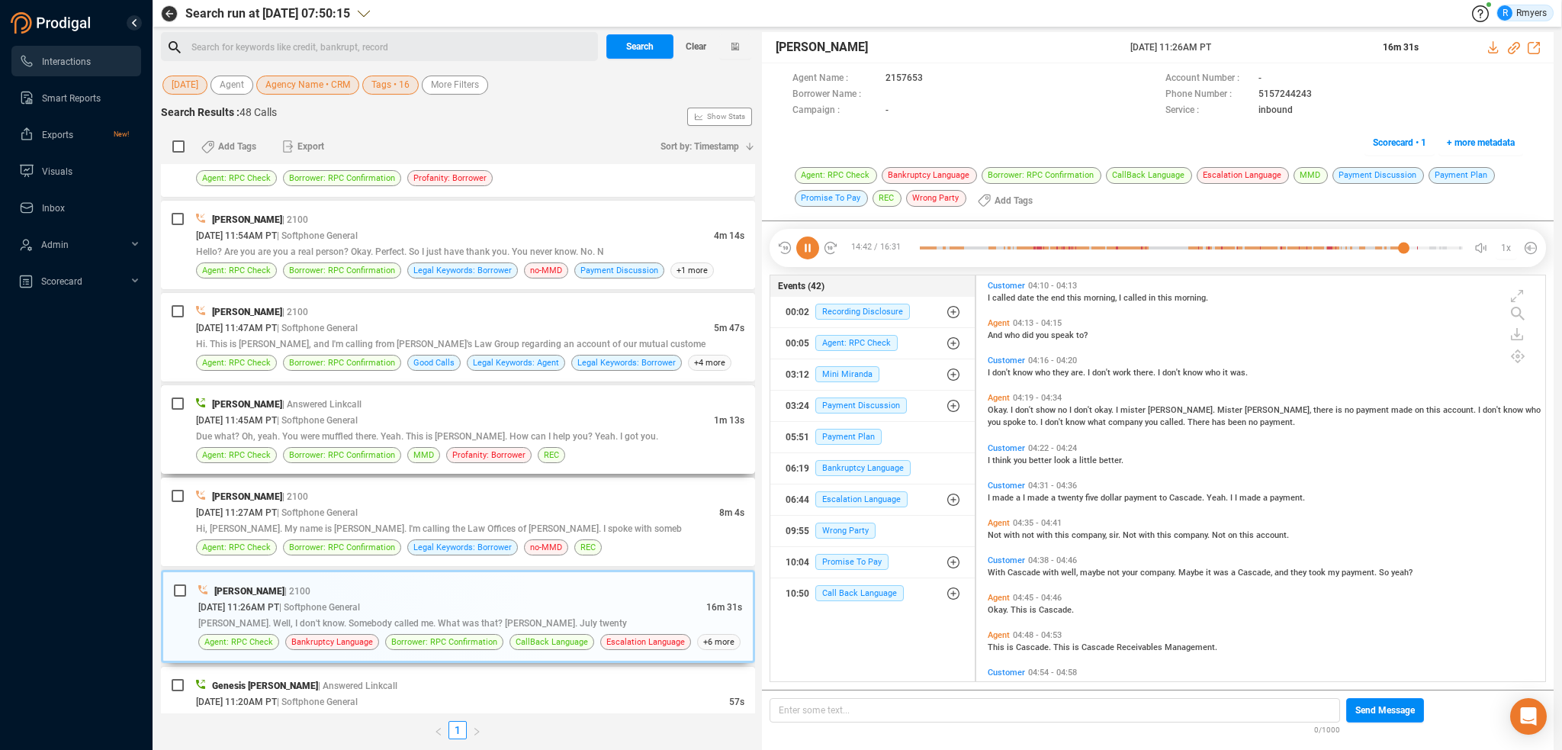
scroll to position [2111, 0]
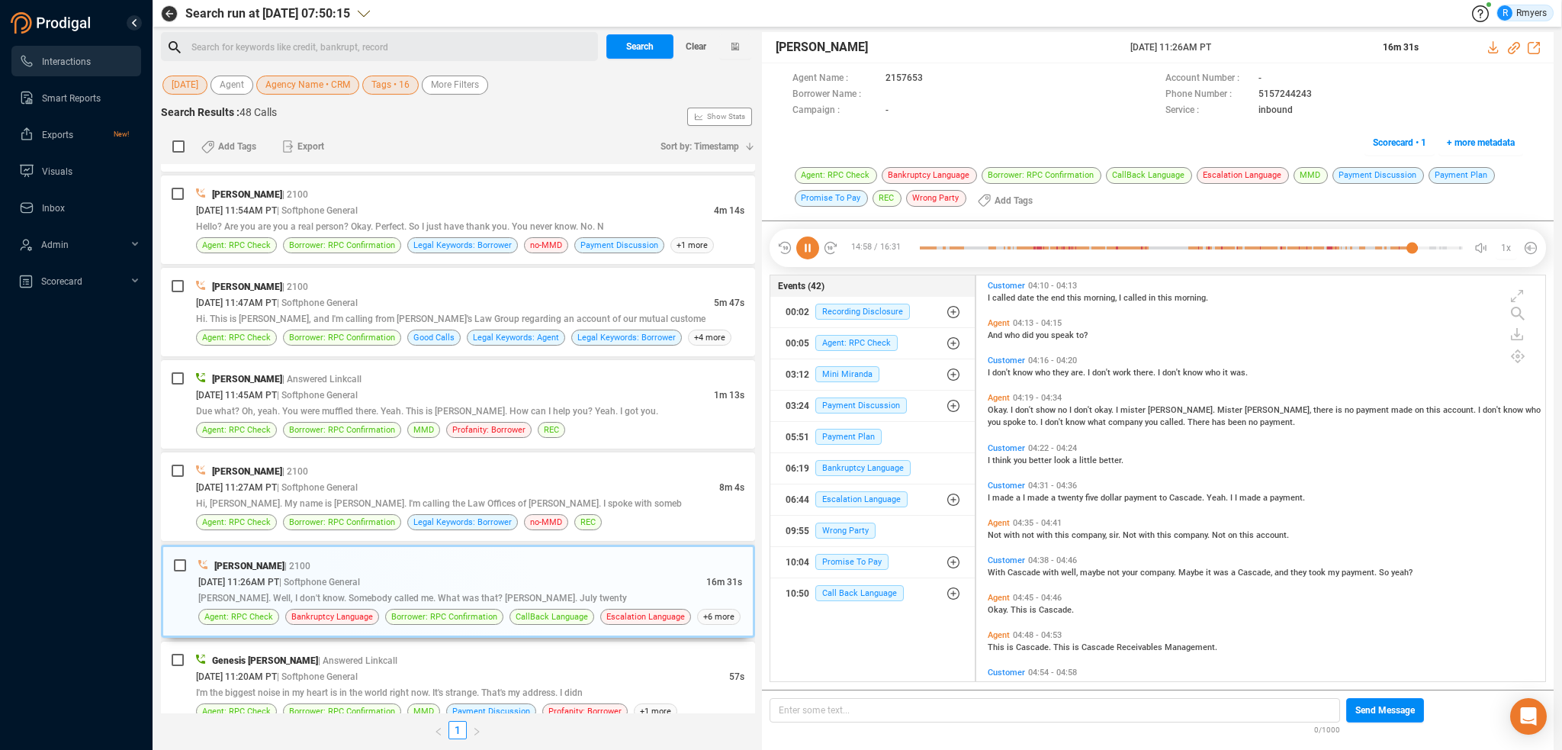
click at [802, 243] on icon at bounding box center [807, 247] width 23 height 23
click at [387, 80] on span "Tags • 16" at bounding box center [390, 85] width 38 height 19
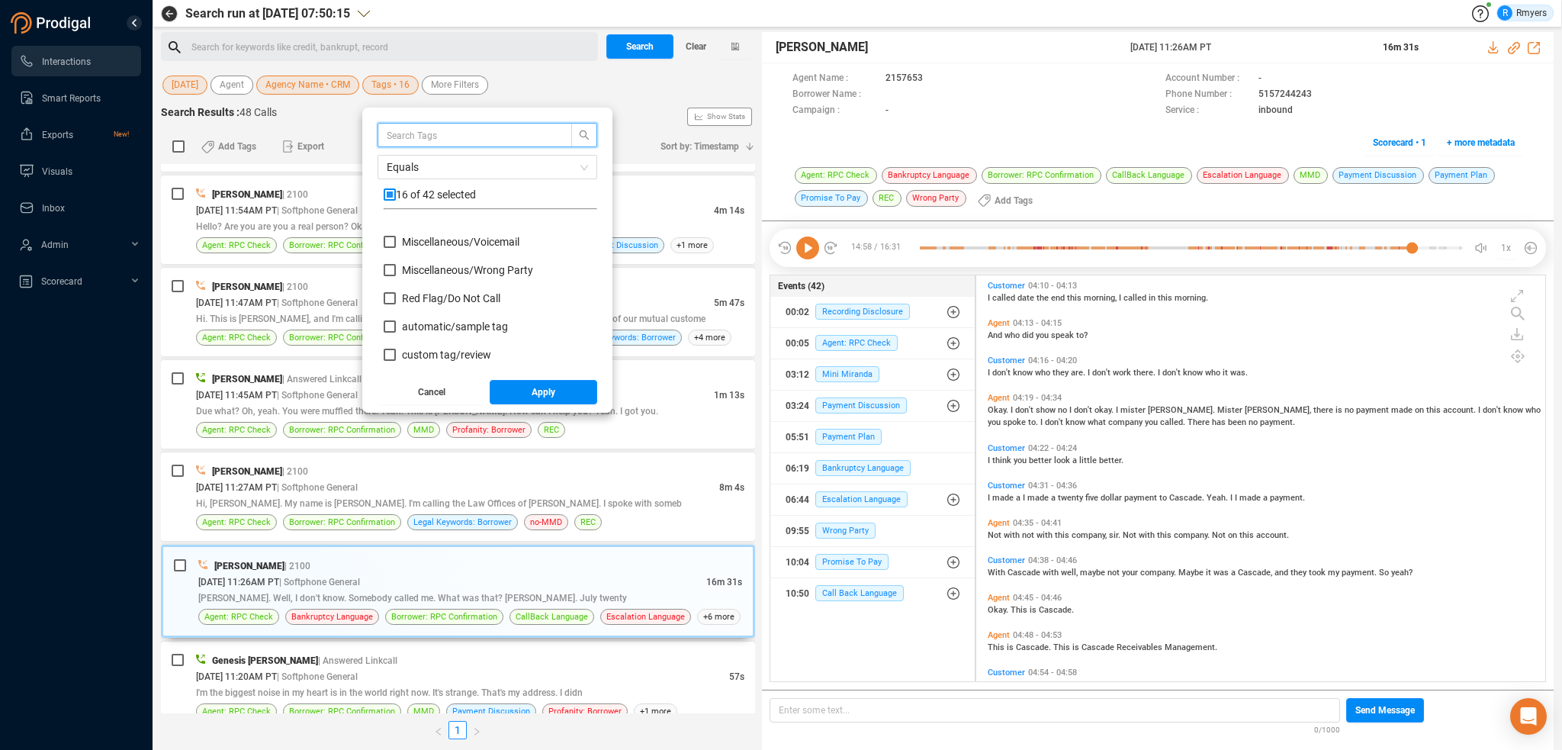
scroll to position [1039, 0]
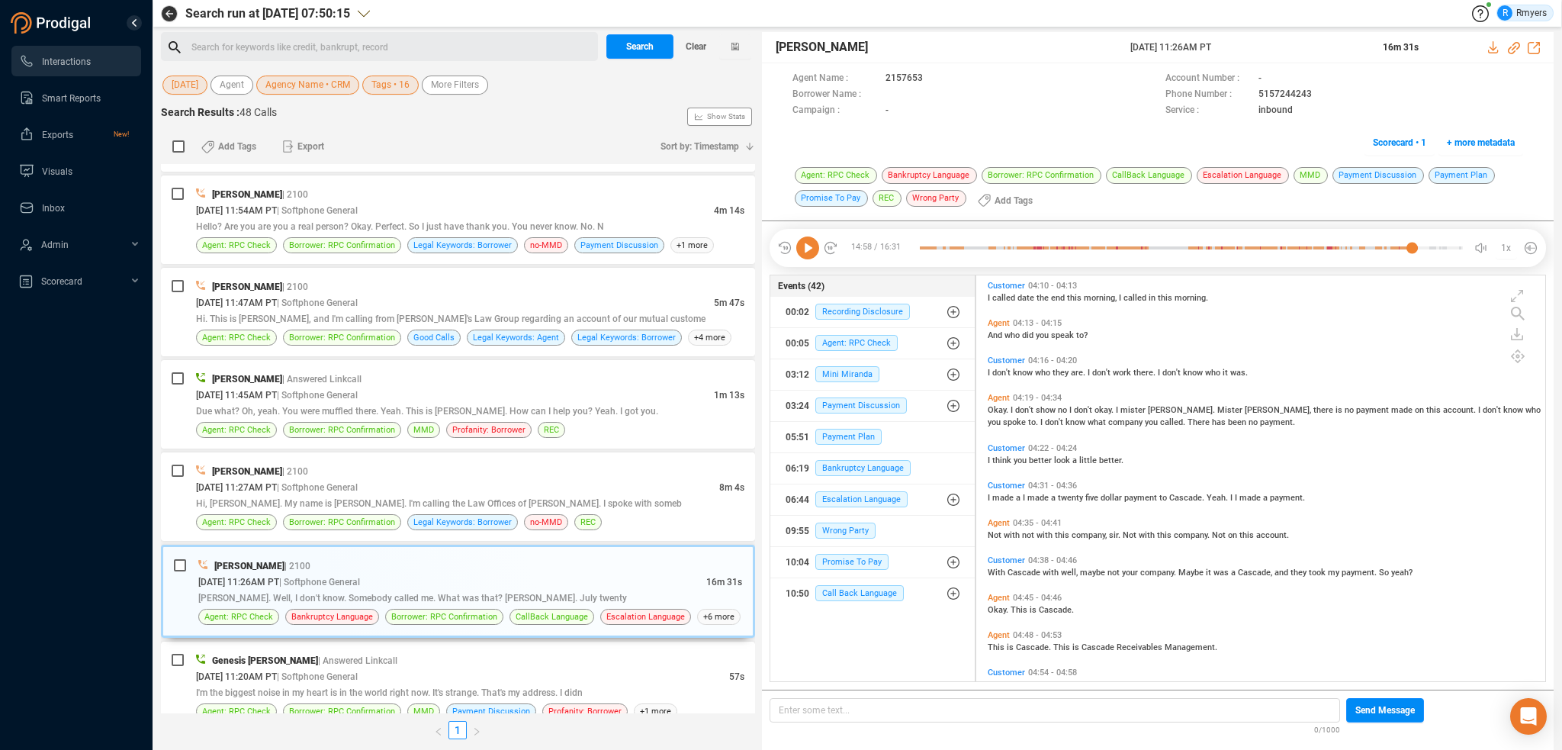
click at [530, 80] on div "[DATE] Agent Agency Name • CRM Tags • 16 More Filters" at bounding box center [458, 85] width 594 height 24
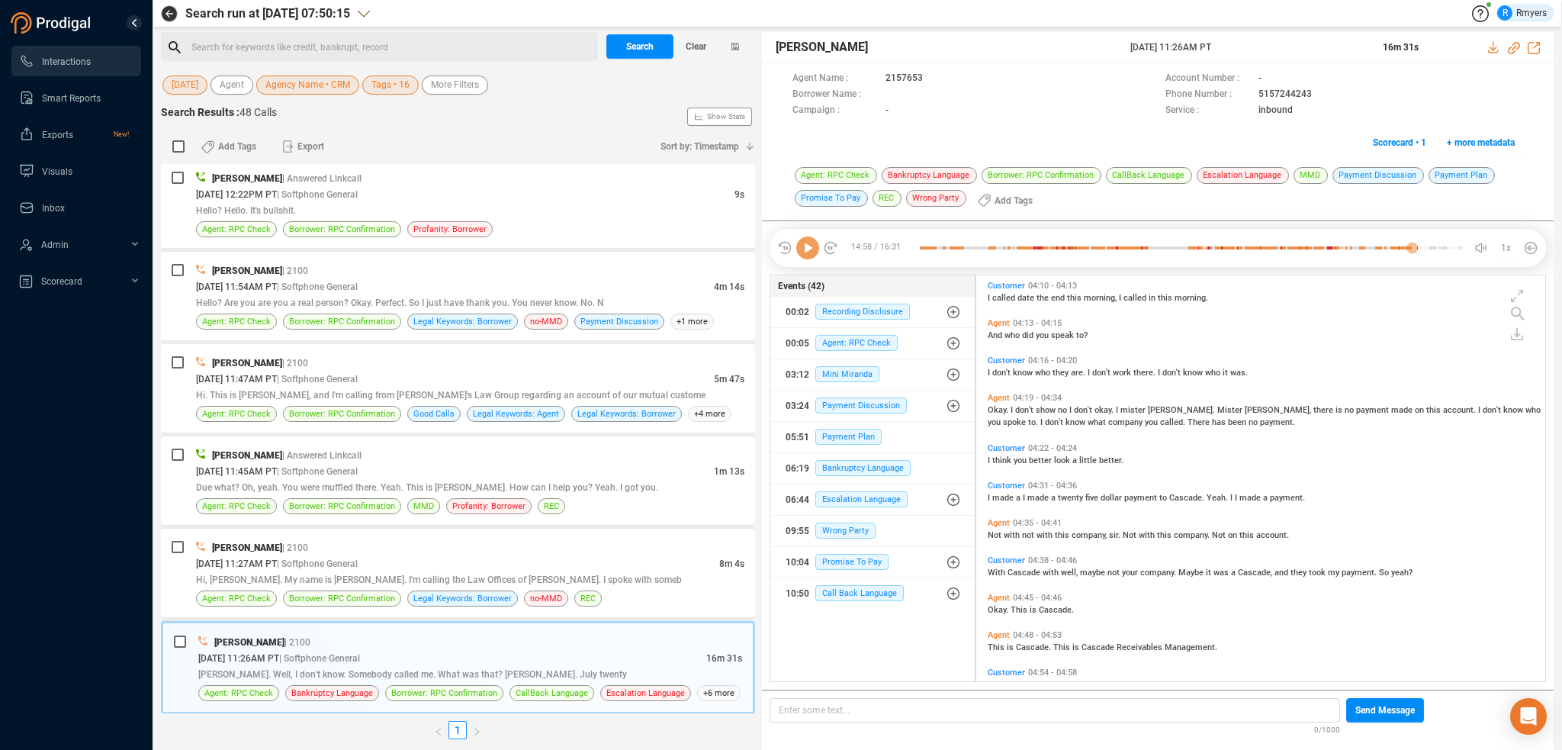
scroll to position [1865, 0]
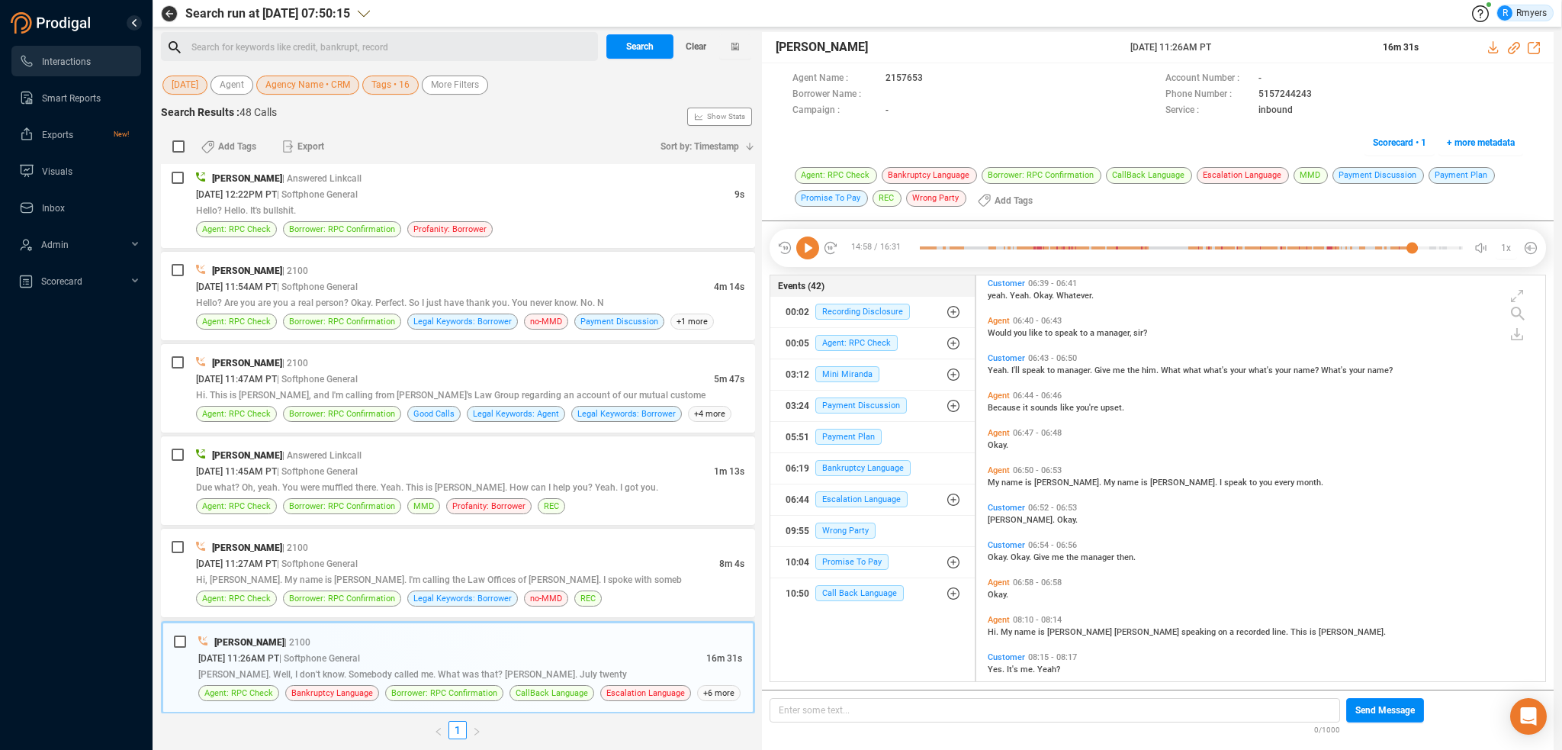
click at [806, 249] on icon at bounding box center [807, 247] width 23 height 23
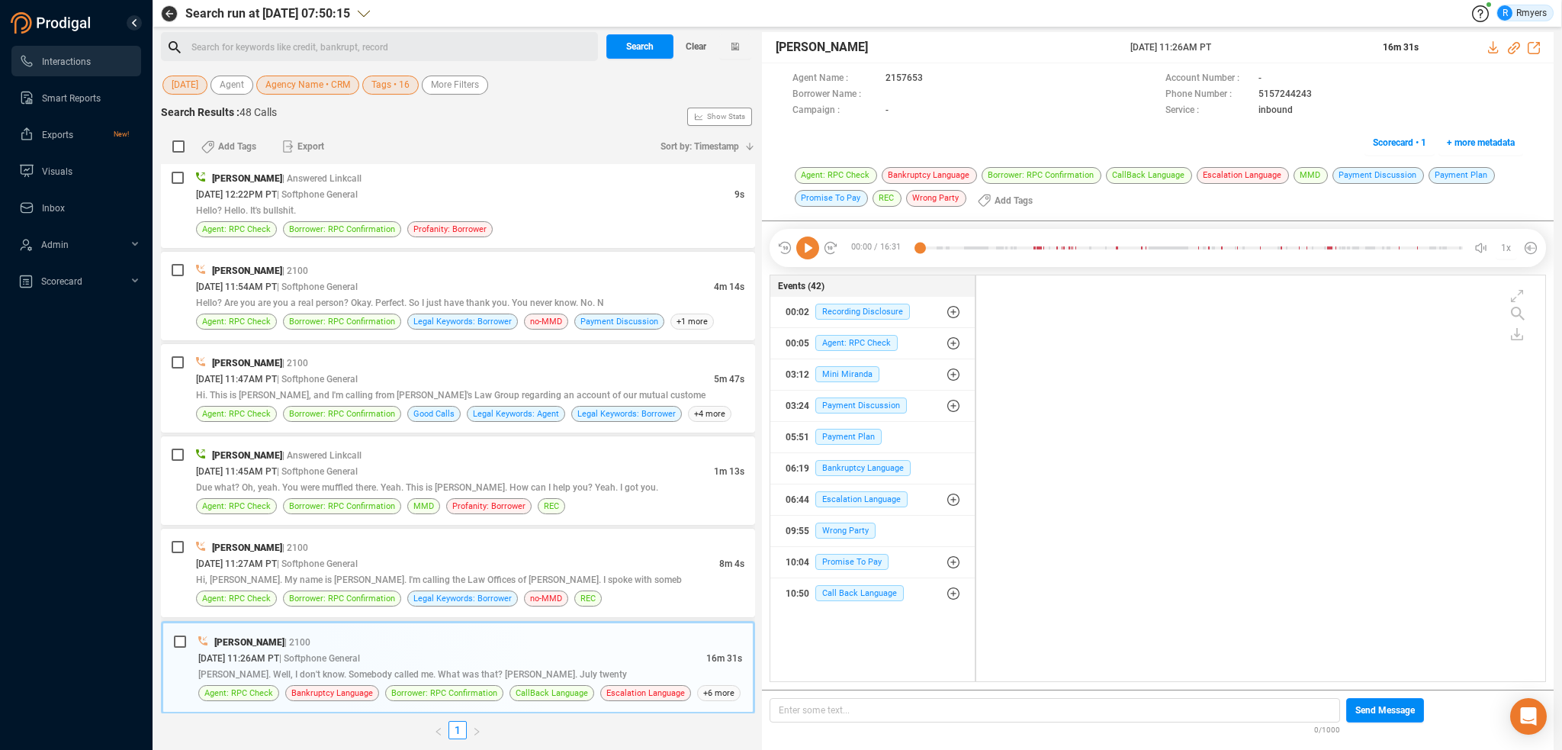
scroll to position [0, 0]
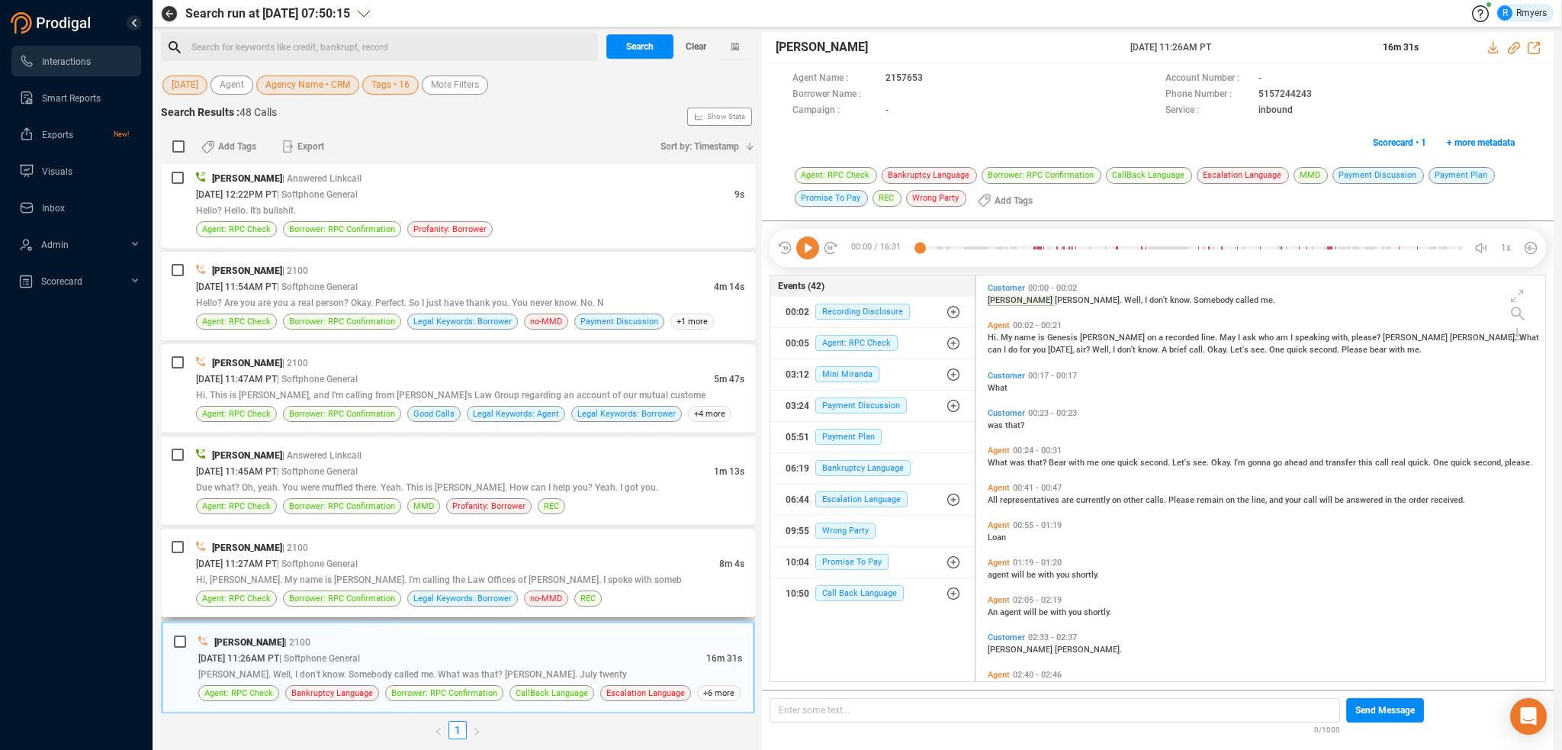
click at [358, 558] on span "| Softphone General" at bounding box center [317, 563] width 81 height 11
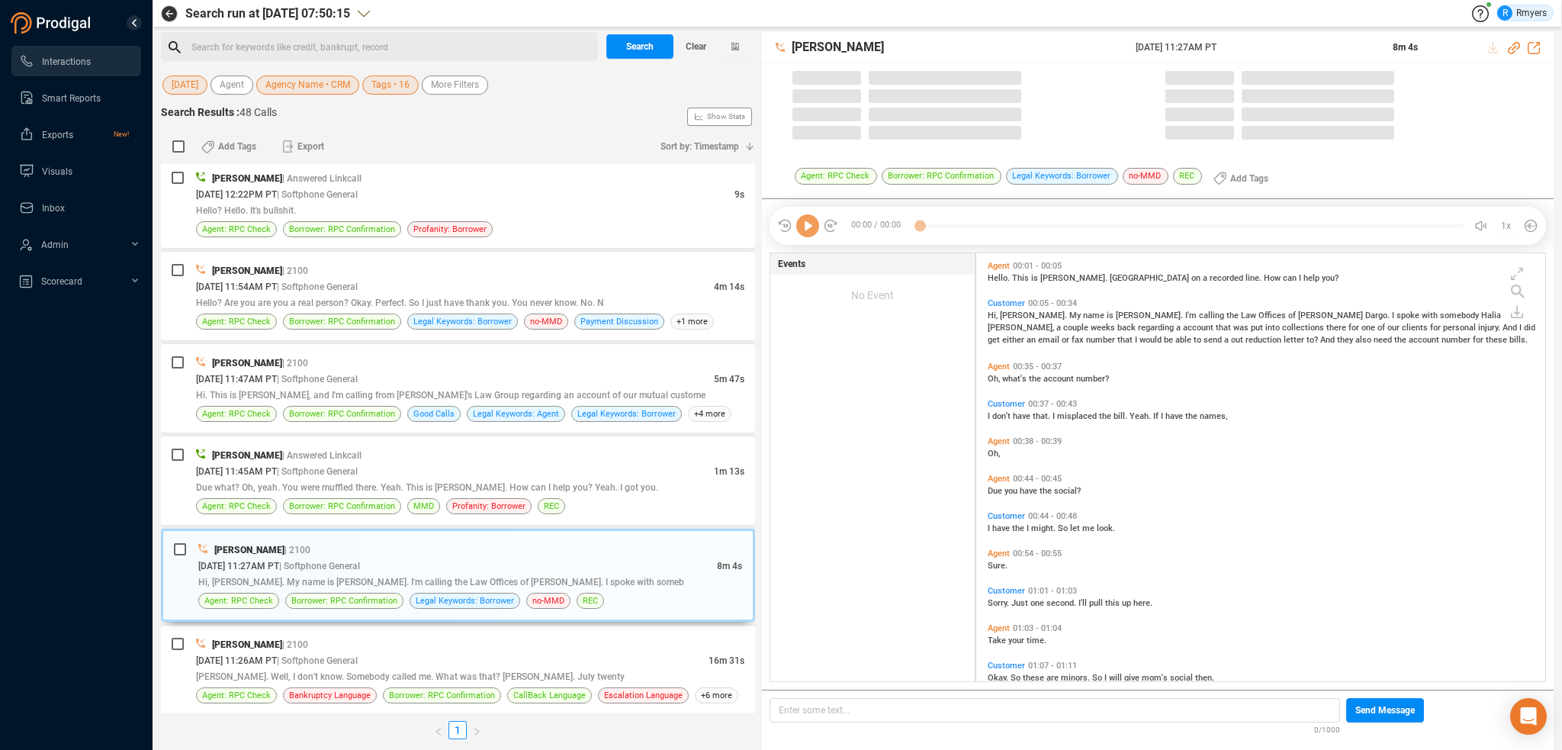
scroll to position [425, 561]
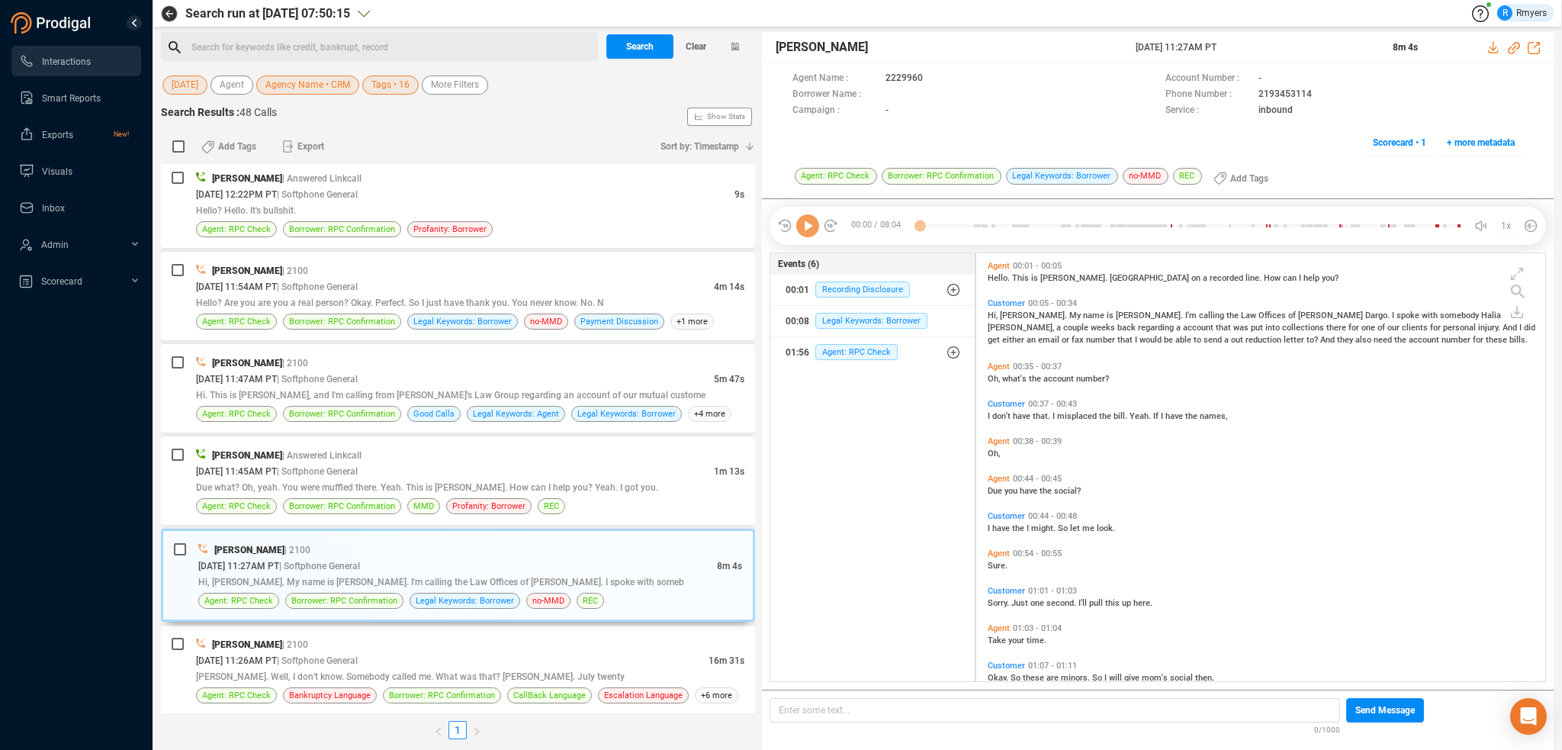
click at [805, 223] on icon at bounding box center [807, 225] width 23 height 23
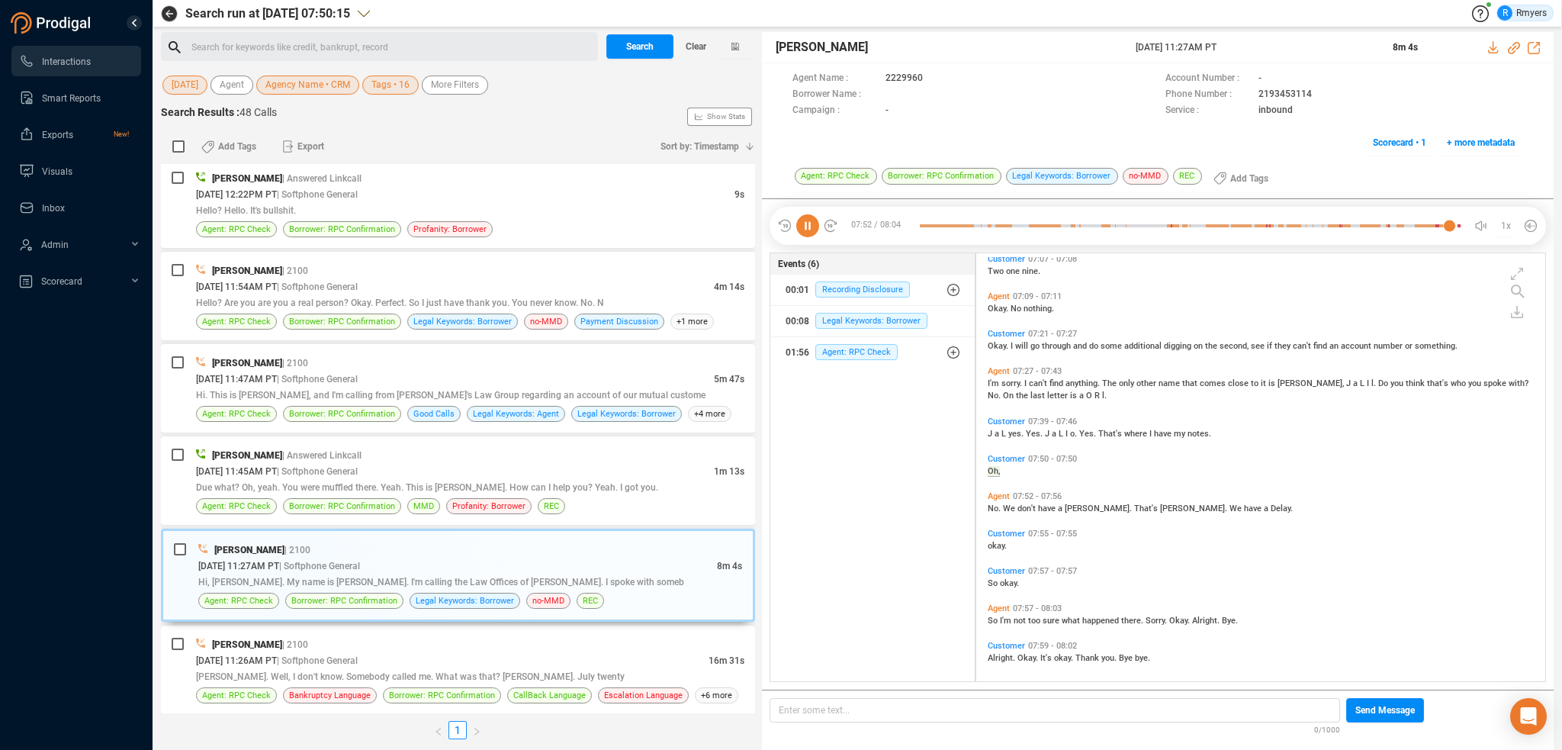
scroll to position [2467, 0]
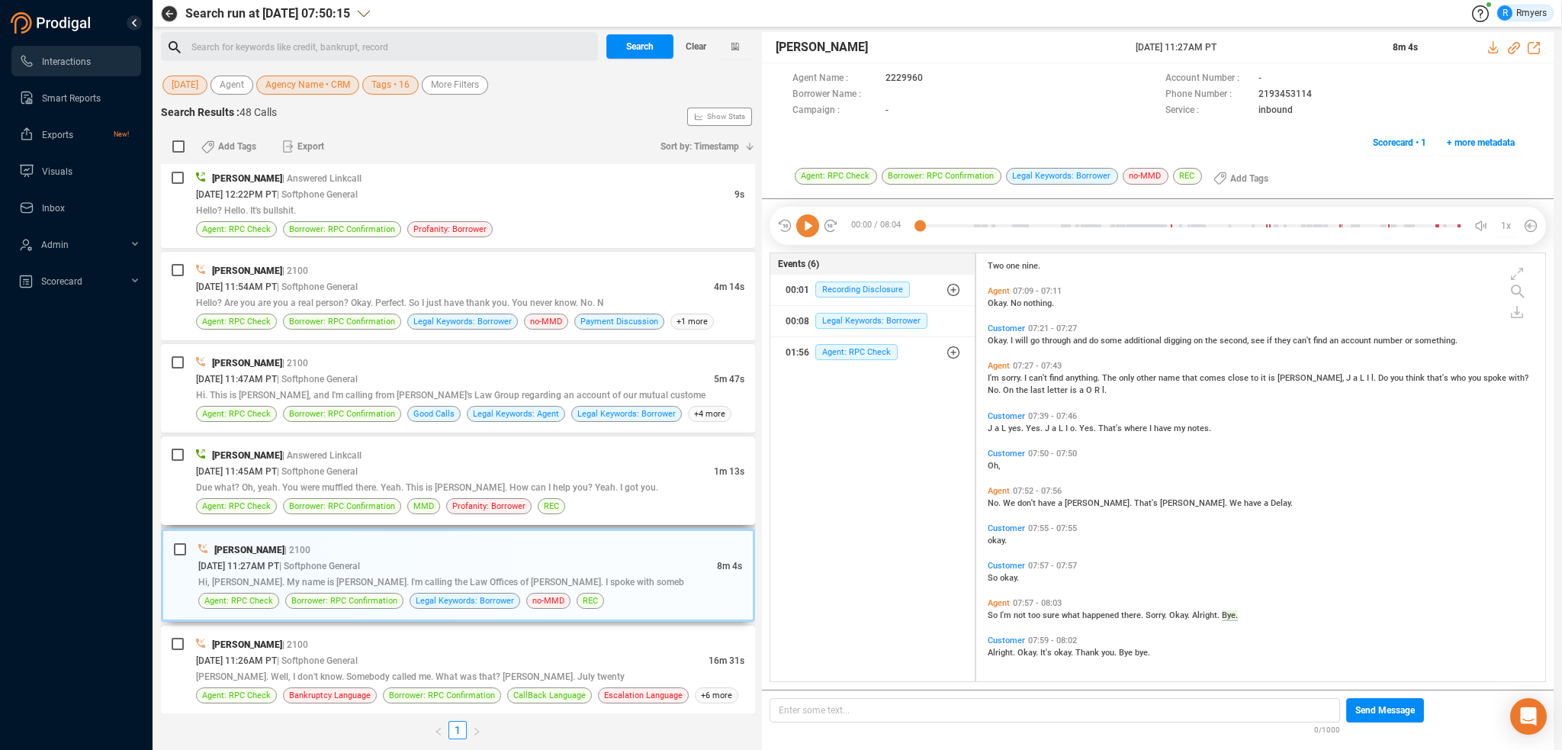
click at [366, 482] on span "Due what? Oh, yeah. You were muffled there. Yeah. This is [PERSON_NAME]. How ca…" at bounding box center [427, 487] width 462 height 11
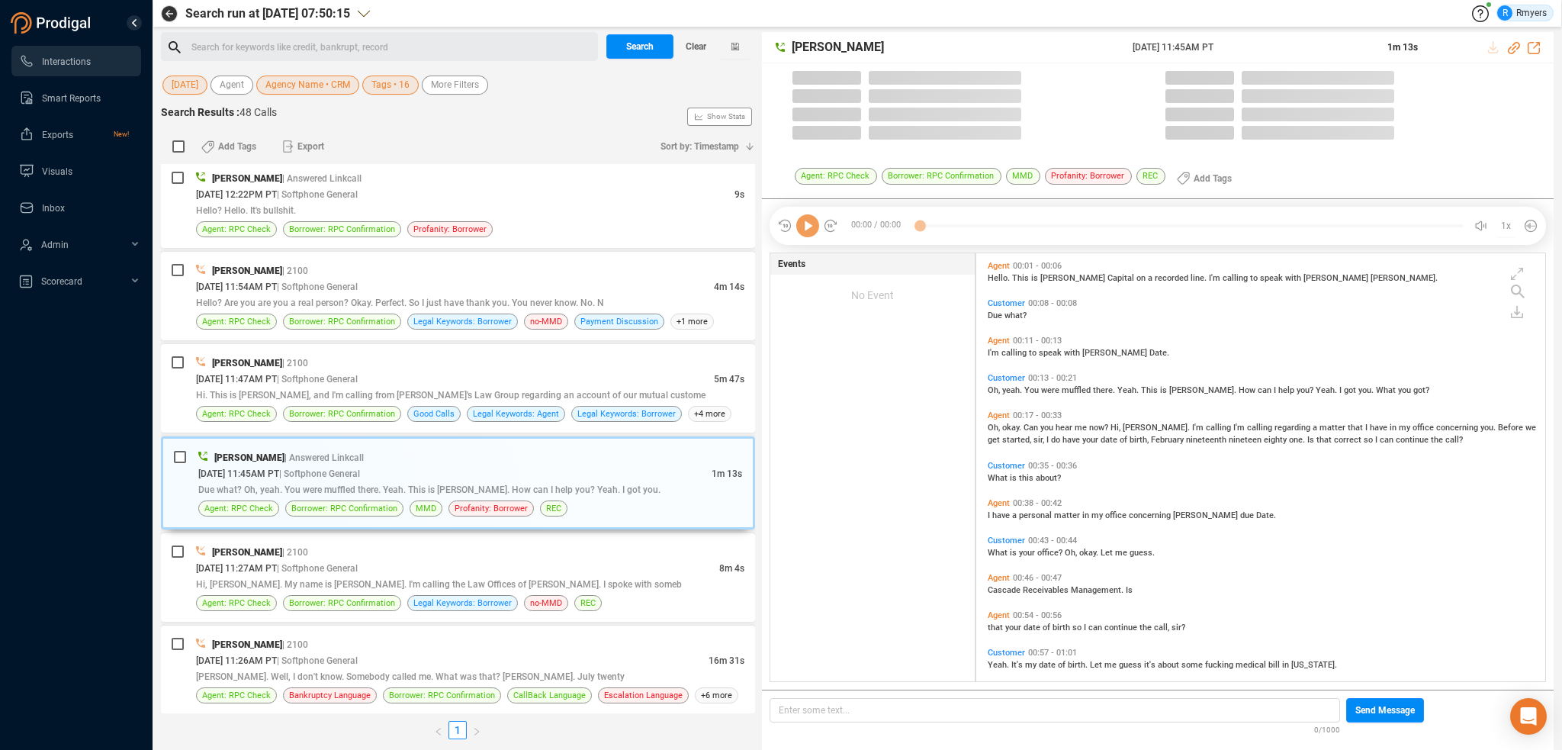
scroll to position [425, 561]
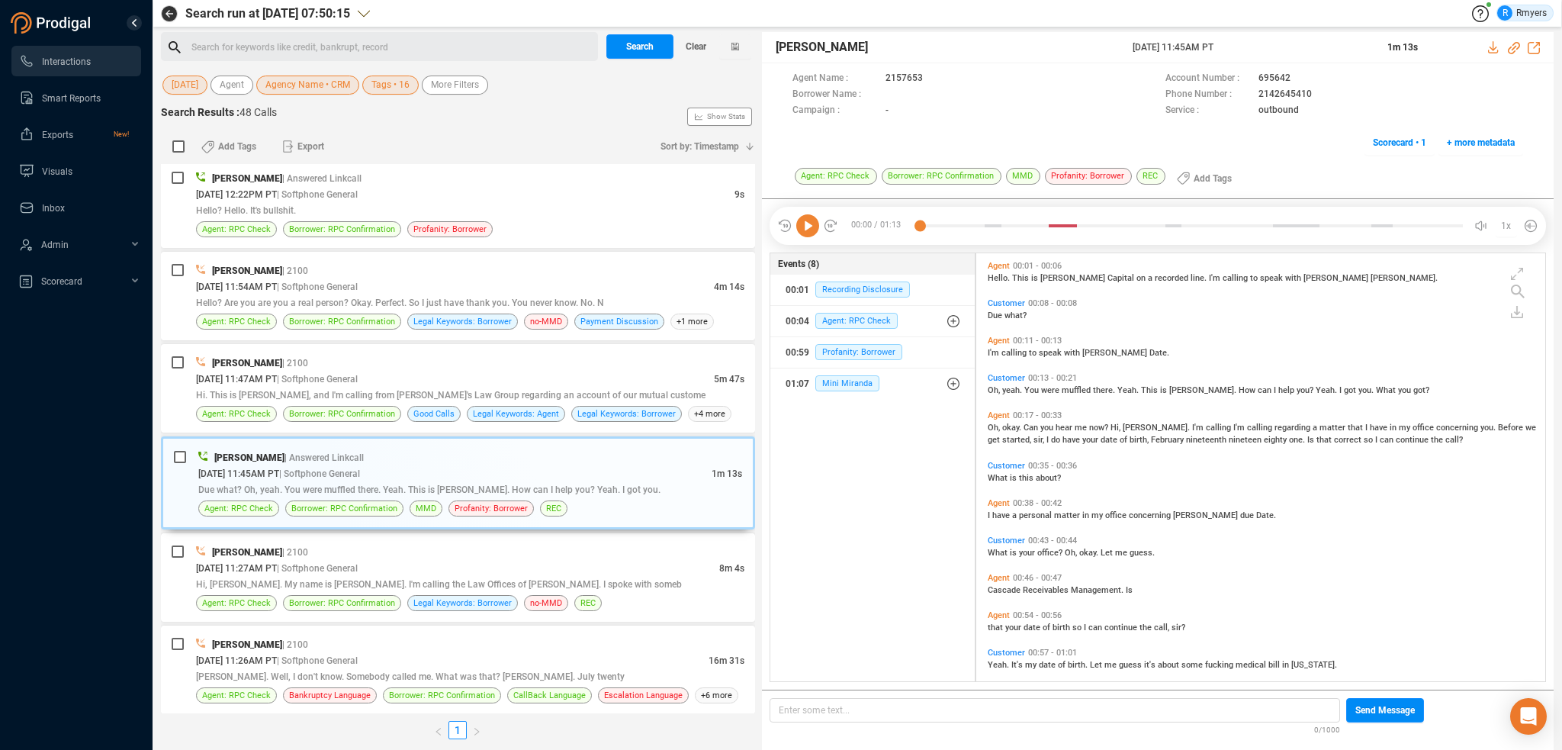
click at [808, 229] on icon at bounding box center [807, 225] width 23 height 23
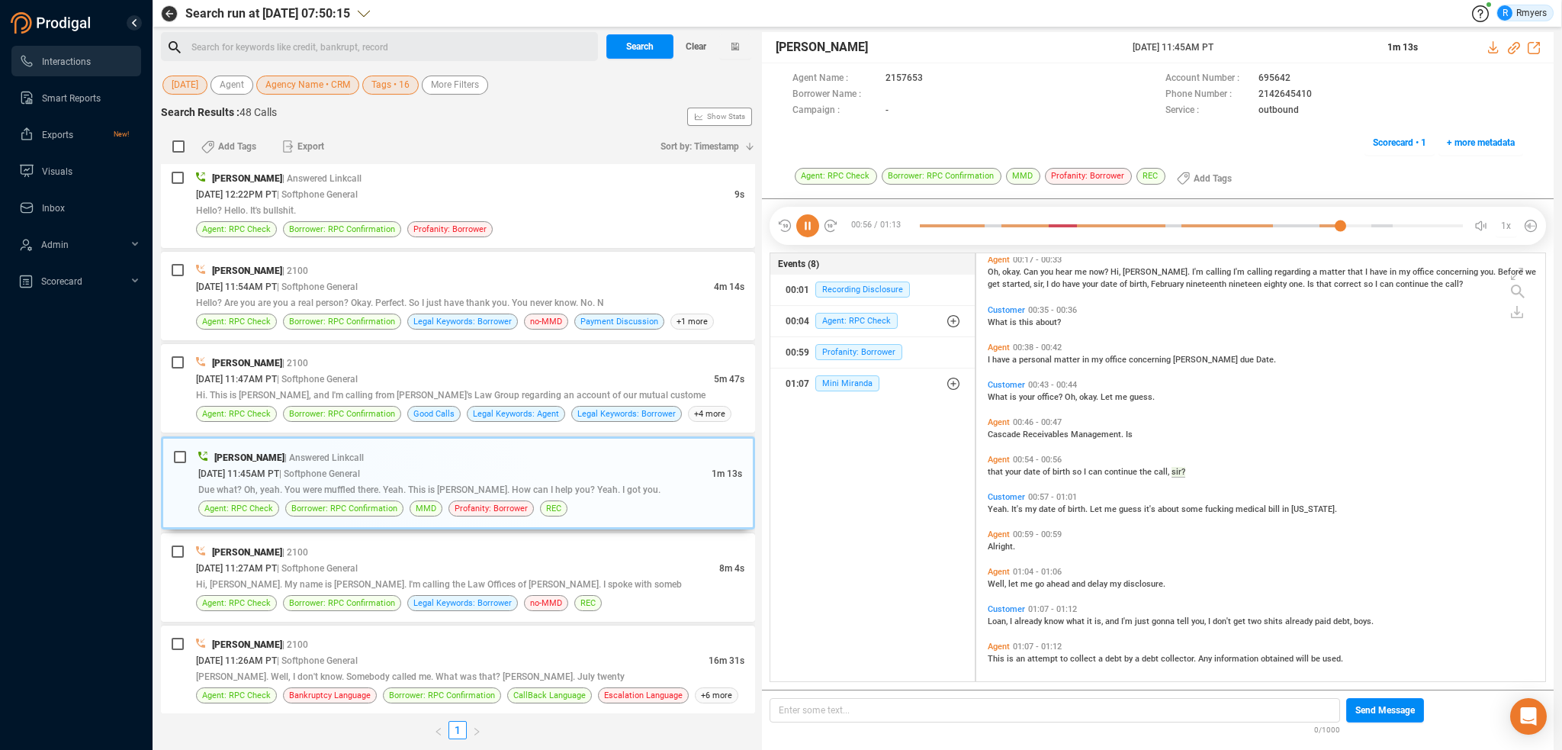
scroll to position [162, 0]
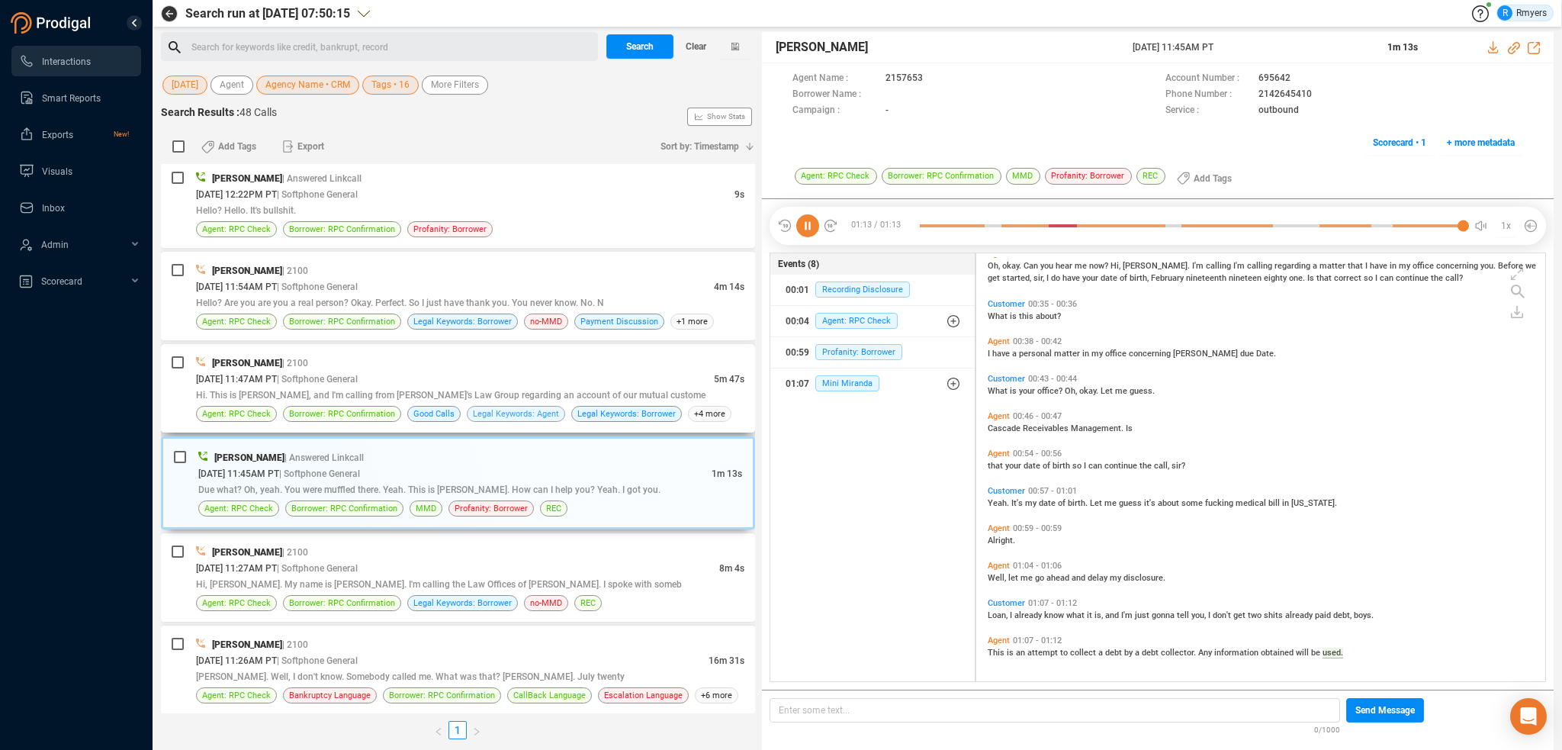
click at [502, 407] on span "Legal Keywords: Agent" at bounding box center [516, 414] width 86 height 14
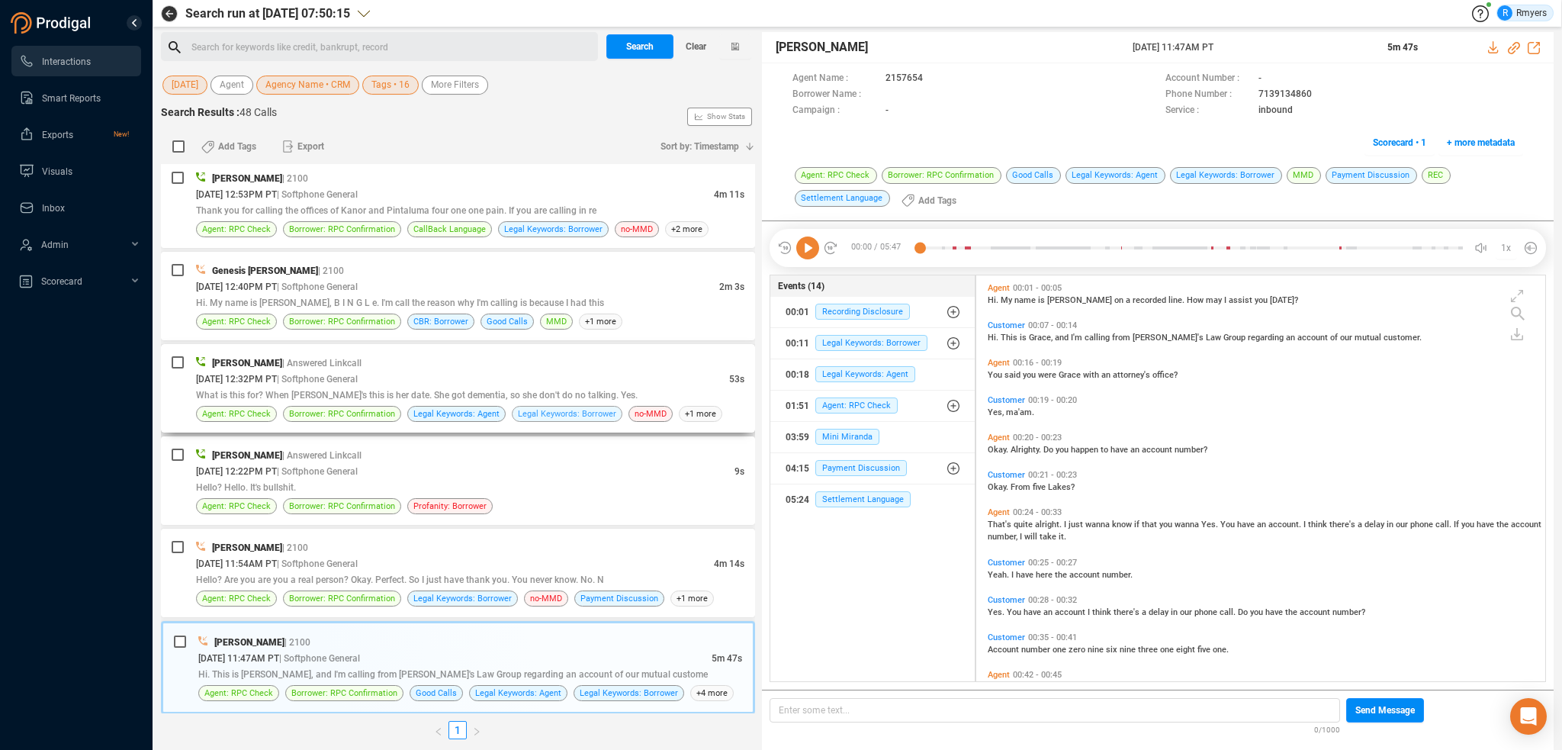
scroll to position [1806, 0]
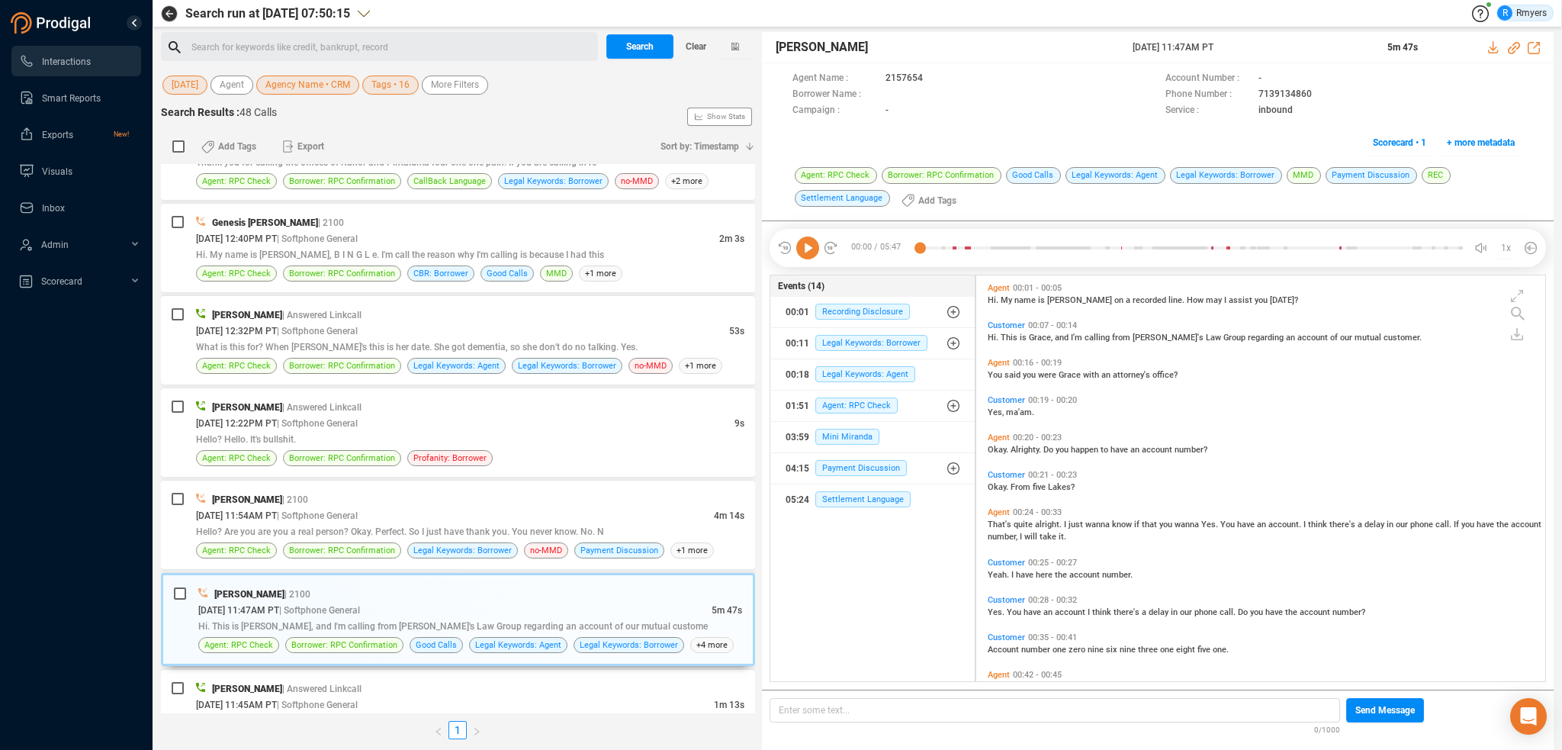
click at [808, 255] on icon at bounding box center [807, 247] width 23 height 23
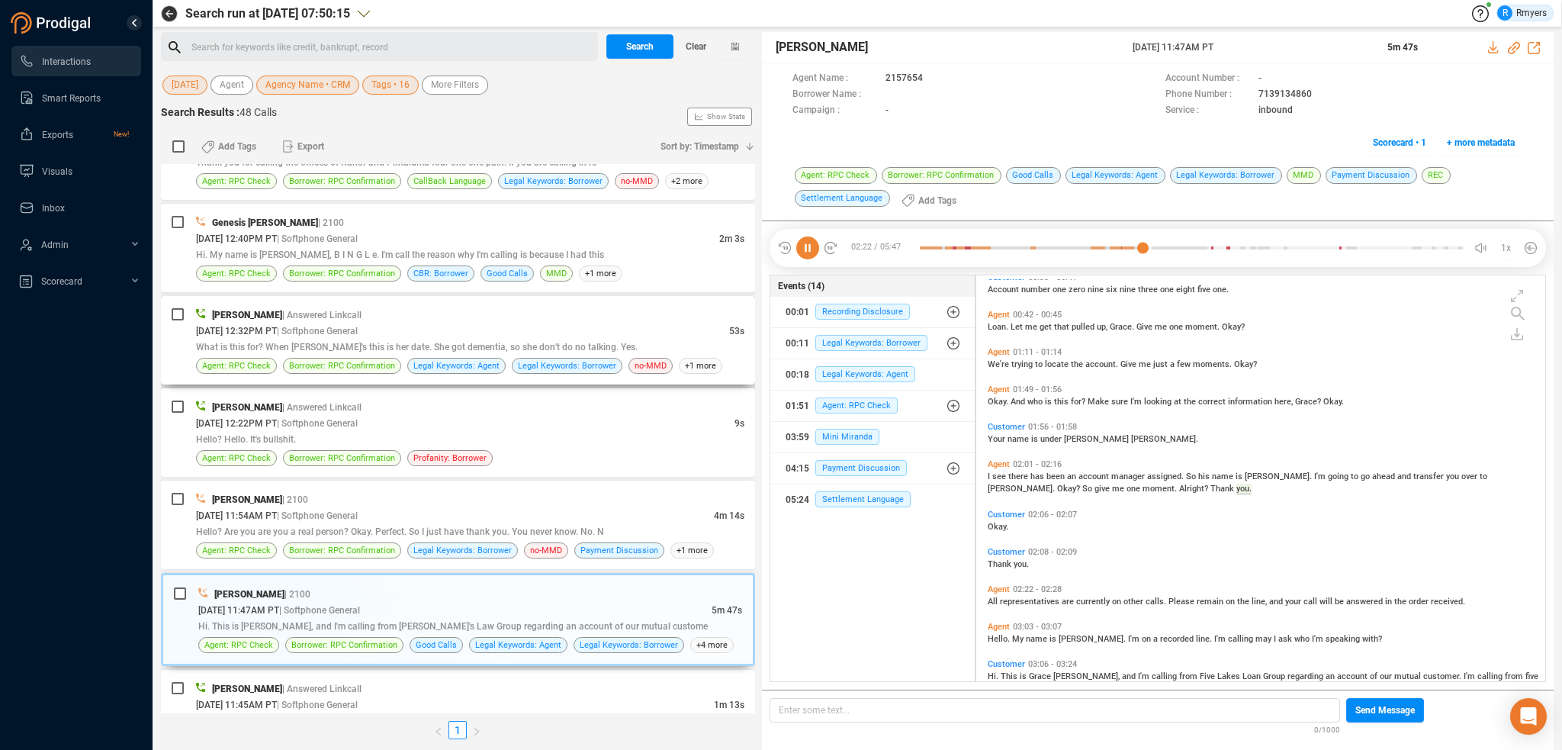
scroll to position [479, 0]
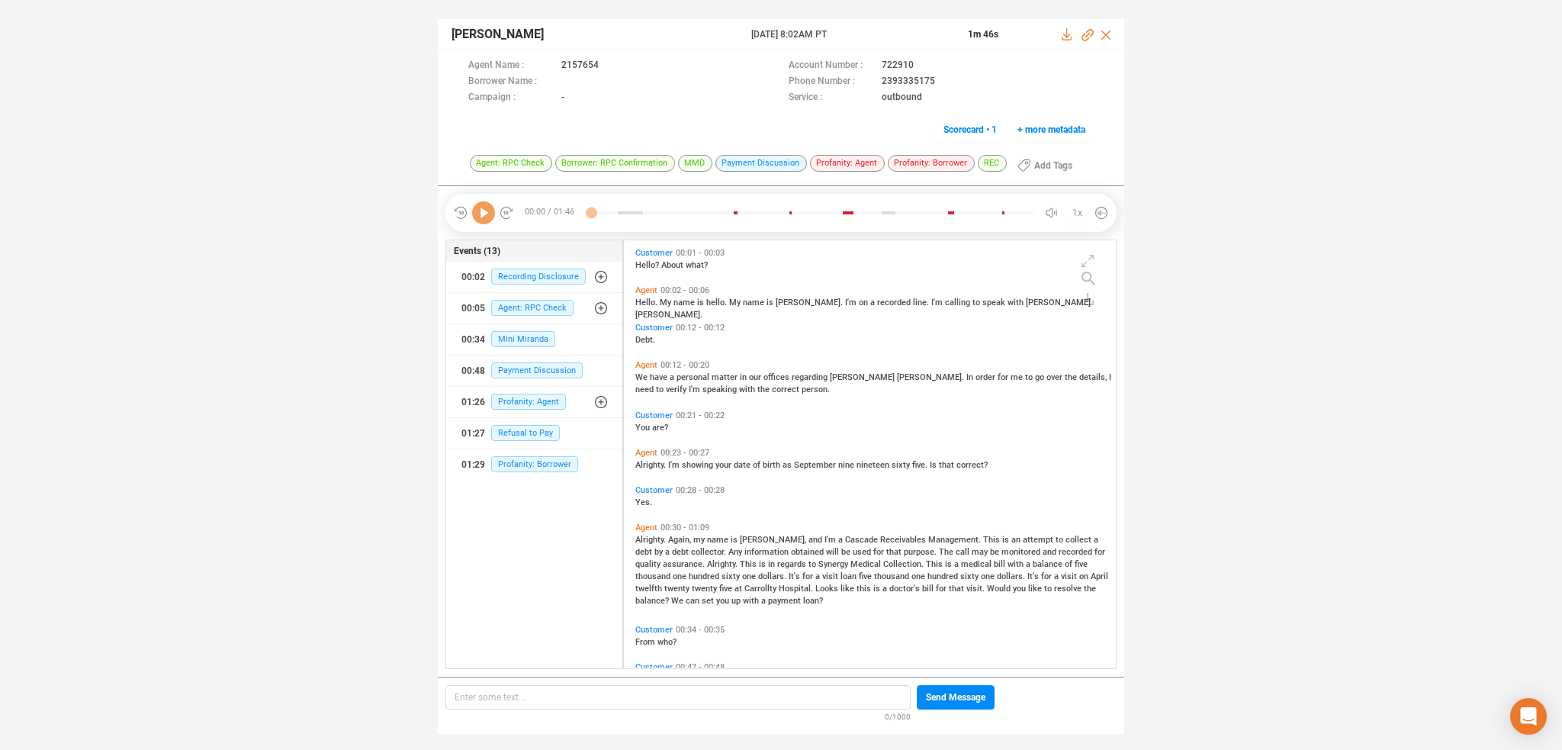
scroll to position [425, 485]
click at [519, 407] on span "Profanity: Agent" at bounding box center [528, 402] width 75 height 16
click at [519, 429] on span "Profanity: Agent" at bounding box center [540, 432] width 75 height 16
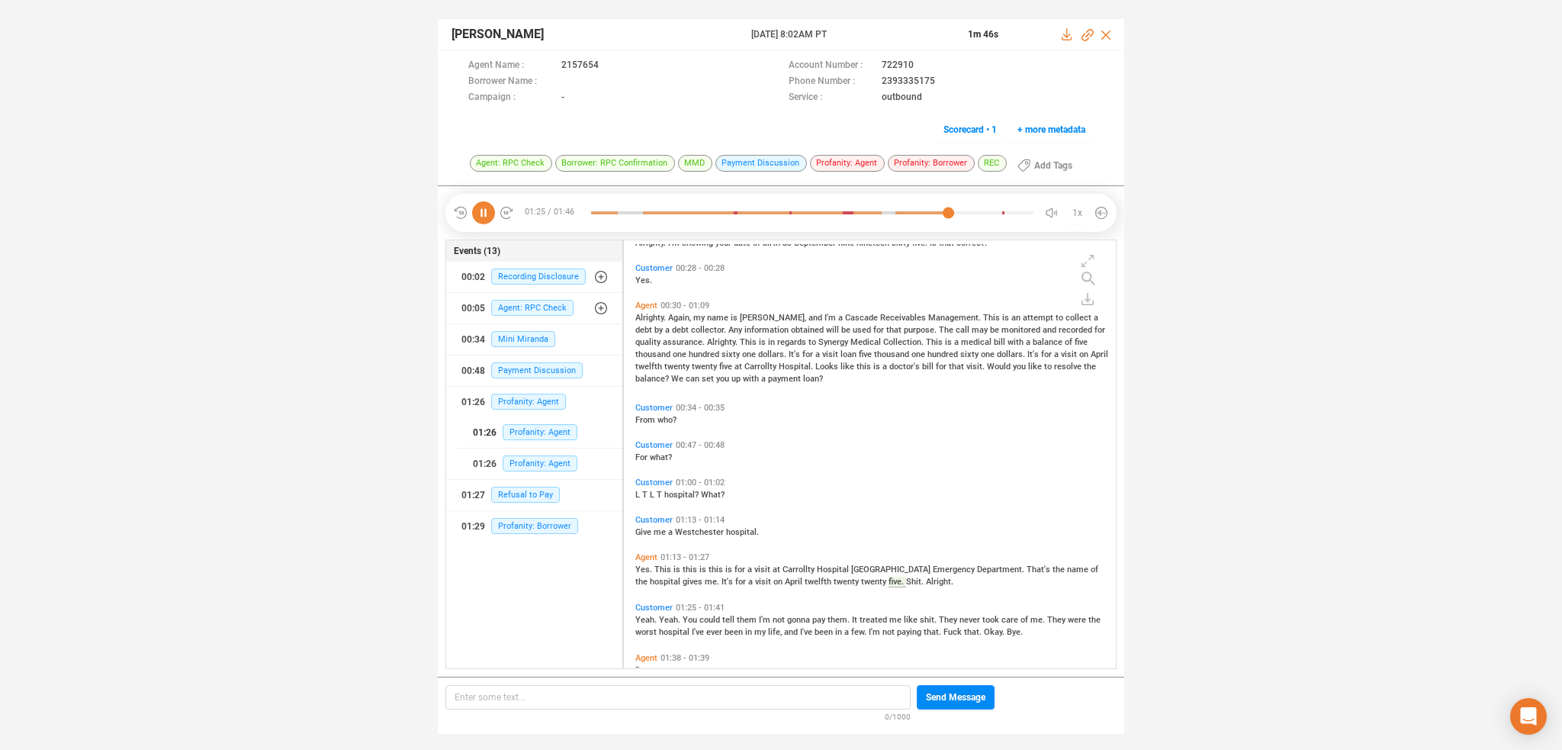
scroll to position [290, 0]
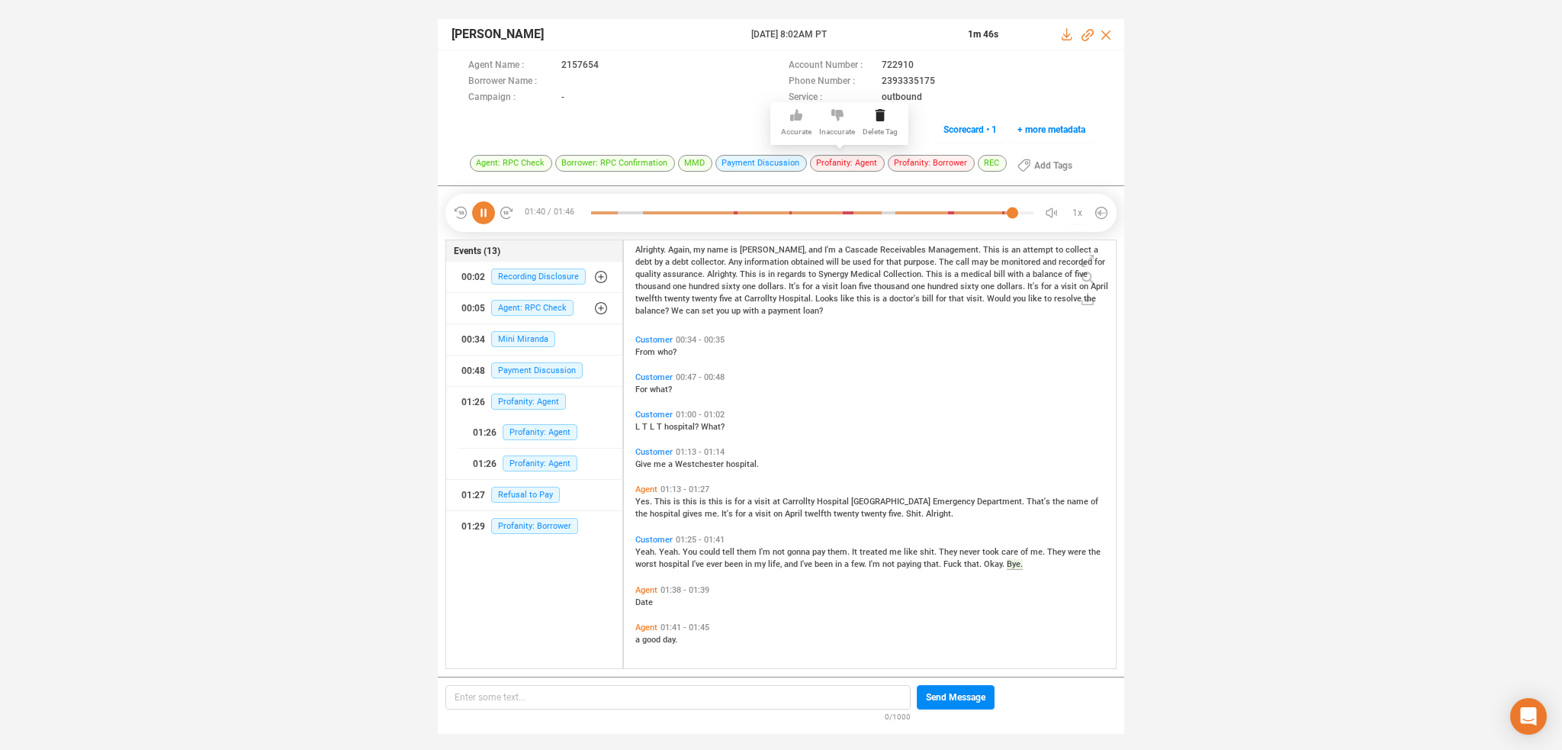
click at [834, 115] on icon at bounding box center [837, 114] width 12 height 11
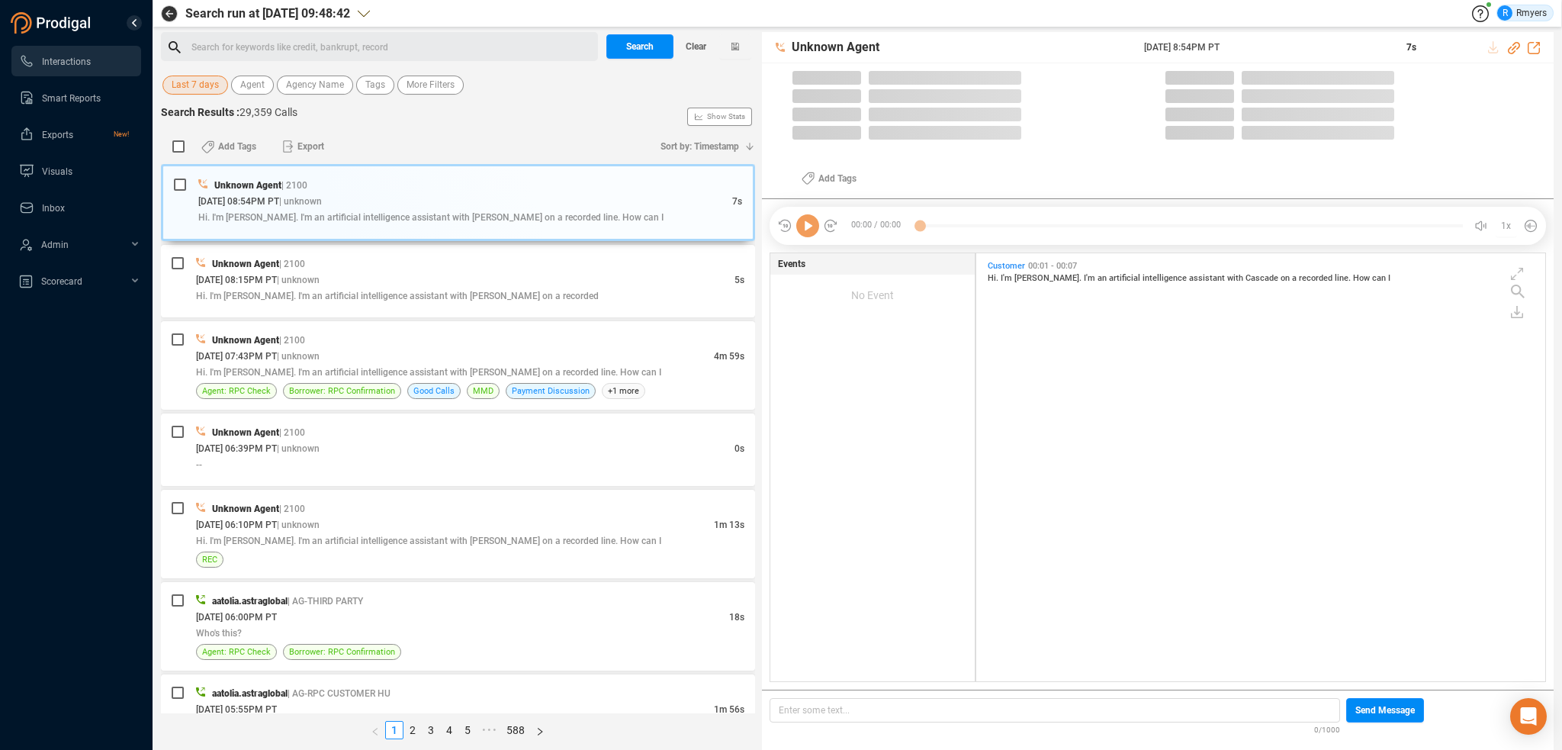
scroll to position [425, 561]
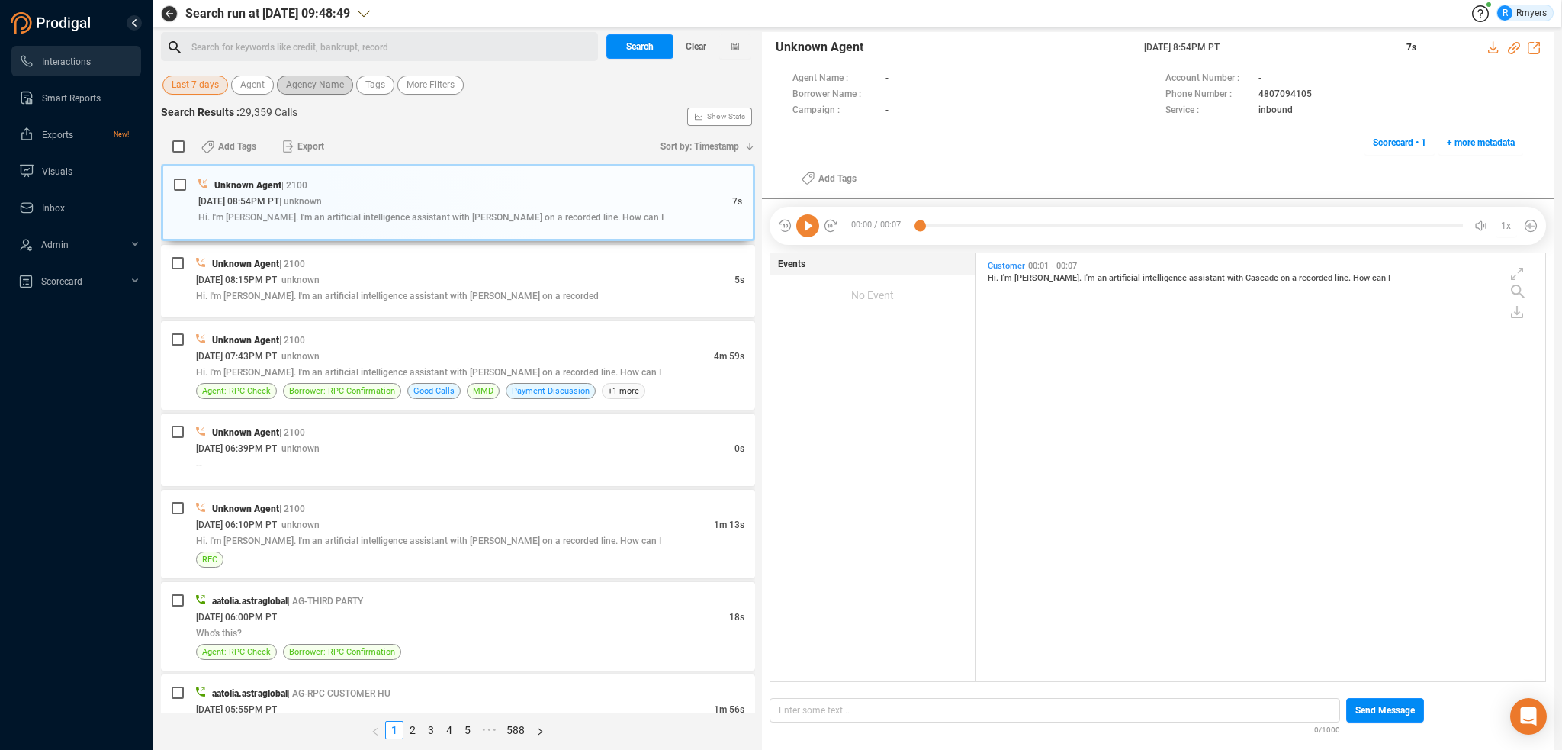
click at [310, 86] on span "Agency Name" at bounding box center [315, 85] width 58 height 19
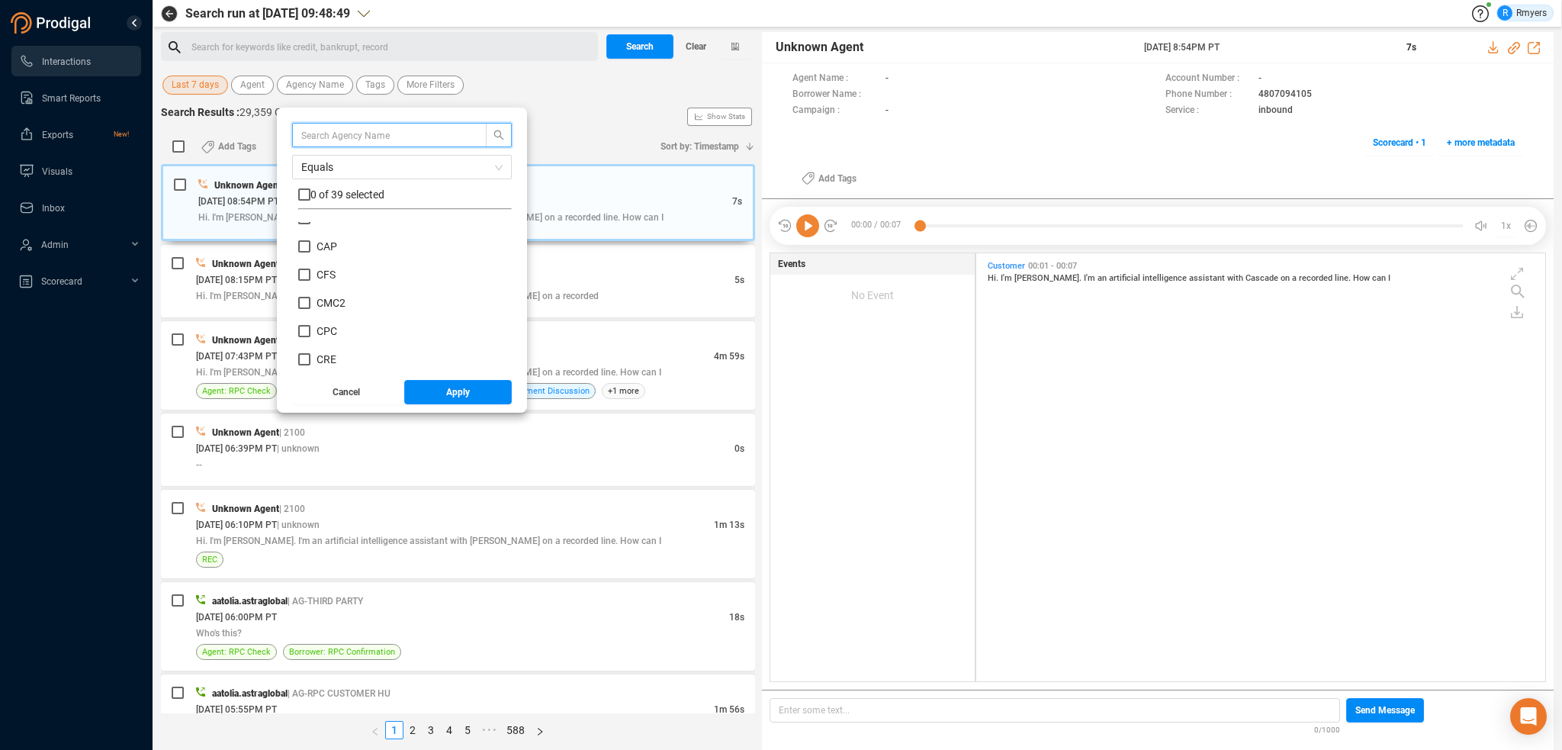
scroll to position [229, 0]
click at [318, 307] on span "CRM" at bounding box center [328, 311] width 23 height 12
click at [310, 307] on input "CRM" at bounding box center [304, 311] width 12 height 12
checkbox input "true"
click at [452, 396] on span "Apply" at bounding box center [458, 392] width 24 height 24
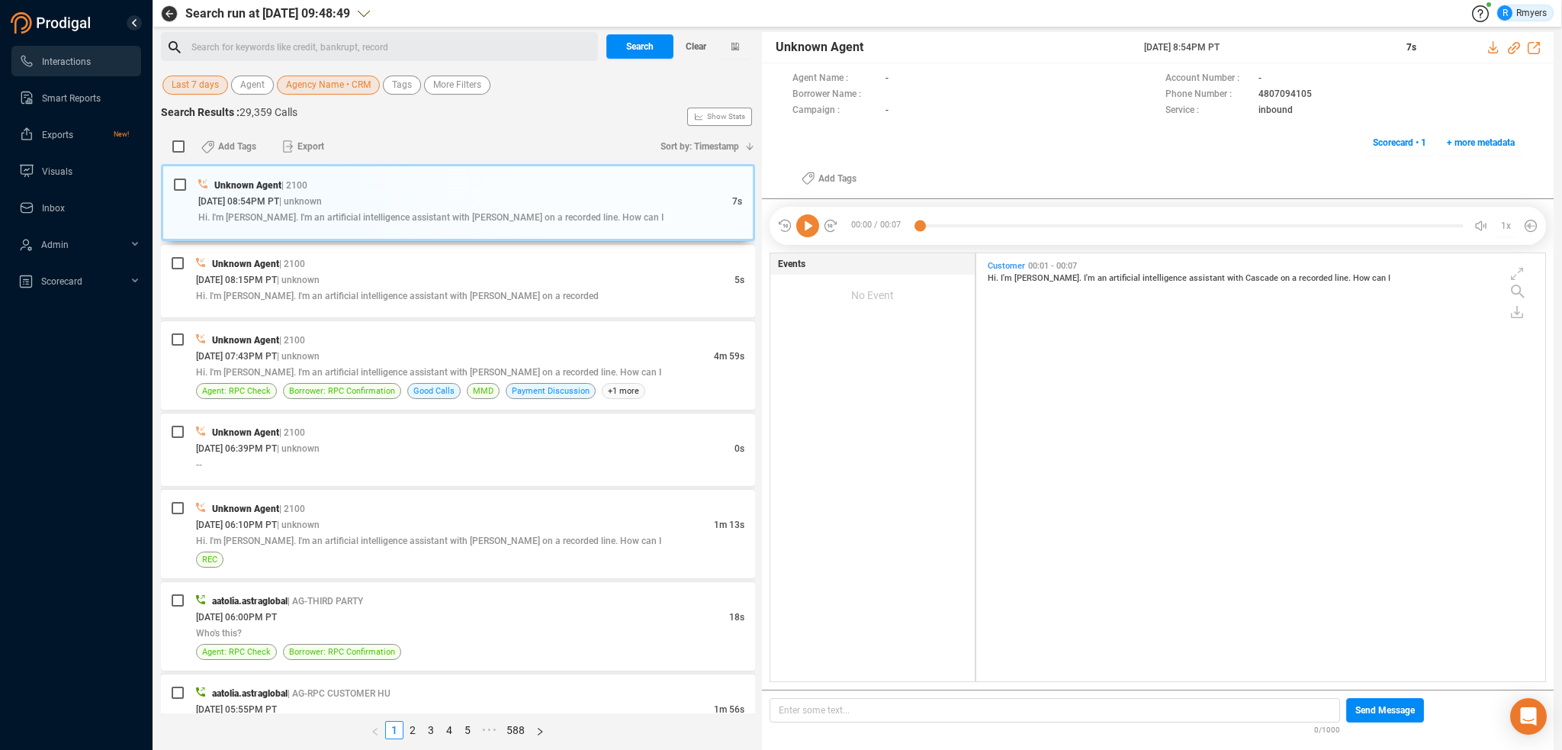
click at [299, 46] on div "Search for keywords like credit, bankrupt, record ﻿" at bounding box center [392, 47] width 402 height 23
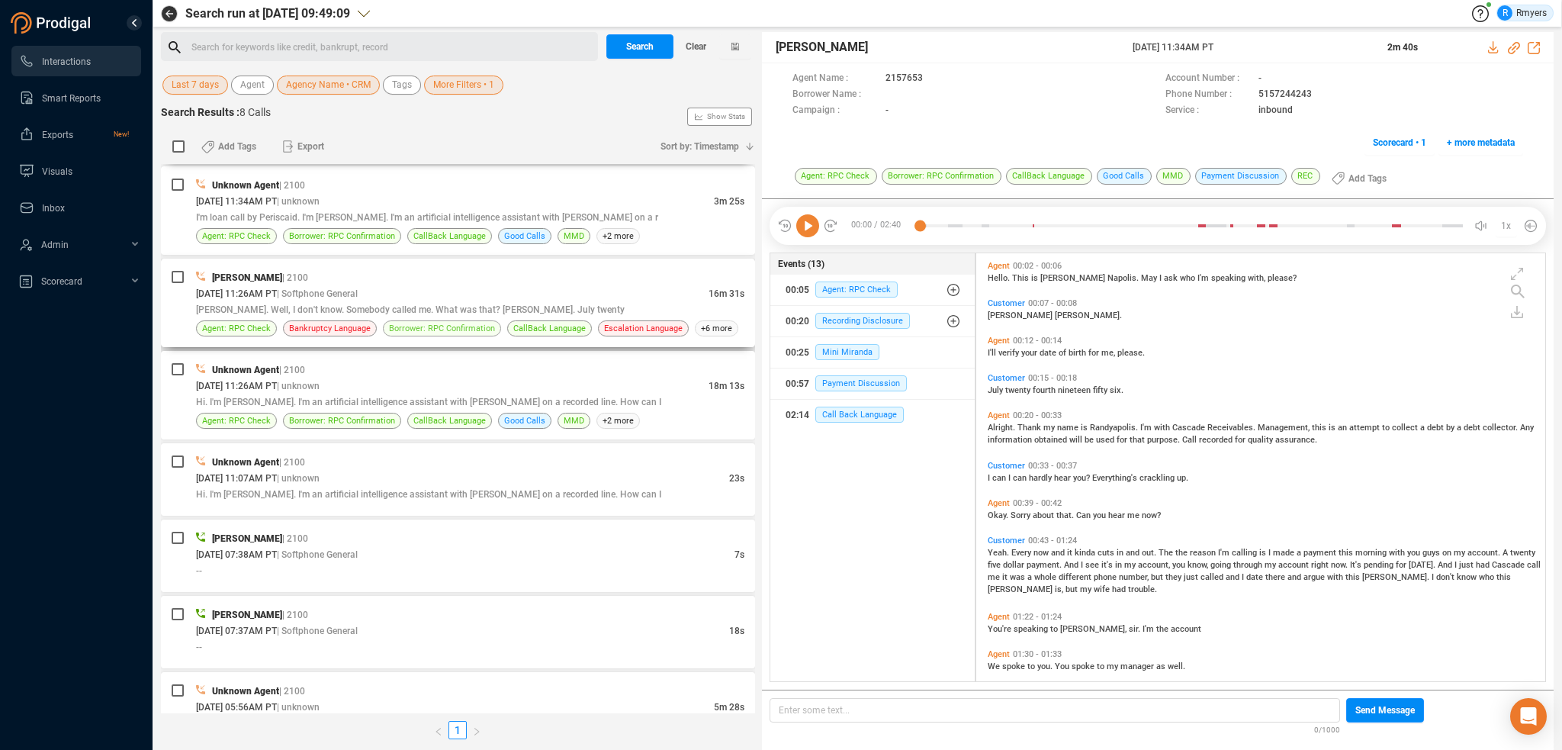
scroll to position [143, 0]
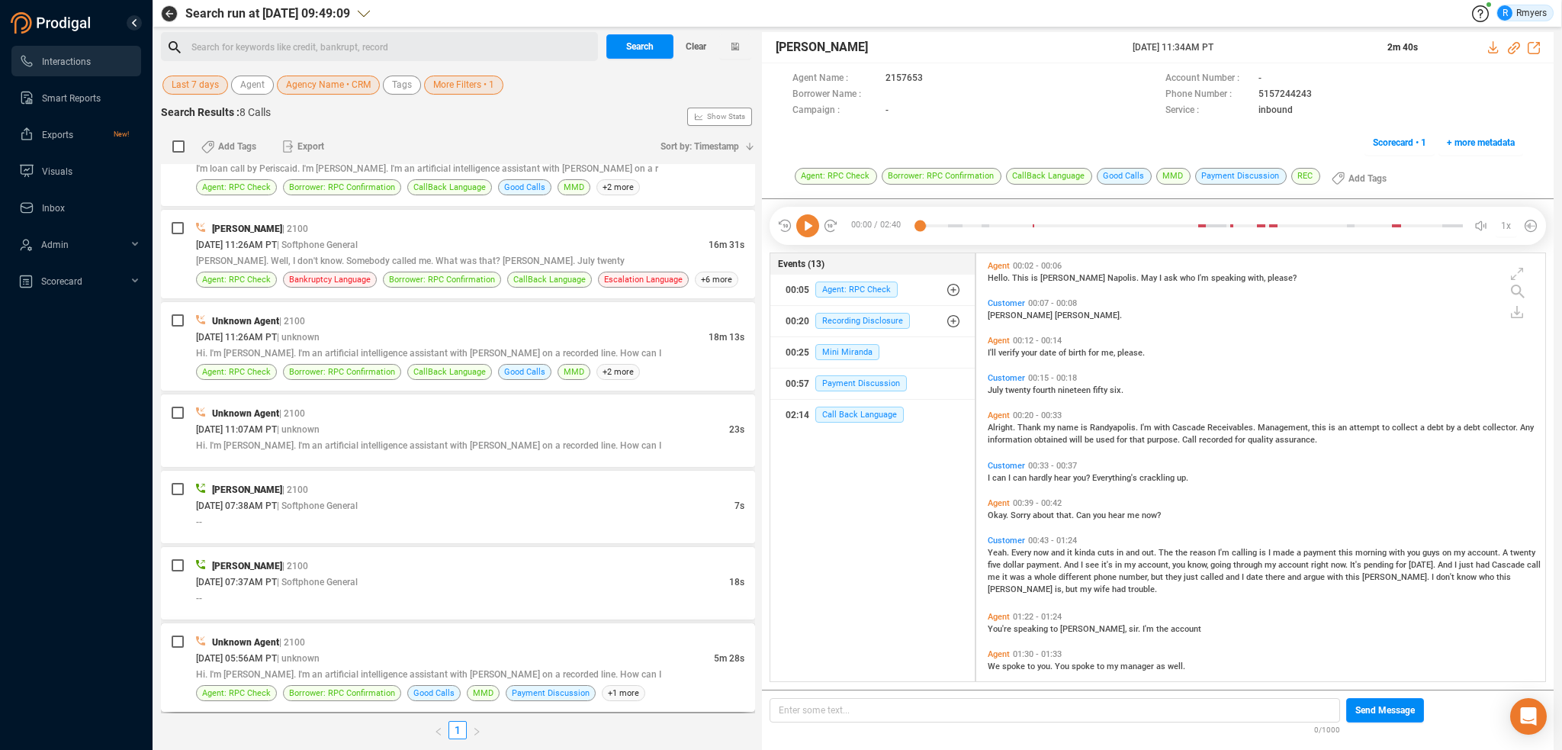
click at [454, 650] on div "08/27/2025 @ 05:56AM PT | unknown" at bounding box center [455, 658] width 518 height 16
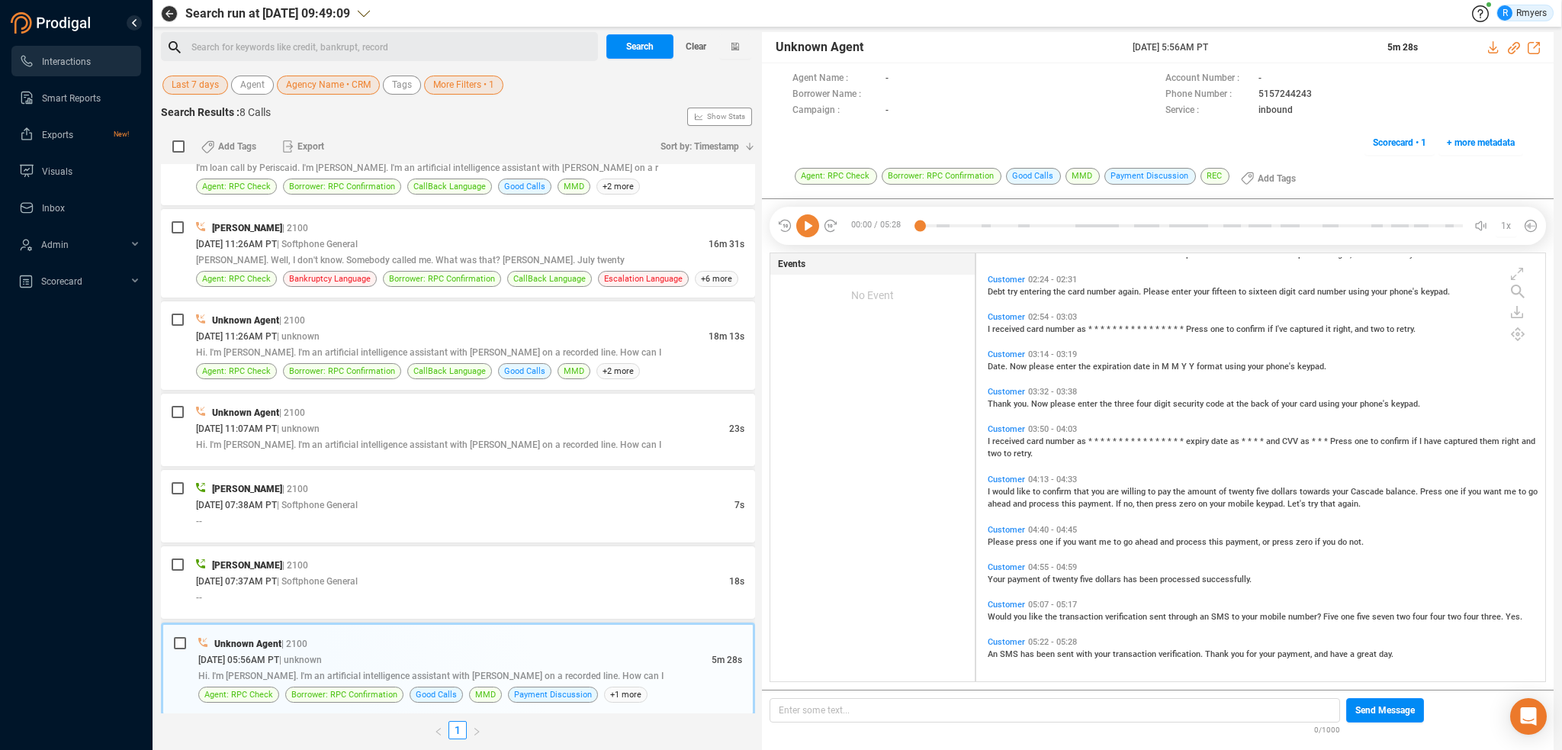
scroll to position [239, 0]
click at [1516, 46] on icon at bounding box center [1514, 48] width 12 height 12
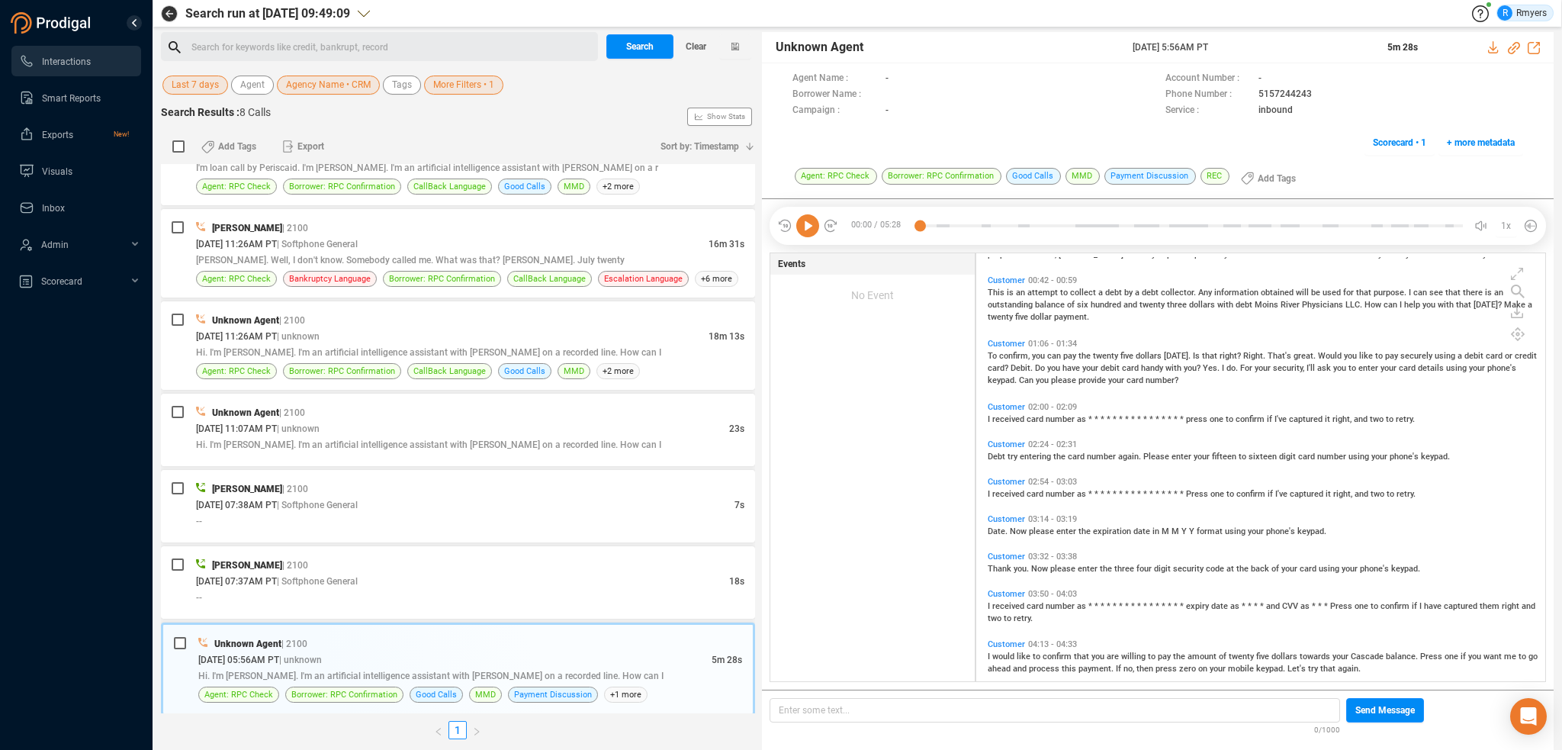
scroll to position [0, 0]
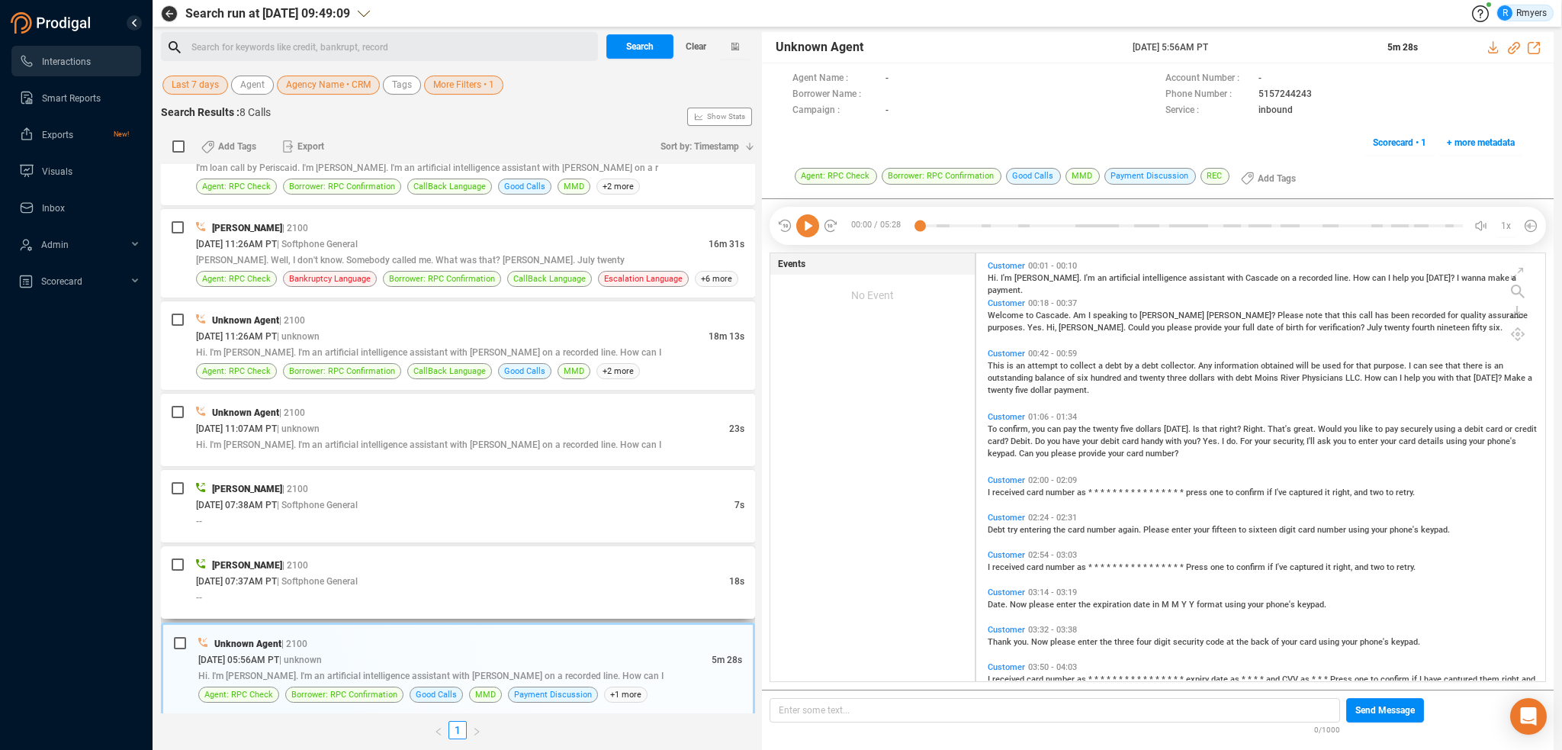
click at [400, 570] on div "Frank Napoles | 2100" at bounding box center [470, 565] width 548 height 16
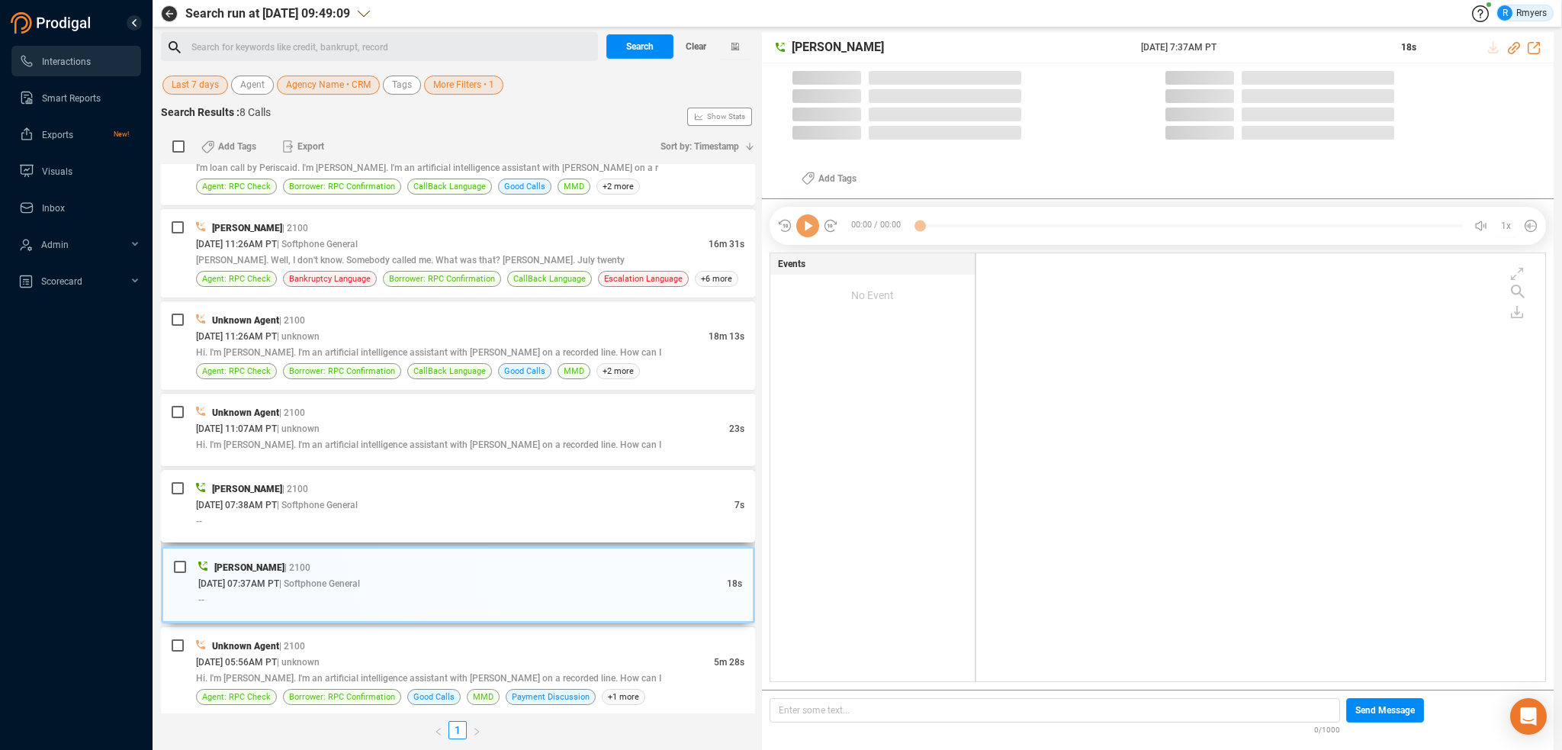
scroll to position [425, 561]
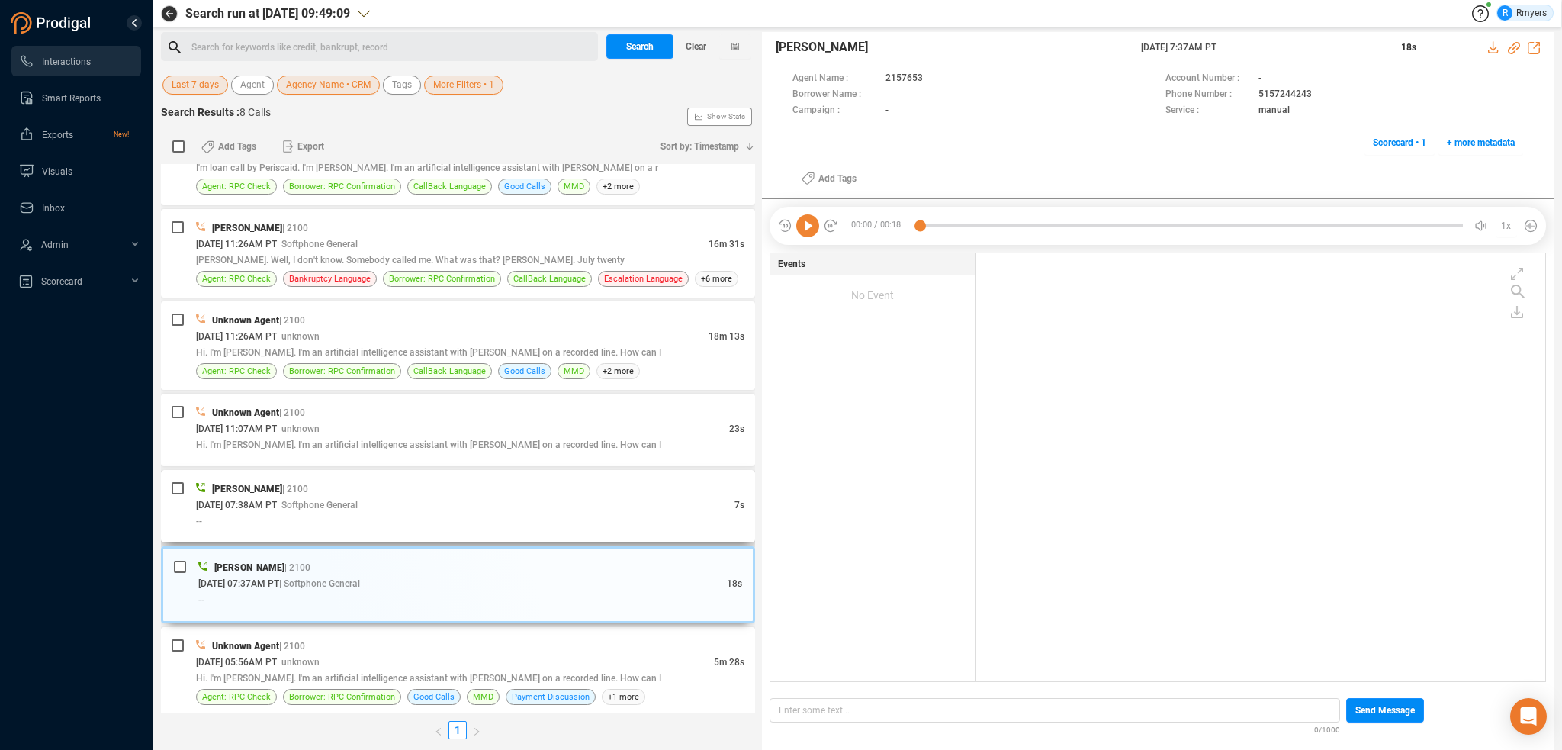
click at [461, 490] on div "Frank Napoles | 2100" at bounding box center [470, 489] width 548 height 16
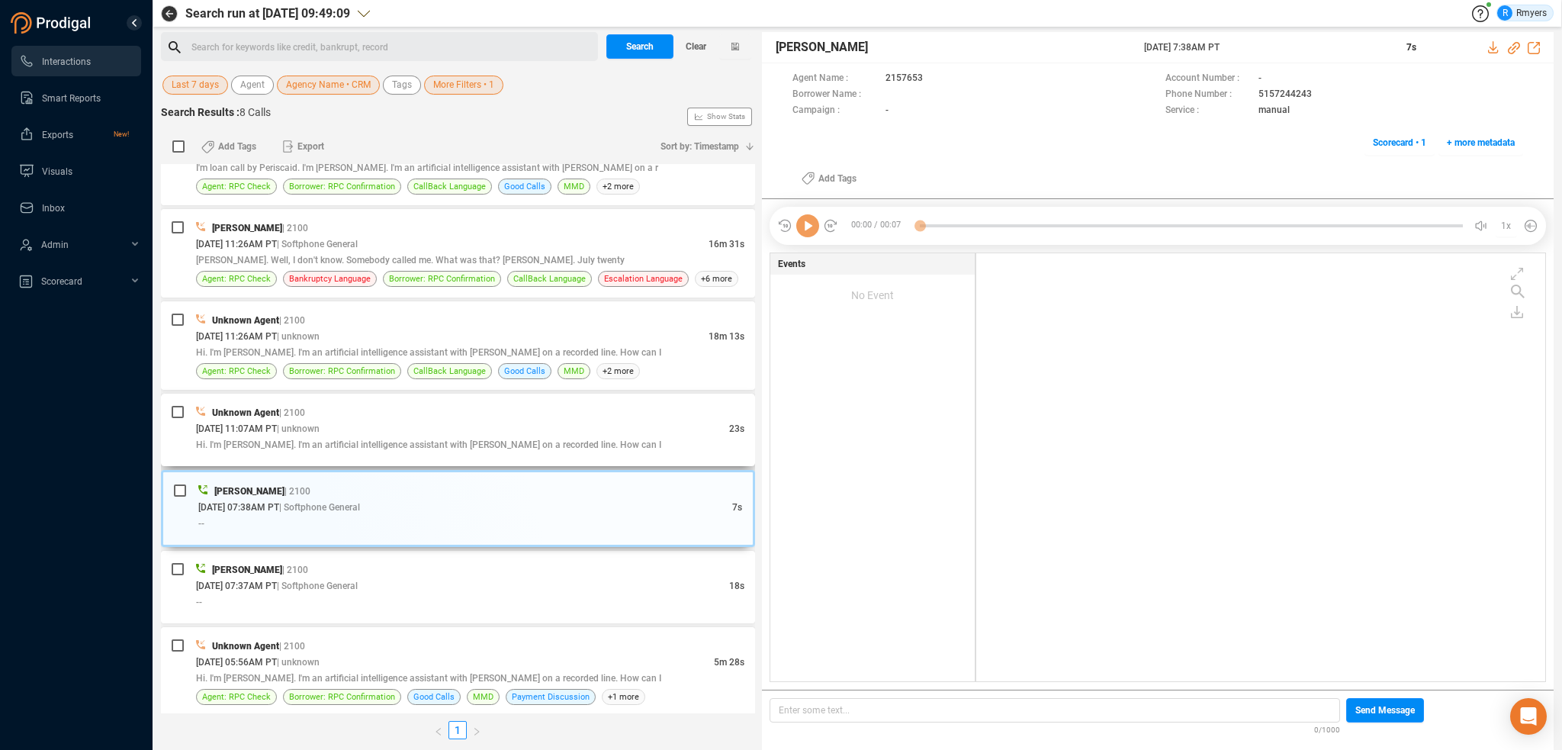
click at [459, 411] on div "Unknown Agent | 2100" at bounding box center [470, 412] width 548 height 16
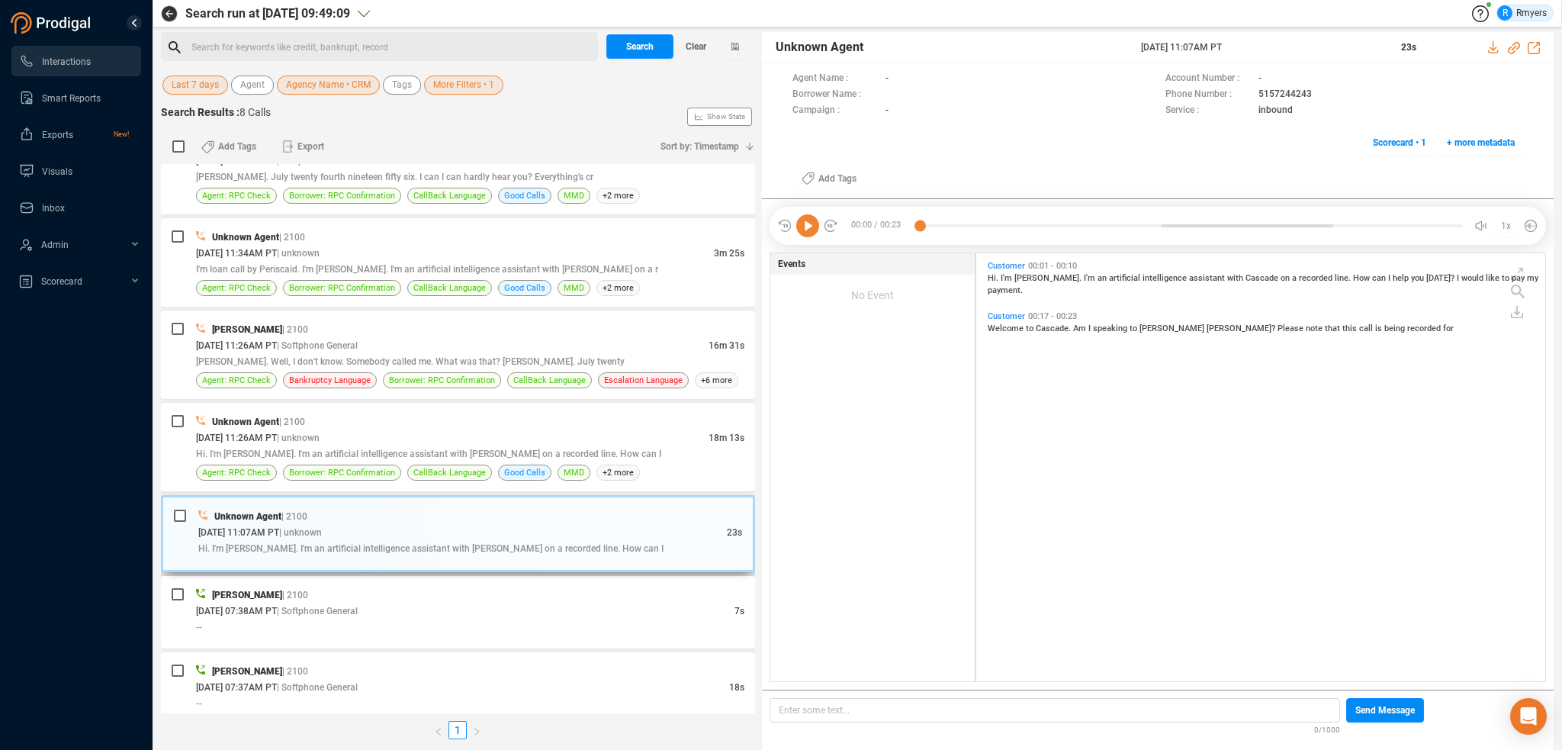
scroll to position [0, 0]
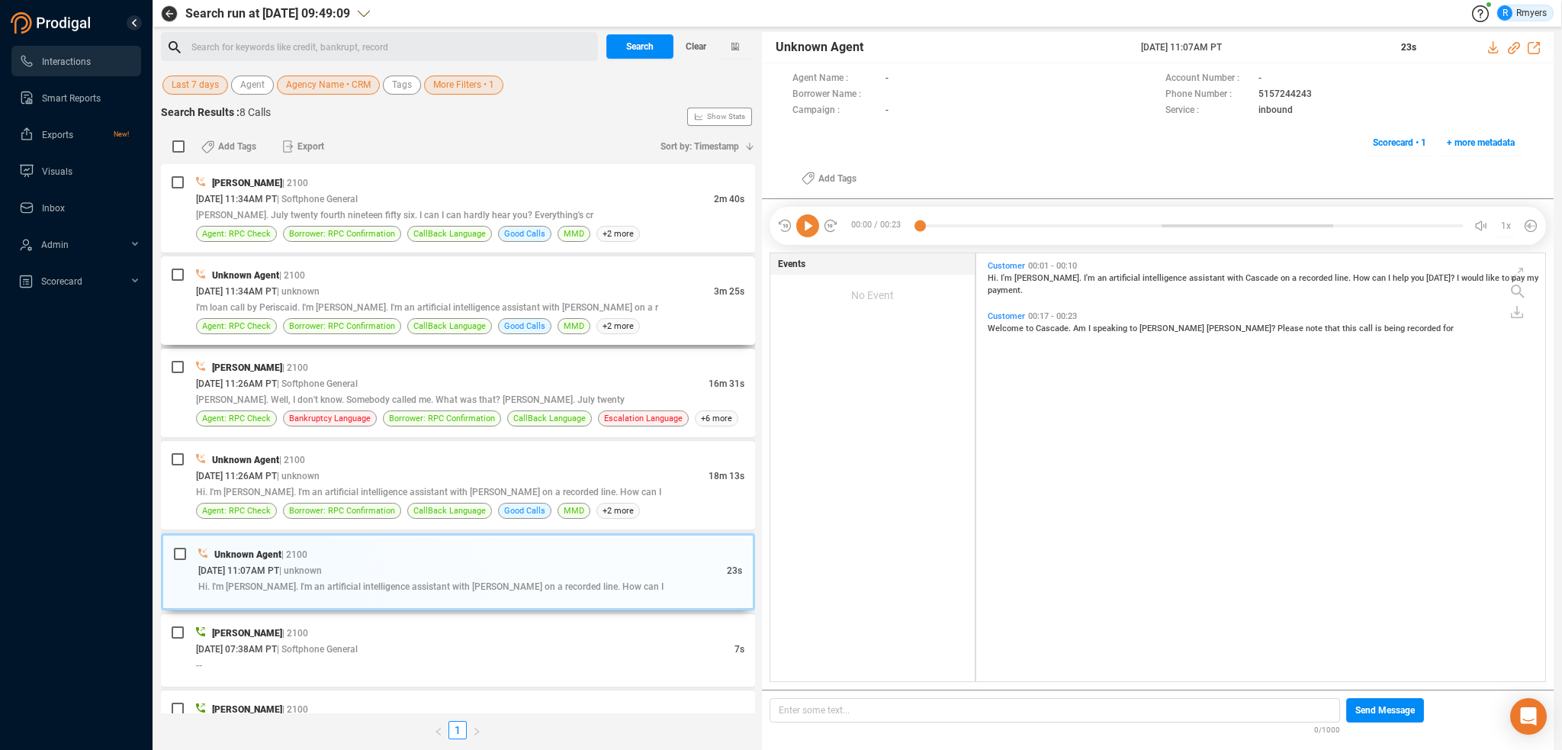
click at [454, 277] on div "Unknown Agent | 2100" at bounding box center [470, 275] width 548 height 16
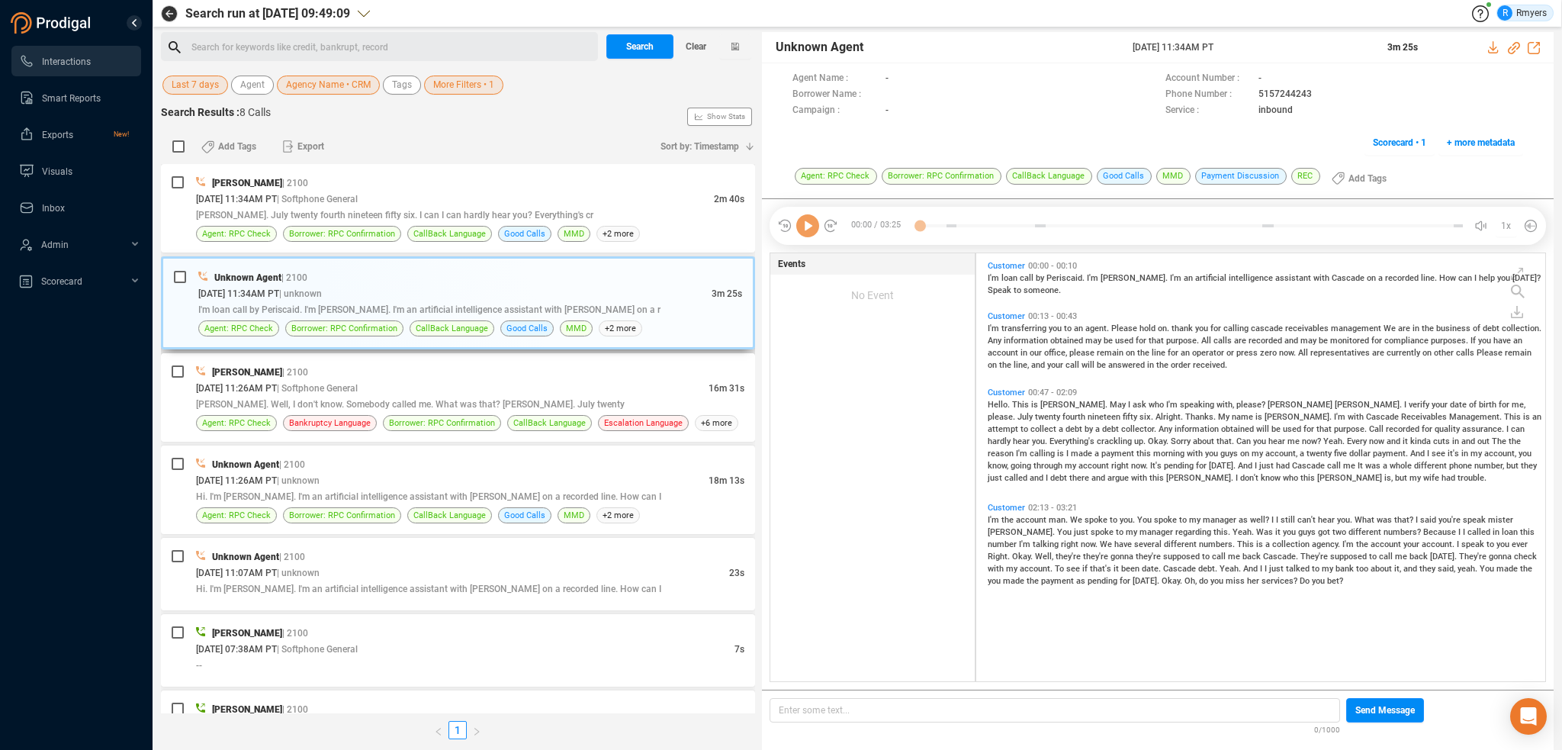
scroll to position [425, 561]
click at [451, 210] on span "Conrad Harrison. July twenty fourth nineteen fifty six. I can I can hardly hear…" at bounding box center [394, 215] width 397 height 11
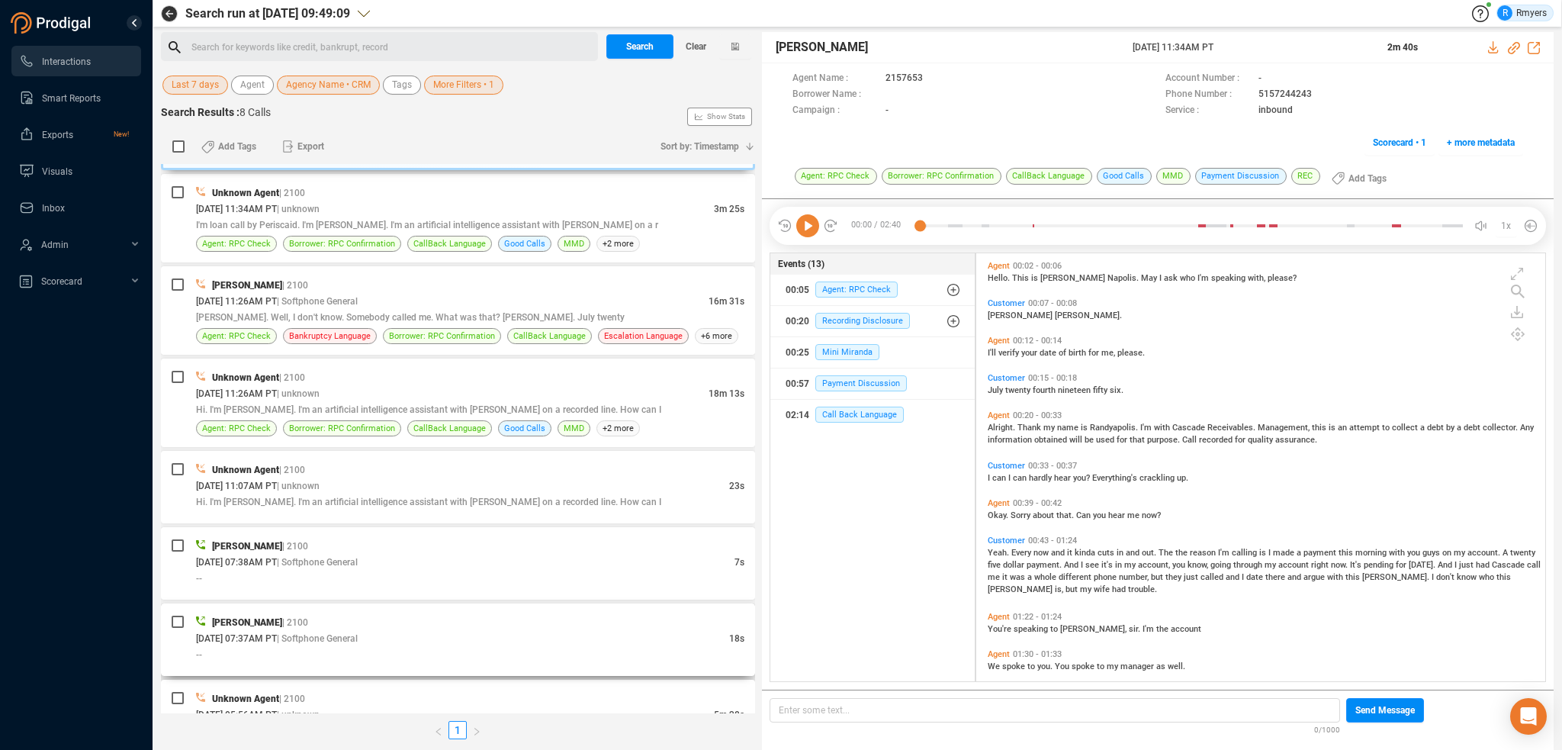
scroll to position [143, 0]
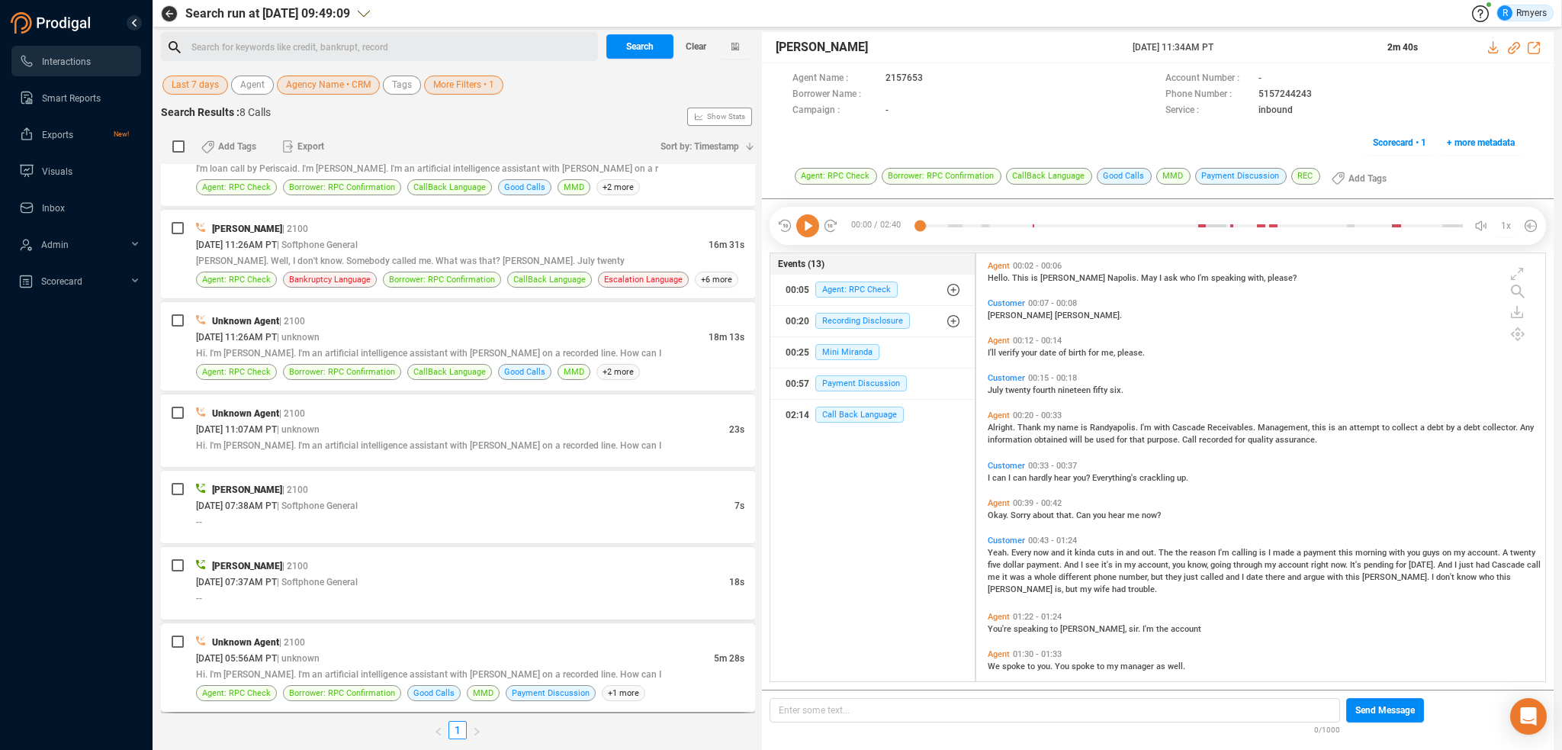
click at [453, 644] on div "Unknown Agent | 2100" at bounding box center [470, 642] width 548 height 16
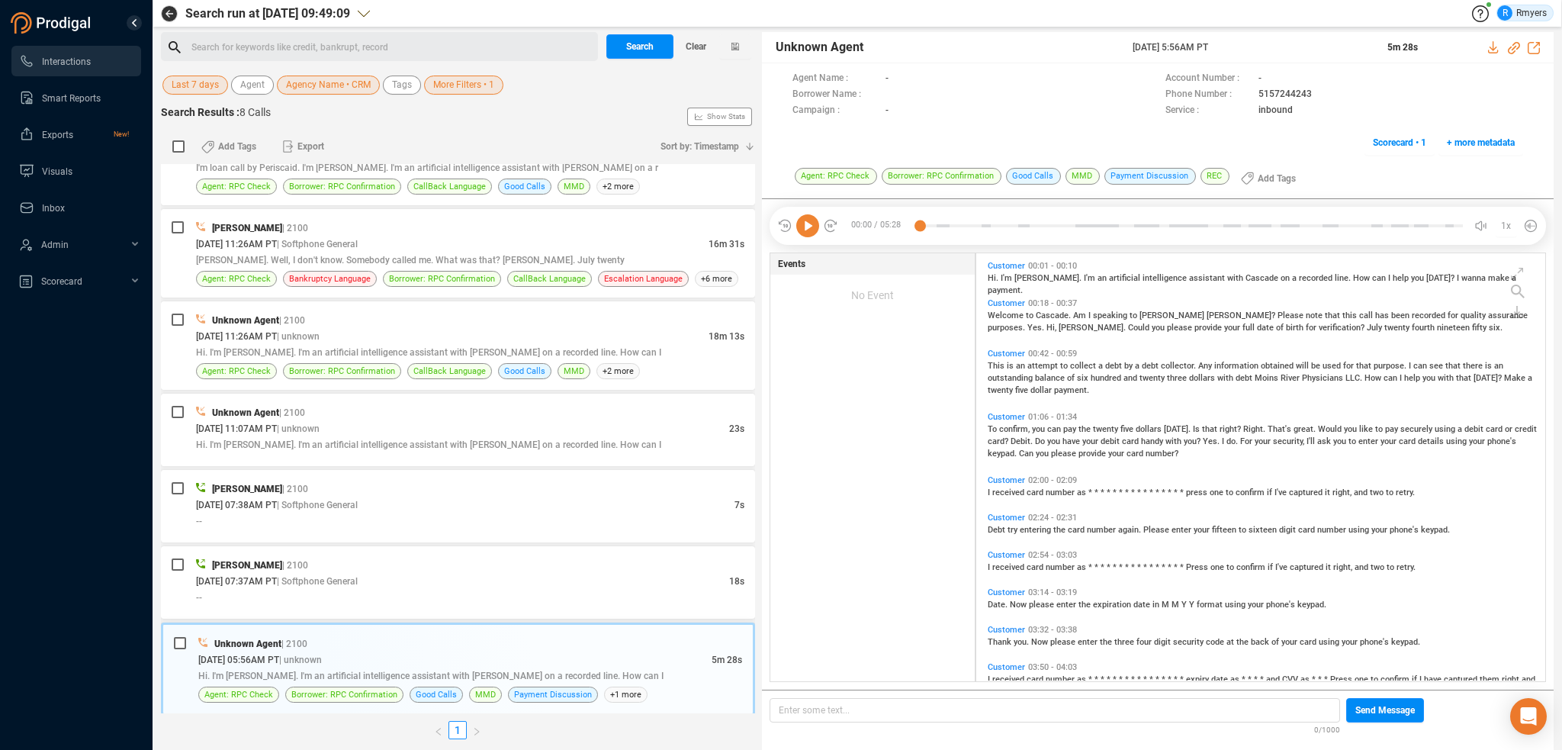
scroll to position [425, 561]
click at [426, 309] on div "Unknown Agent | 2100 08/27/2025 @ 11:26AM PT | unknown 18m 13s Hi. I'm Sophie. …" at bounding box center [458, 345] width 594 height 88
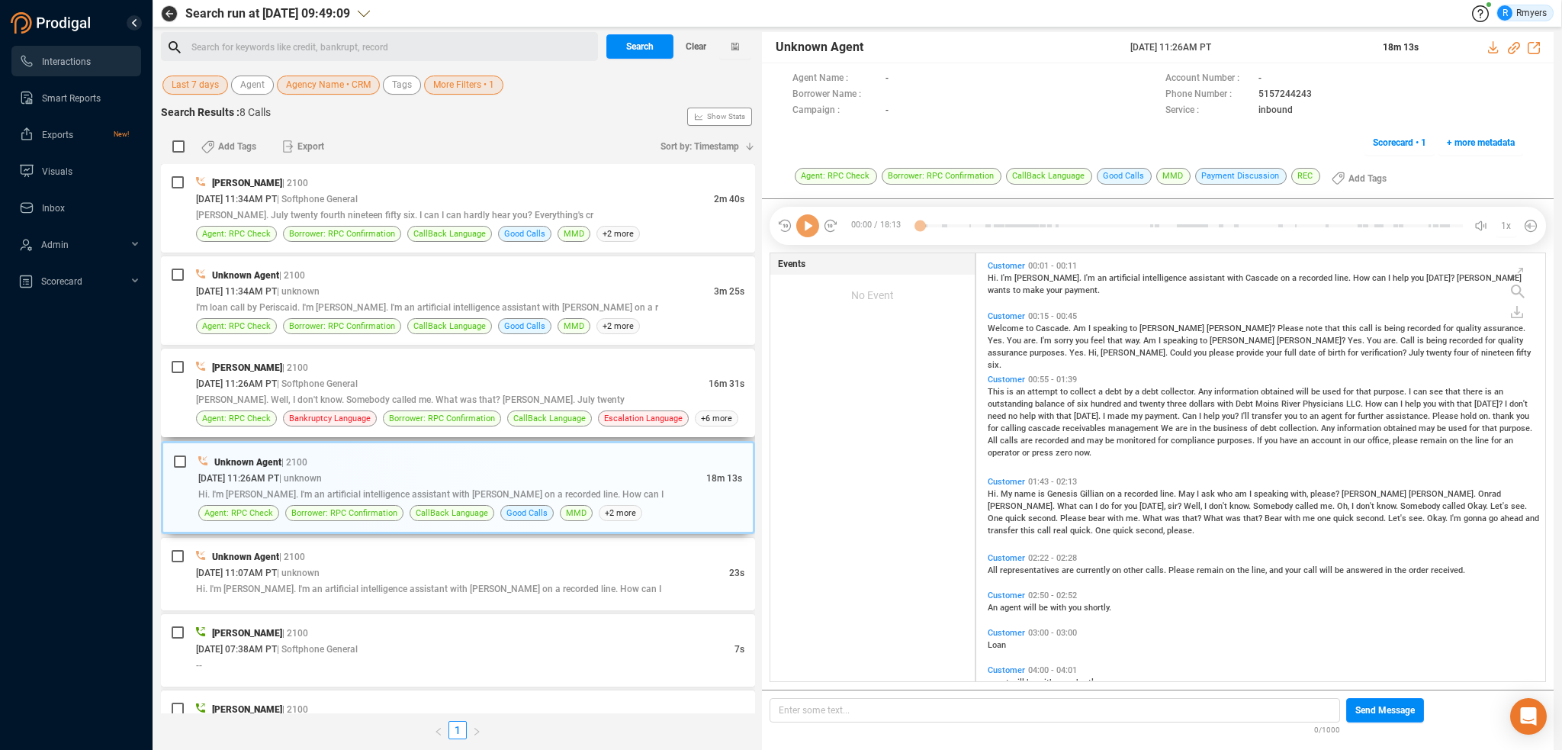
scroll to position [0, 0]
click at [429, 371] on div "Frank Napoles | 2100" at bounding box center [470, 367] width 548 height 16
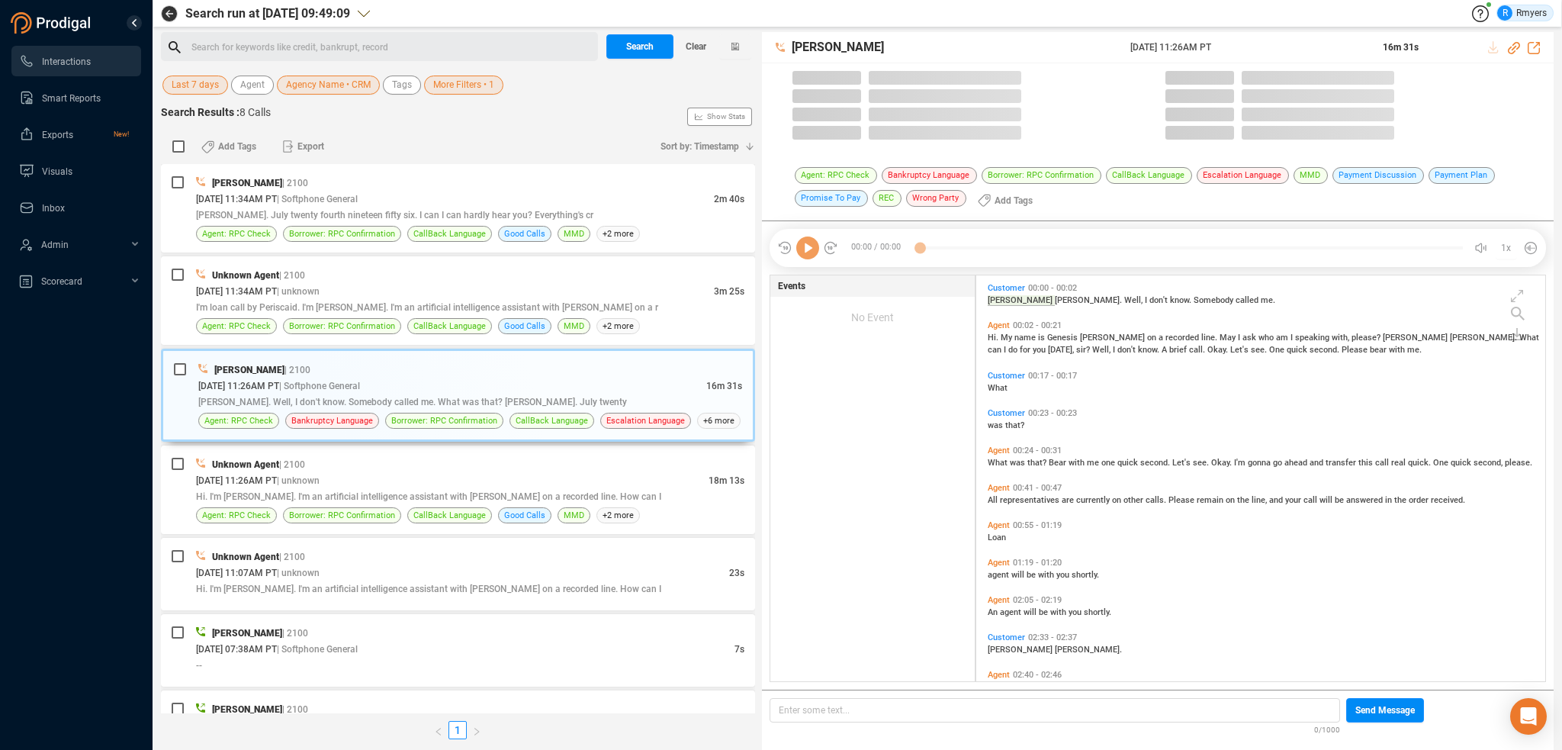
scroll to position [403, 561]
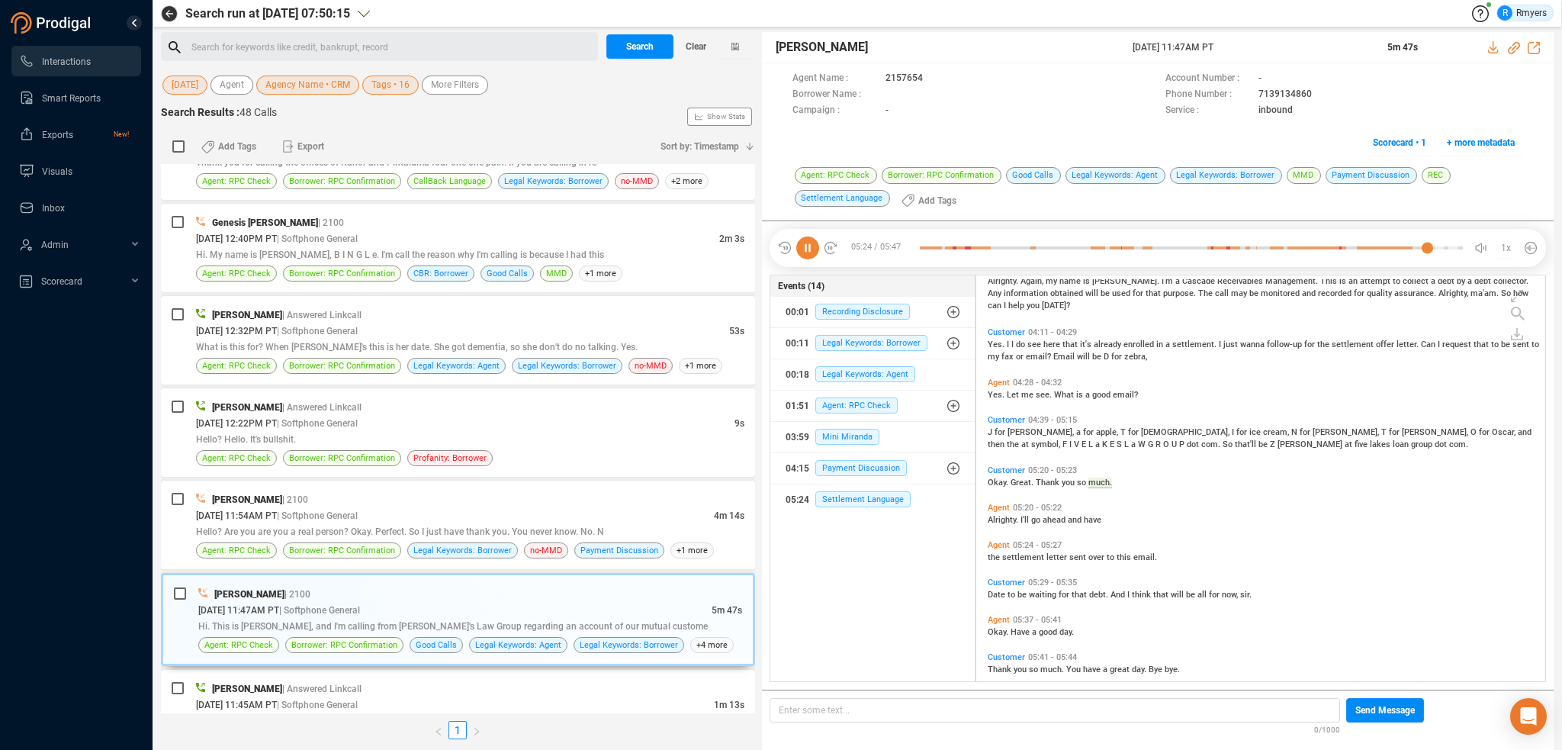
scroll to position [1008, 0]
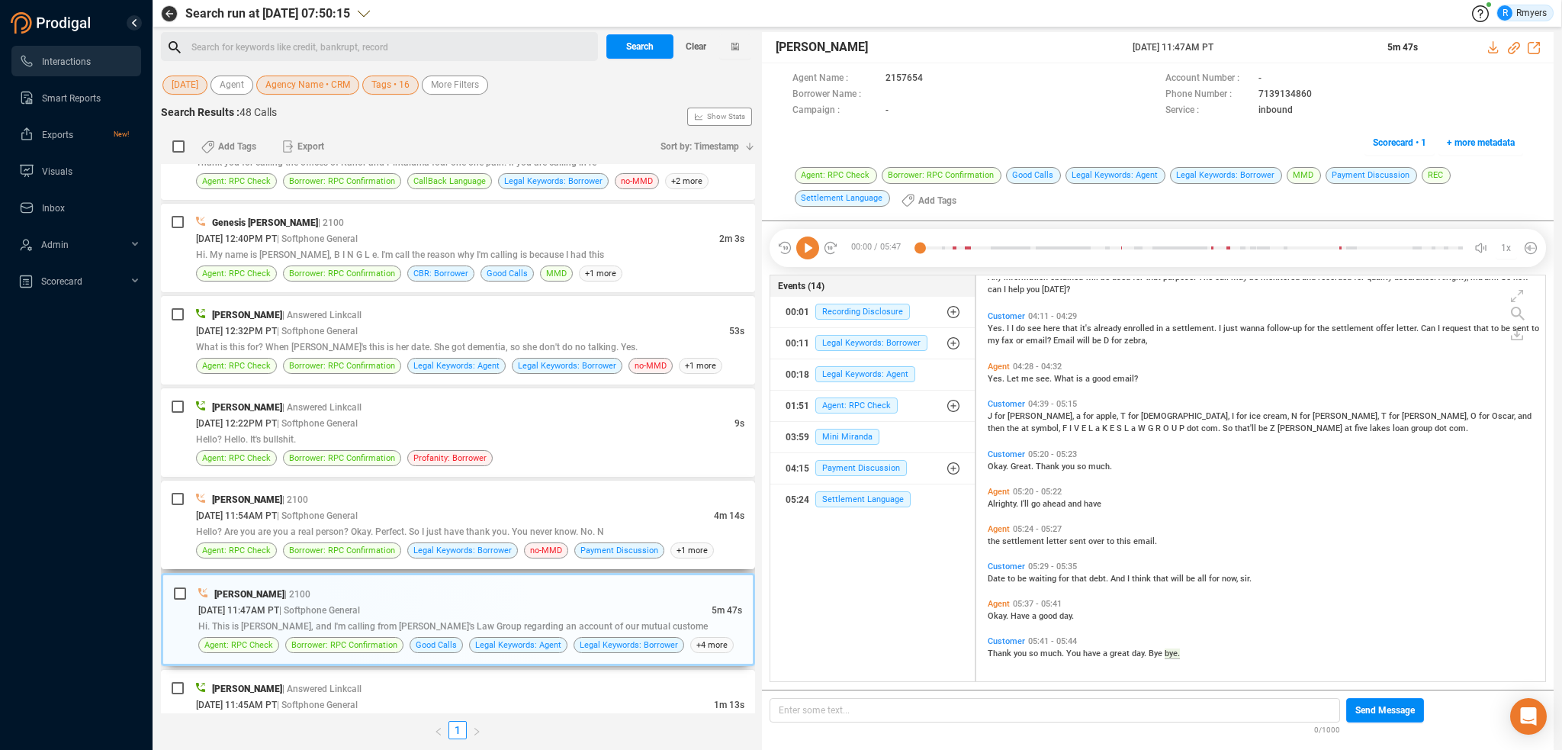
click at [337, 532] on div "Pamela West | 2100 08/27/2025 @ 11:54AM PT | Softphone General 4m 14s Hello? Ar…" at bounding box center [470, 524] width 548 height 67
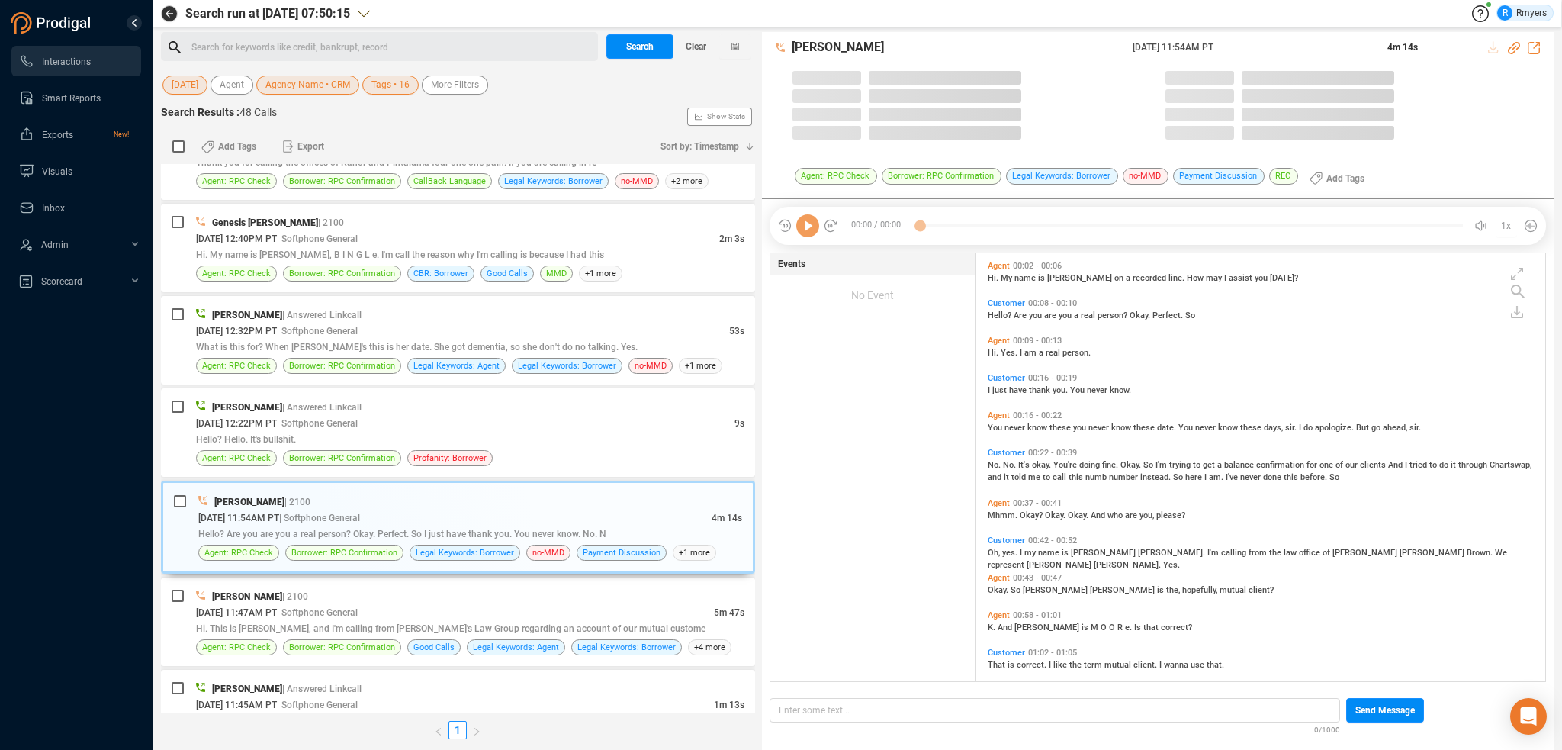
scroll to position [425, 561]
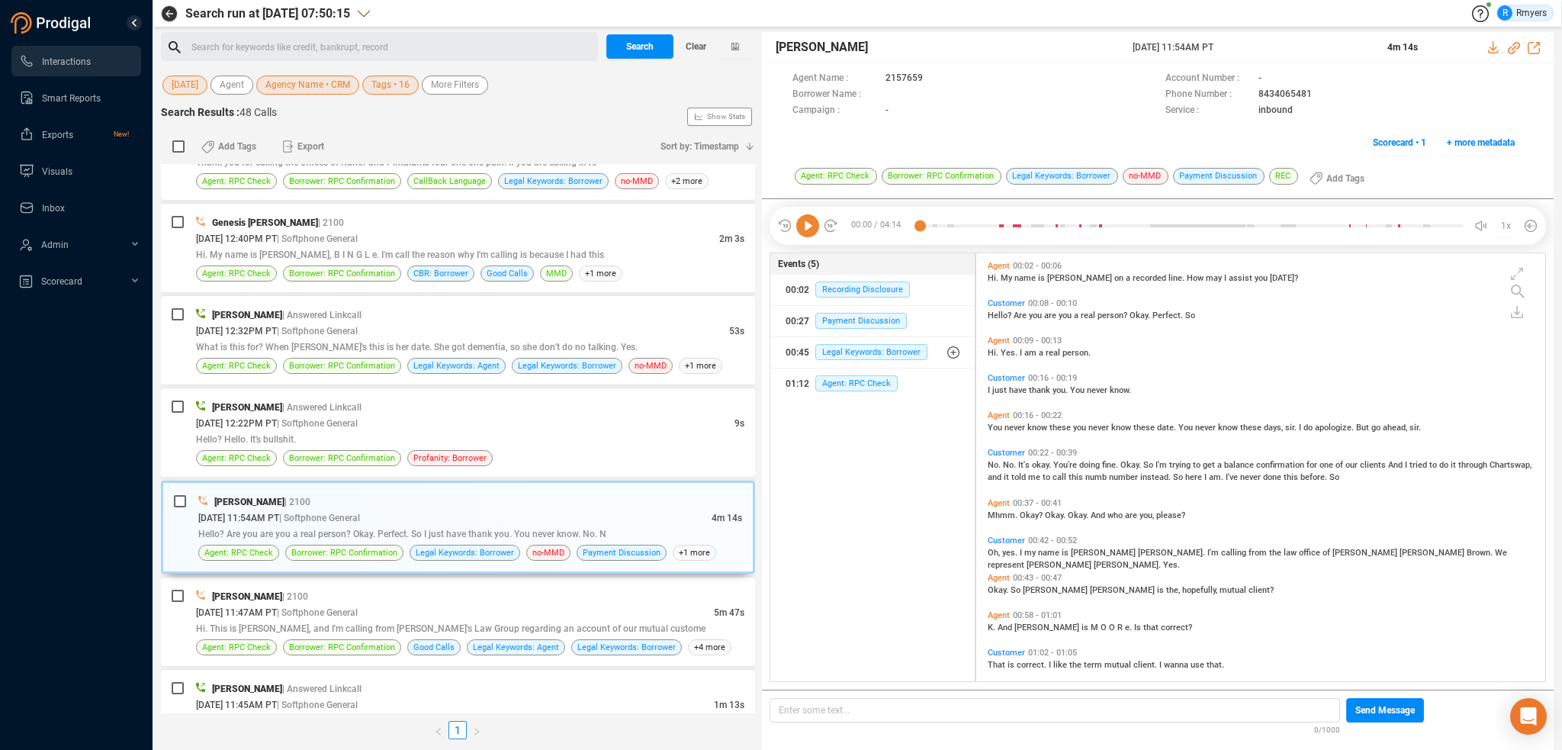
click at [810, 232] on icon at bounding box center [807, 225] width 23 height 23
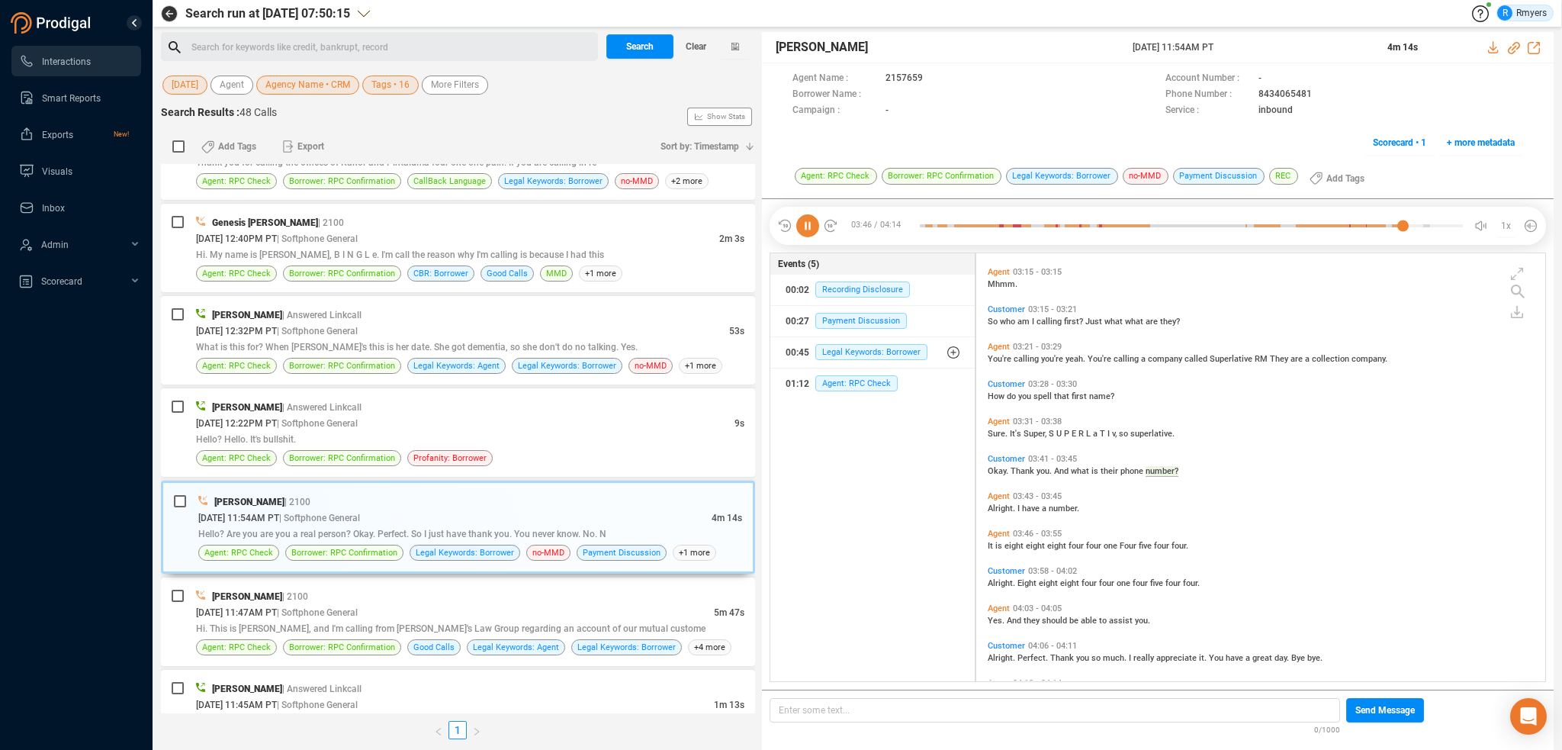
scroll to position [1171, 0]
